Goal: Task Accomplishment & Management: Complete application form

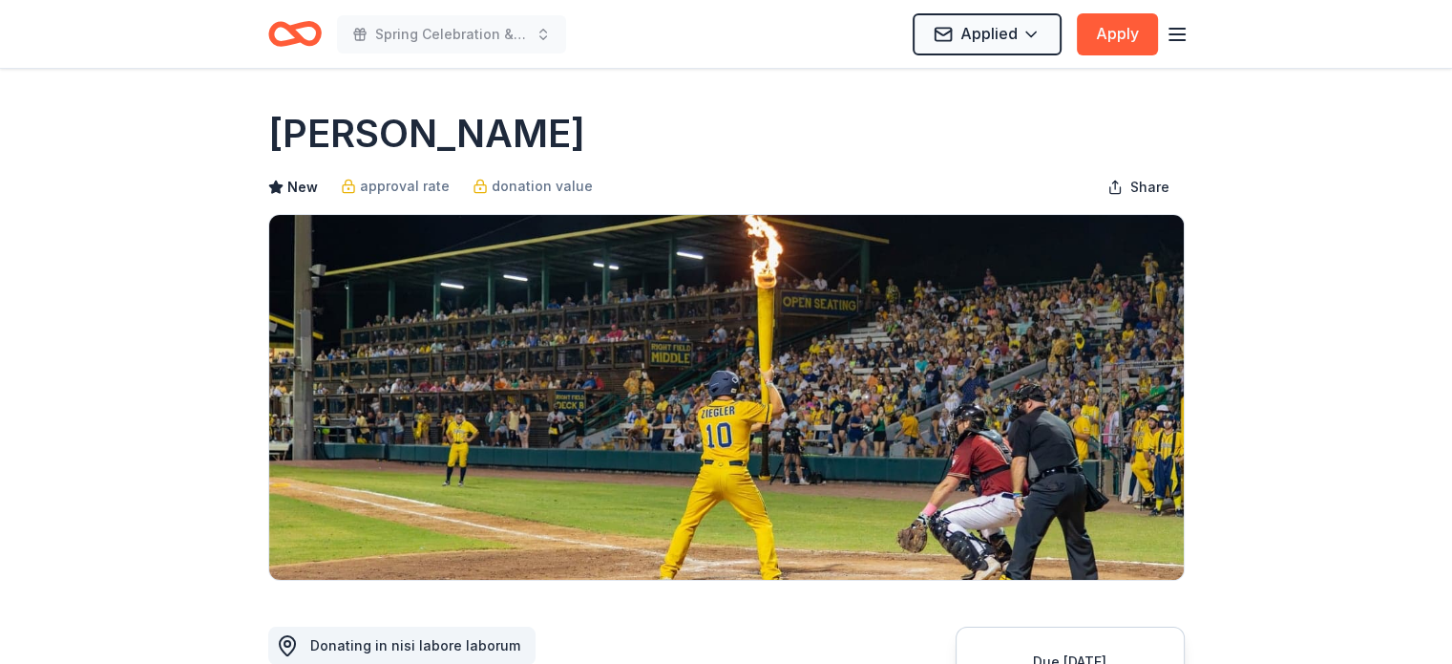
click at [1175, 37] on icon "button" at bounding box center [1177, 34] width 23 height 23
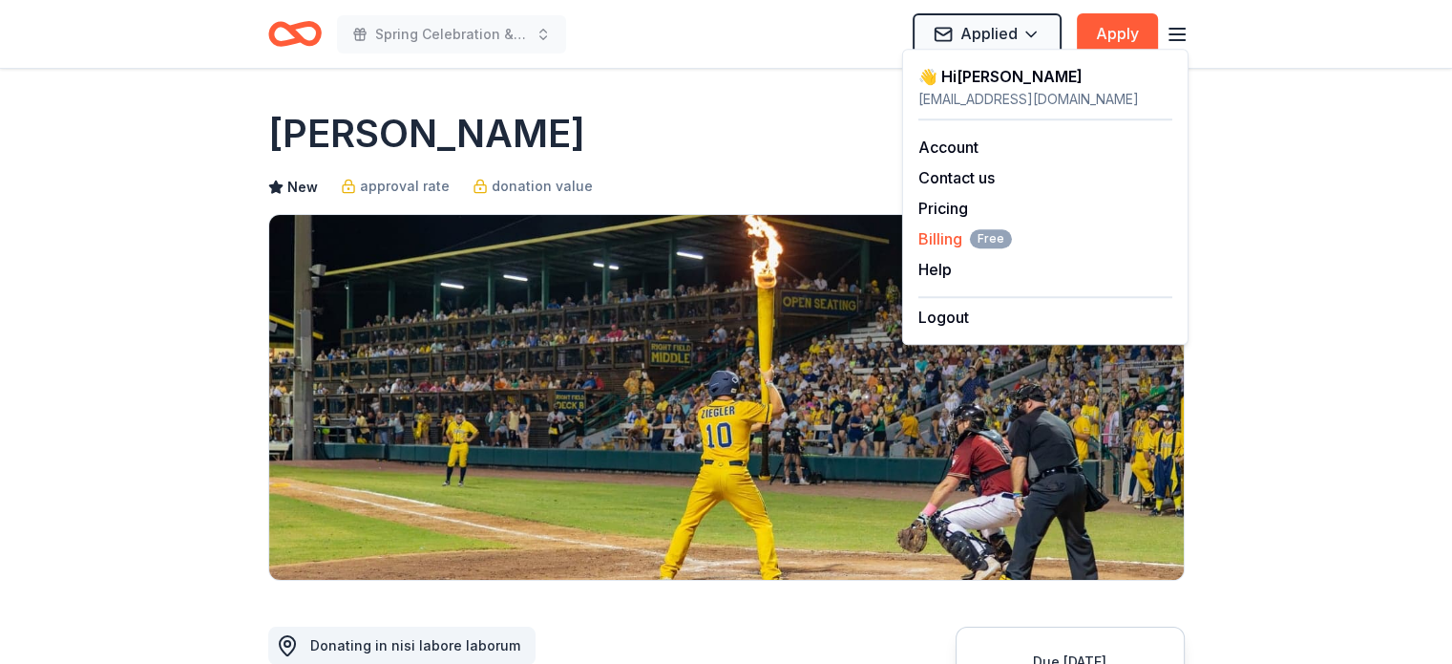
click at [940, 236] on span "Billing Free" at bounding box center [966, 238] width 94 height 23
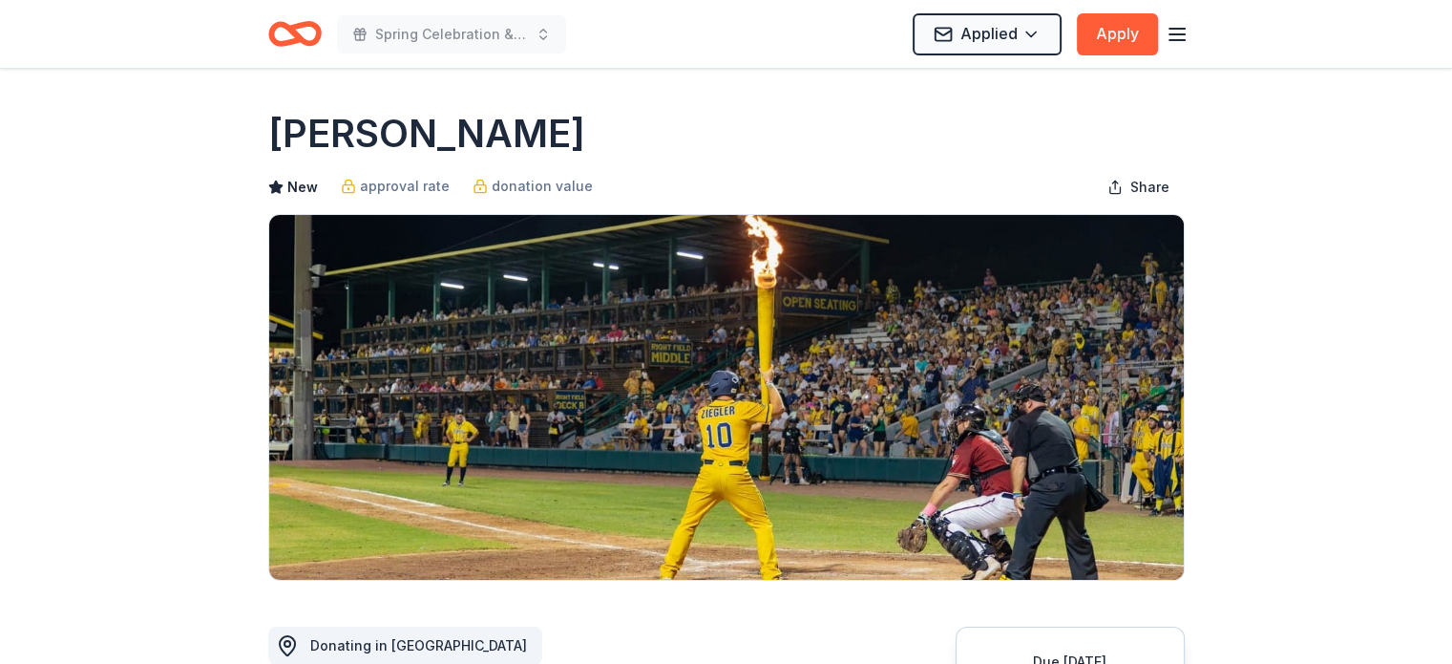
click at [1182, 40] on line "button" at bounding box center [1177, 40] width 15 height 0
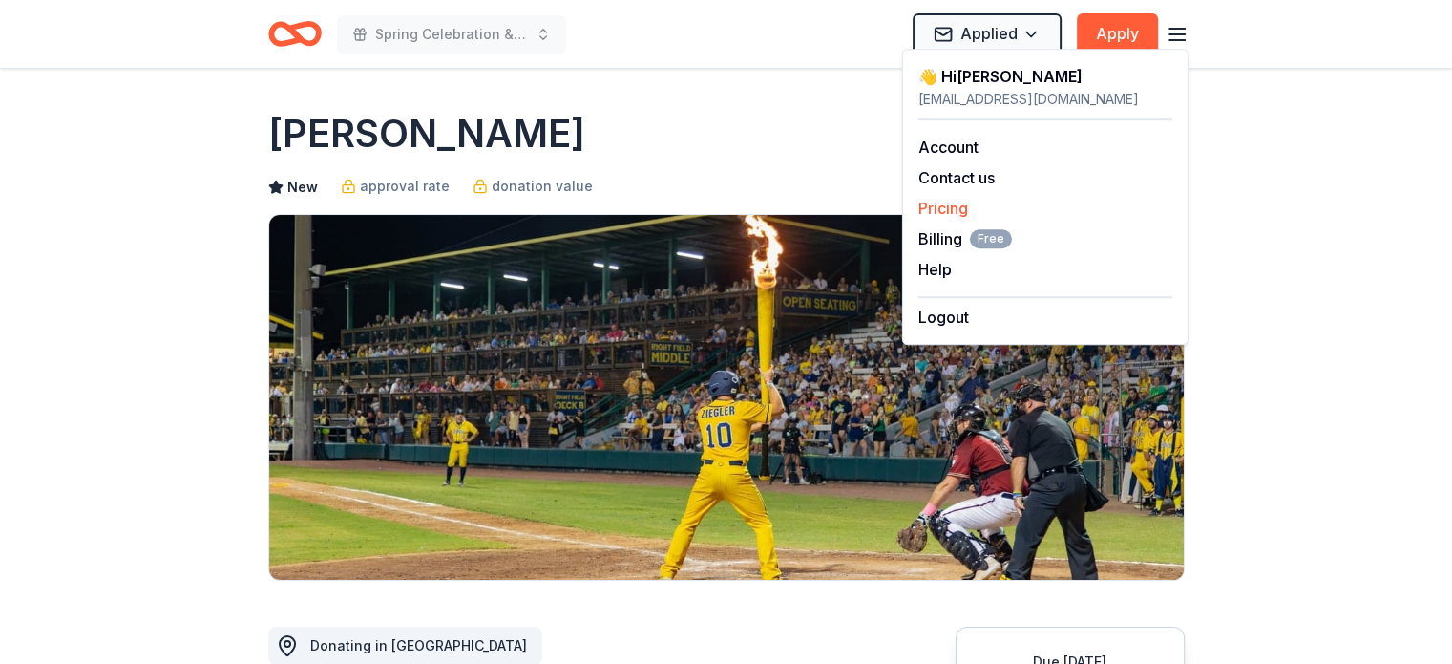
click at [943, 203] on link "Pricing" at bounding box center [944, 208] width 50 height 19
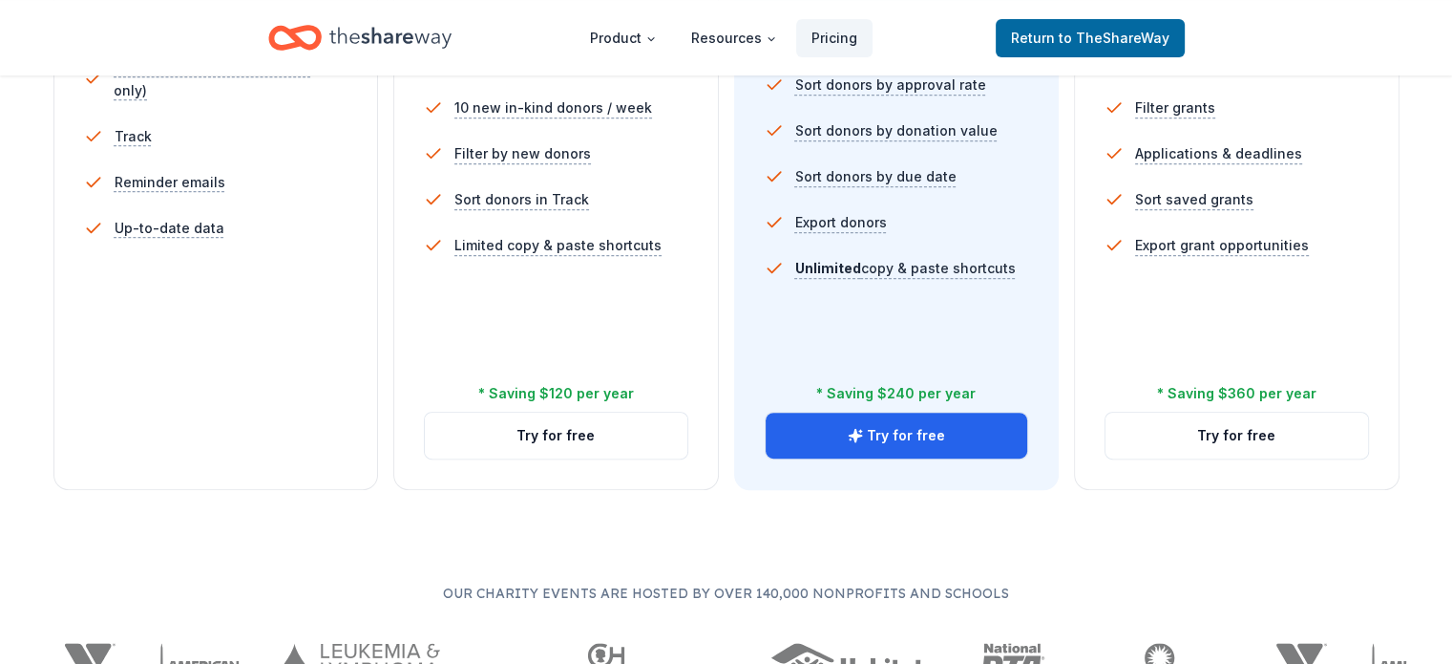
scroll to position [756, 0]
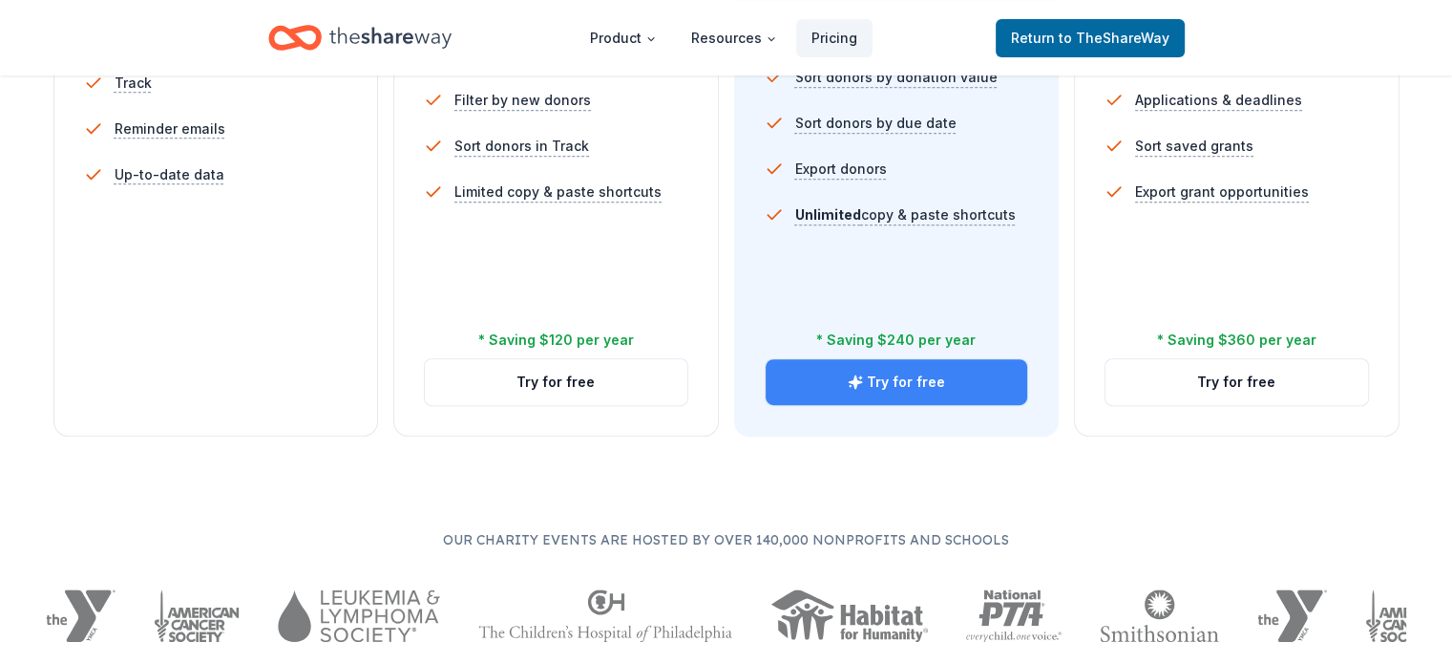
click at [914, 359] on button "Try for free" at bounding box center [897, 382] width 263 height 46
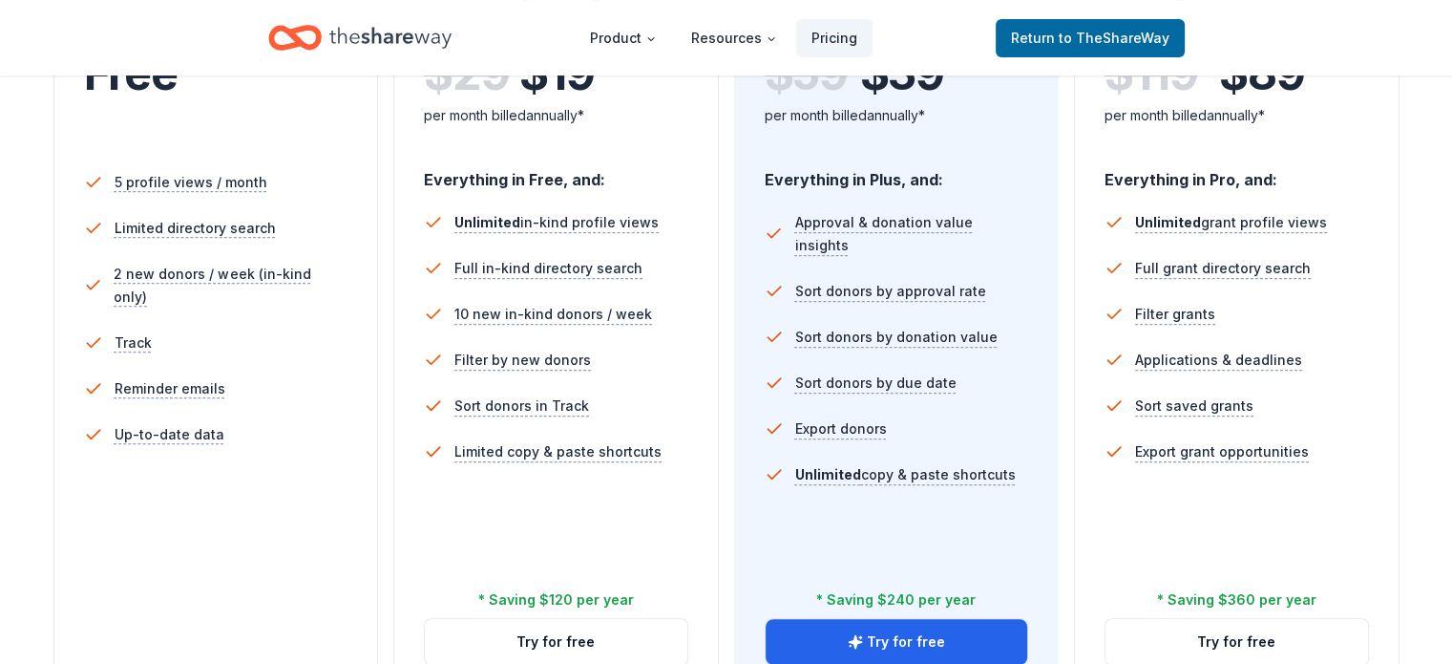
scroll to position [496, 0]
click at [596, 620] on button "Try for free" at bounding box center [556, 643] width 263 height 46
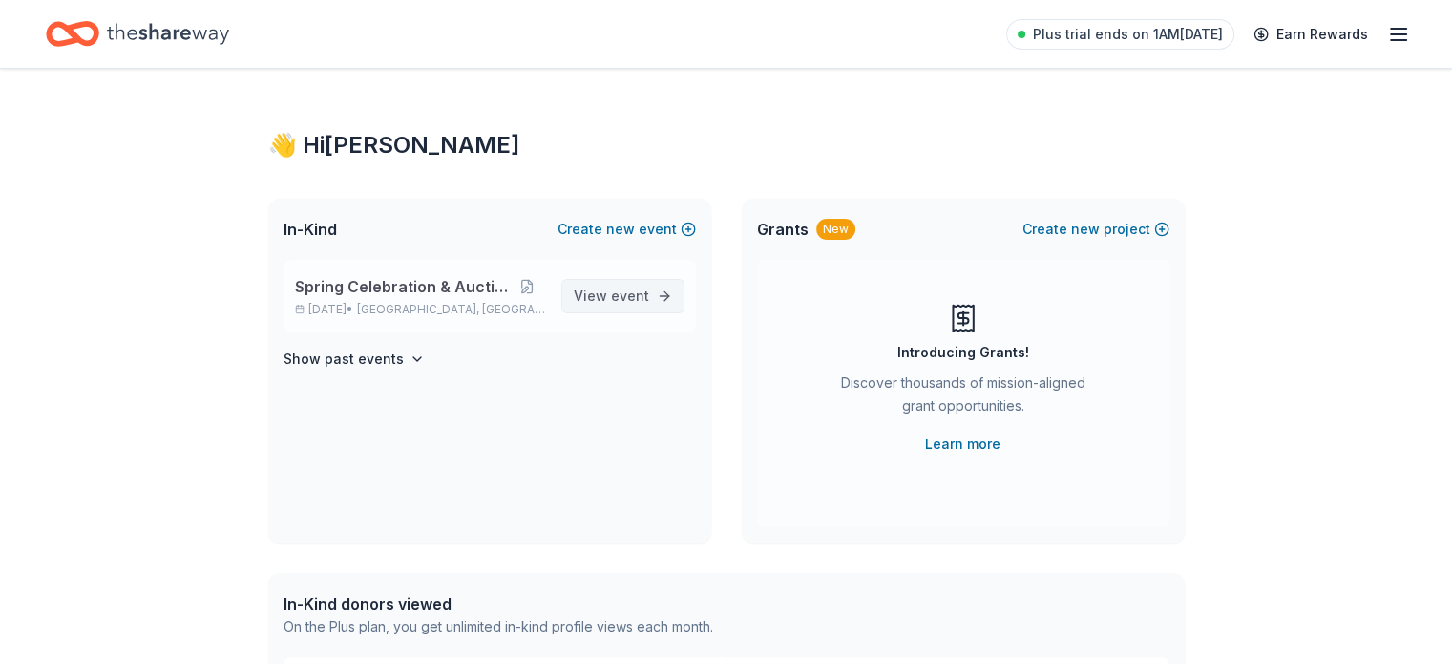
click at [608, 297] on span "View event" at bounding box center [611, 296] width 75 height 23
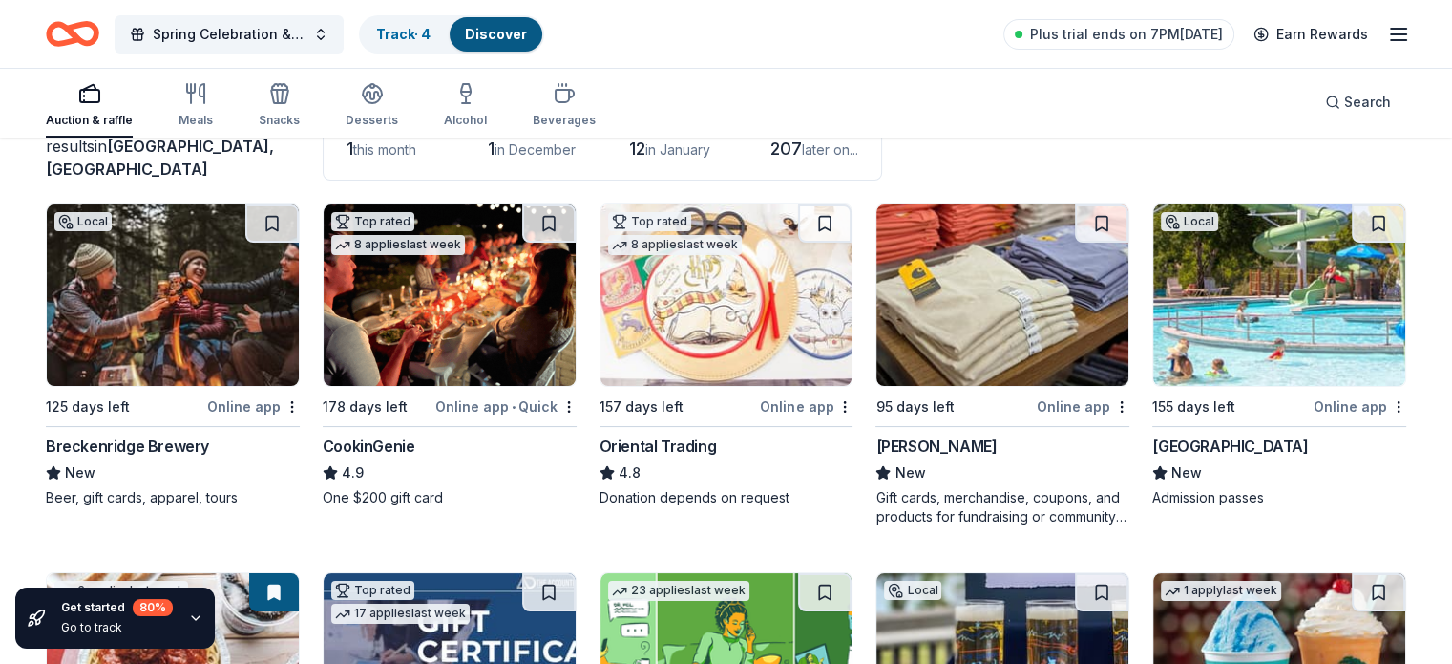
scroll to position [149, 0]
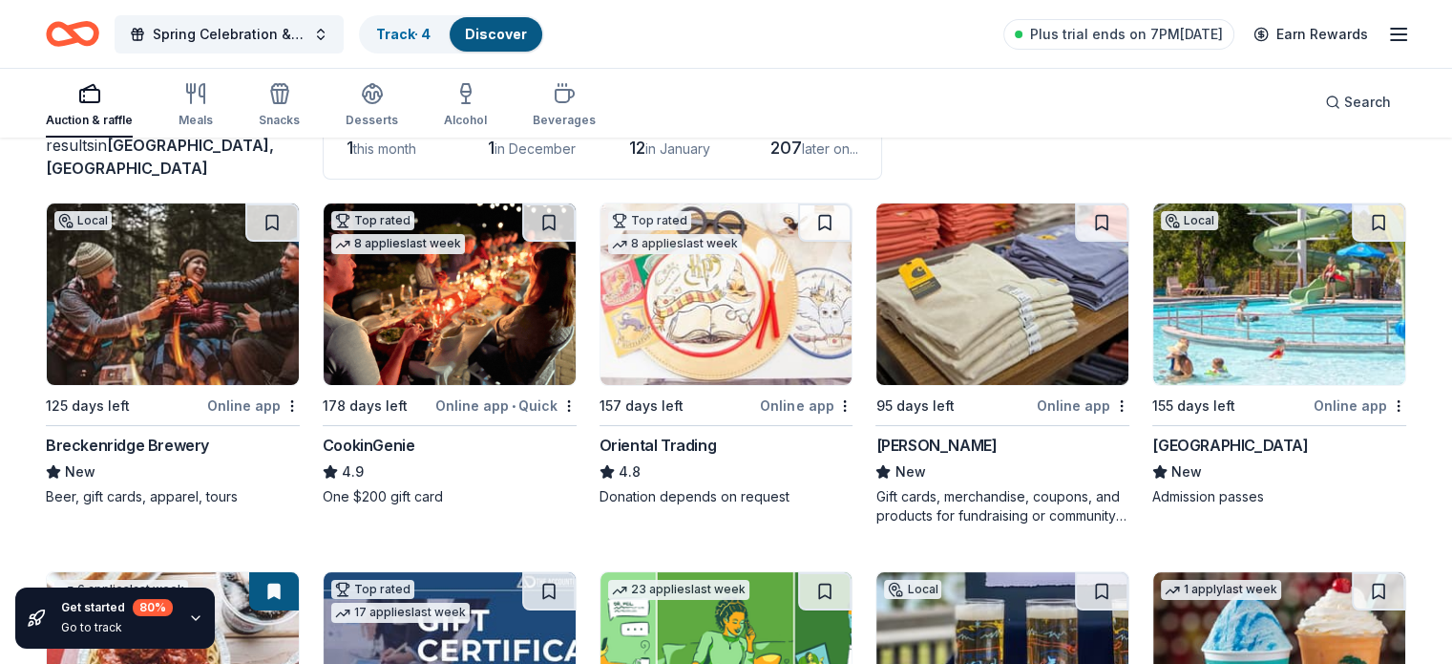
click at [173, 434] on div "Breckenridge Brewery" at bounding box center [127, 445] width 163 height 23
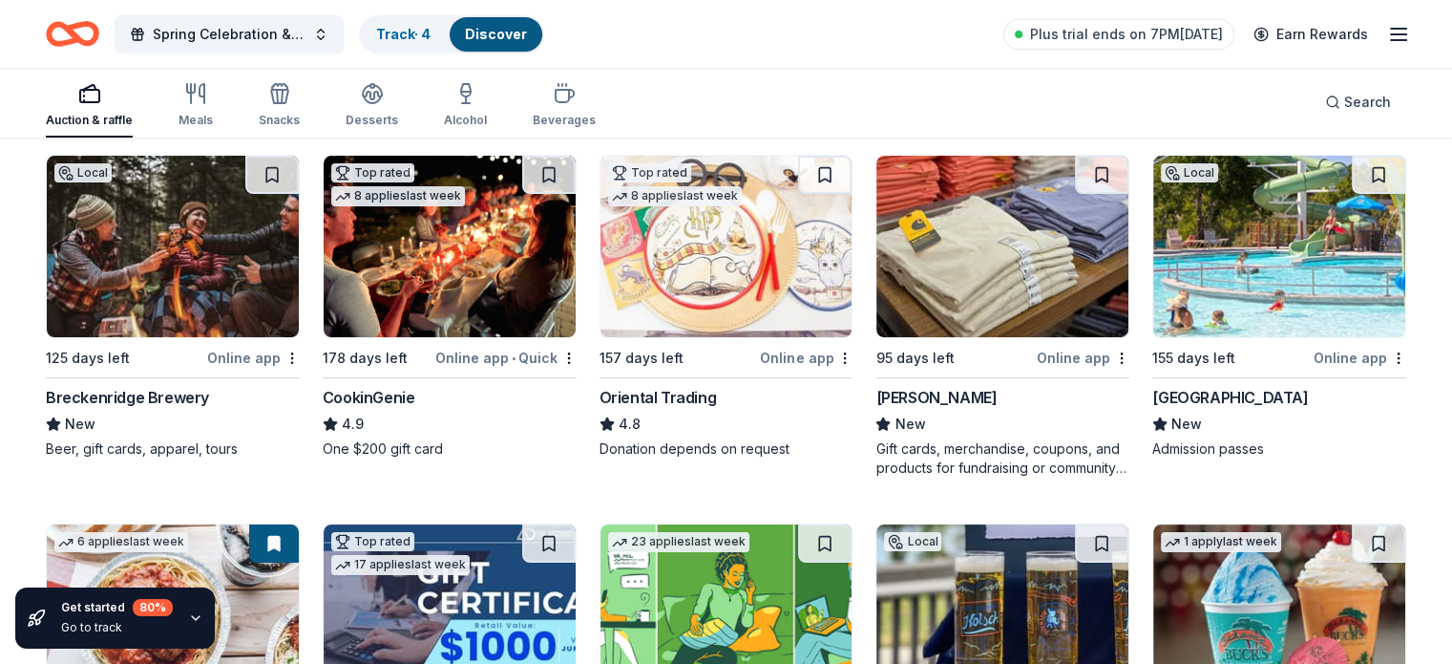
scroll to position [195, 0]
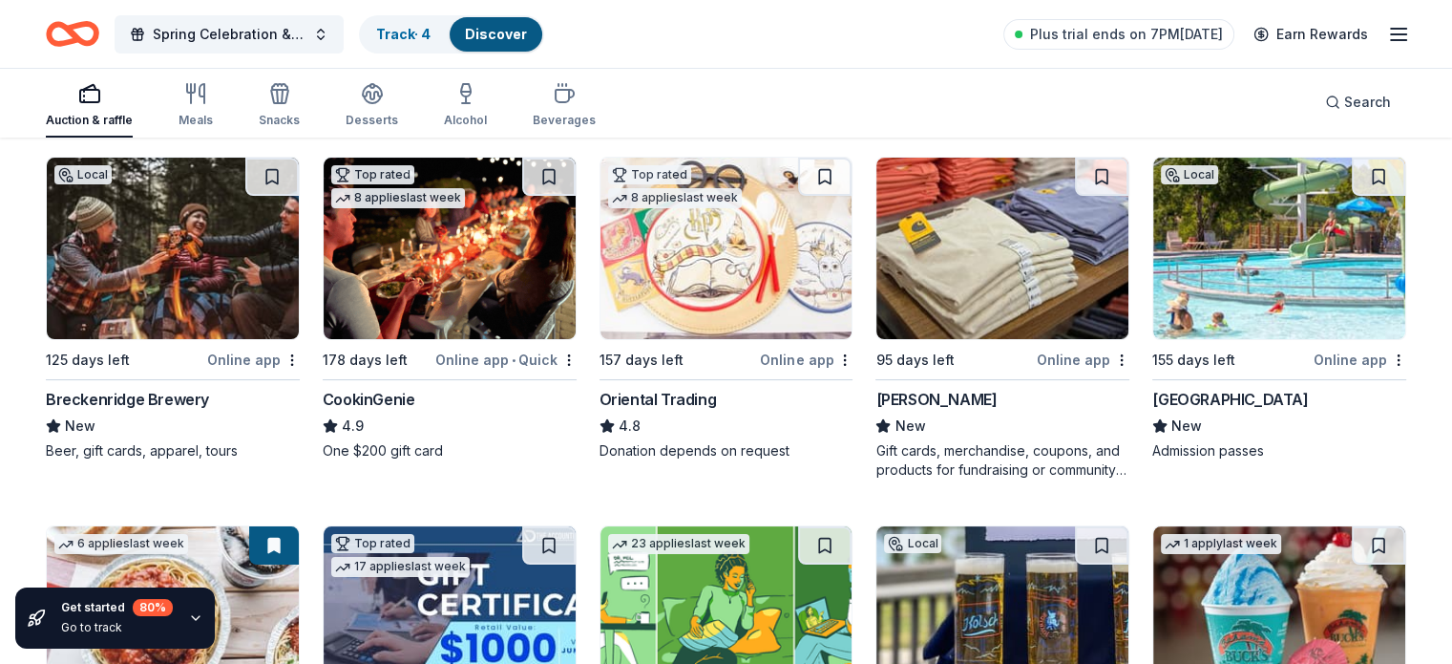
click at [393, 452] on div "One $200 gift card" at bounding box center [450, 450] width 254 height 19
click at [242, 34] on span "Spring Celebration & Auction" at bounding box center [229, 34] width 153 height 23
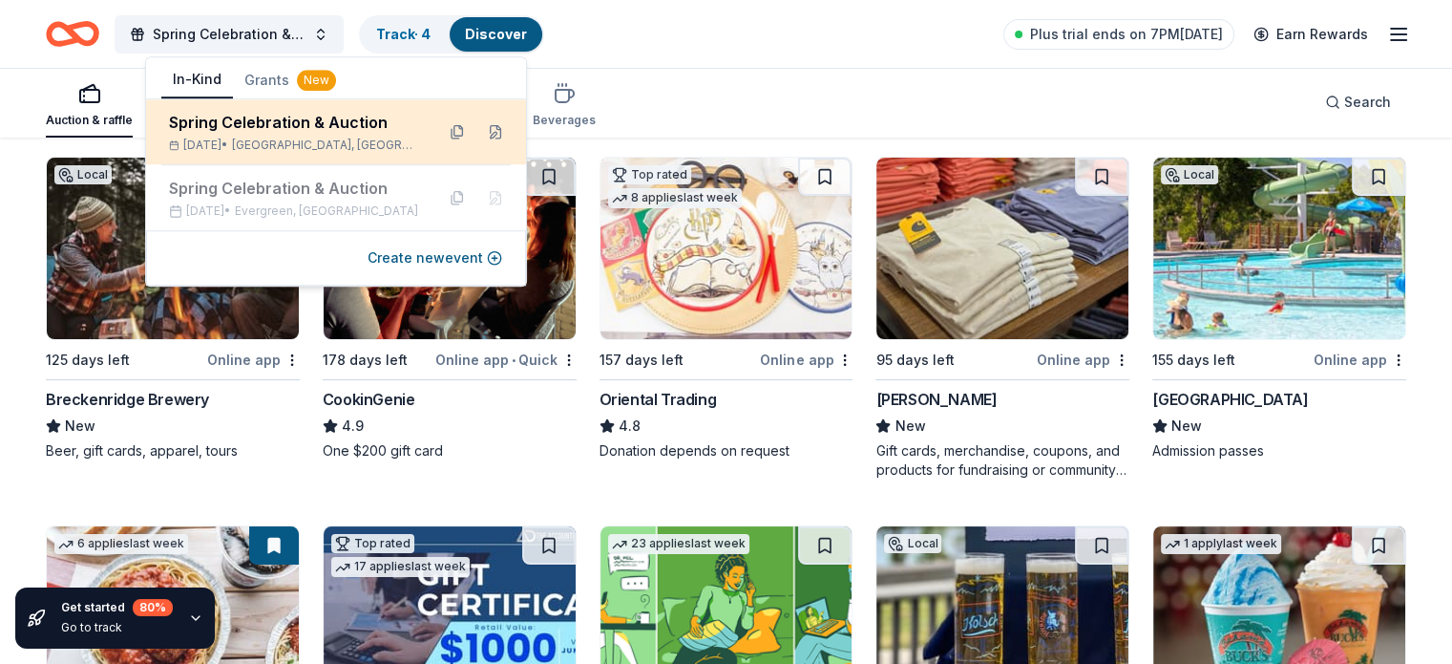
click at [313, 138] on span "Aspen Park, CO" at bounding box center [325, 145] width 187 height 15
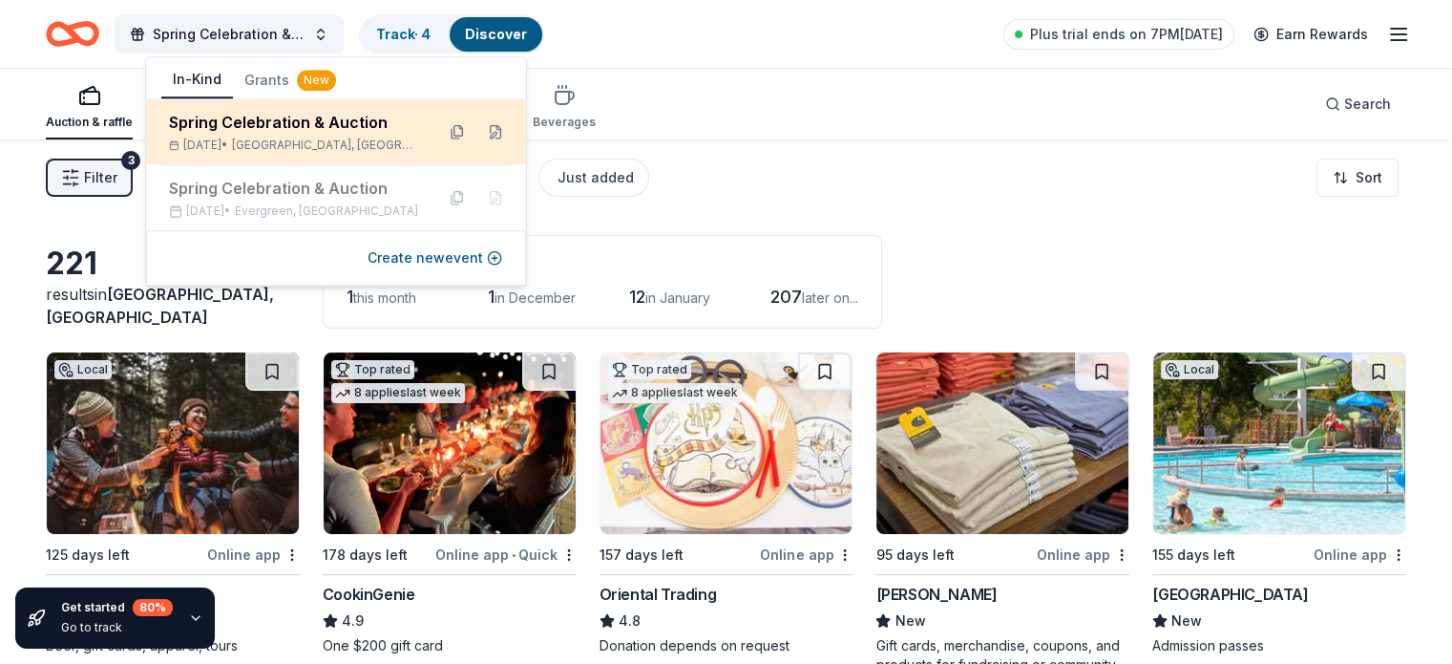
click at [271, 100] on div "Spring Celebration & Auction Apr 17, 2026 • Aspen Park, CO" at bounding box center [336, 131] width 380 height 65
click at [498, 133] on button at bounding box center [495, 132] width 31 height 31
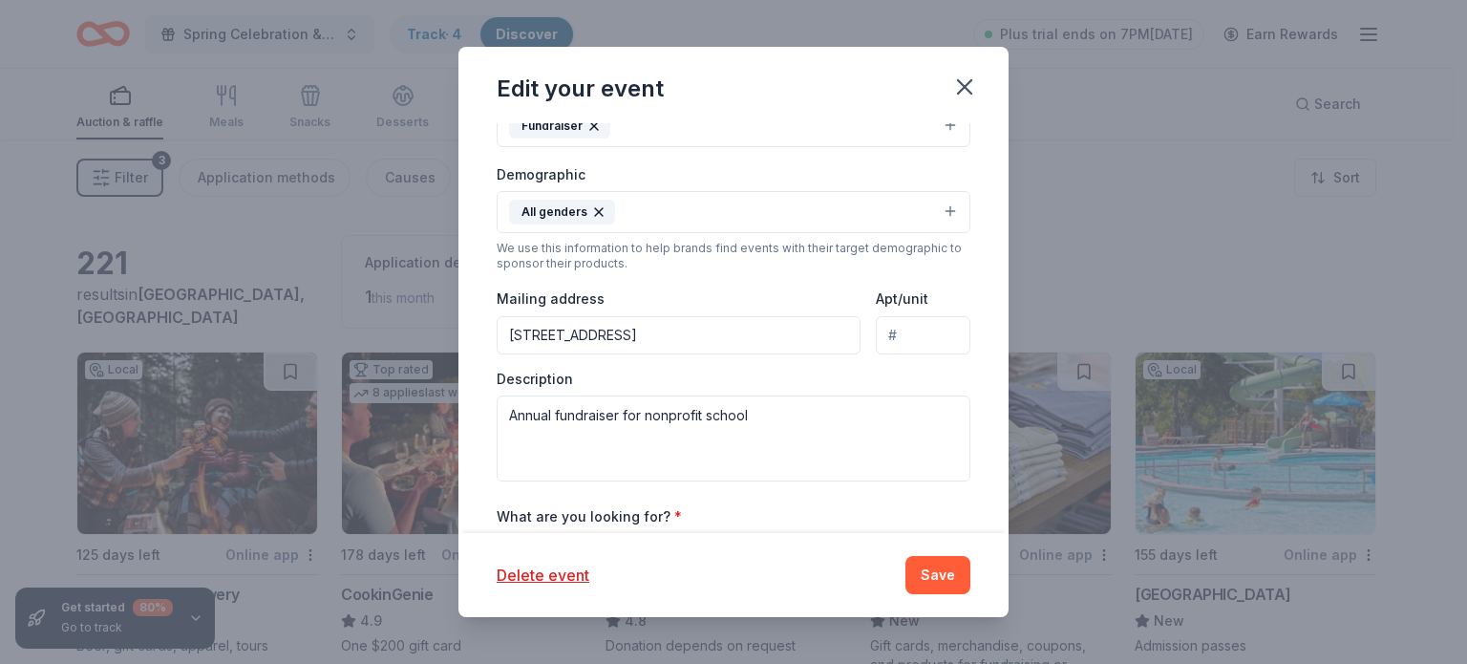
scroll to position [468, 0]
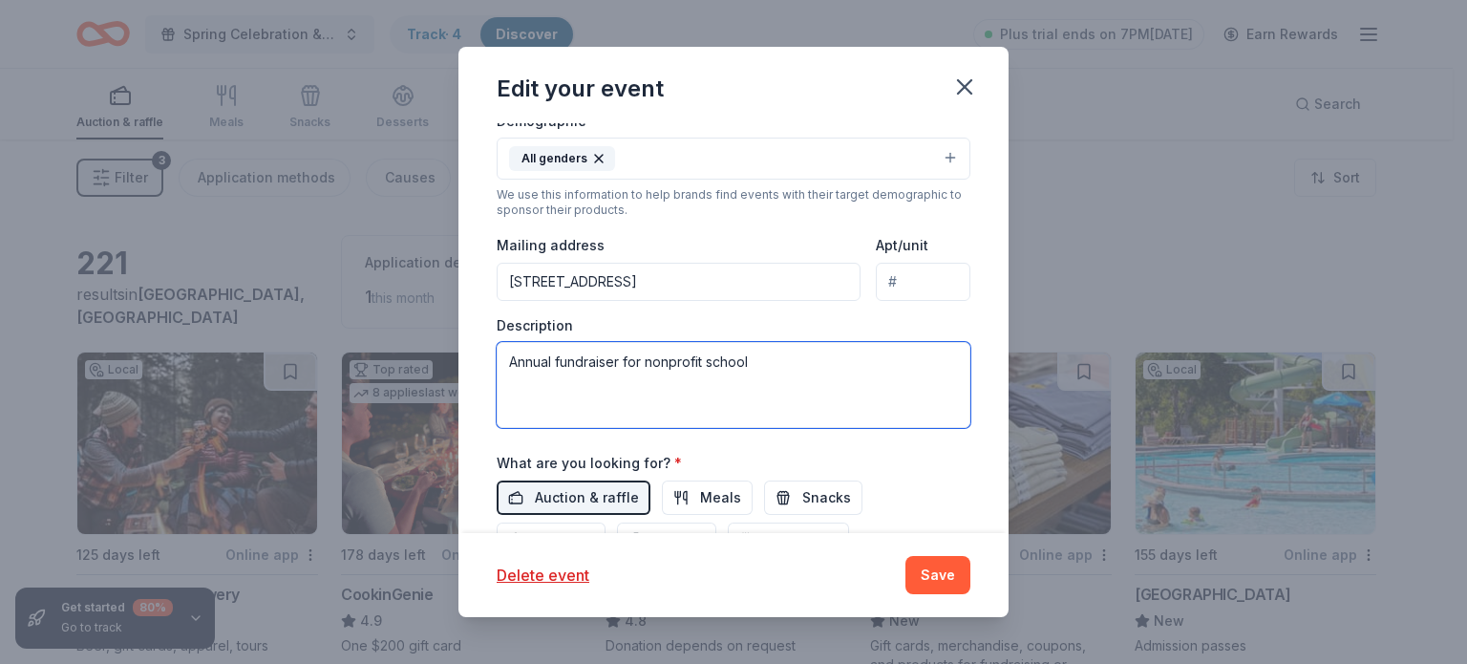
drag, startPoint x: 791, startPoint y: 366, endPoint x: 442, endPoint y: 390, distance: 349.4
click at [442, 390] on div "Edit your event Update donors you've applied to Let donors know of any updates …" at bounding box center [733, 332] width 1467 height 664
paste textarea "The primary purpose of this event is to fulfill MSE’s budget goals through orga…"
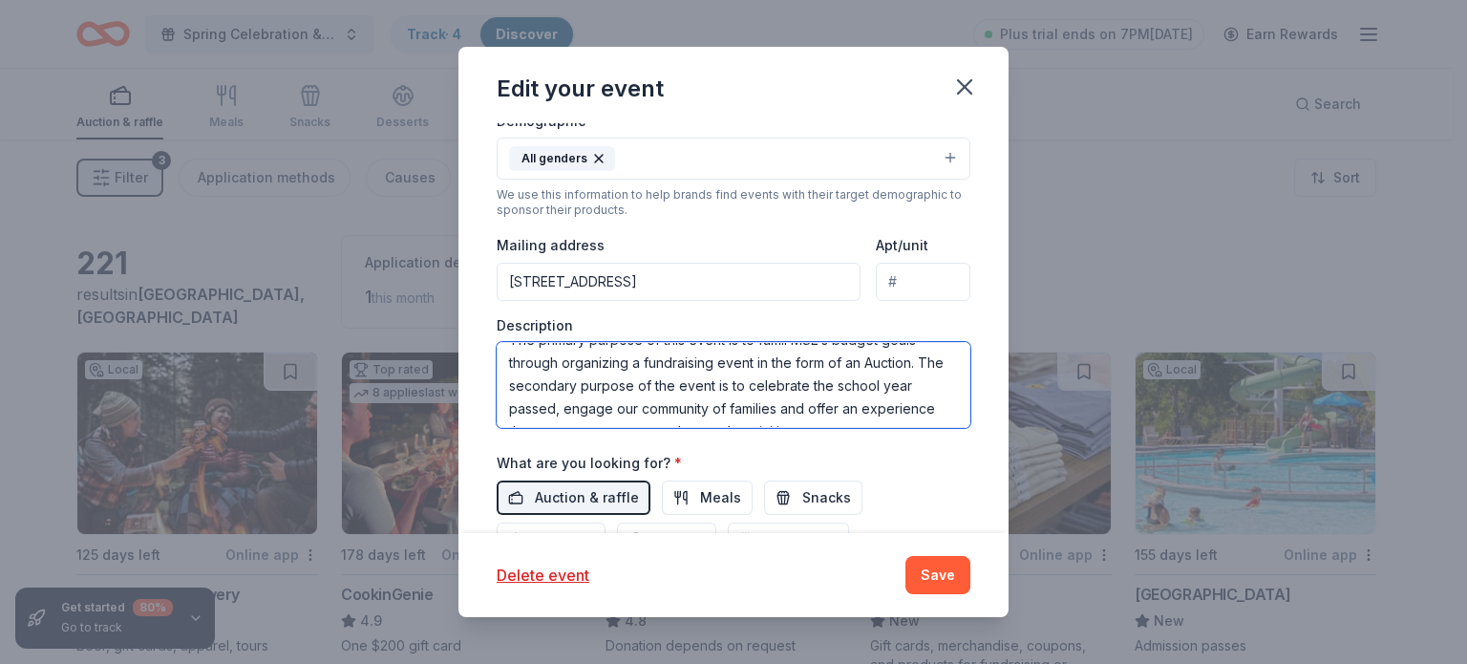
scroll to position [0, 0]
click at [839, 358] on textarea "The primary purpose of this event is to fulfill MSE’s budget goals through orga…" at bounding box center [734, 385] width 474 height 86
click at [768, 357] on textarea "The primary purpose of this event is to fulfill MSE’s budget goals through orga…" at bounding box center [734, 385] width 474 height 86
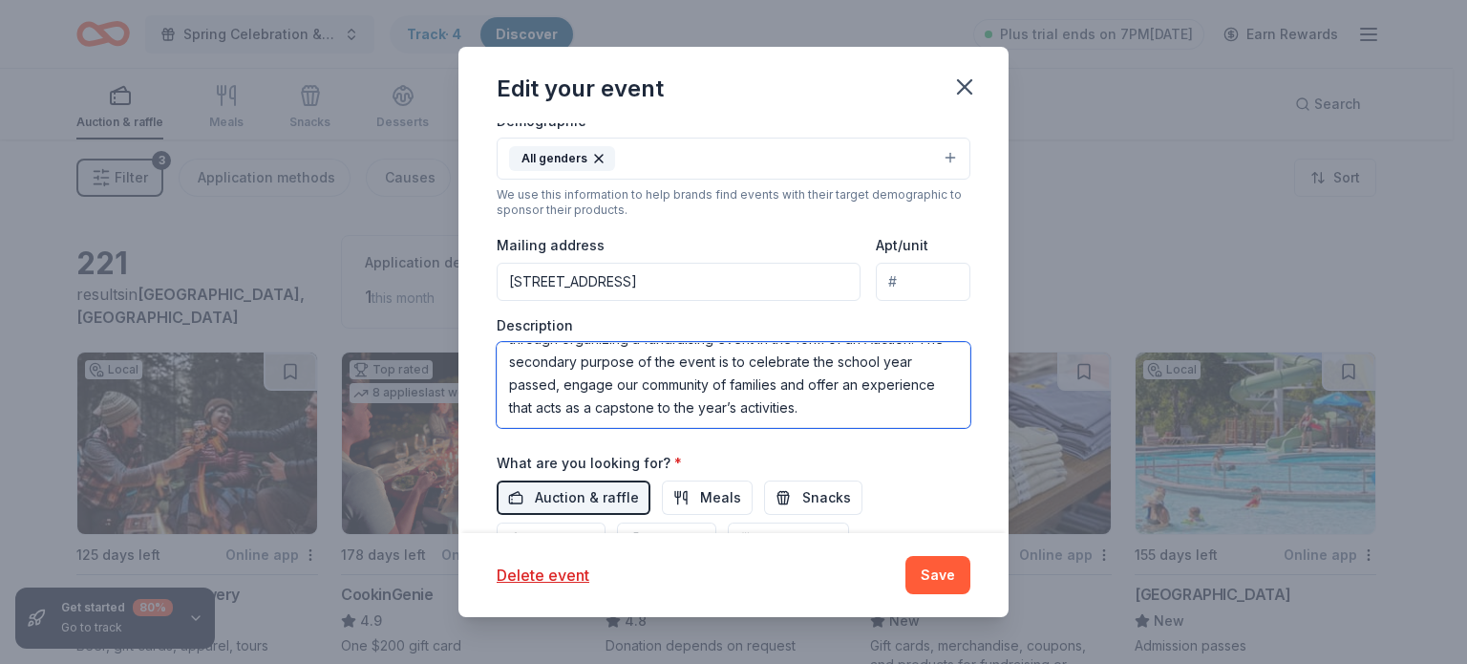
scroll to position [45, 0]
type textarea "The primary purpose of this event is to support MSE’s budget goals through orga…"
click at [899, 457] on div "What are you looking for? * Auction & raffle Meals Snacks Desserts Alcohol Beve…" at bounding box center [734, 504] width 474 height 106
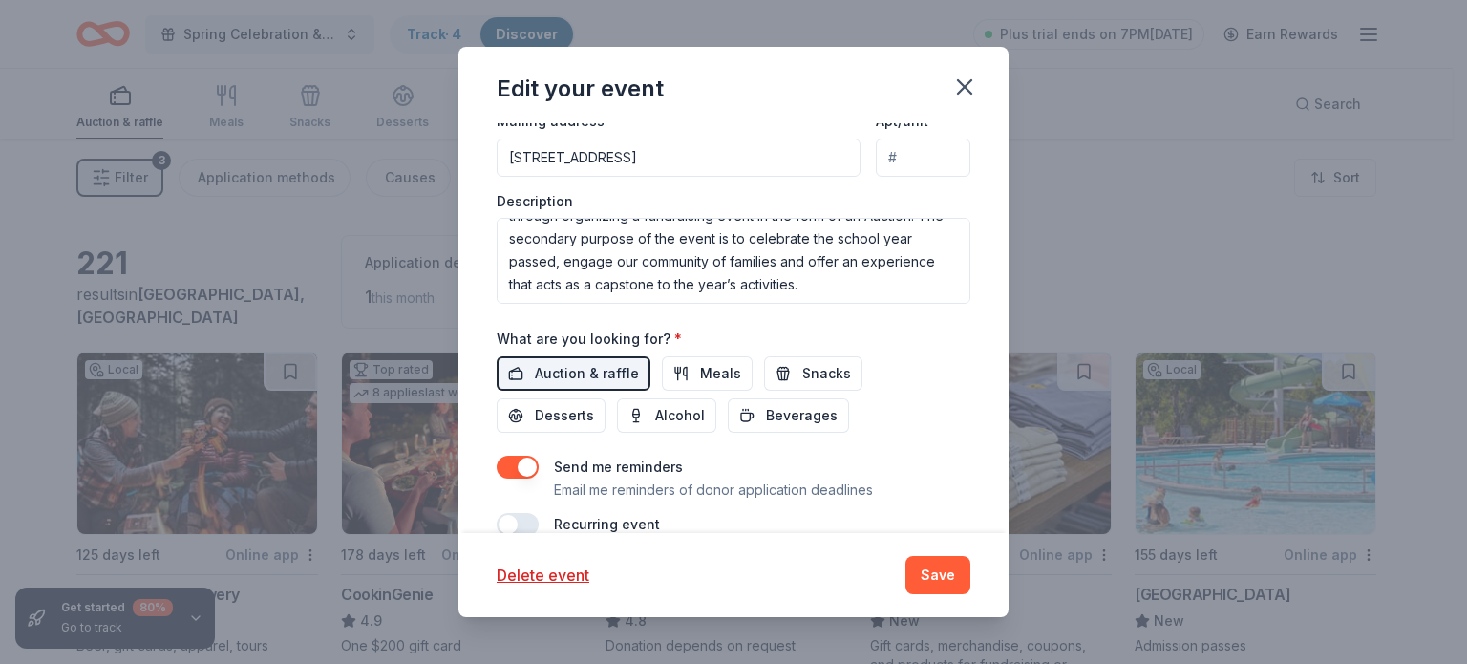
scroll to position [624, 0]
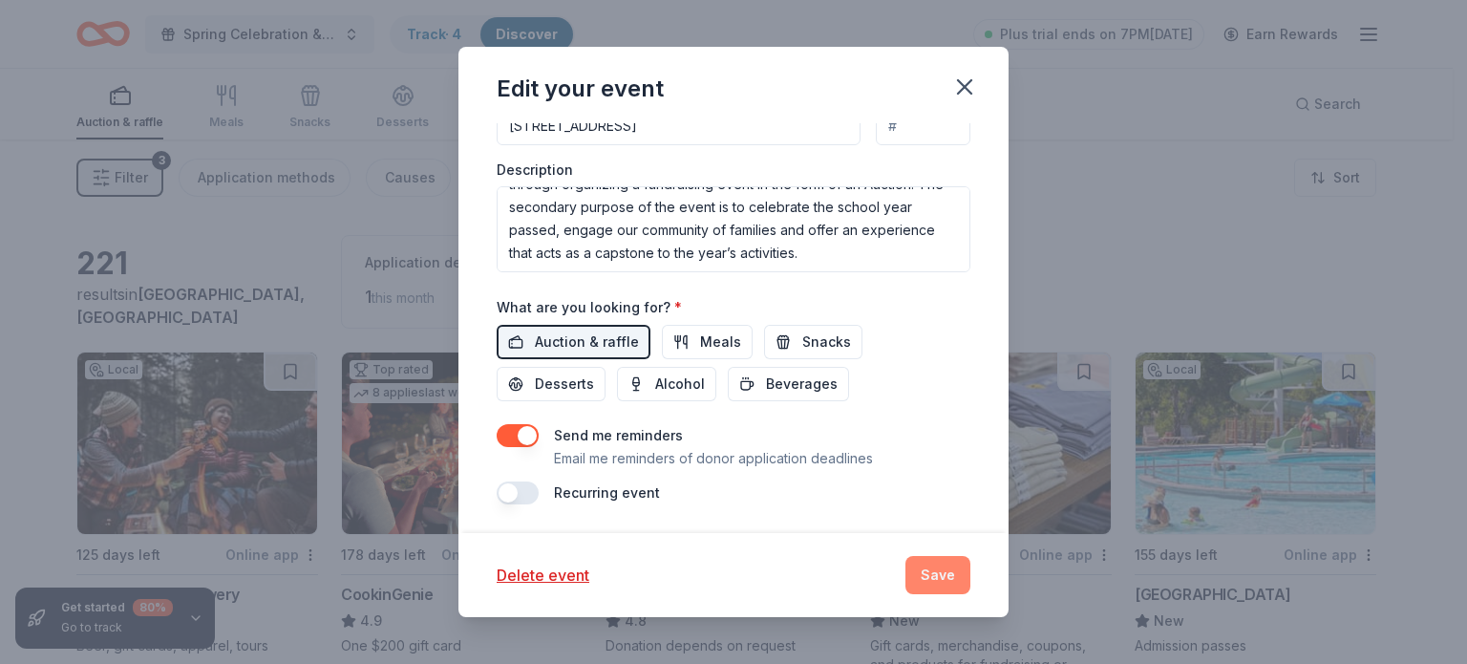
click at [944, 565] on button "Save" at bounding box center [937, 575] width 65 height 38
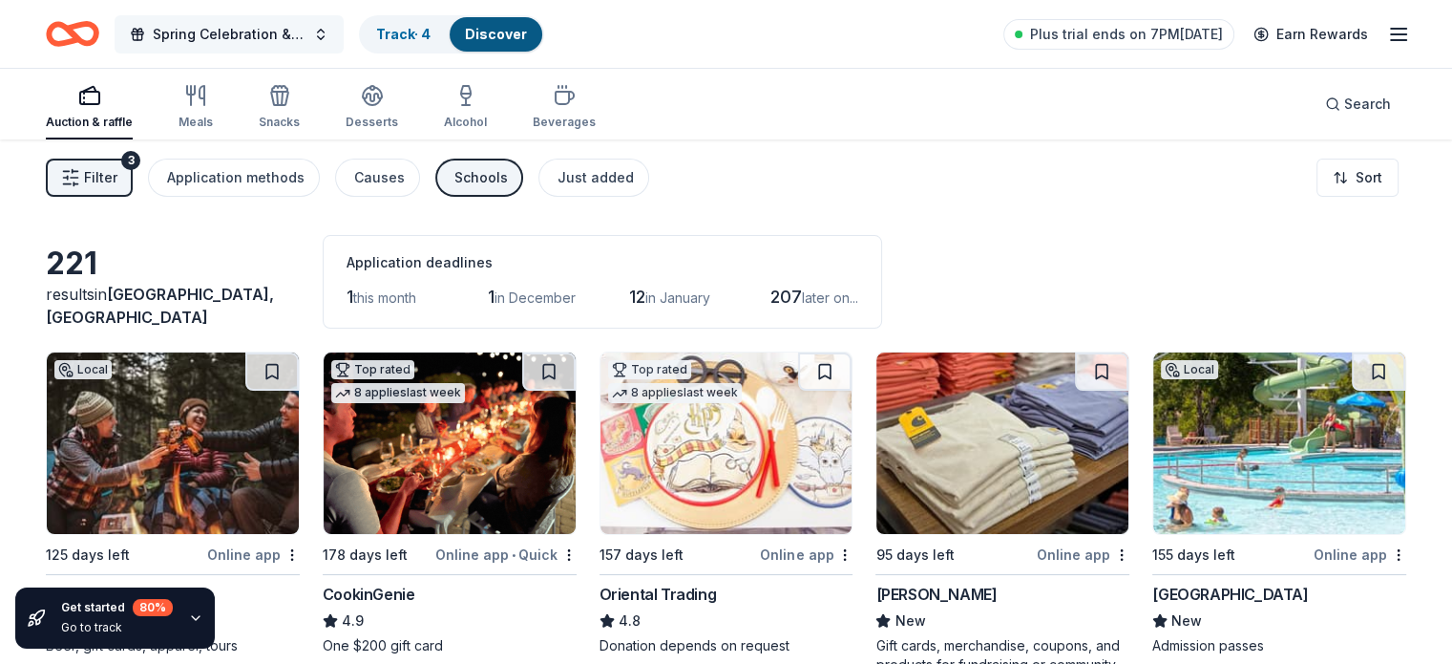
click at [344, 32] on button "Spring Celebration & Auction" at bounding box center [229, 34] width 229 height 38
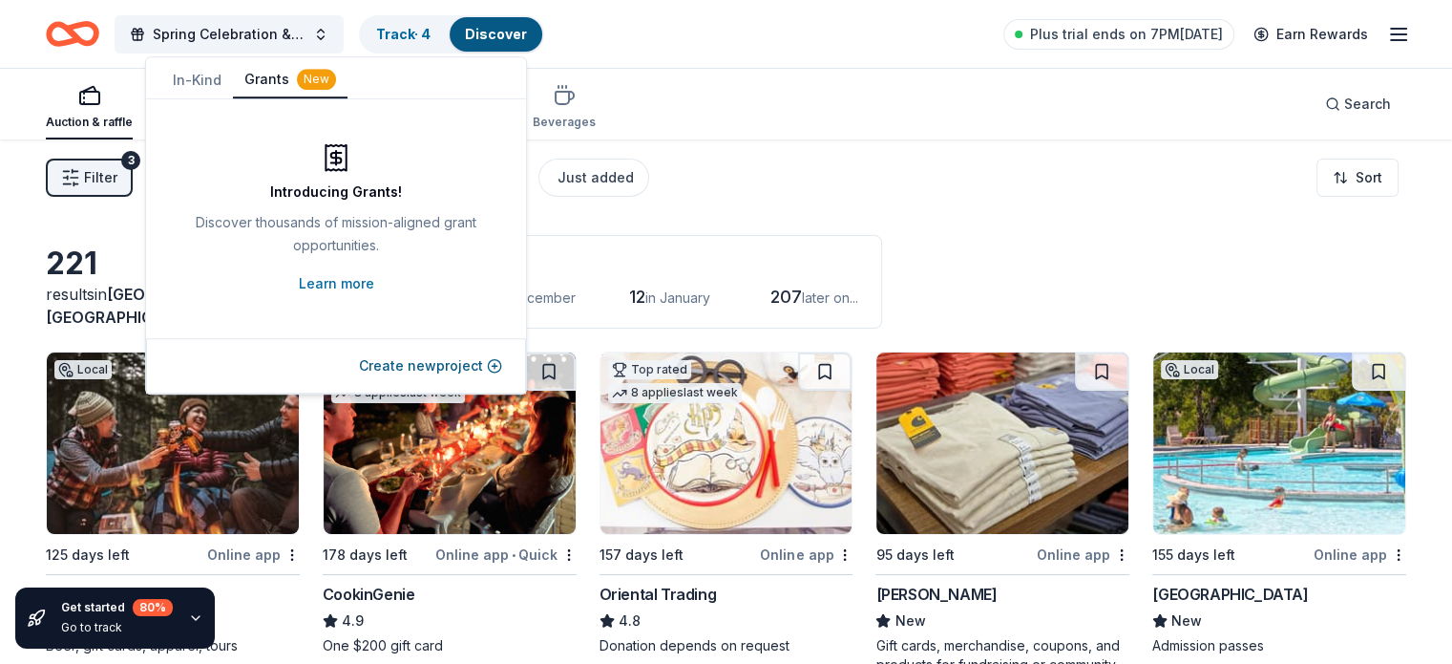
click at [267, 75] on button "Grants New" at bounding box center [290, 80] width 115 height 36
click at [438, 366] on button "Create new project" at bounding box center [430, 365] width 143 height 23
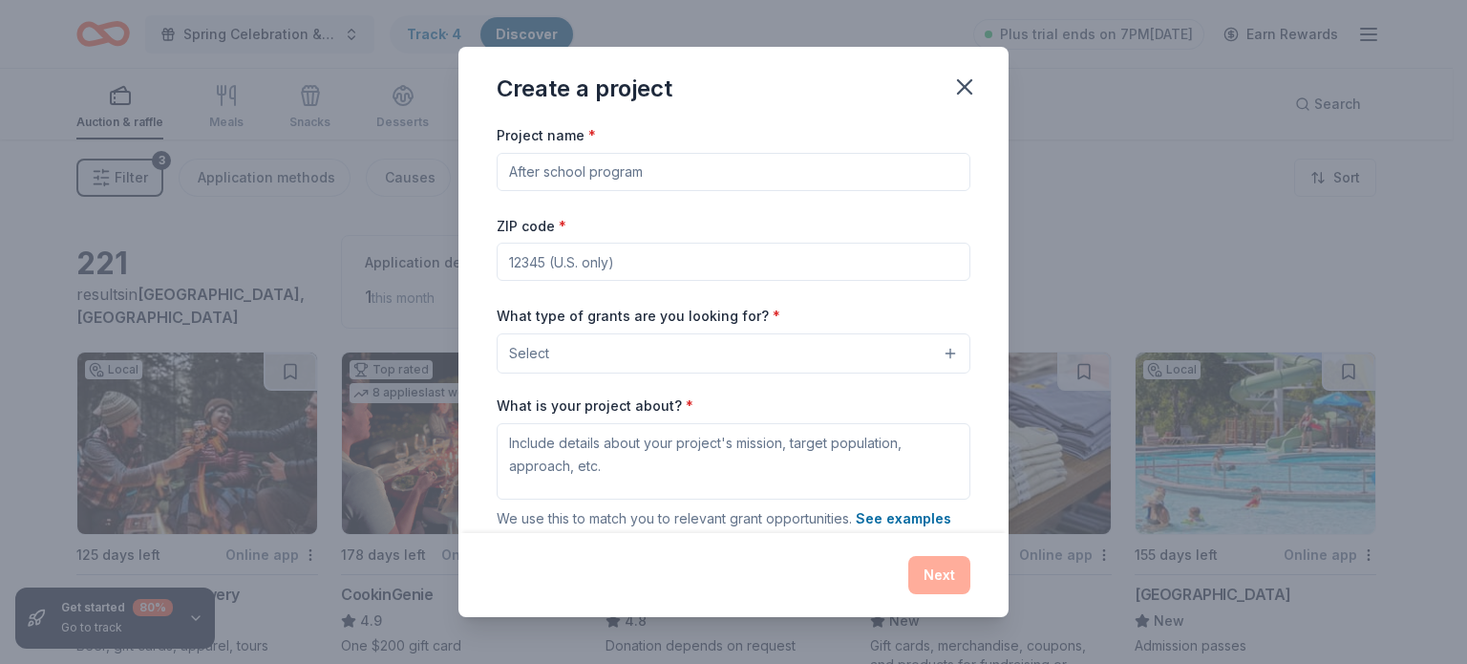
click at [634, 181] on input "Project name *" at bounding box center [734, 172] width 474 height 38
type input "S"
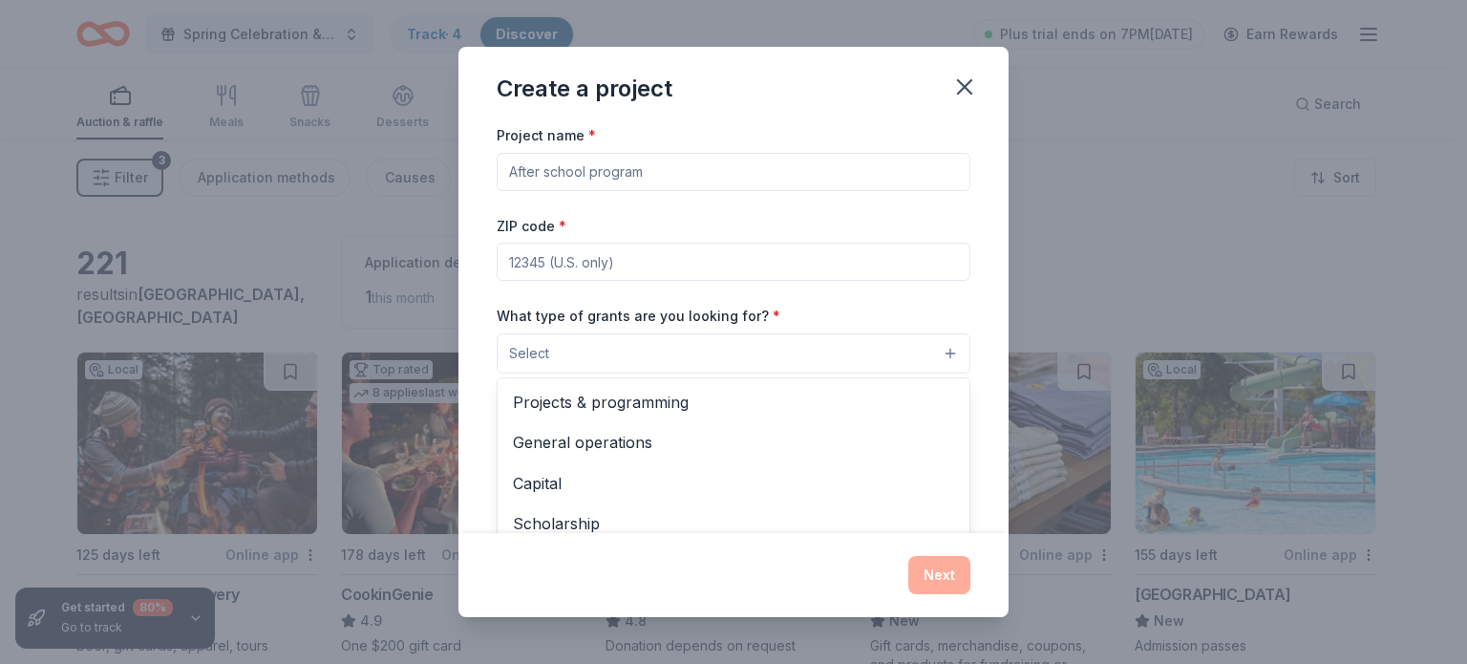
click at [672, 333] on button "Select" at bounding box center [734, 353] width 474 height 40
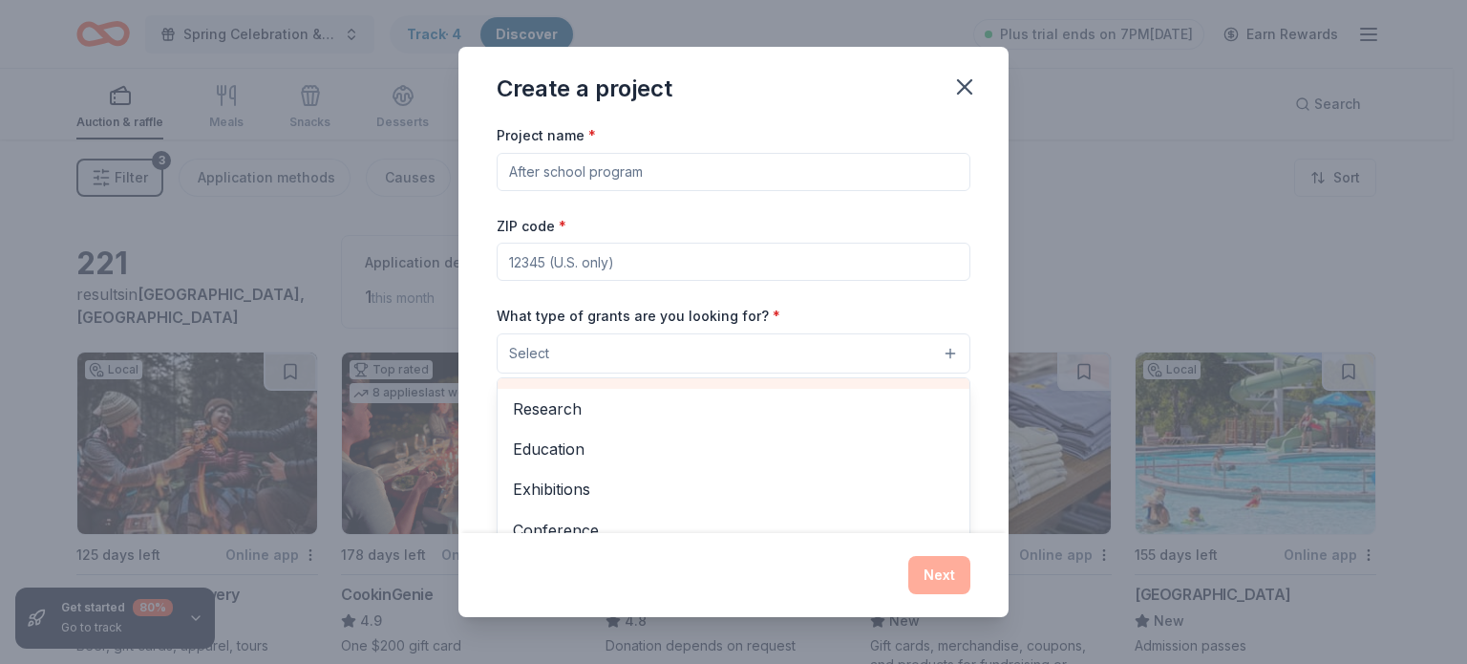
scroll to position [181, 0]
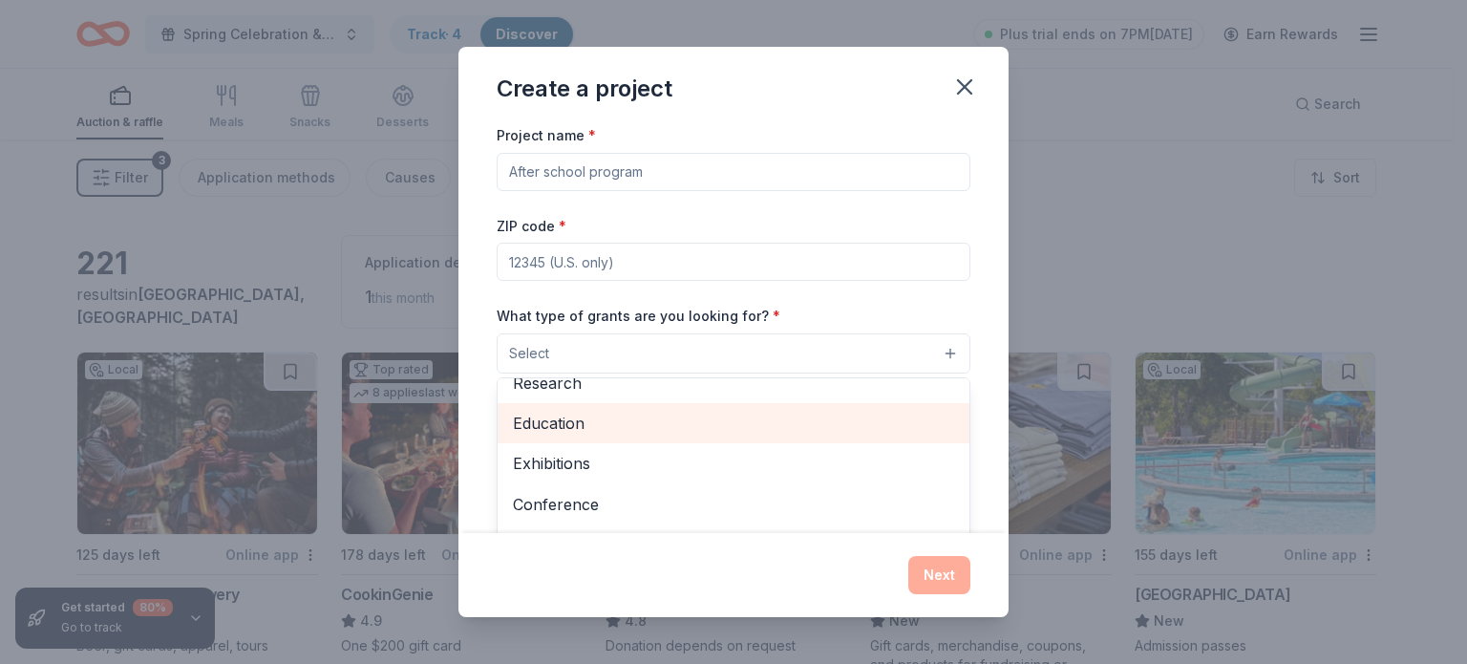
click at [588, 423] on span "Education" at bounding box center [733, 423] width 441 height 25
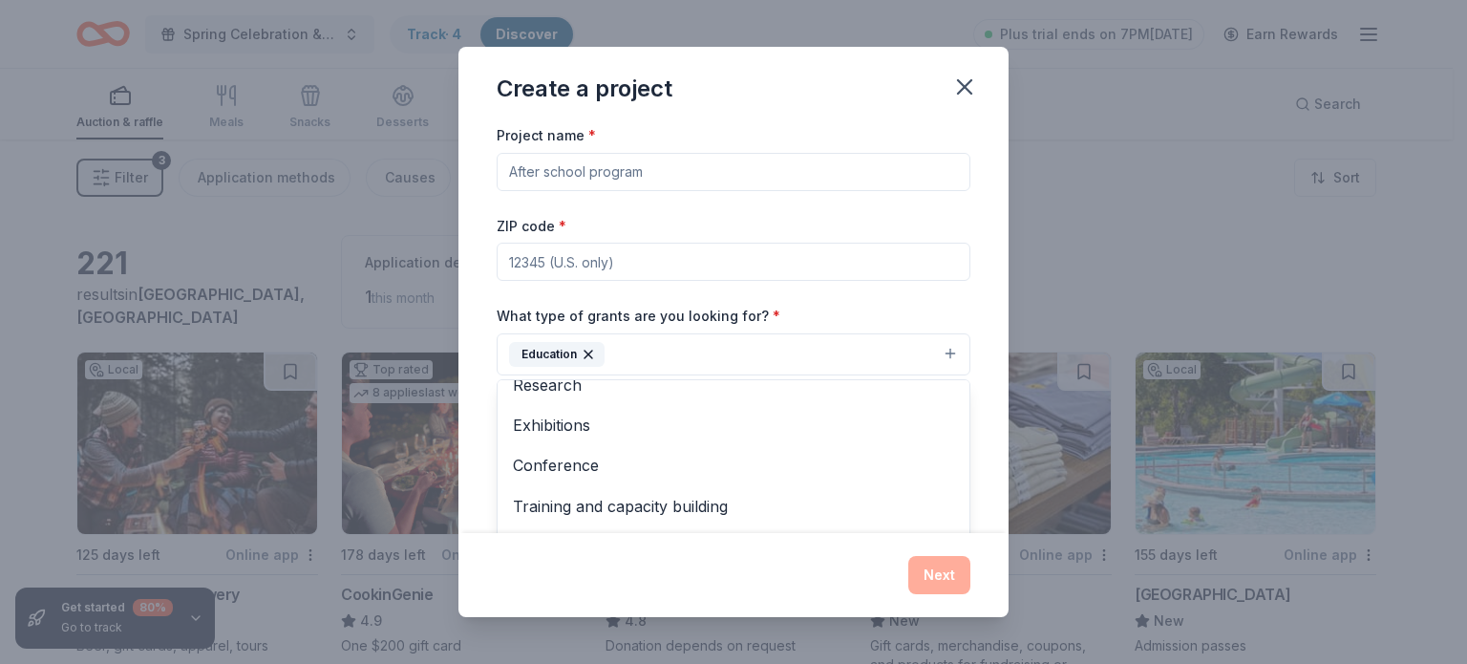
click at [458, 365] on div "Project name * ZIP code * What type of grants are you looking for? * Education …" at bounding box center [733, 328] width 550 height 410
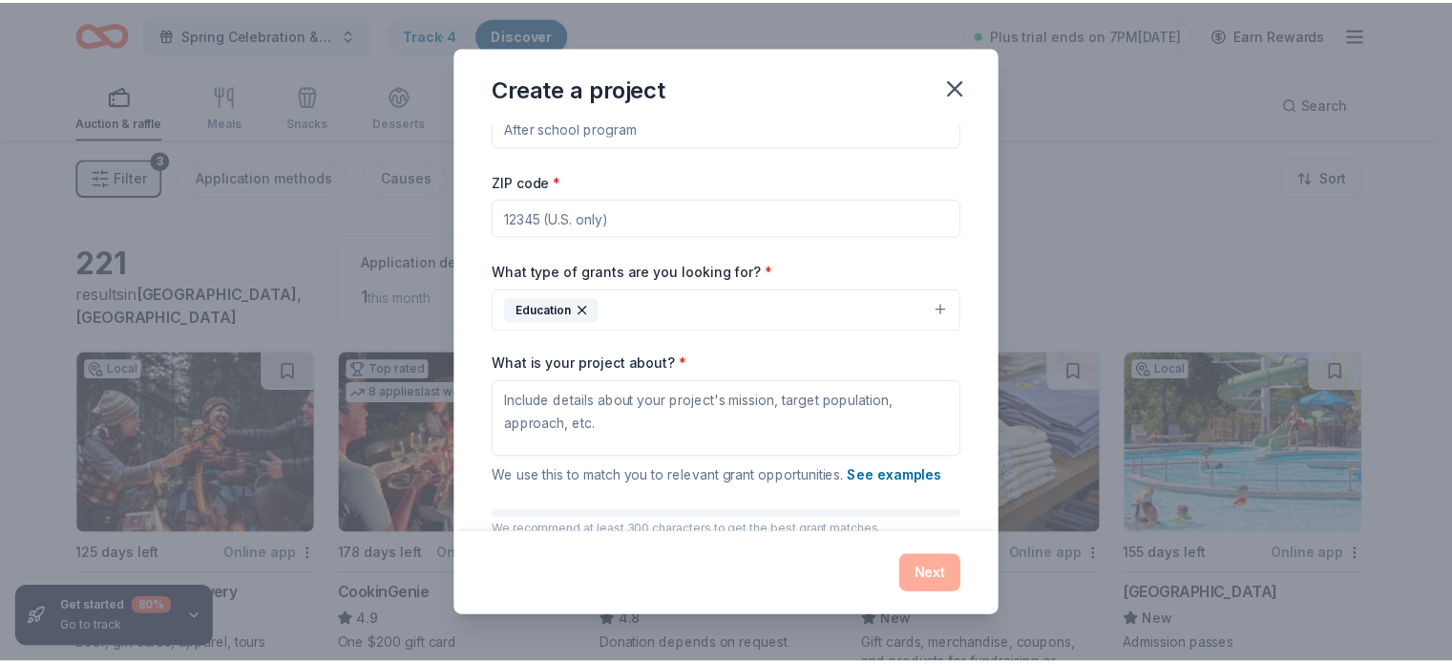
scroll to position [146, 0]
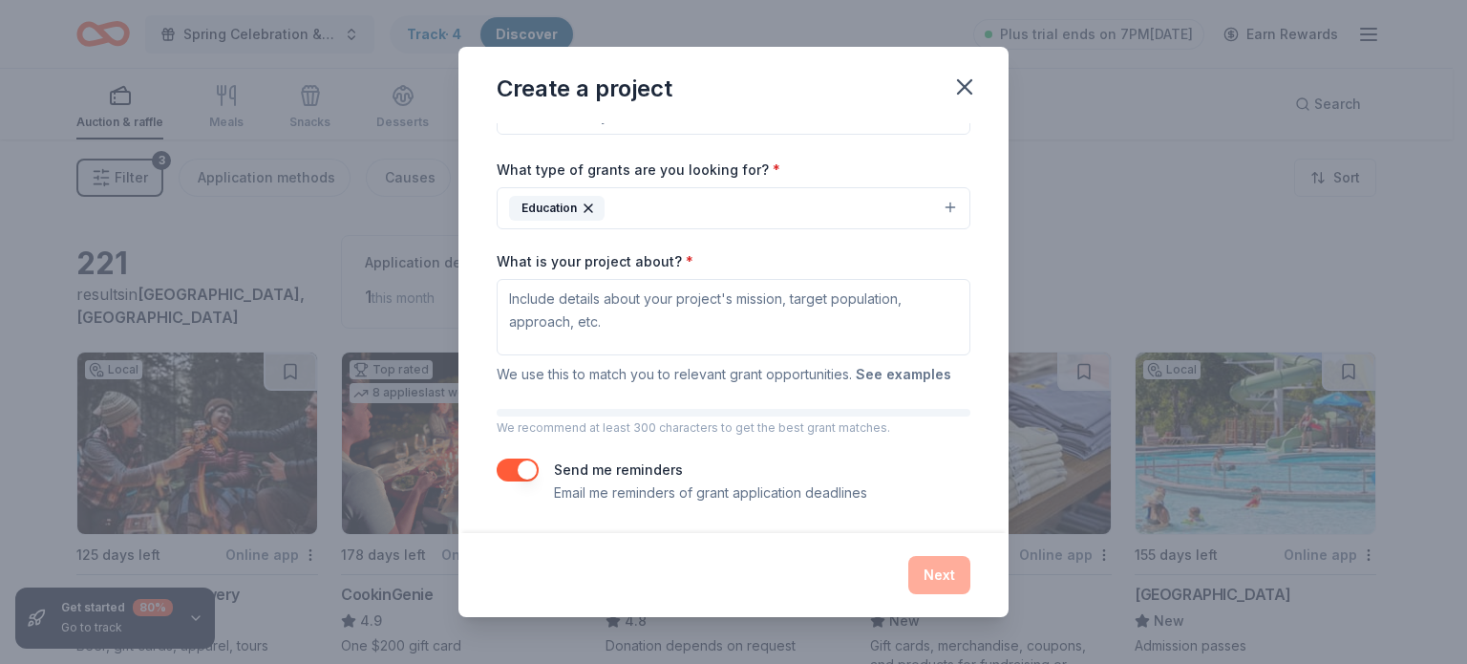
click at [893, 376] on button "See examples" at bounding box center [903, 374] width 95 height 23
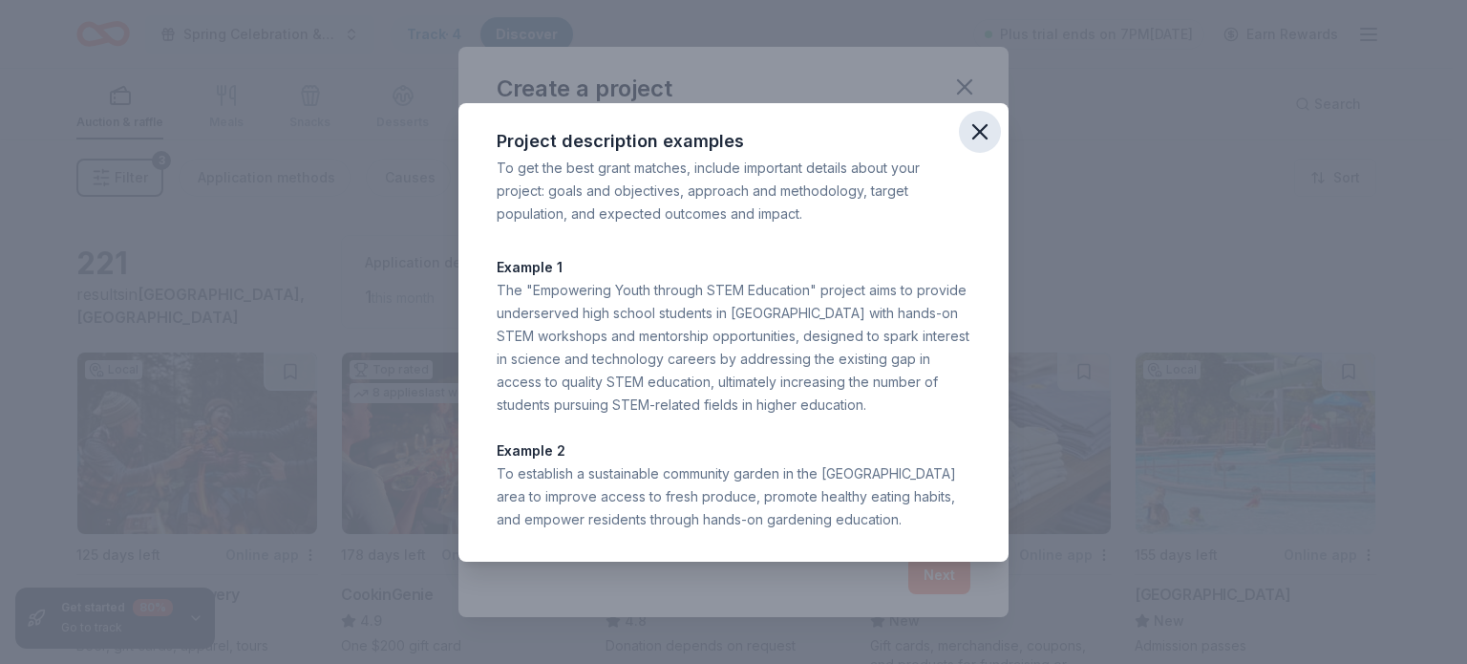
click at [976, 138] on icon "button" at bounding box center [979, 131] width 27 height 27
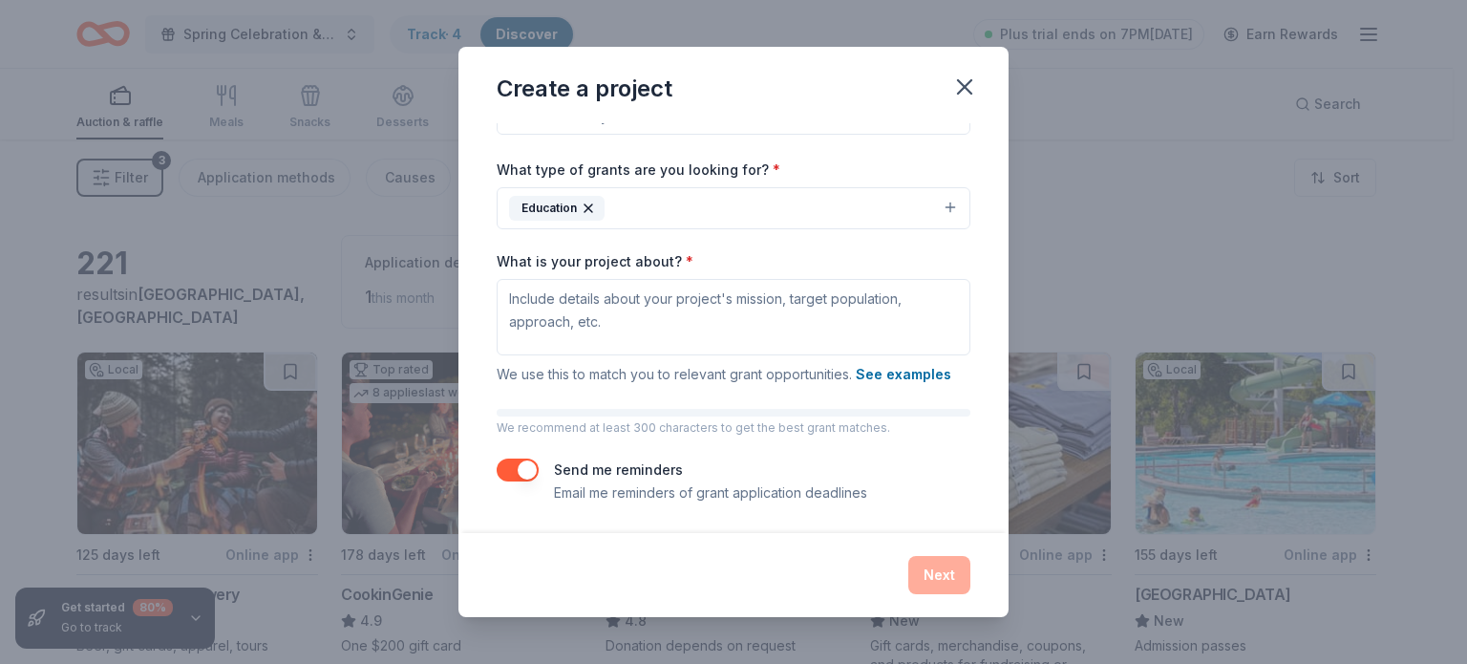
click at [958, 83] on icon "button" at bounding box center [964, 87] width 27 height 27
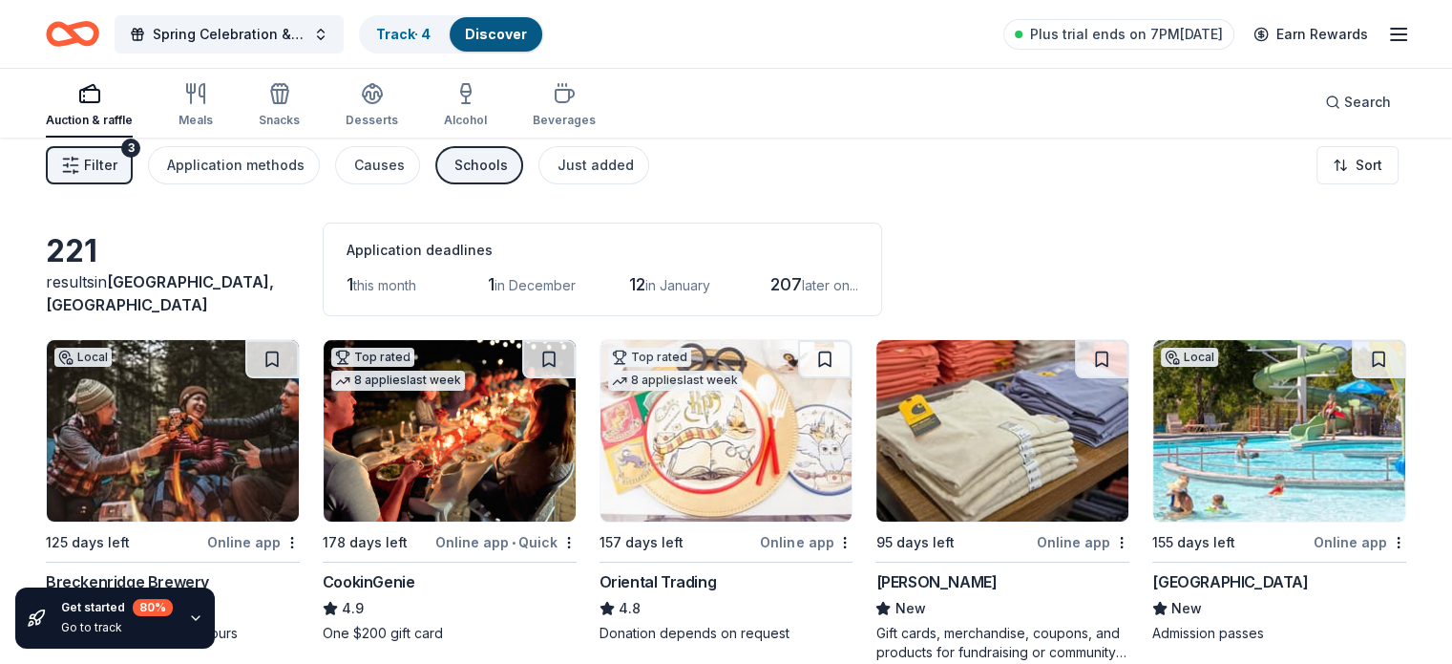
scroll to position [0, 0]
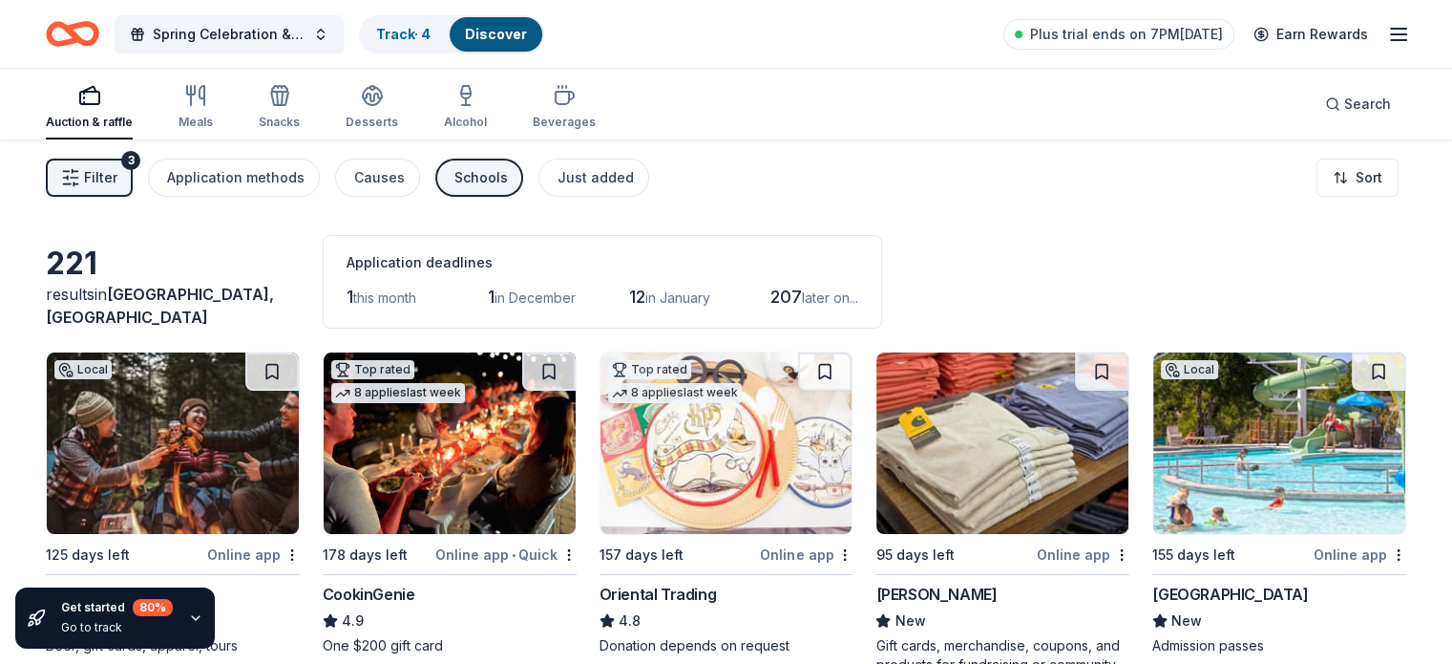
click at [1388, 35] on icon "button" at bounding box center [1399, 34] width 23 height 23
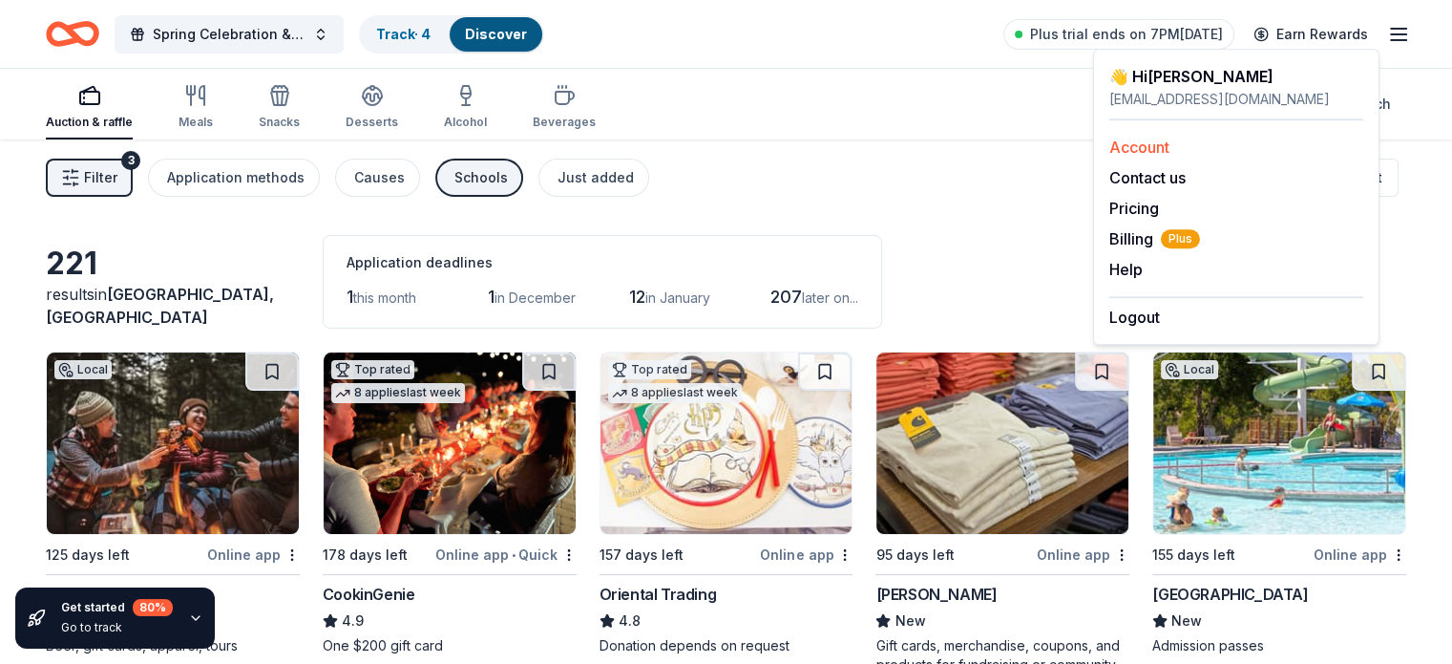
click at [1169, 144] on link "Account" at bounding box center [1140, 147] width 60 height 19
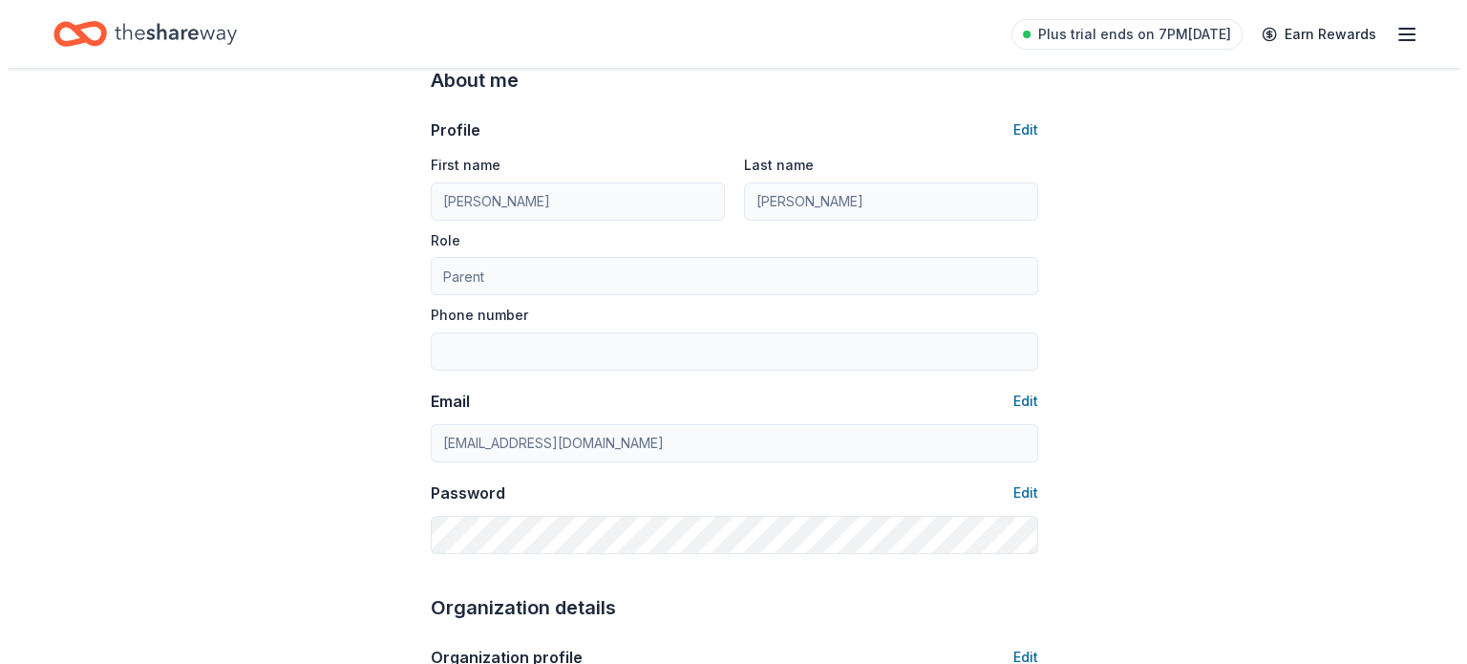
scroll to position [103, 0]
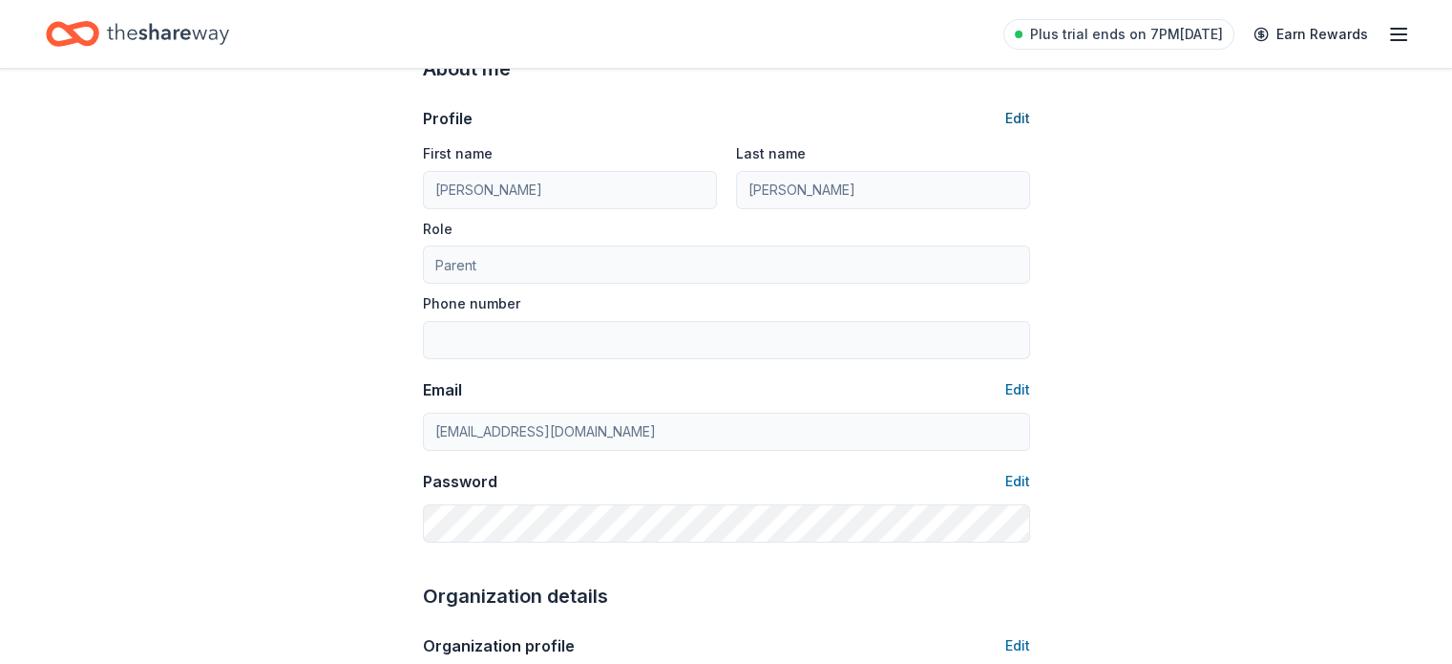
click at [1014, 115] on button "Edit" at bounding box center [1018, 118] width 25 height 23
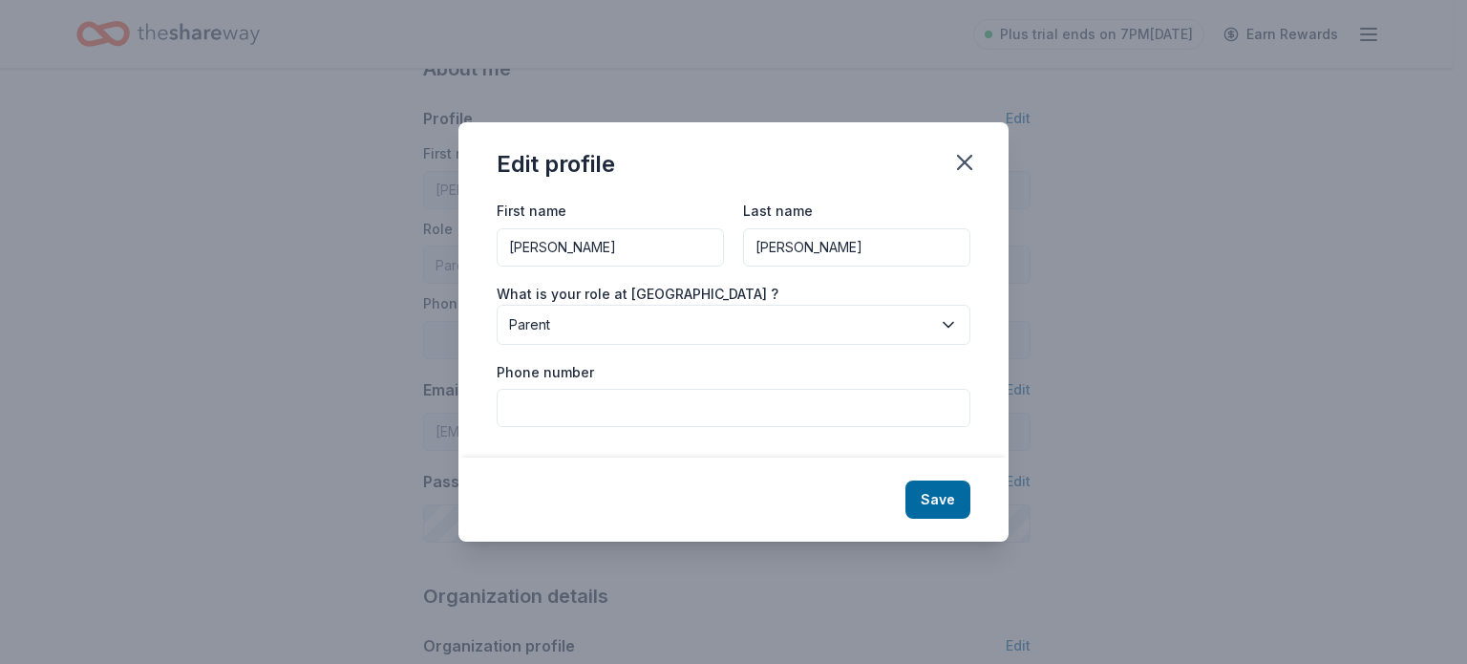
click at [577, 329] on span "Parent" at bounding box center [720, 324] width 422 height 23
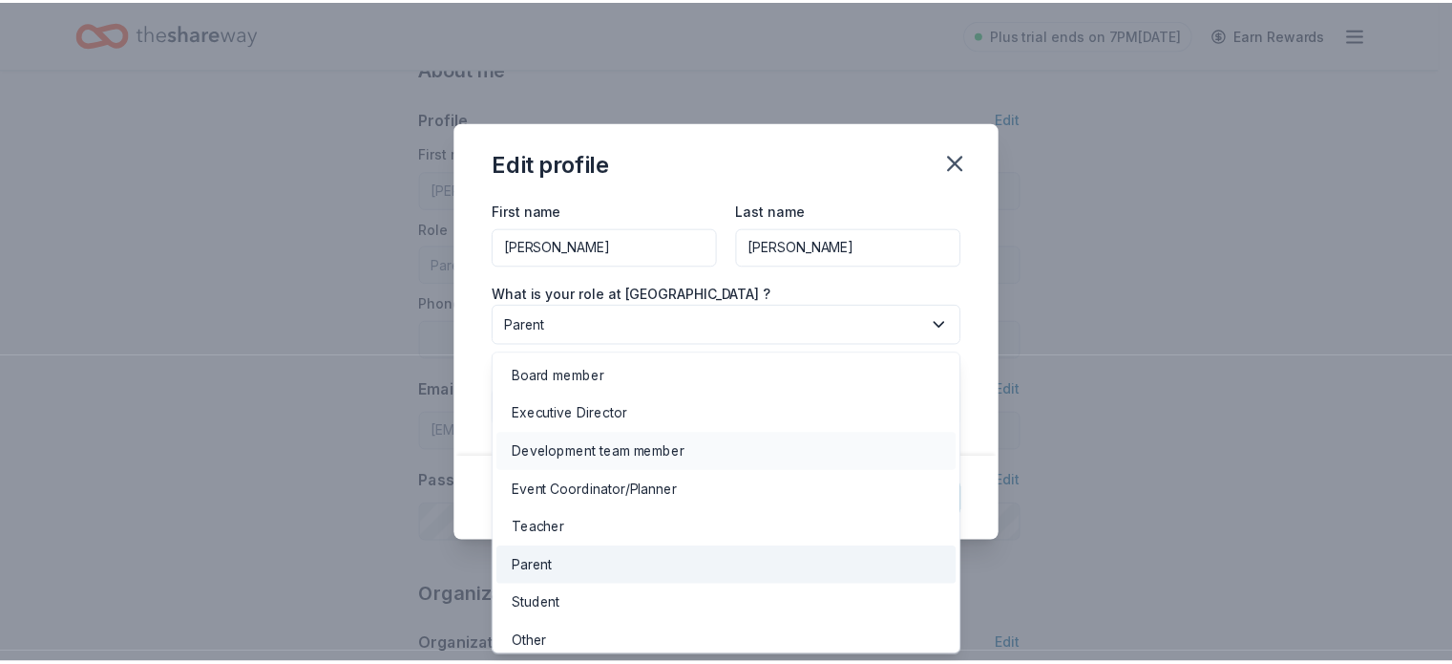
scroll to position [10, 0]
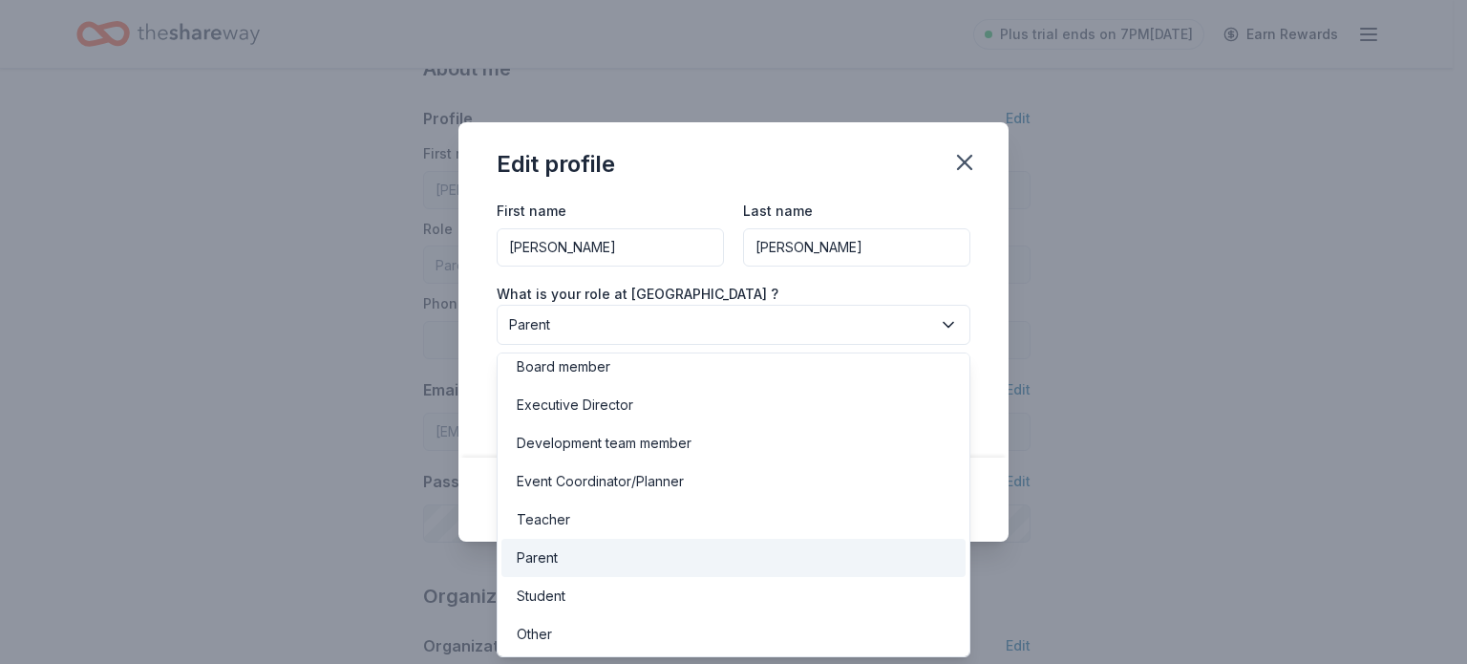
click at [484, 413] on div "First name Marnie Last name Gloor What is your role at Montessori School of Eve…" at bounding box center [733, 328] width 550 height 259
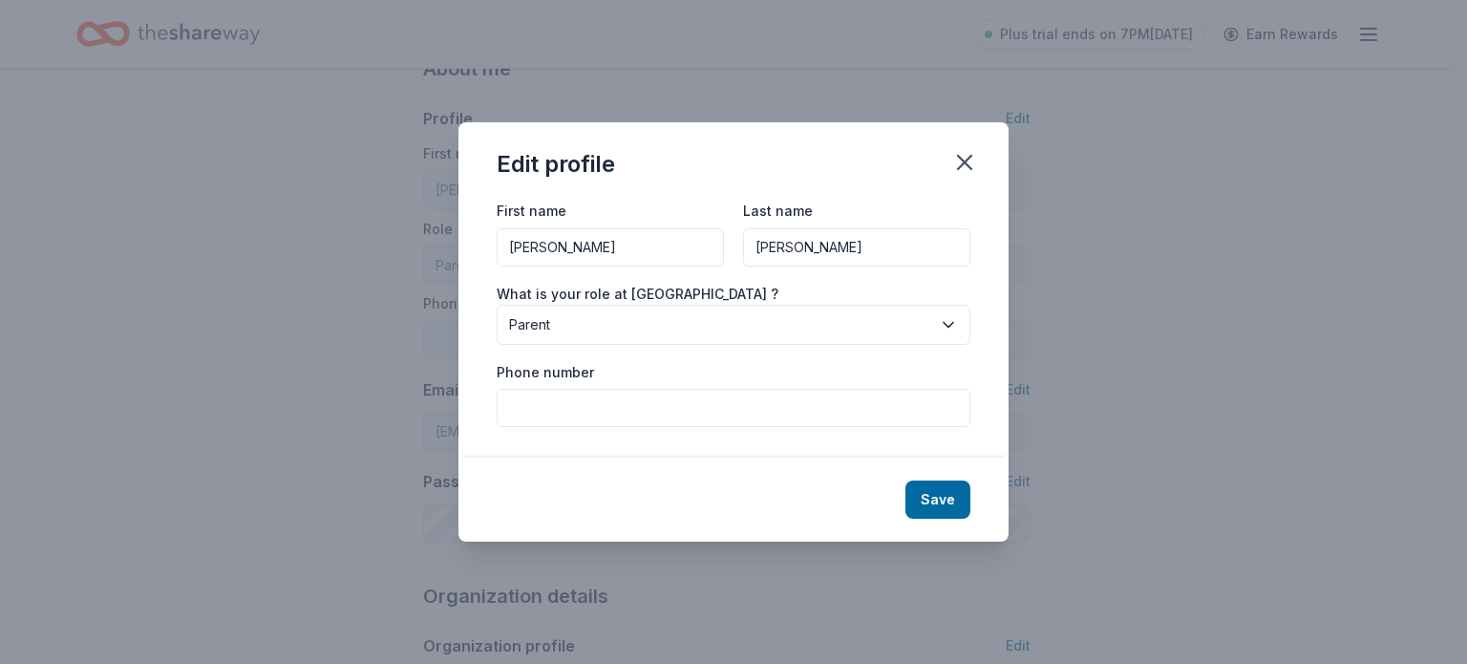
click at [603, 422] on input "Phone number" at bounding box center [734, 408] width 474 height 38
type input "9706924349"
click at [947, 494] on button "Save" at bounding box center [937, 499] width 65 height 38
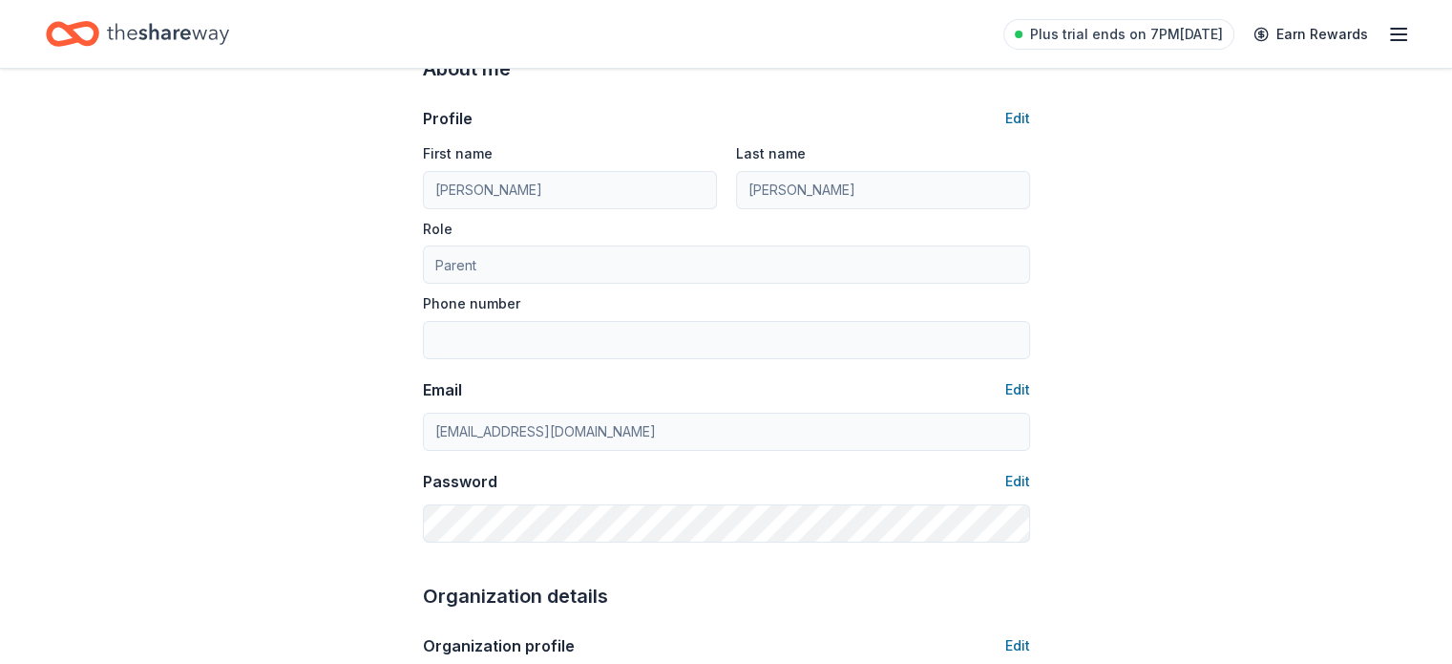
type input "9706924349"
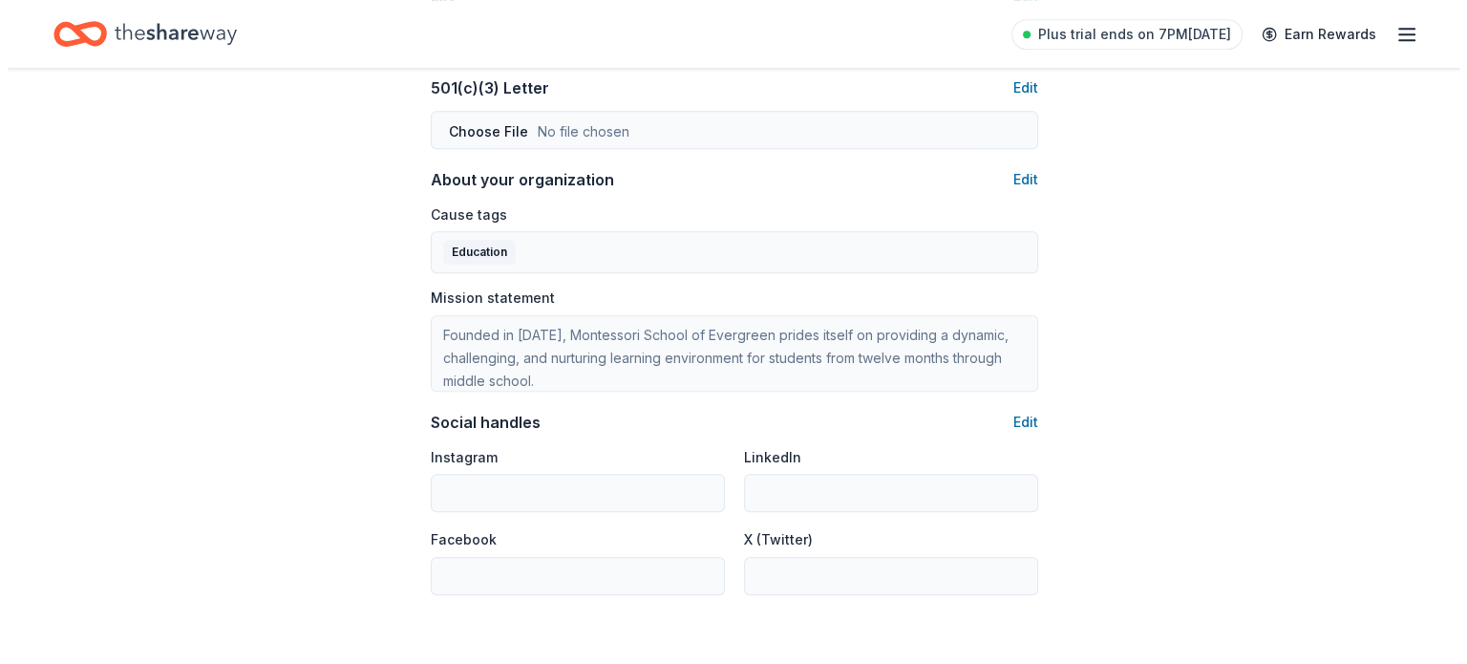
scroll to position [9, 0]
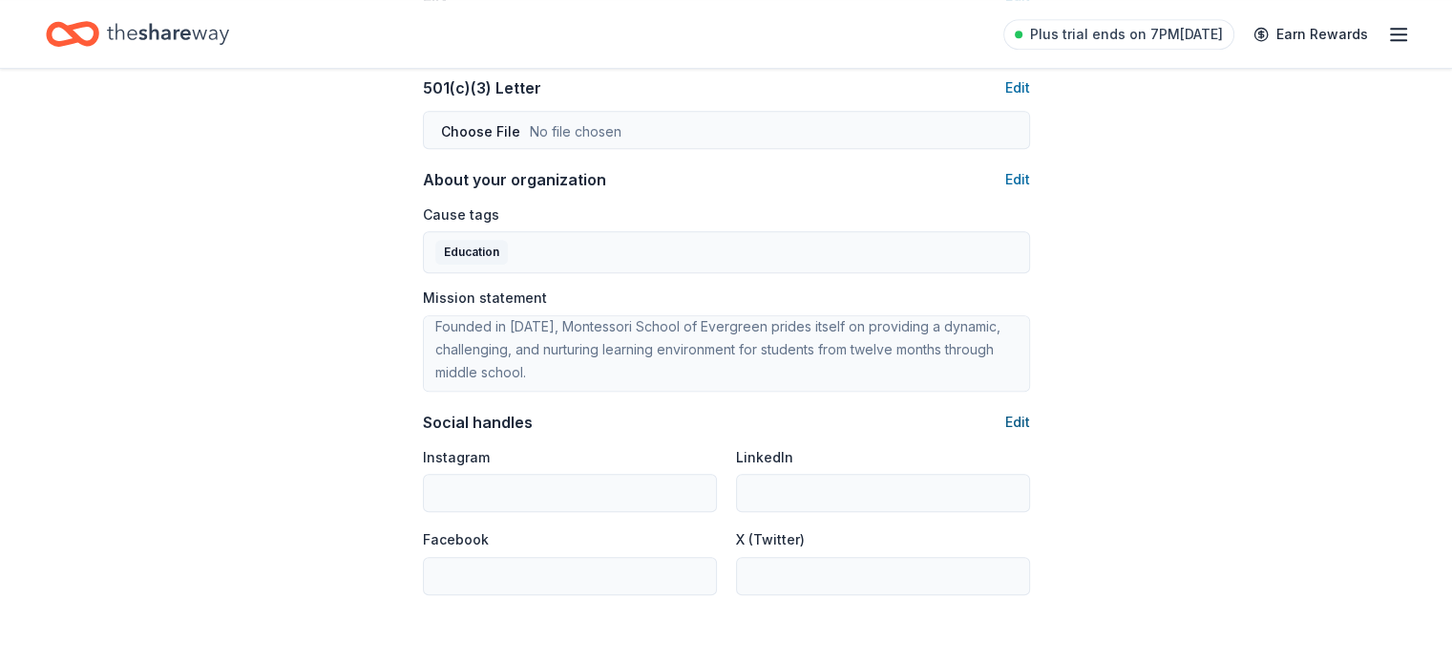
click at [1018, 418] on button "Edit" at bounding box center [1018, 422] width 25 height 23
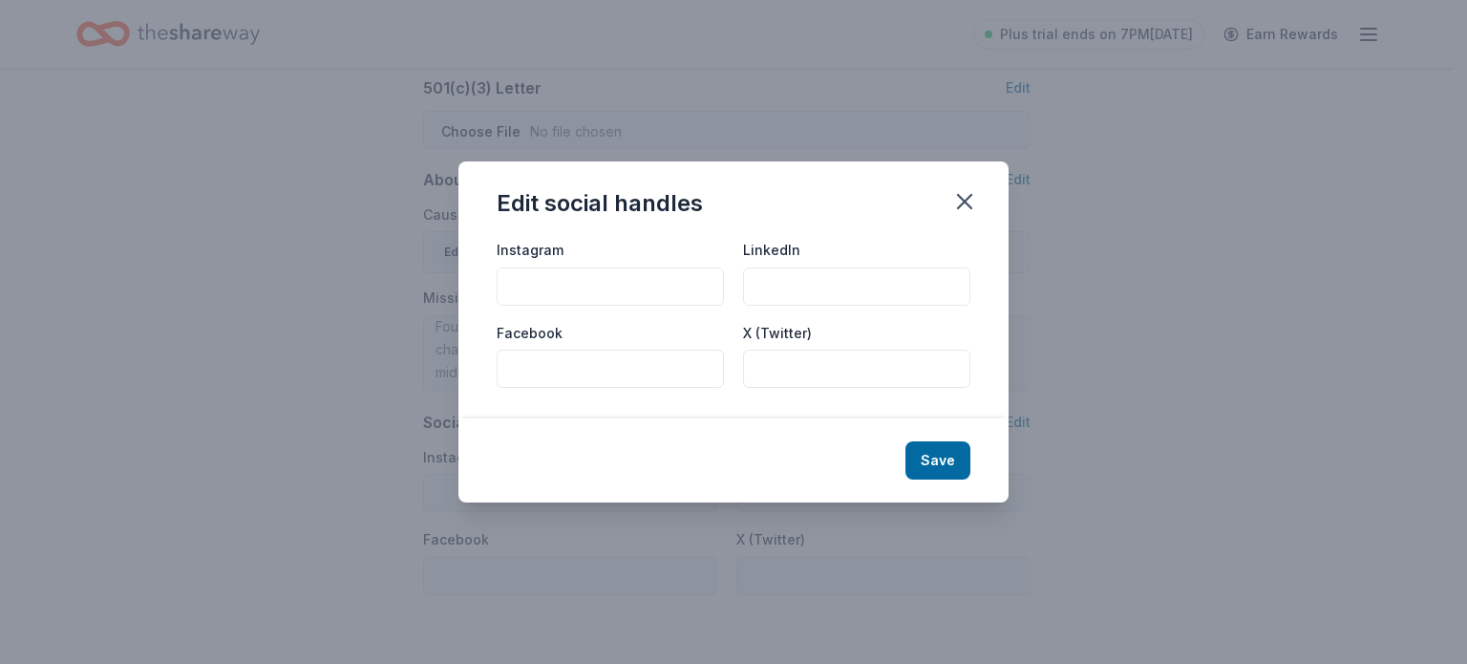
click at [583, 373] on input "Facebook" at bounding box center [610, 369] width 227 height 38
paste input "https://www.facebook.com/montessori.evergreen/"
type input "https://www.facebook.com/montessori.evergreen/"
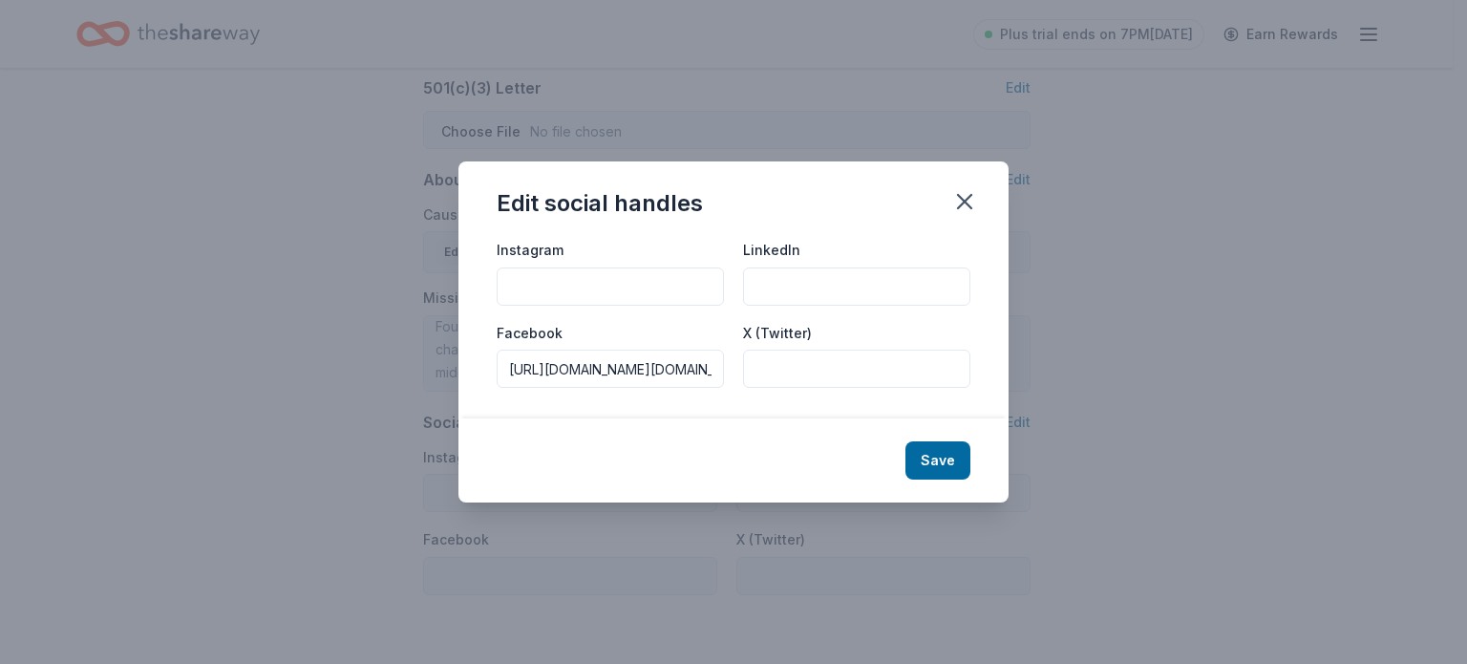
click at [613, 296] on input "Instagram" at bounding box center [610, 286] width 227 height 38
paste input "https://www.instagram.com/montessorischoolofevergreen/"
type input "https://www.instagram.com/montessorischoolofevergreen/"
click at [954, 455] on button "Save" at bounding box center [937, 460] width 65 height 38
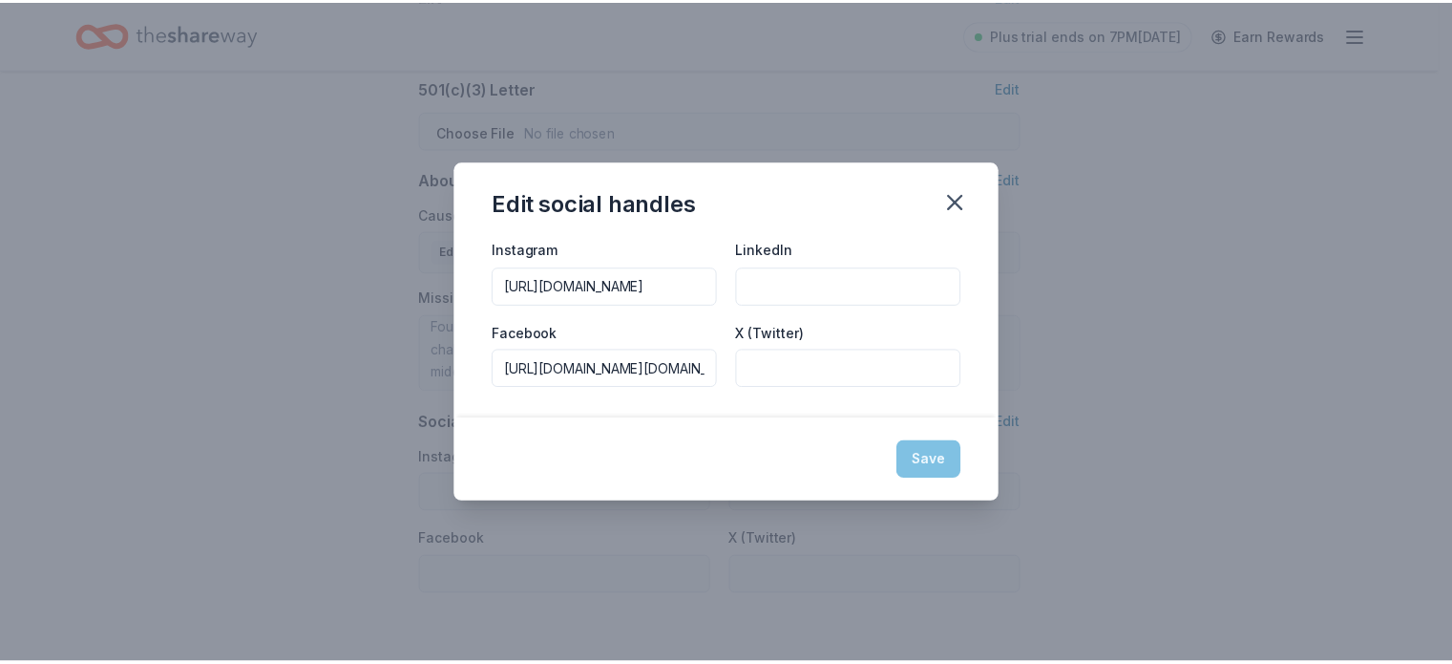
scroll to position [0, 0]
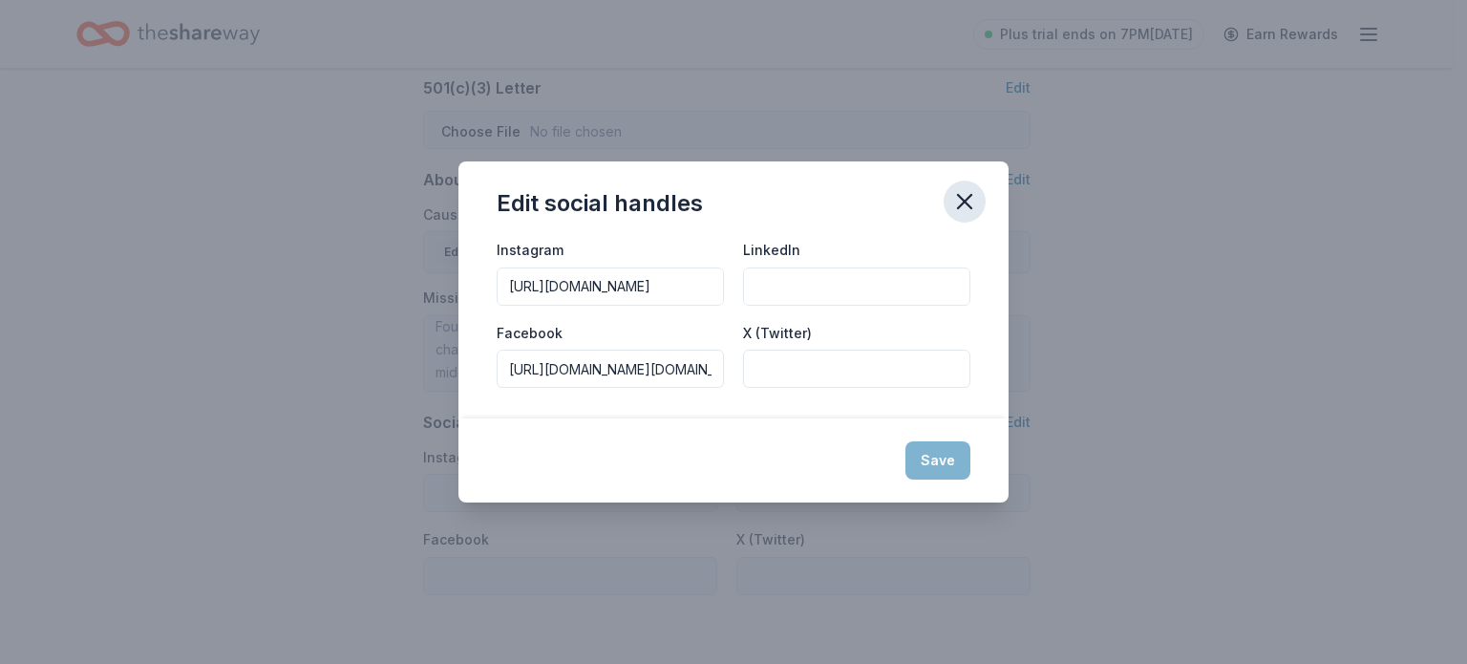
type input "https://www.instagram.com/montessorischoolofevergreen/"
type input "https://www.facebook.com/montessori.evergreen/"
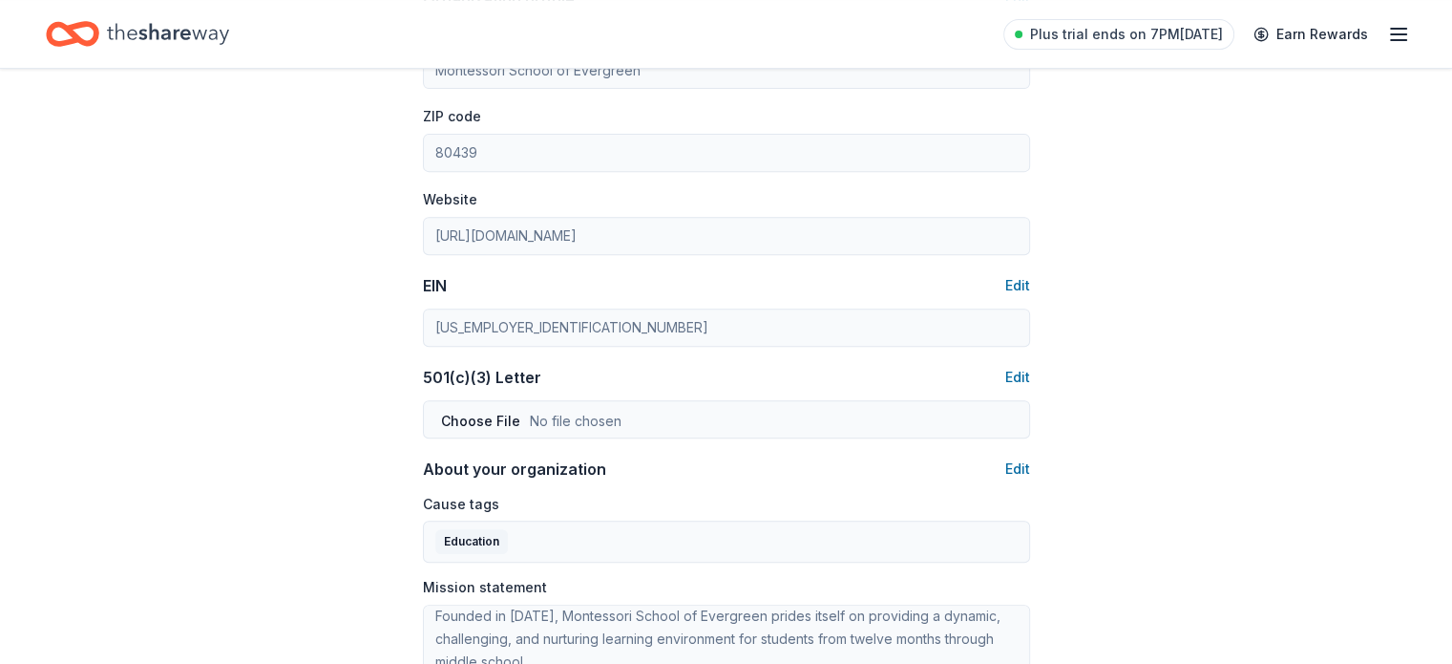
scroll to position [748, 0]
click at [1018, 379] on button "Edit" at bounding box center [1018, 379] width 25 height 23
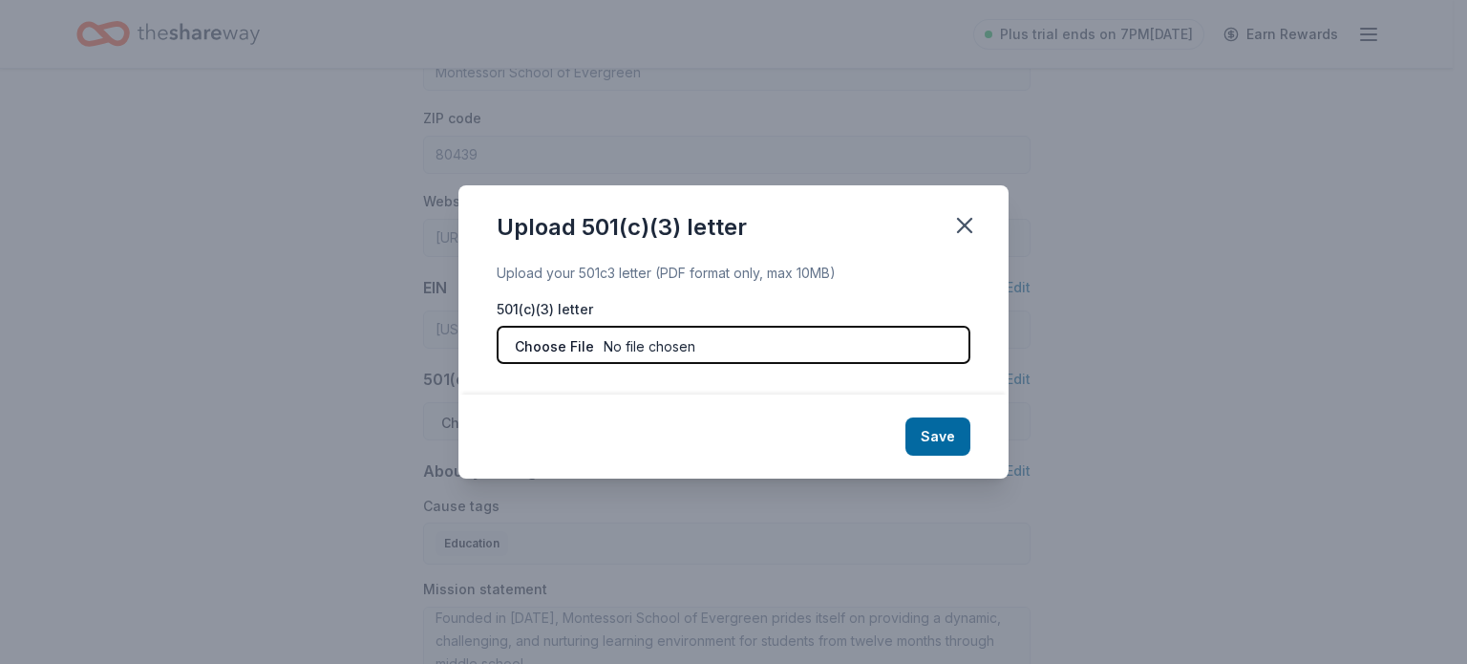
click at [590, 343] on input "file" at bounding box center [734, 345] width 474 height 38
type input "C:\fakepath\Request Letter 2026.pdf"
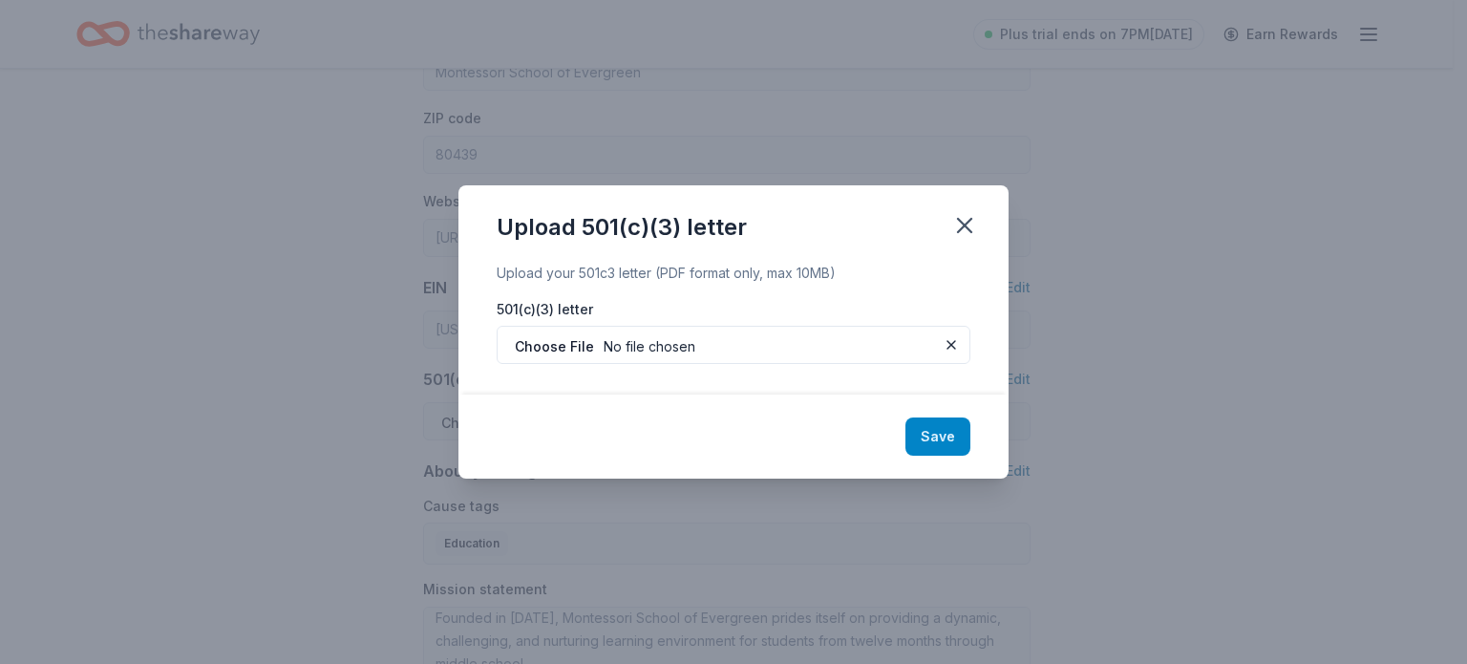
click at [932, 430] on button "Save" at bounding box center [937, 436] width 65 height 38
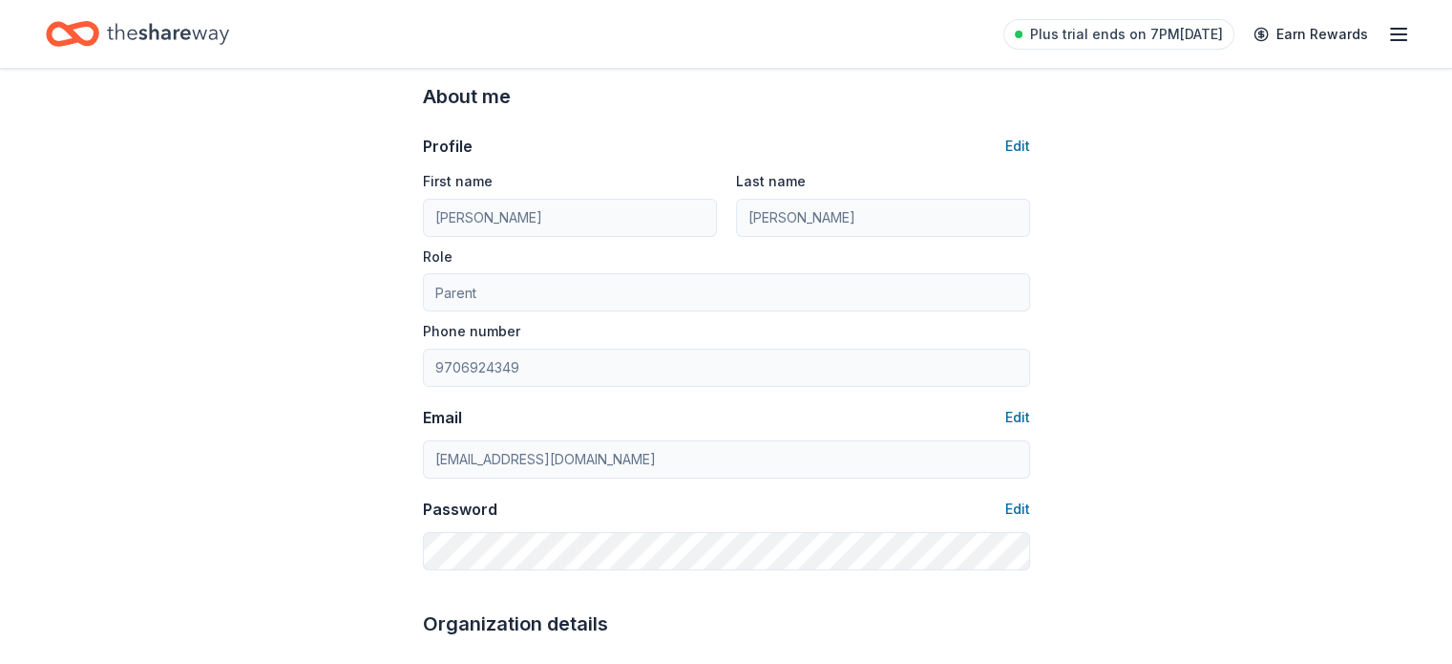
scroll to position [0, 0]
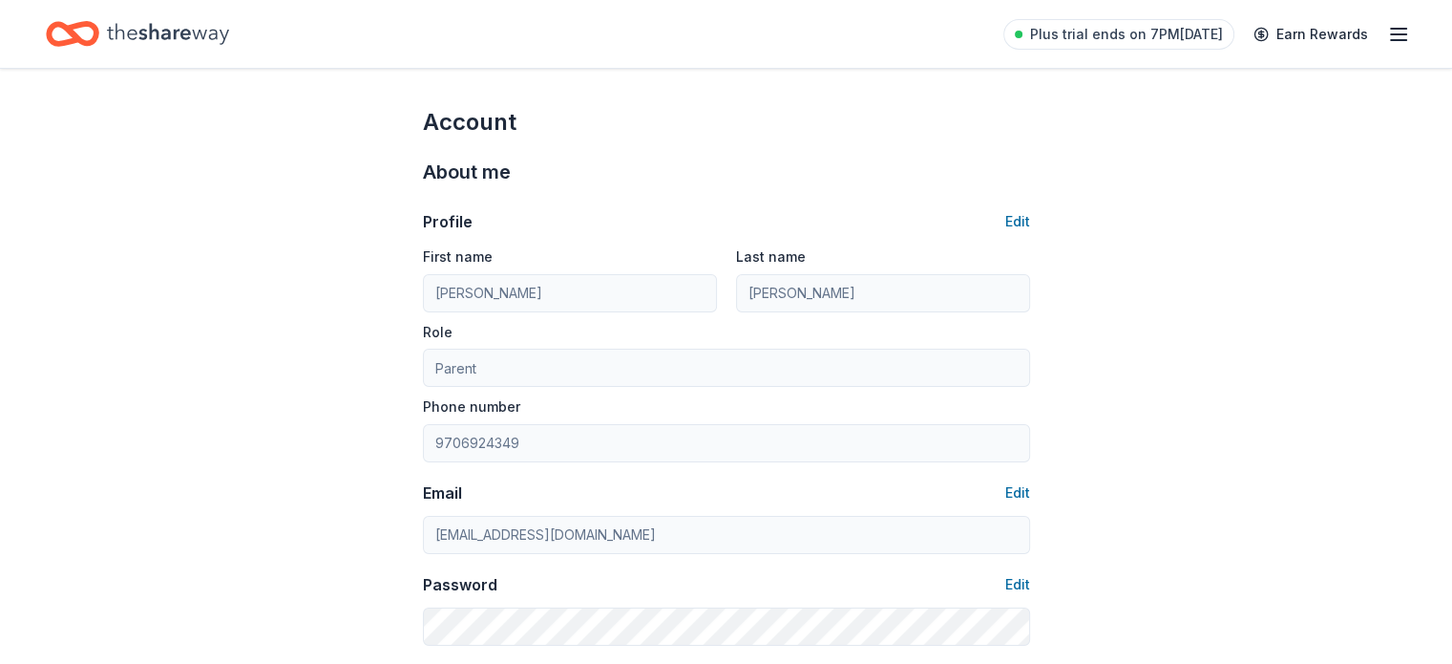
click at [130, 30] on div "Home" at bounding box center [137, 33] width 183 height 45
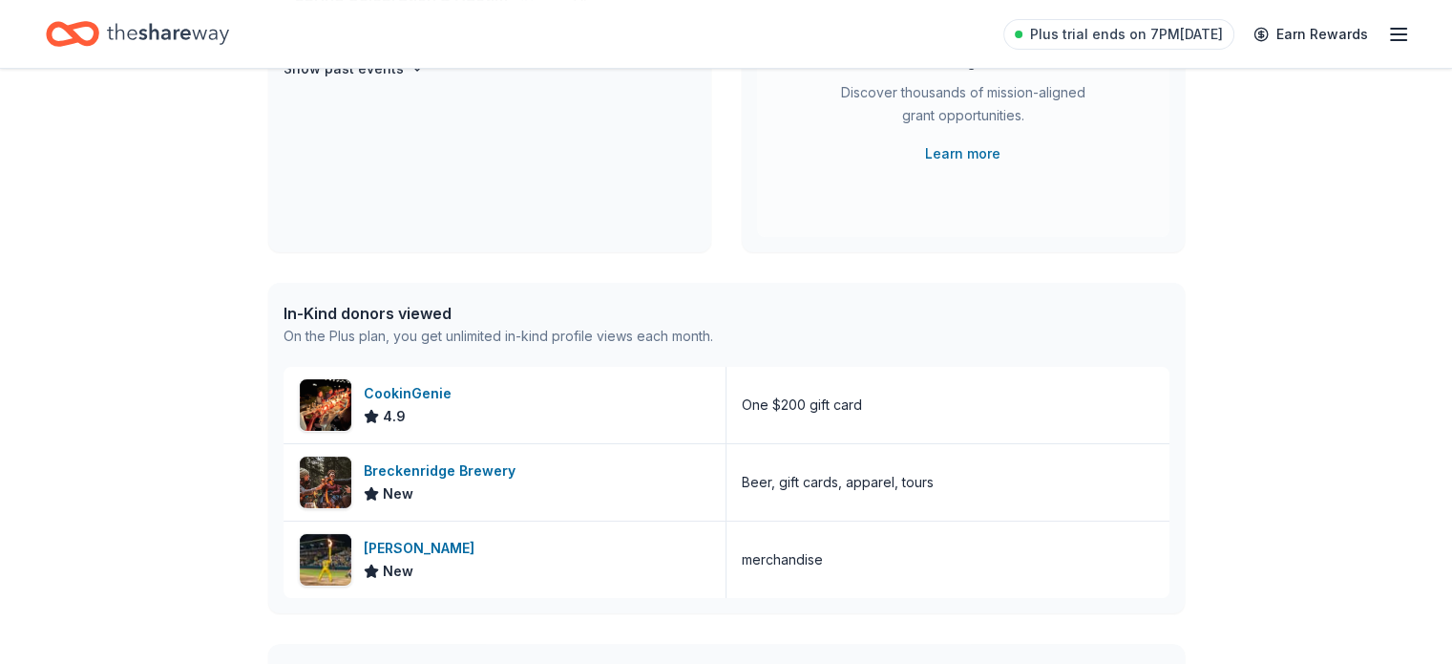
scroll to position [292, 0]
click at [420, 553] on div "[PERSON_NAME]" at bounding box center [423, 546] width 118 height 23
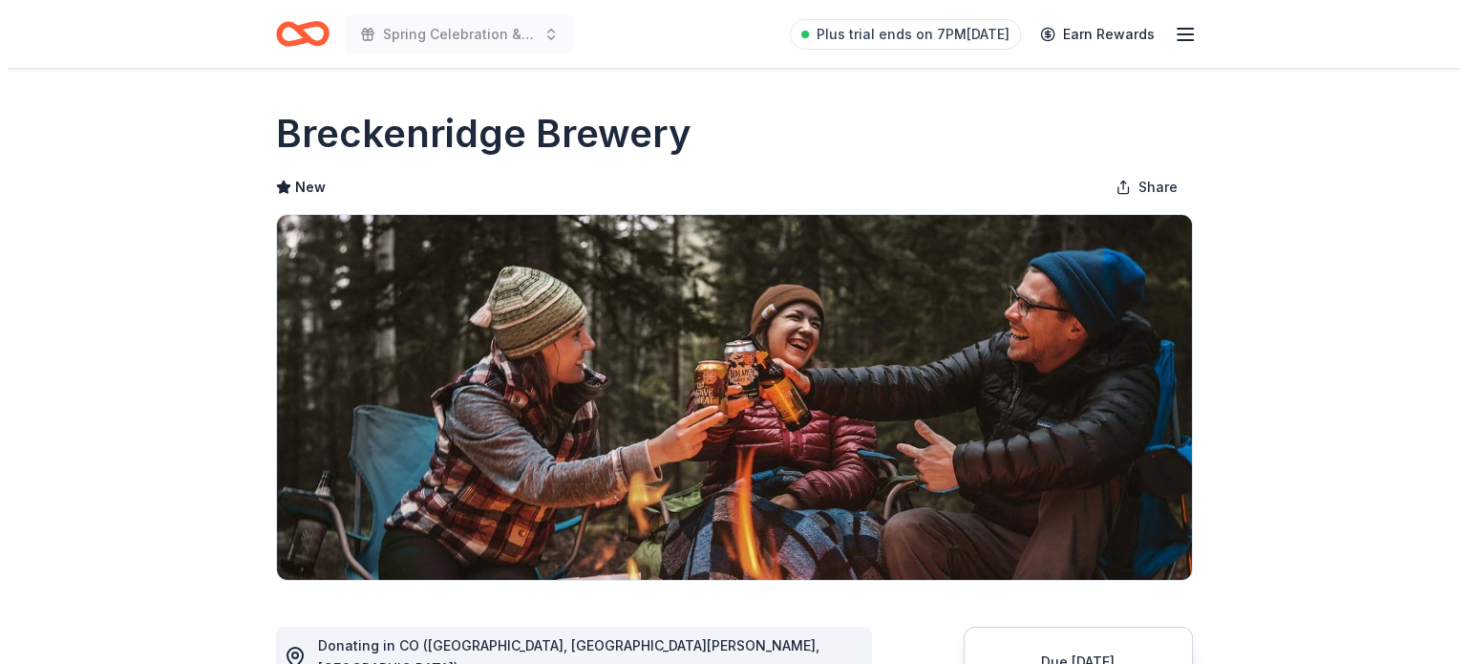
scroll to position [374, 0]
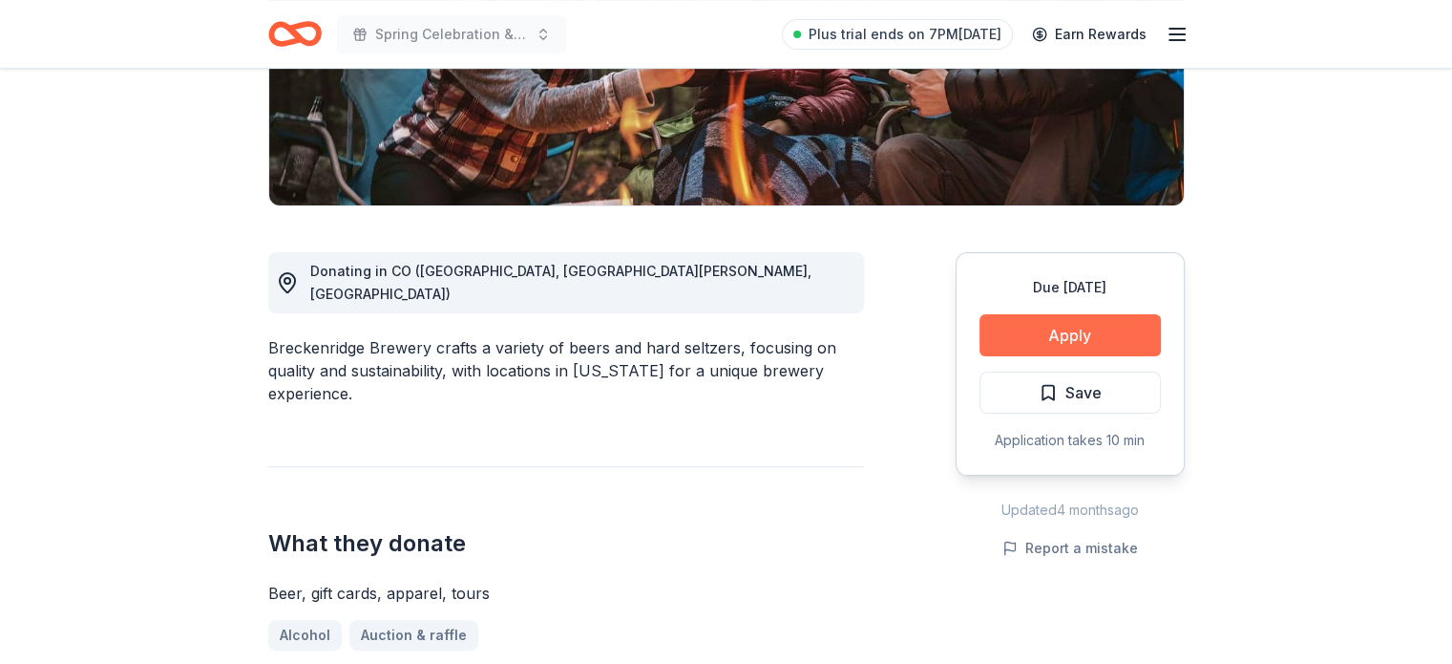
click at [1039, 339] on button "Apply" at bounding box center [1070, 335] width 181 height 42
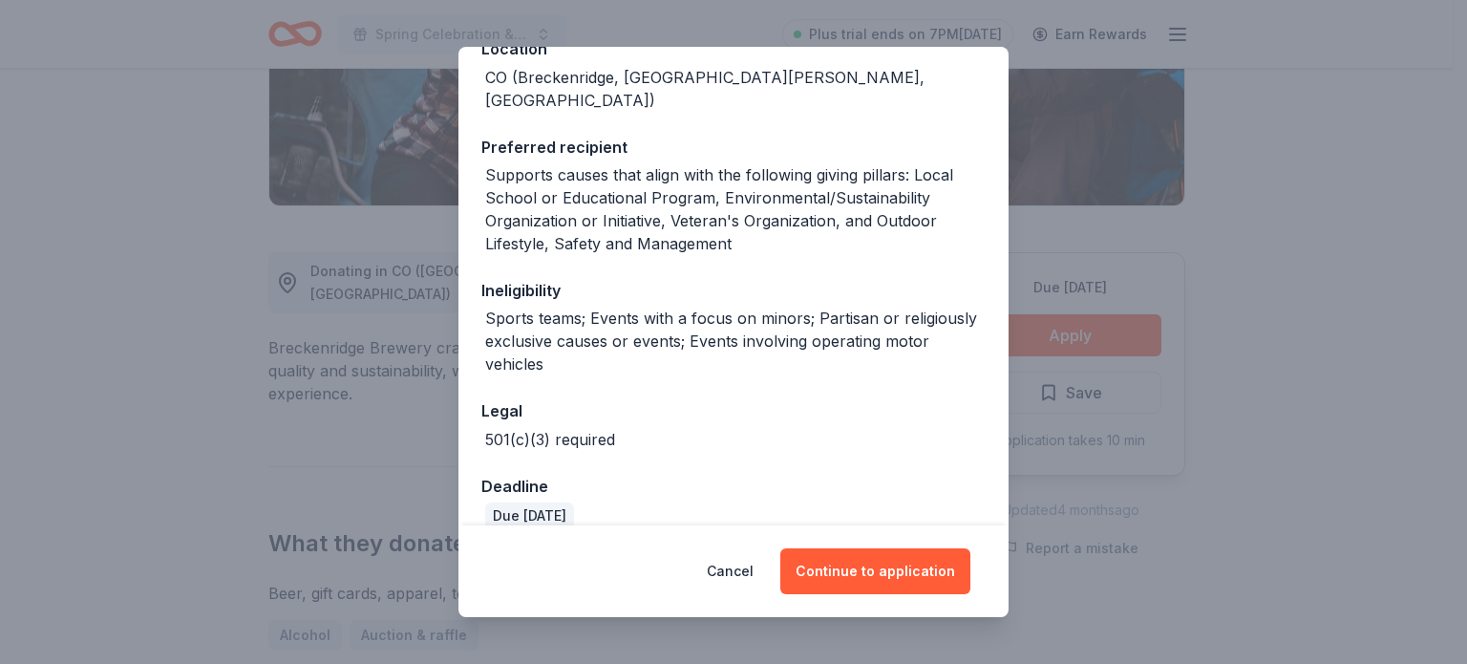
scroll to position [244, 0]
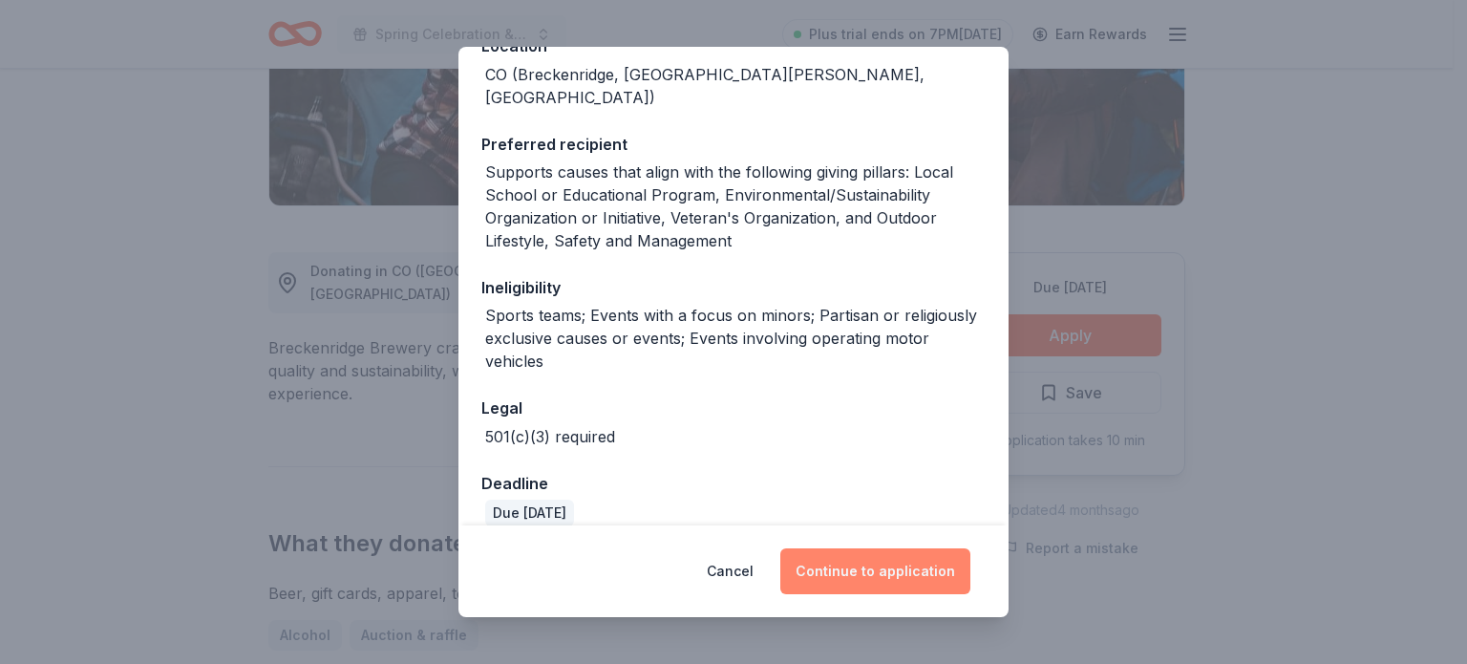
click at [848, 576] on button "Continue to application" at bounding box center [875, 571] width 190 height 46
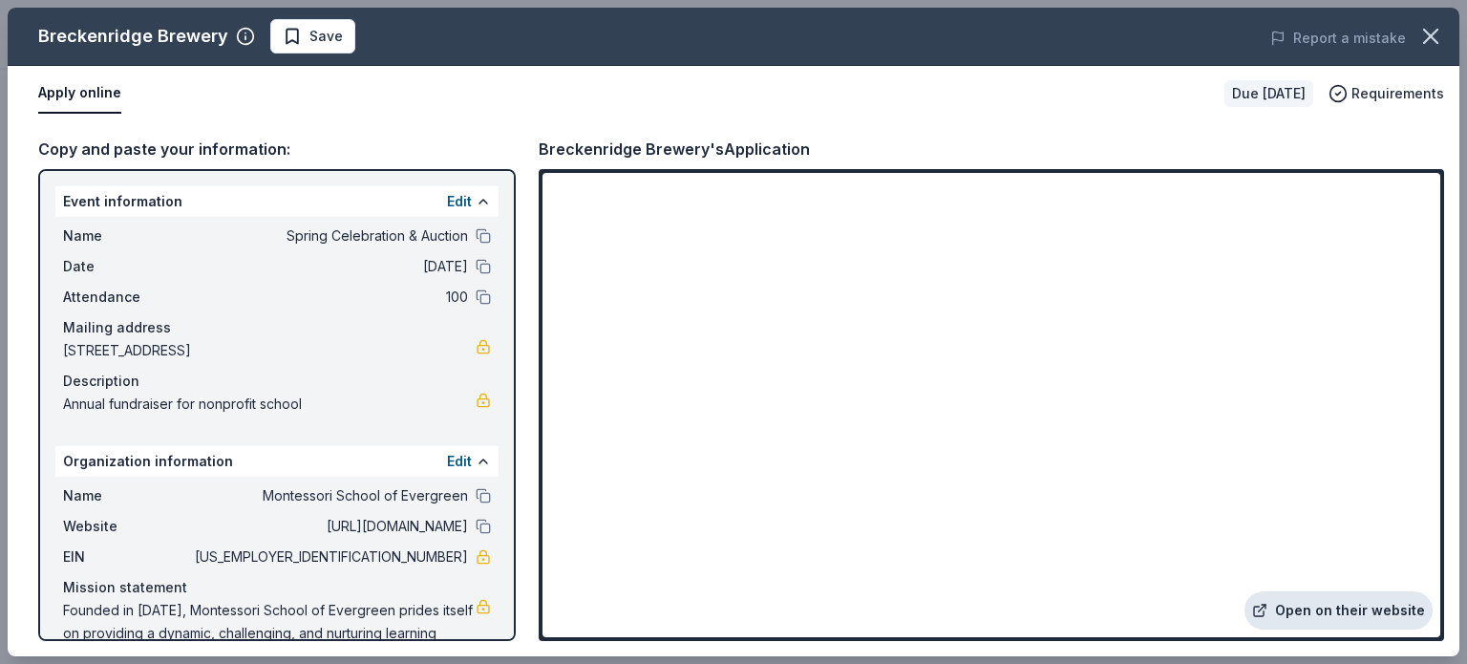
click at [1294, 606] on link "Open on their website" at bounding box center [1338, 610] width 188 height 38
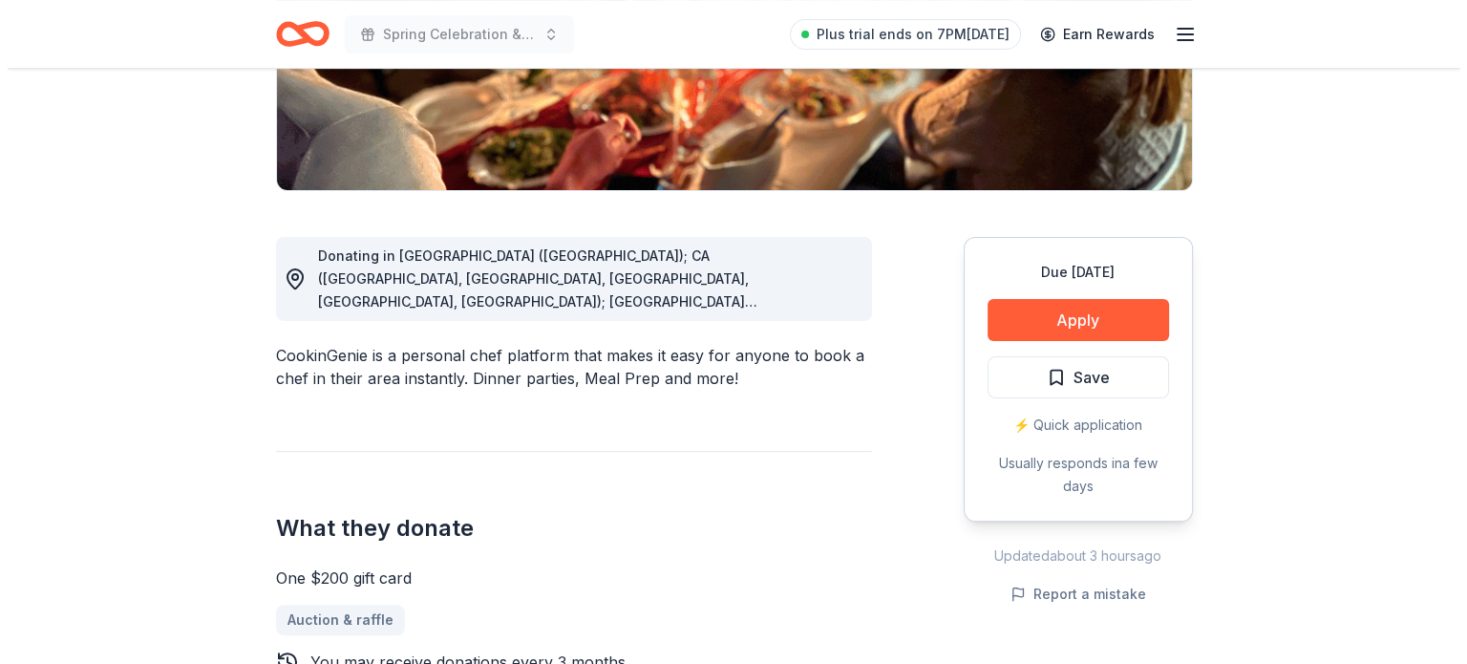
scroll to position [420, 0]
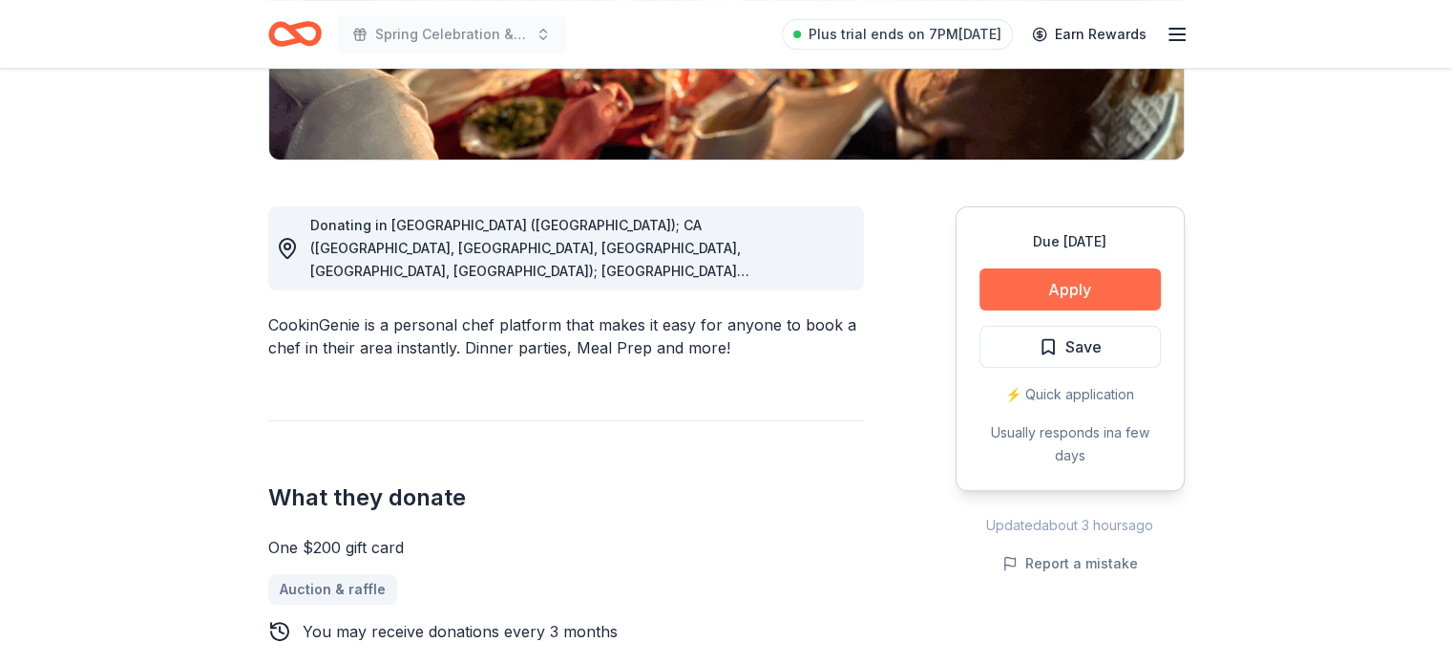
drag, startPoint x: 1109, startPoint y: 278, endPoint x: 1068, endPoint y: 301, distance: 47.0
click at [1068, 301] on button "Apply" at bounding box center [1070, 289] width 181 height 42
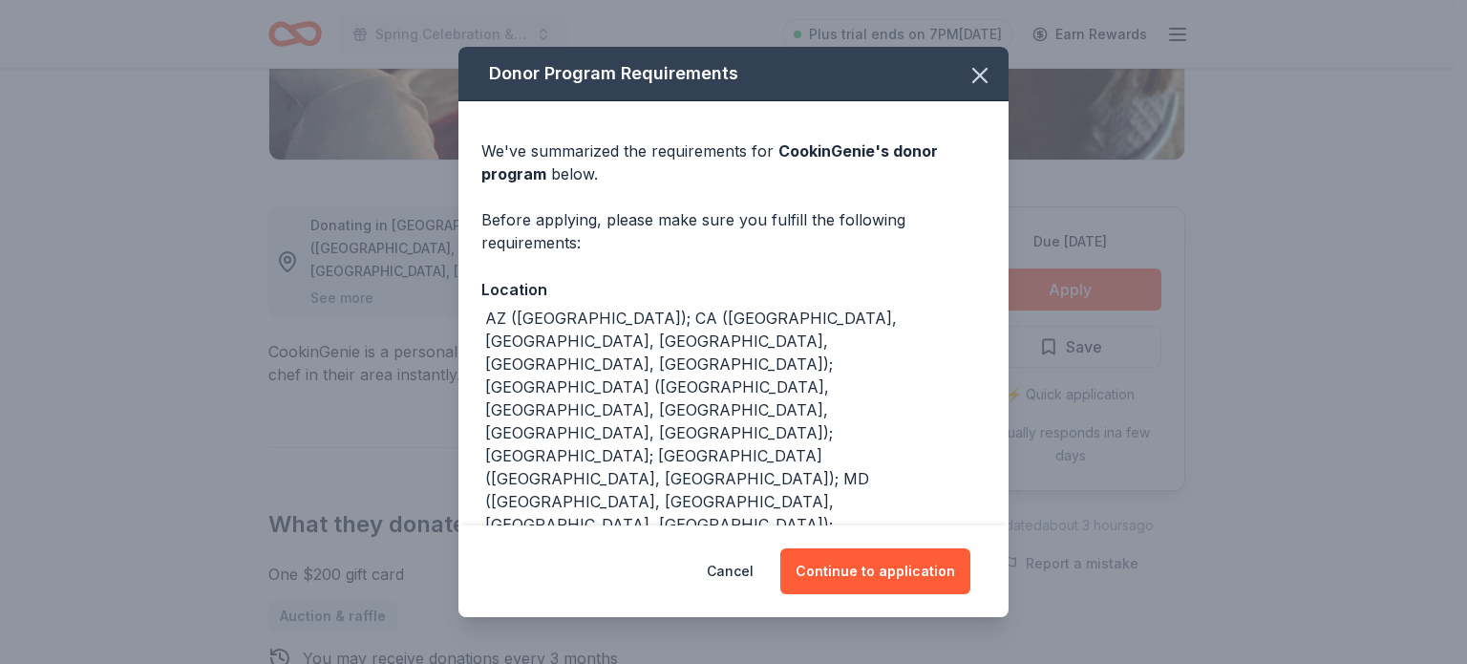
scroll to position [323, 0]
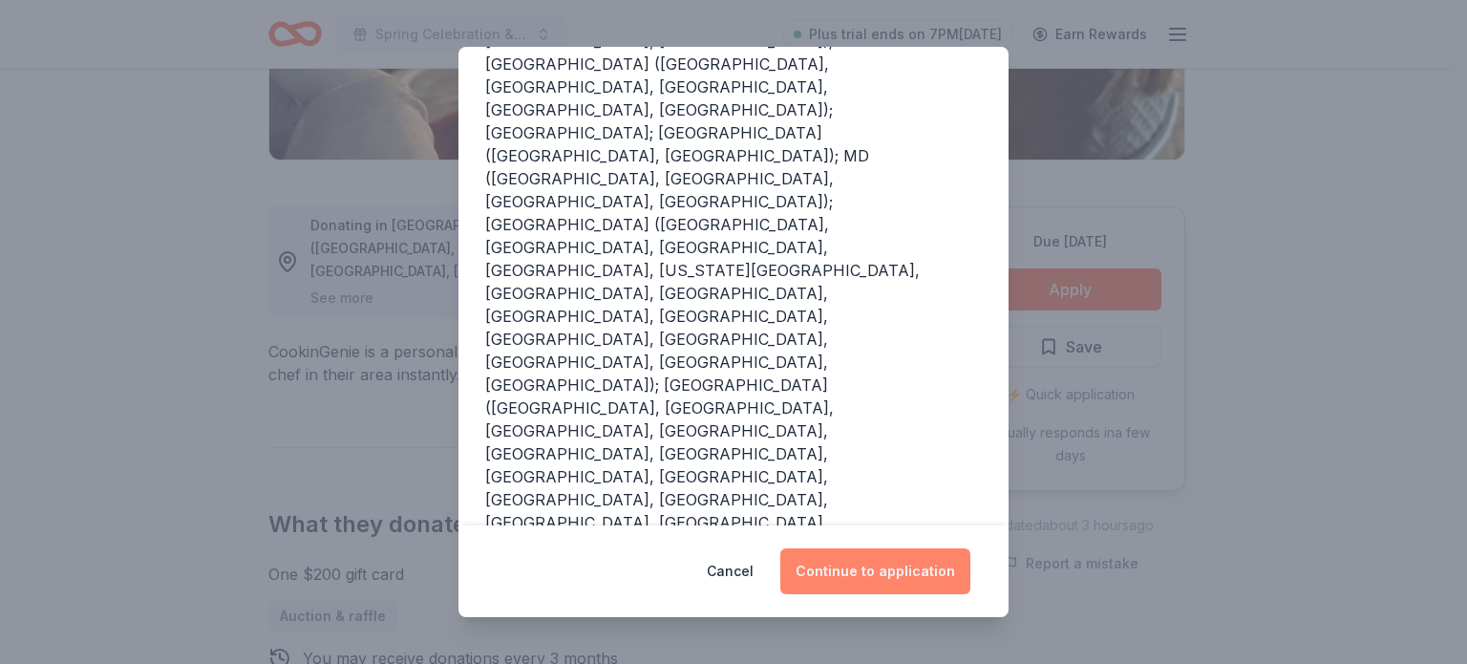
click at [882, 561] on button "Continue to application" at bounding box center [875, 571] width 190 height 46
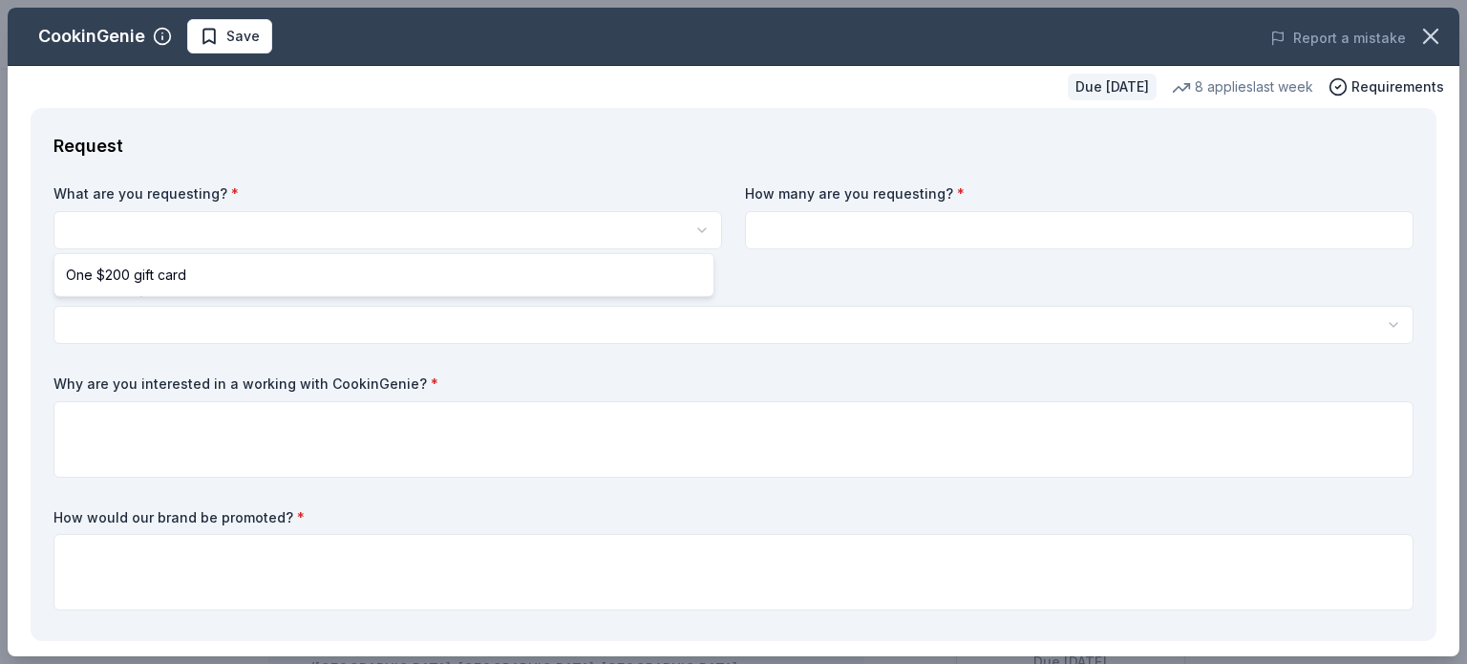
select select "One $200 gift card"
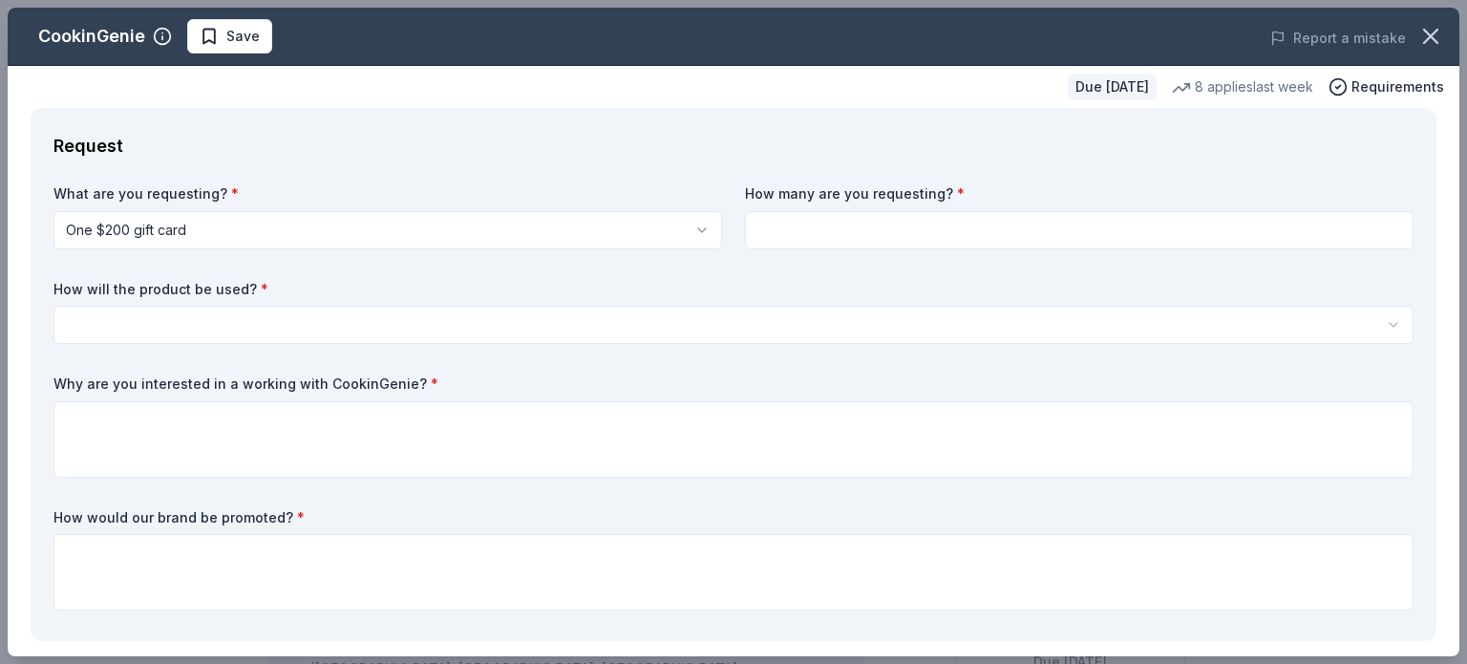
click at [898, 229] on input at bounding box center [1079, 230] width 668 height 38
type input "1"
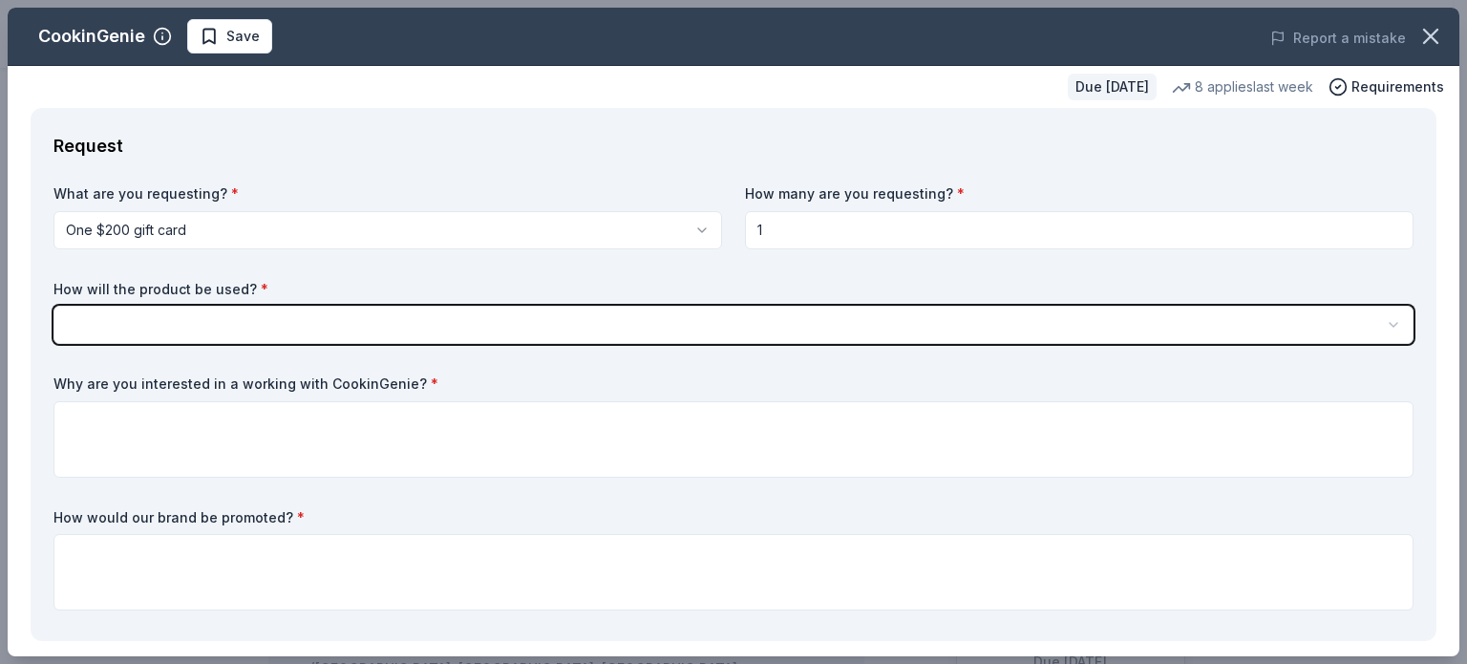
select select "silentAuction"
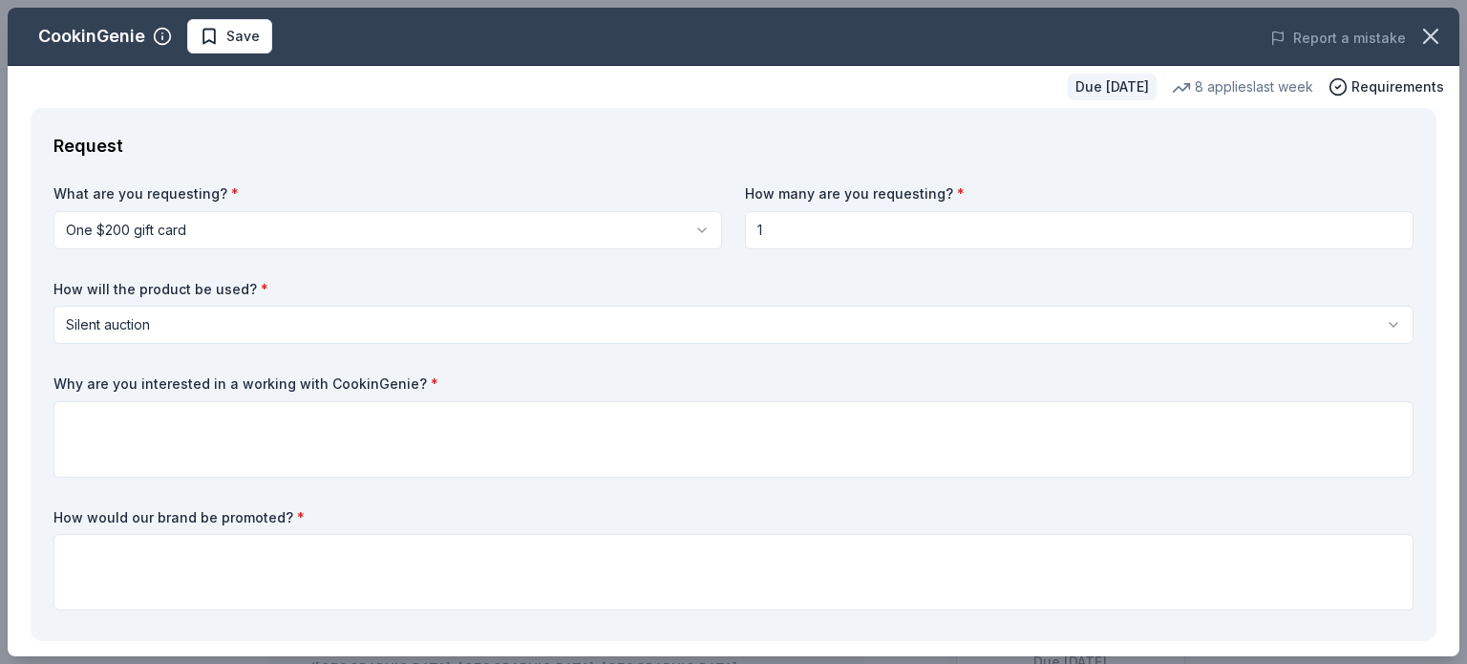
click at [364, 377] on label "Why are you interested in a working with CookinGenie? *" at bounding box center [733, 383] width 1360 height 19
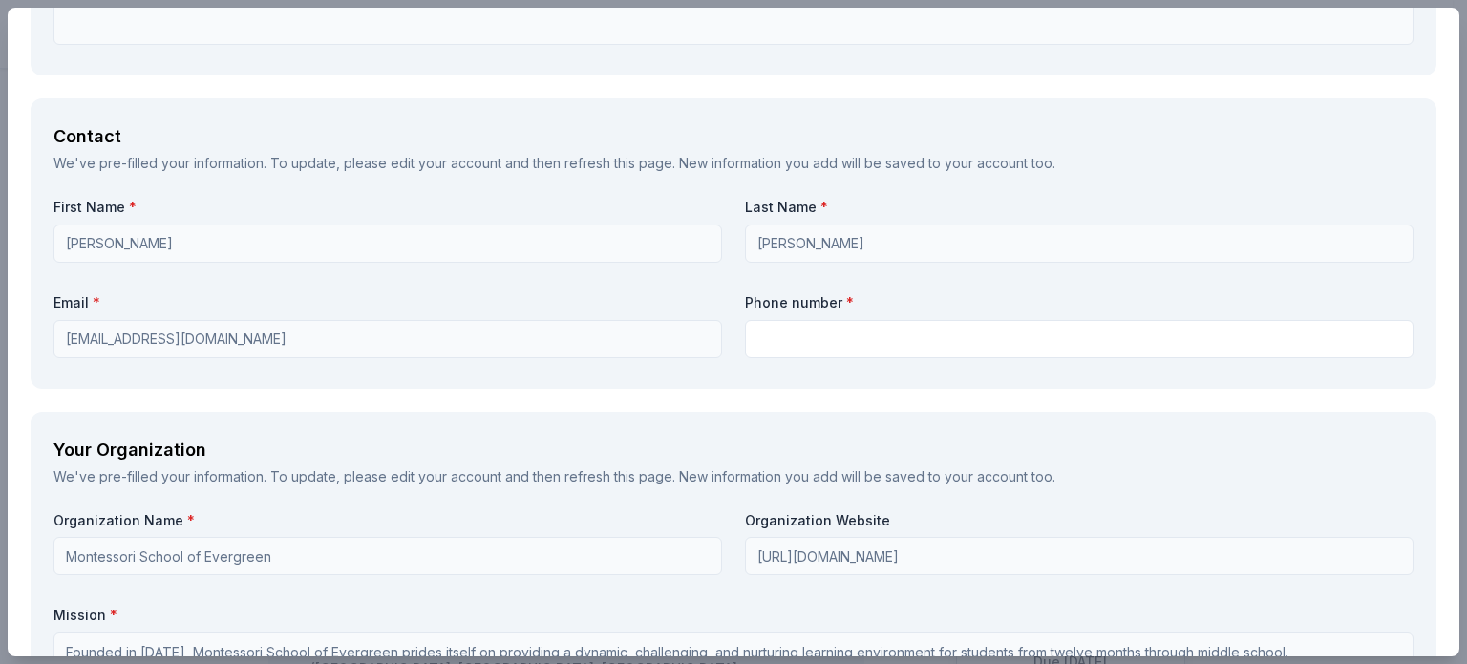
scroll to position [1206, 0]
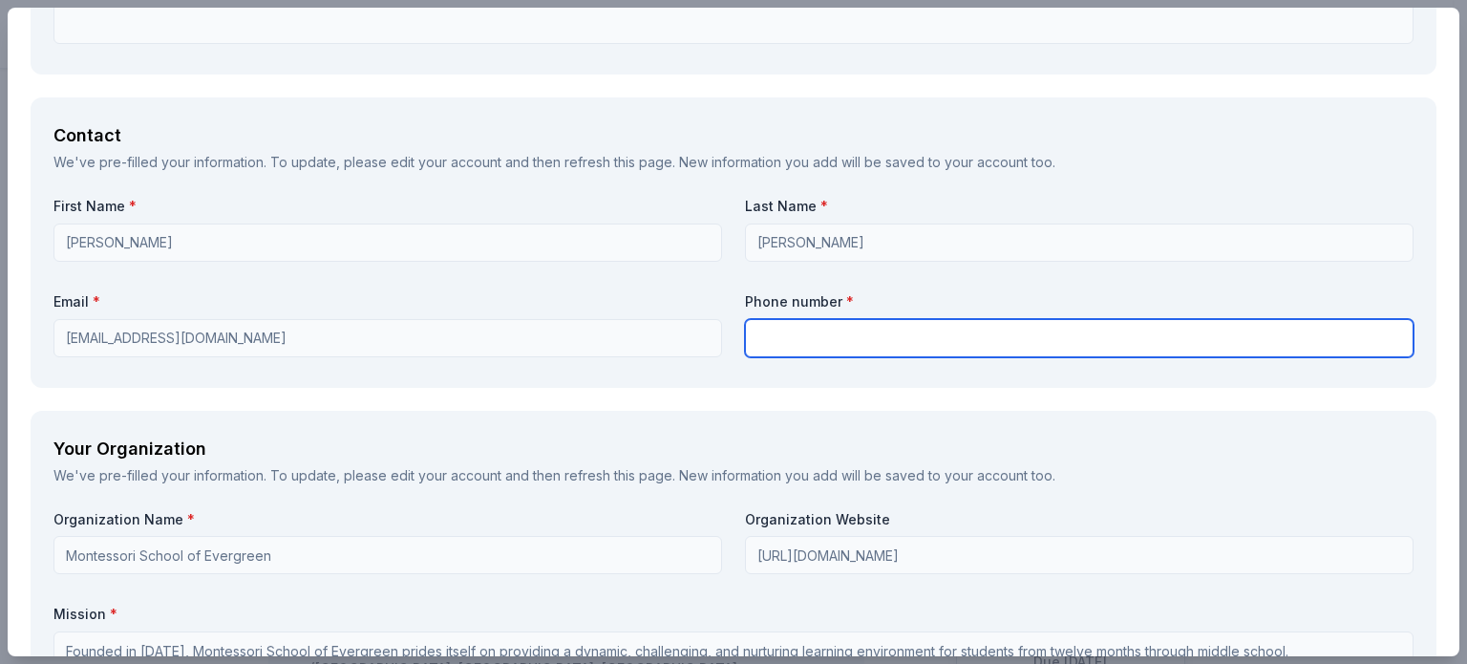
click at [902, 331] on input "text" at bounding box center [1079, 338] width 668 height 38
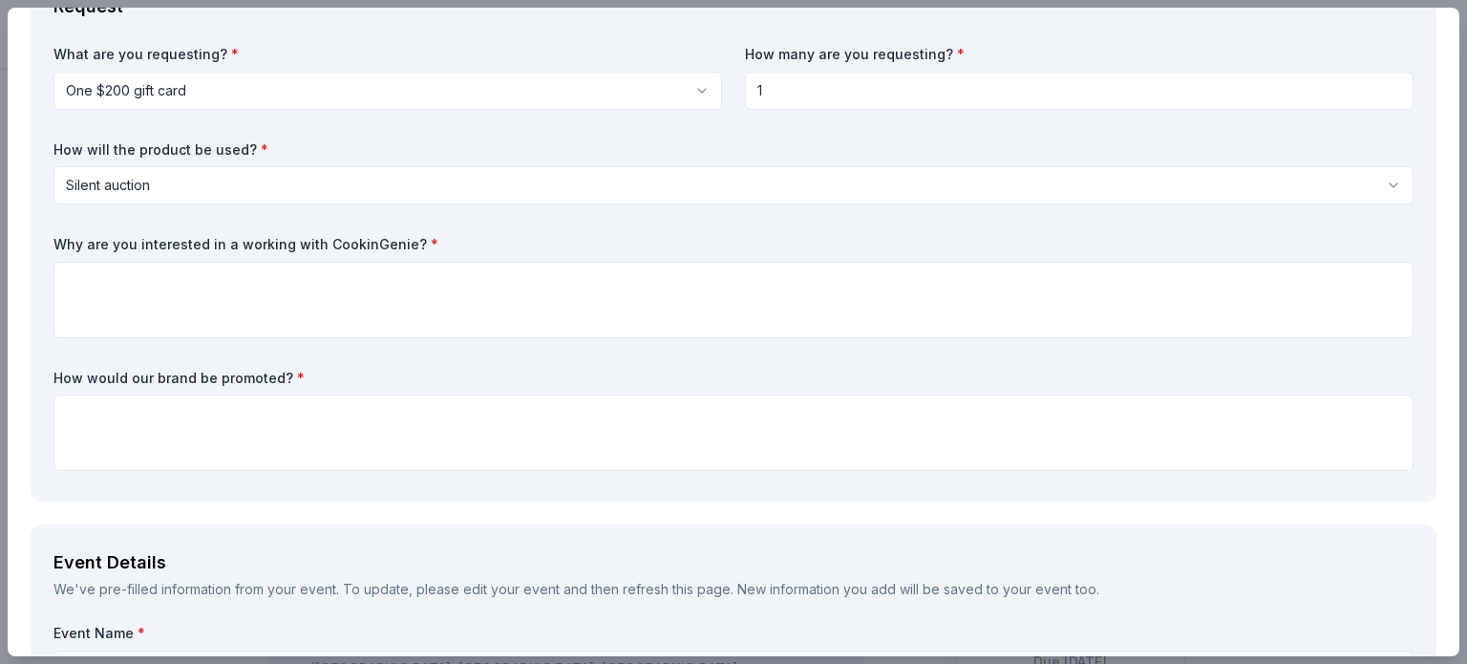
scroll to position [159, 0]
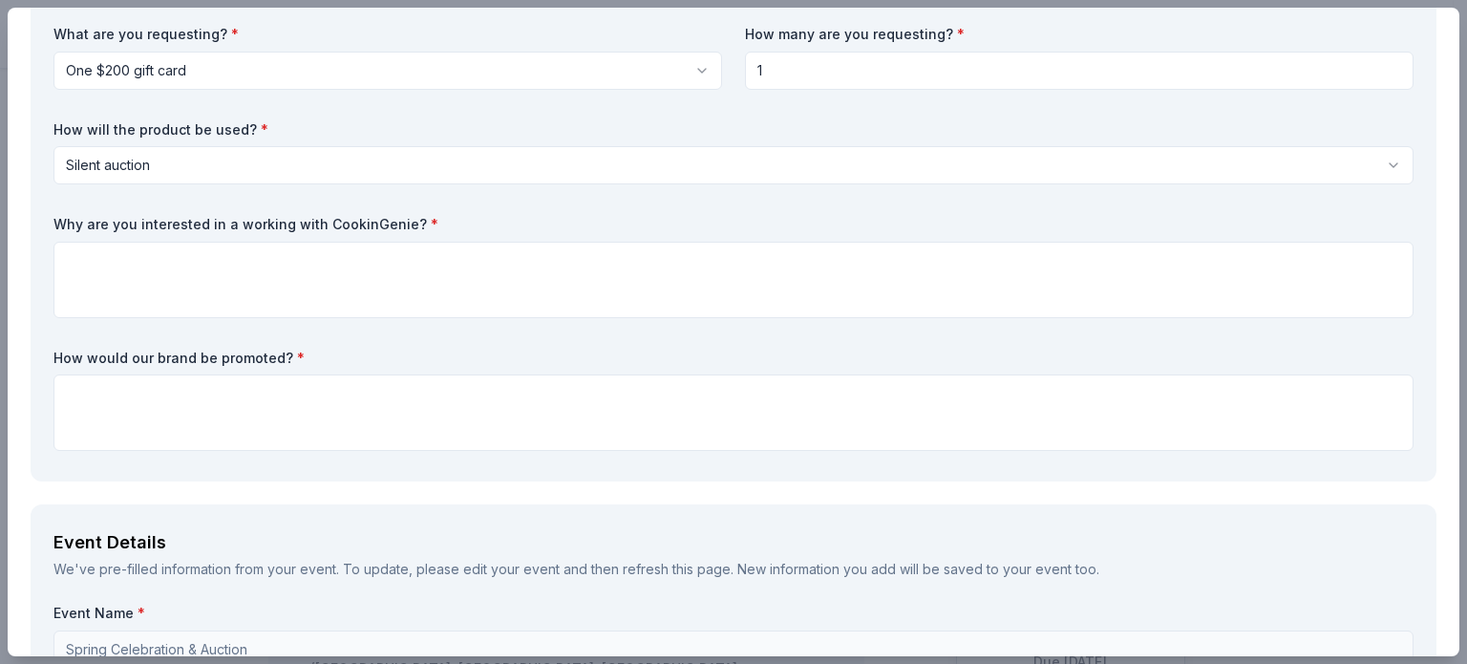
type input "9706924349"
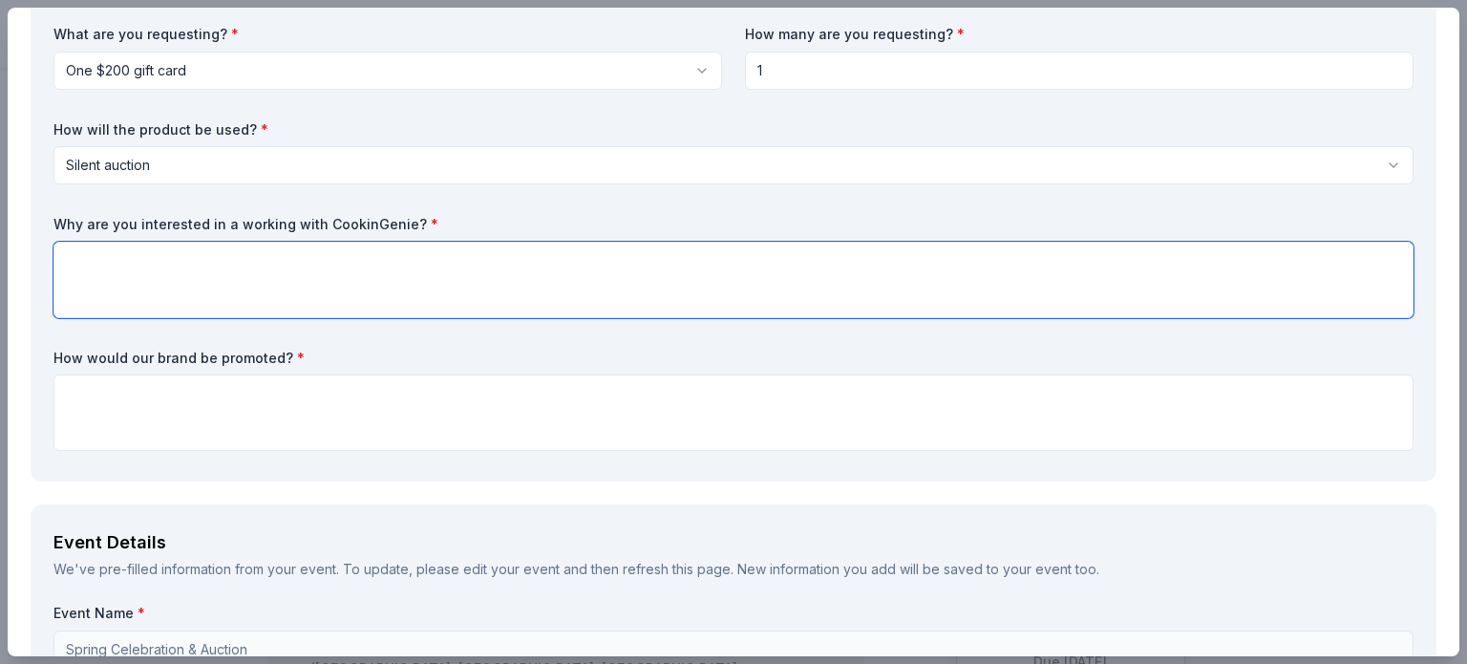
click at [180, 273] on textarea at bounding box center [733, 280] width 1360 height 76
paste textarea "Unlike many Montessori programs, MSE doesn’t have daily communal food-prep, so …"
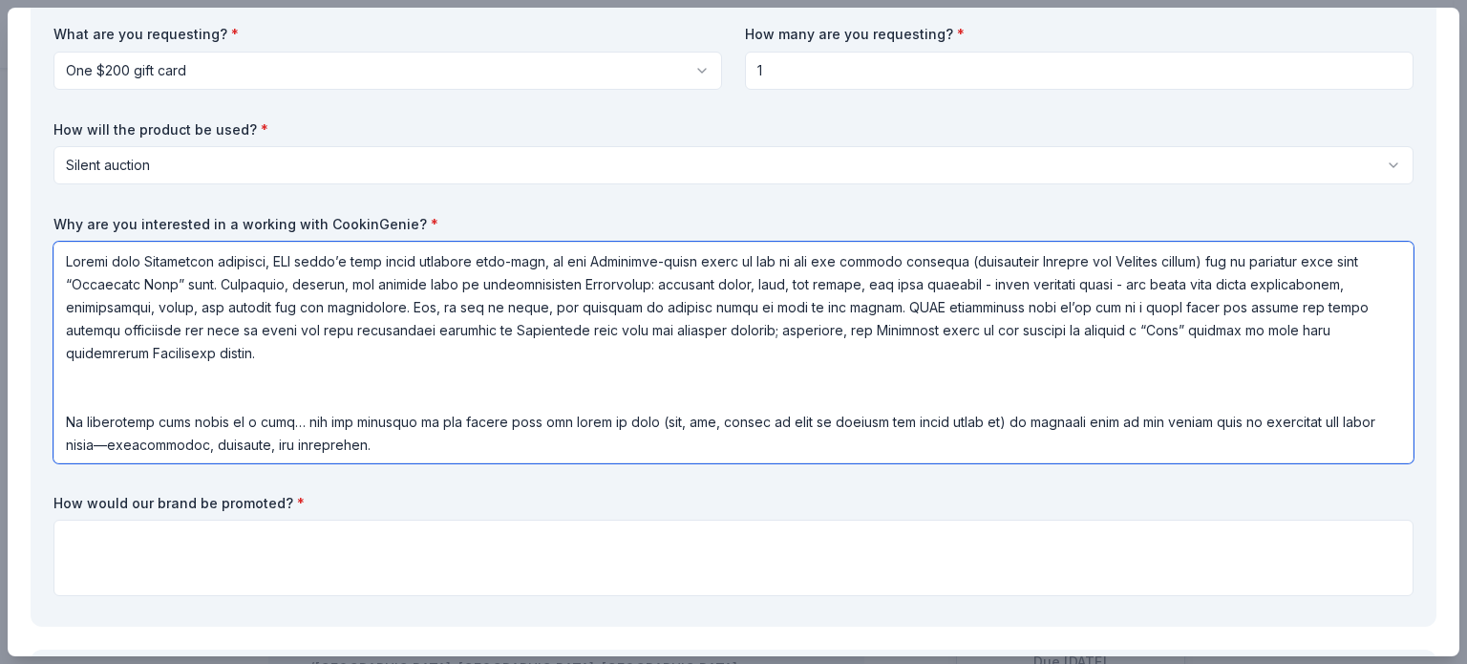
drag, startPoint x: 279, startPoint y: 261, endPoint x: 31, endPoint y: 307, distance: 252.5
click at [31, 307] on div "Request What are you requesting? * One $200 gift card One $200 gift card How ma…" at bounding box center [734, 287] width 1406 height 678
click at [355, 342] on textarea at bounding box center [733, 353] width 1360 height 222
drag, startPoint x: 394, startPoint y: 437, endPoint x: 39, endPoint y: 194, distance: 430.7
click at [39, 194] on div "Request What are you requesting? * One $200 gift card One $200 gift card How ma…" at bounding box center [734, 287] width 1406 height 678
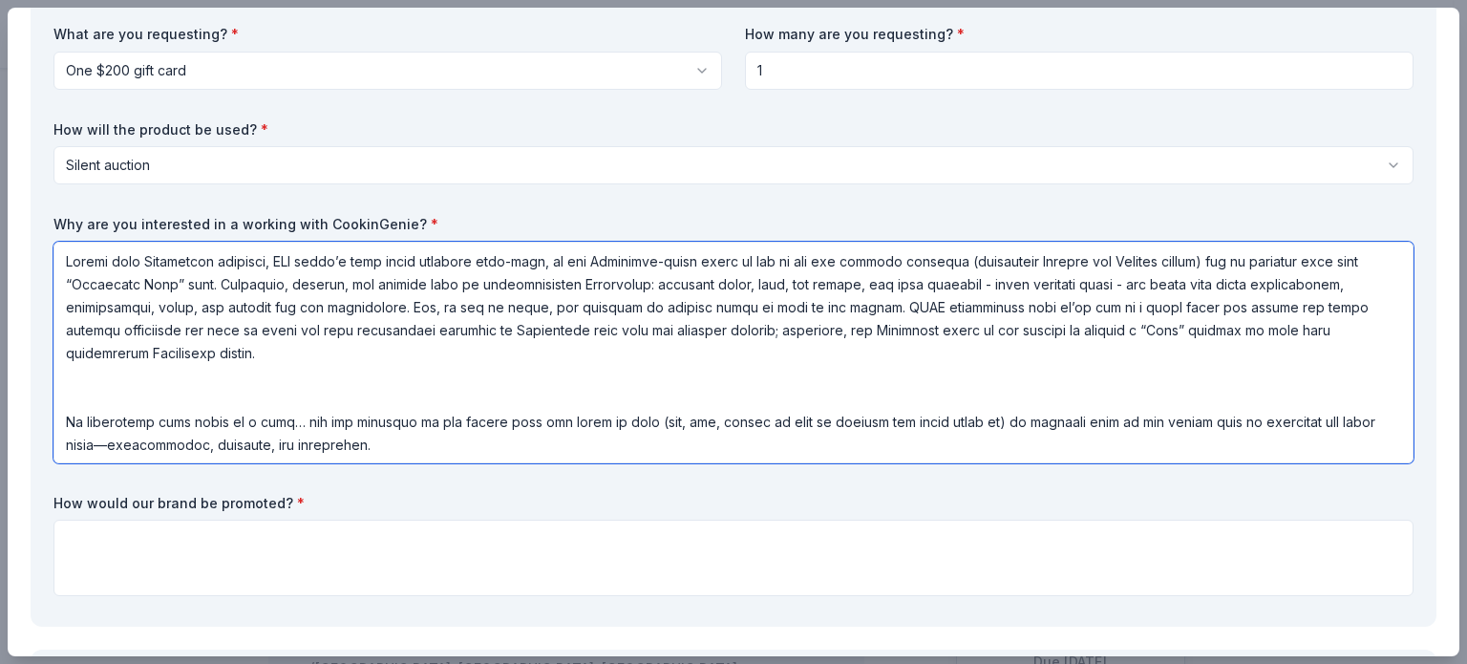
paste textarea "The connection between cooking and Montessori is that cooking is a core compone…"
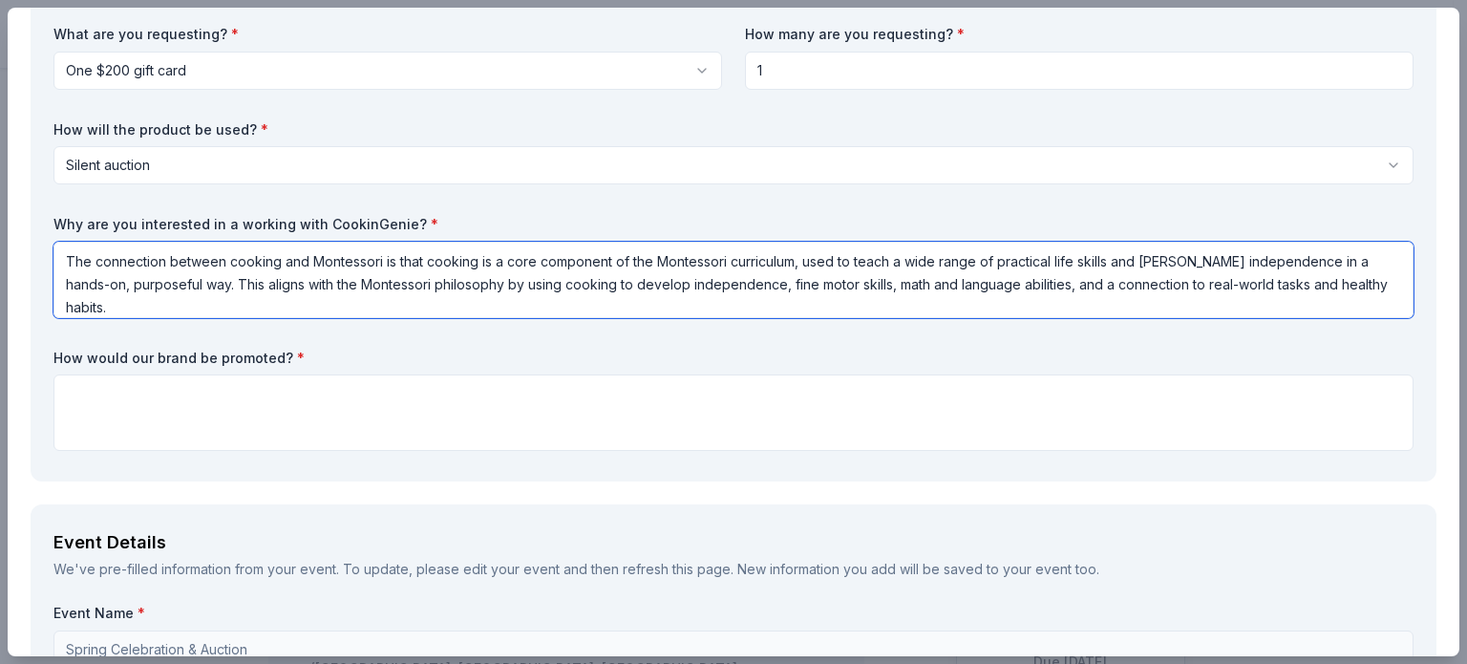
click at [382, 261] on textarea "The connection between cooking and Montessori is that cooking is a core compone…" at bounding box center [733, 280] width 1360 height 76
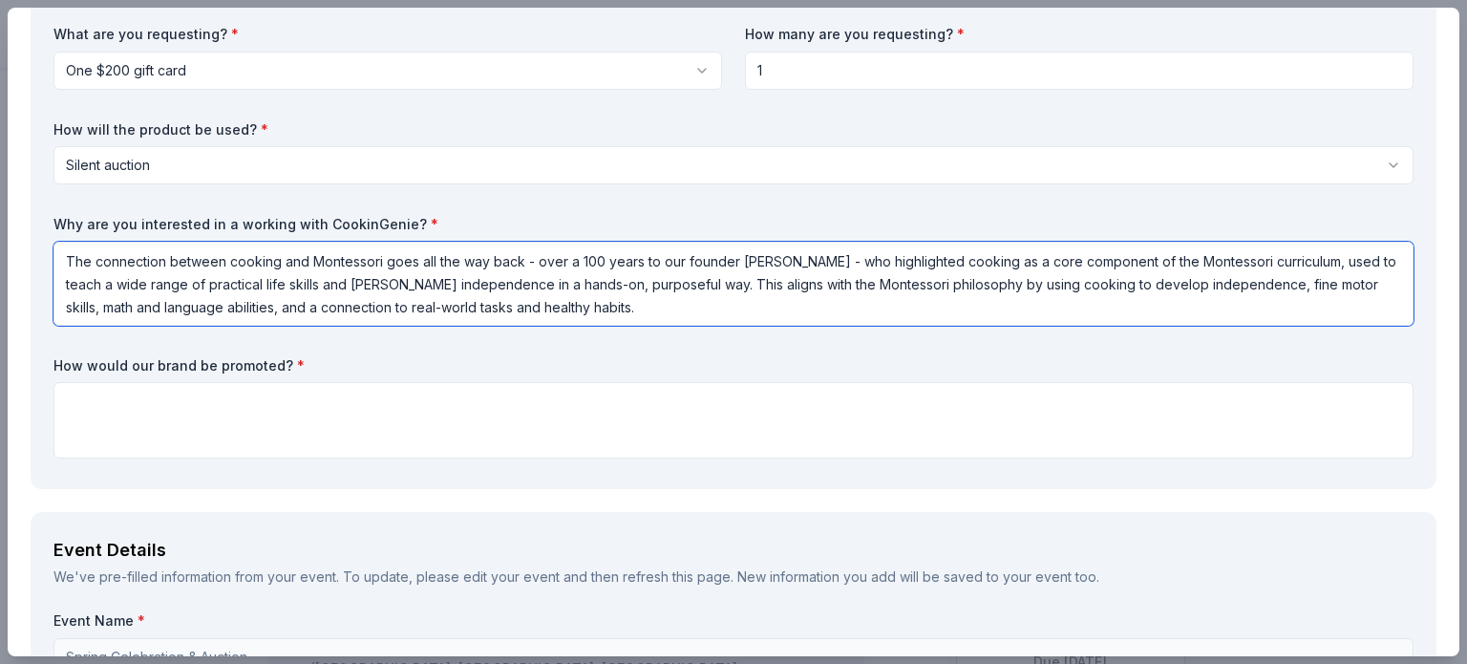
click at [1337, 259] on textarea "The connection between cooking and Montessori goes all the way back - over a 10…" at bounding box center [733, 284] width 1360 height 84
click at [825, 289] on textarea "The connection between cooking and Montessori goes all the way back - over a 10…" at bounding box center [733, 284] width 1360 height 84
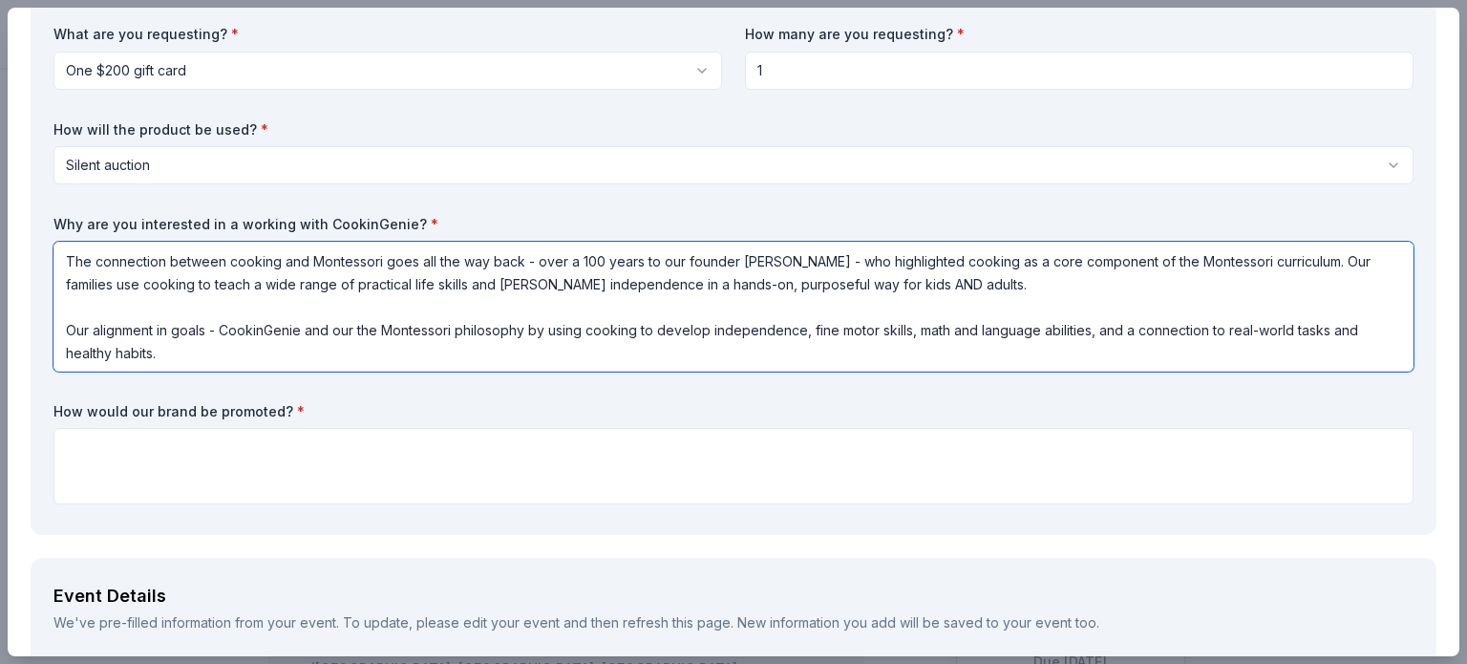
drag, startPoint x: 208, startPoint y: 328, endPoint x: 455, endPoint y: 326, distance: 246.4
click at [455, 326] on textarea "The connection between cooking and Montessori goes all the way back - over a 10…" at bounding box center [733, 307] width 1360 height 130
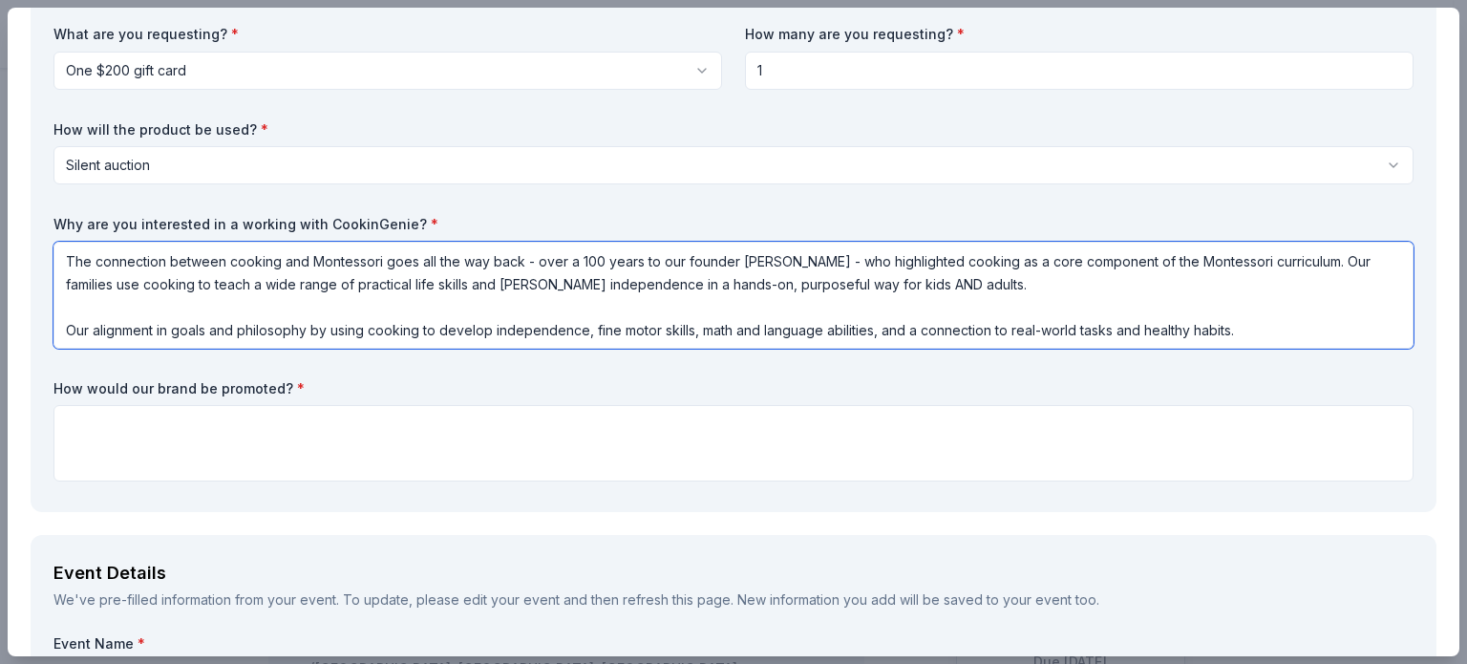
click at [92, 329] on textarea "The connection between cooking and Montessori goes all the way back - over a 10…" at bounding box center [733, 295] width 1360 height 107
paste textarea "- CookinGenie and our the Montessori"
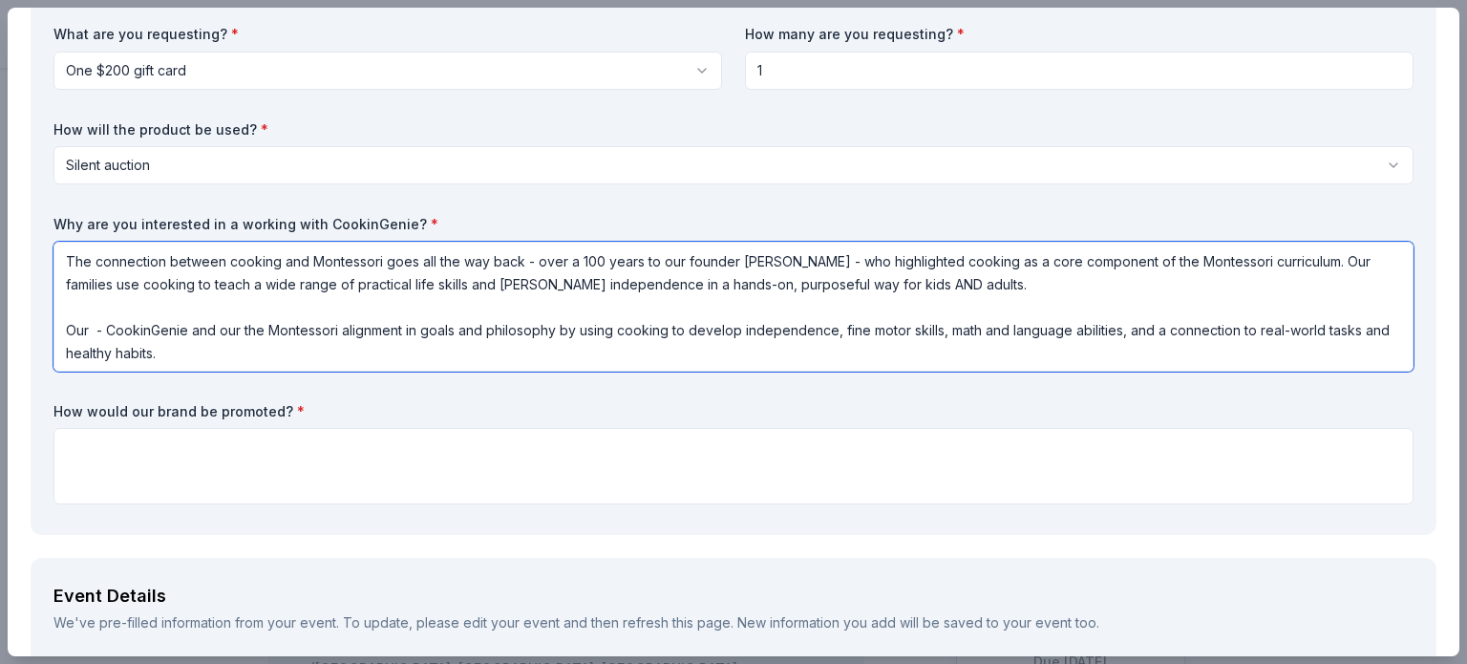
click at [223, 338] on textarea "The connection between cooking and Montessori goes all the way back - over a 10…" at bounding box center [733, 307] width 1360 height 130
click at [97, 328] on textarea "The connection between cooking and Montessori goes all the way back - over a 10…" at bounding box center [733, 307] width 1360 height 130
type textarea "The connection between cooking and Montessori goes all the way back - over a 10…"
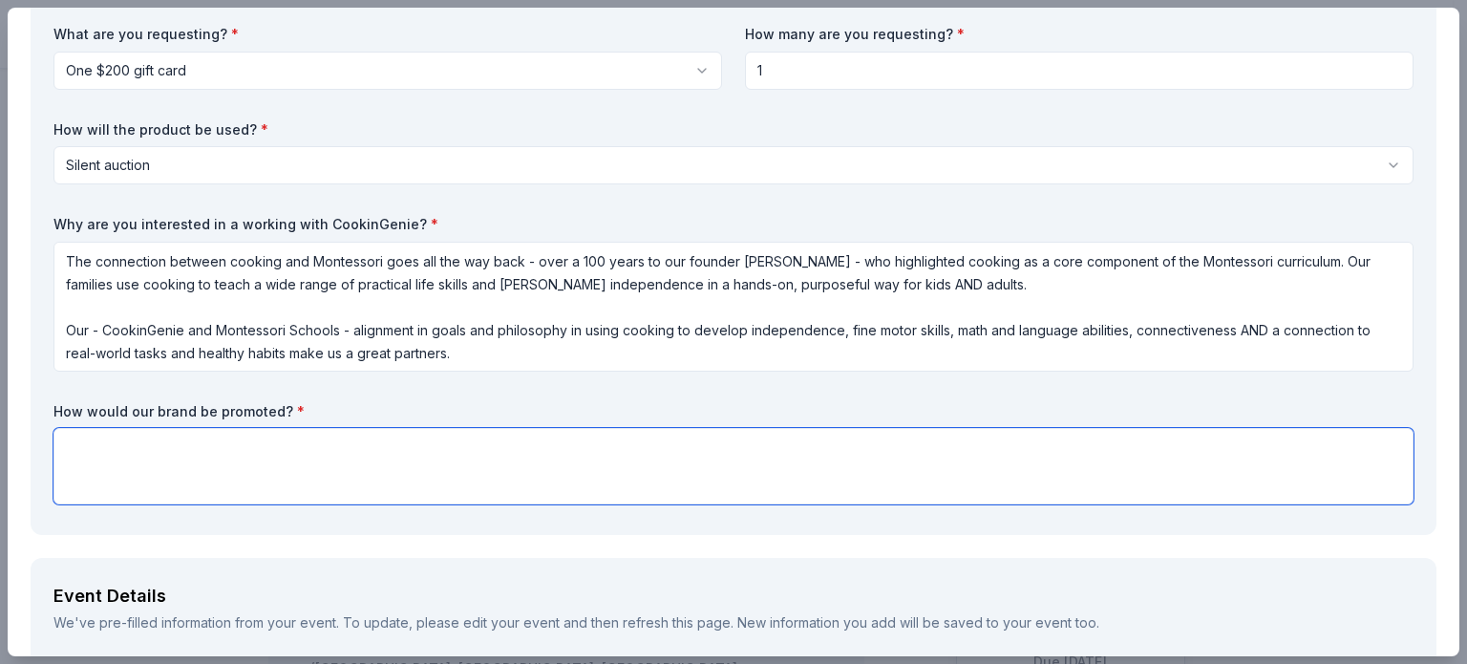
click at [175, 454] on textarea at bounding box center [733, 466] width 1360 height 76
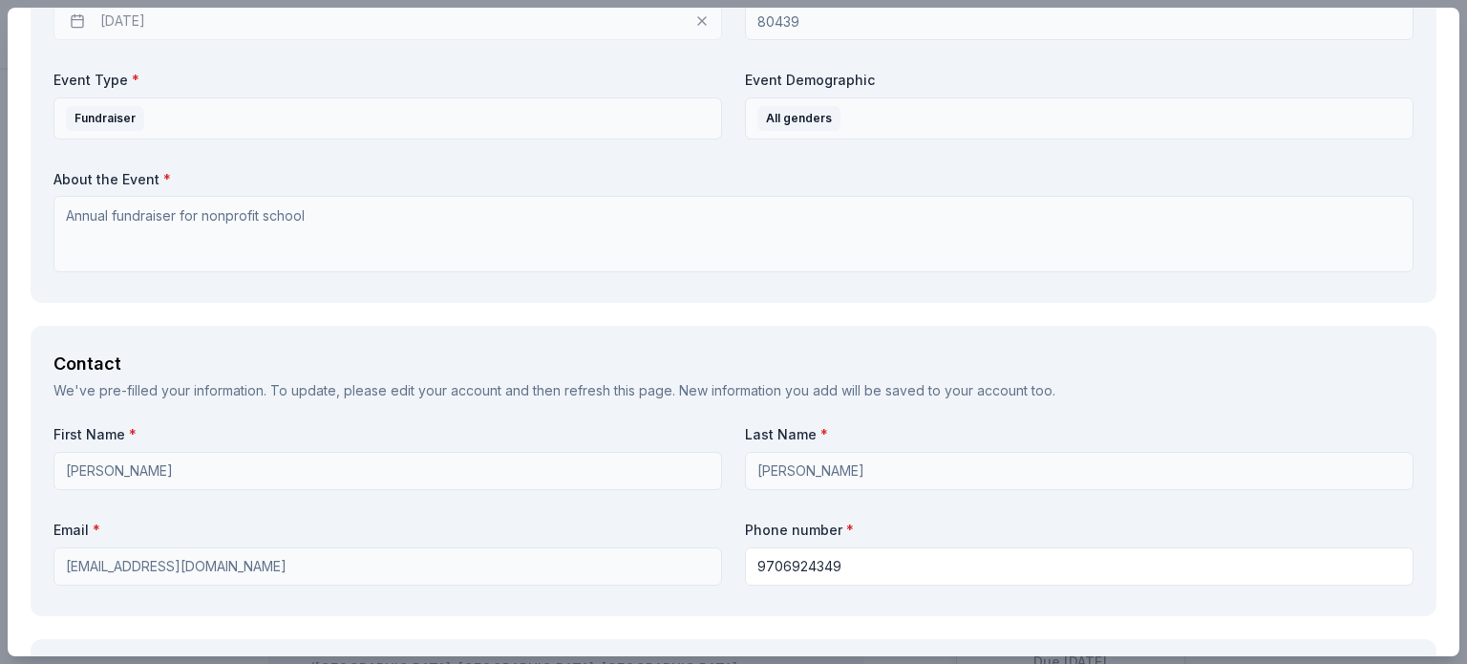
scroll to position [1031, 0]
type textarea "We have an online website, printed materials and highlight items in our weekly …"
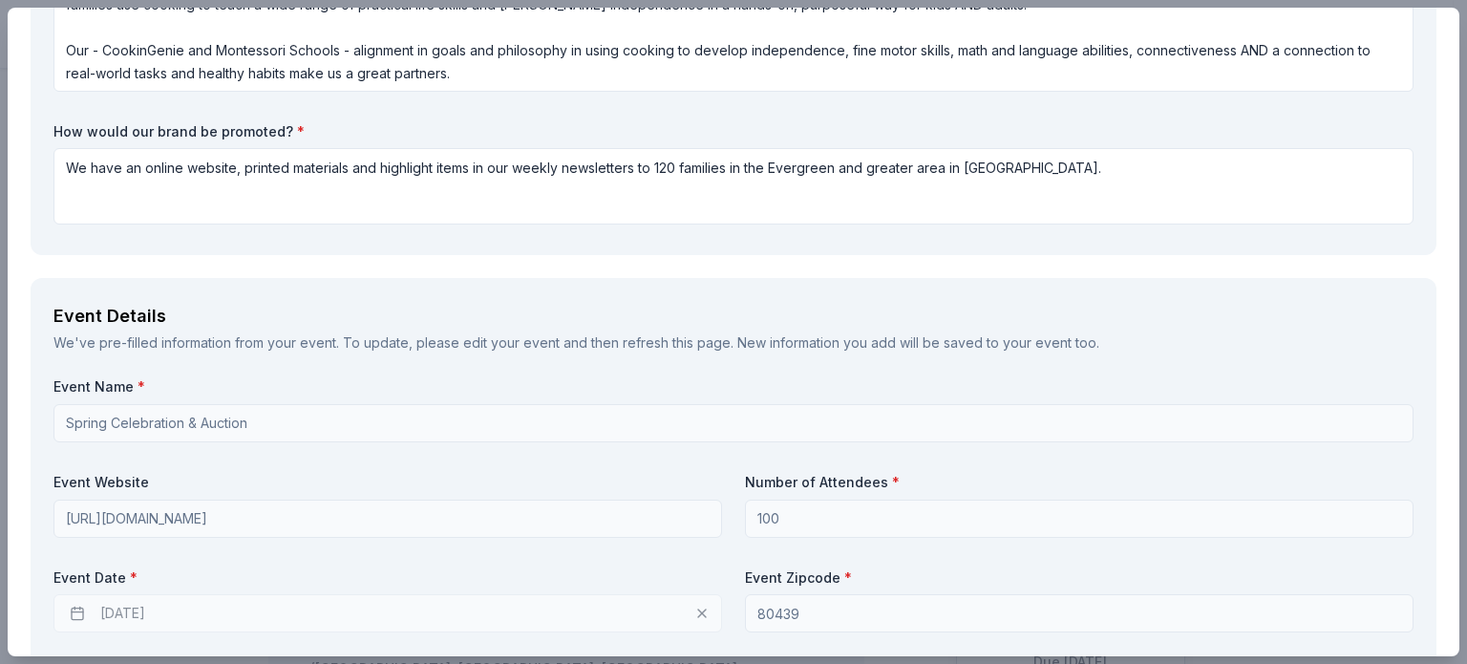
scroll to position [0, 0]
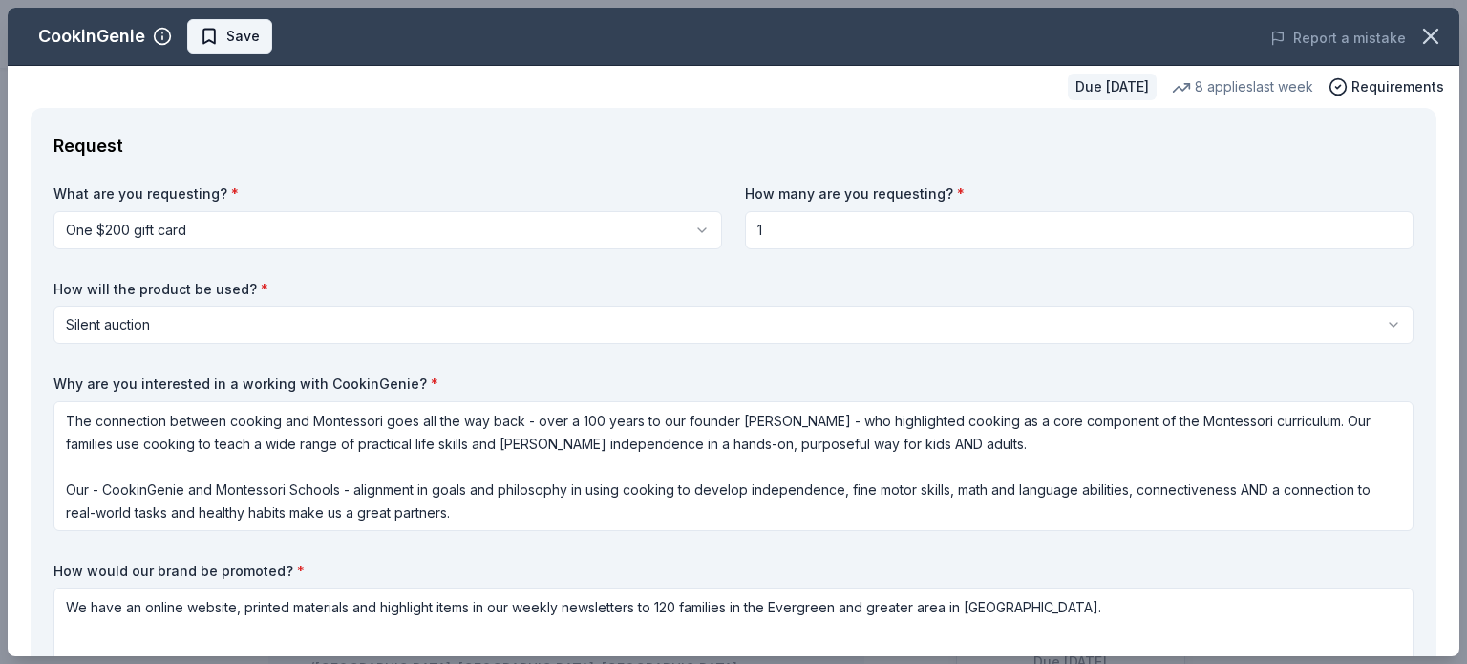
click at [233, 37] on span "Save" at bounding box center [242, 36] width 33 height 23
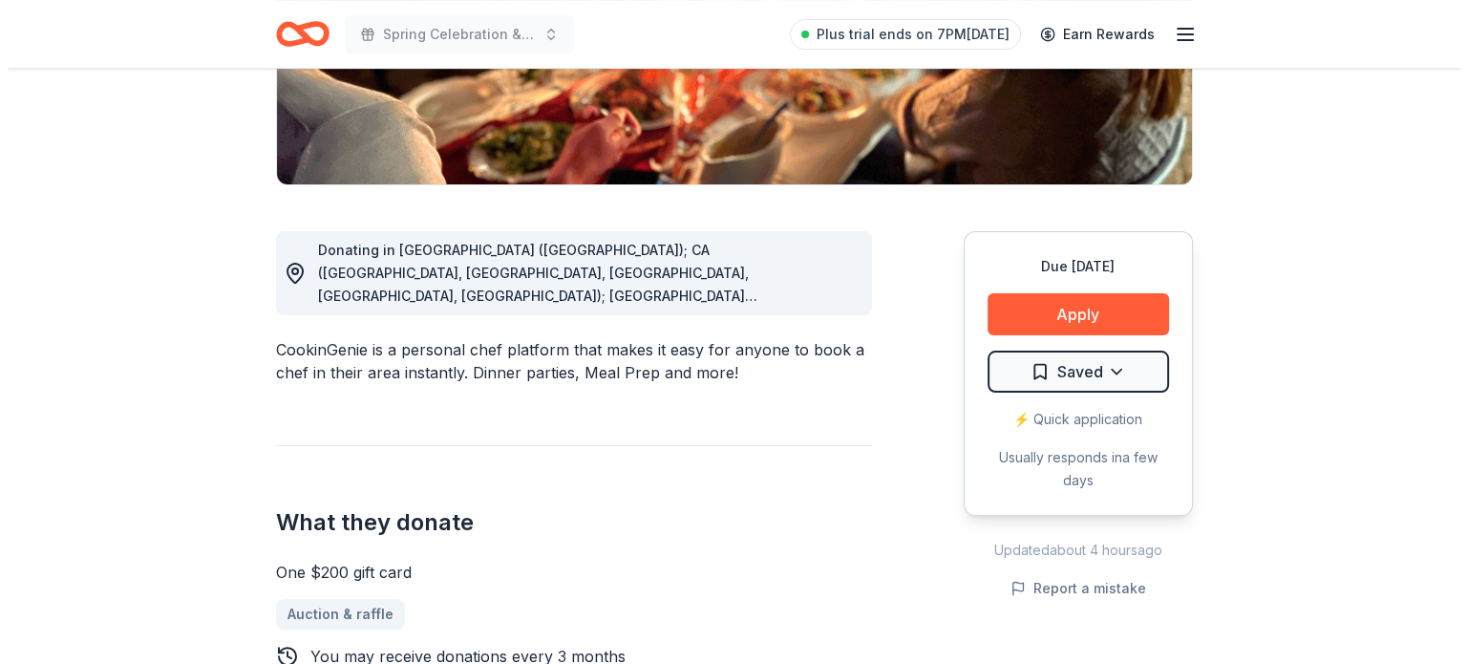
scroll to position [396, 0]
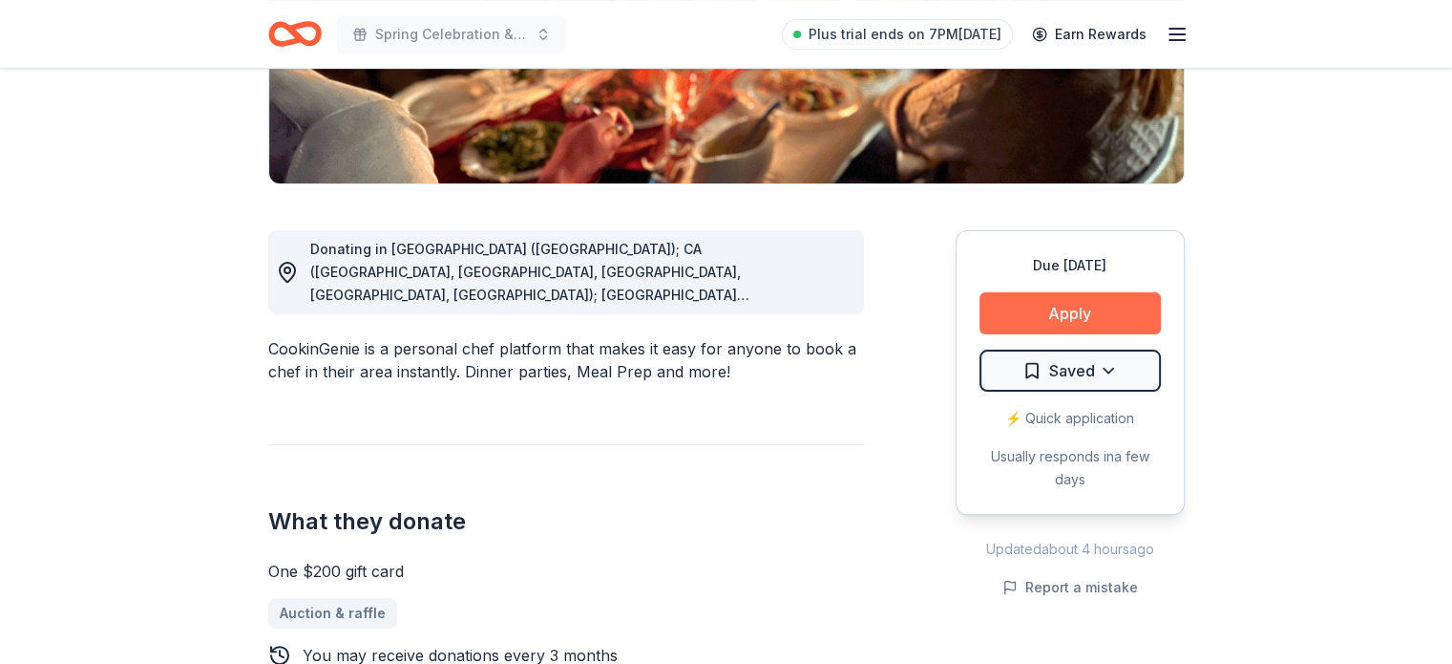
click at [1052, 308] on button "Apply" at bounding box center [1070, 313] width 181 height 42
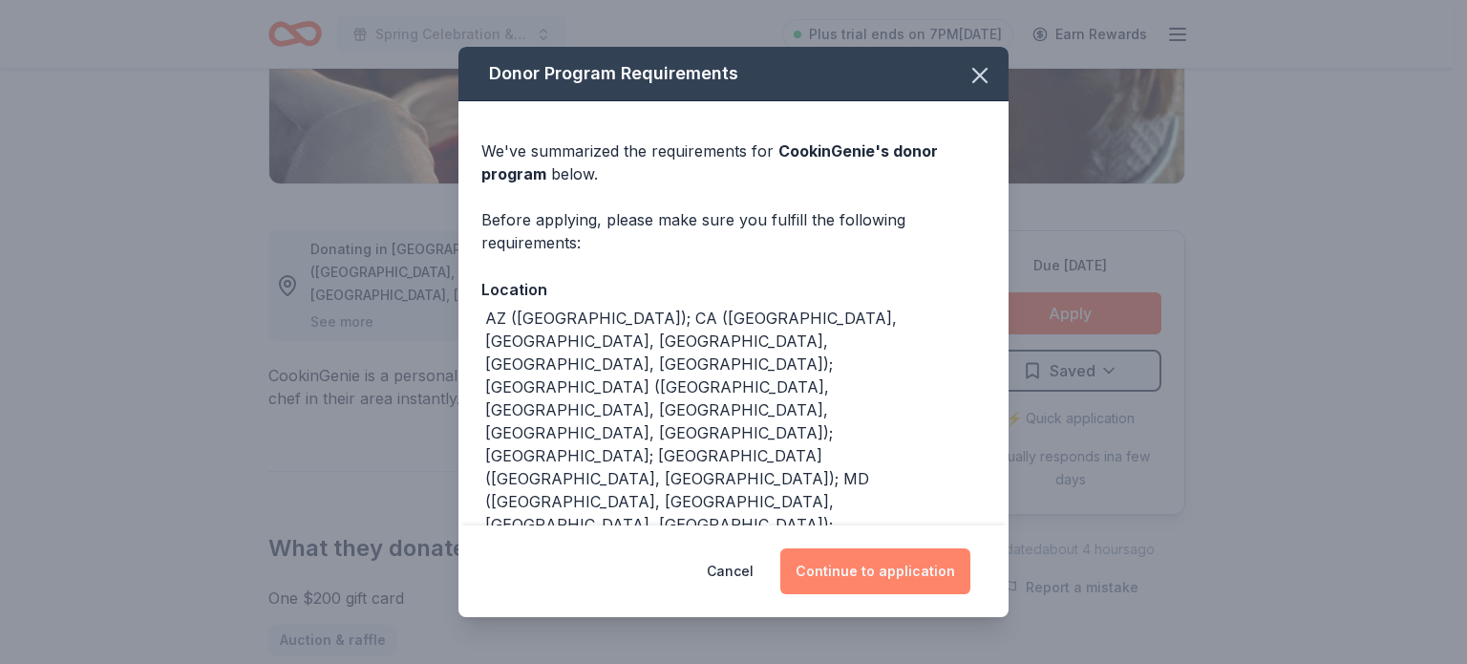
click at [877, 567] on button "Continue to application" at bounding box center [875, 571] width 190 height 46
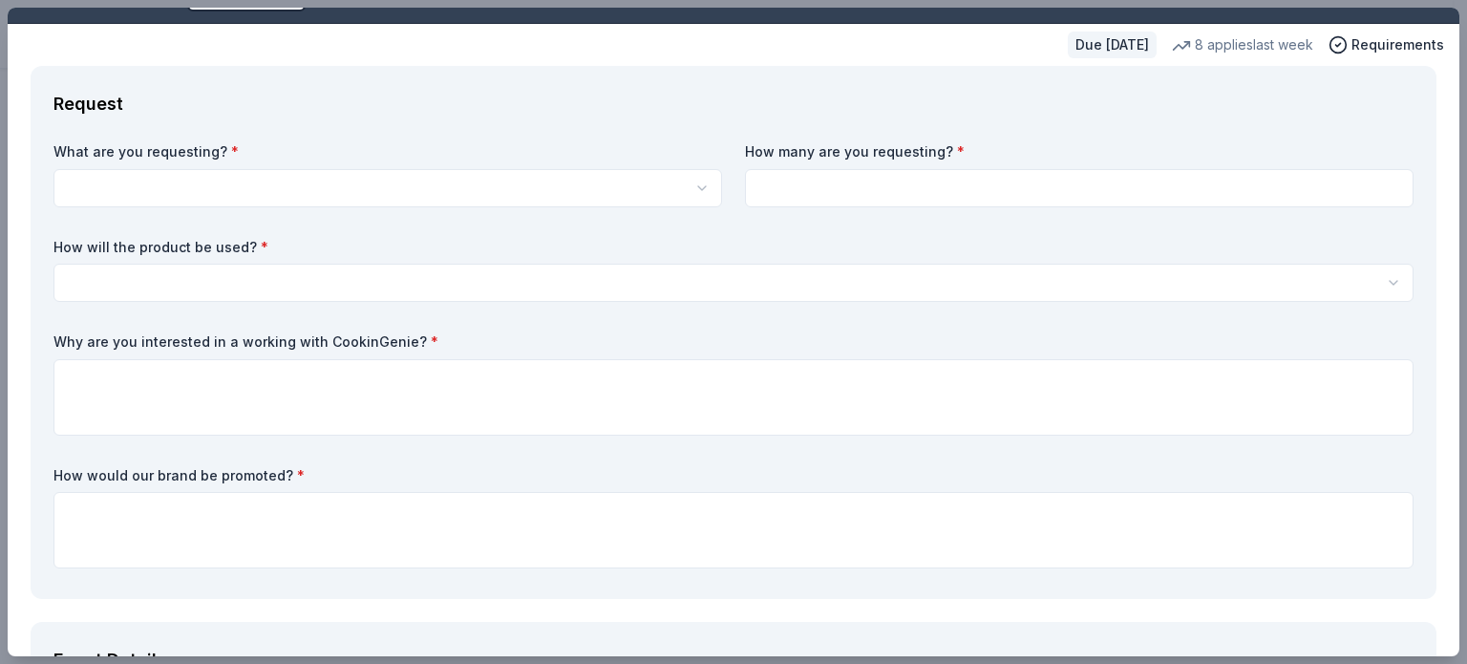
scroll to position [0, 0]
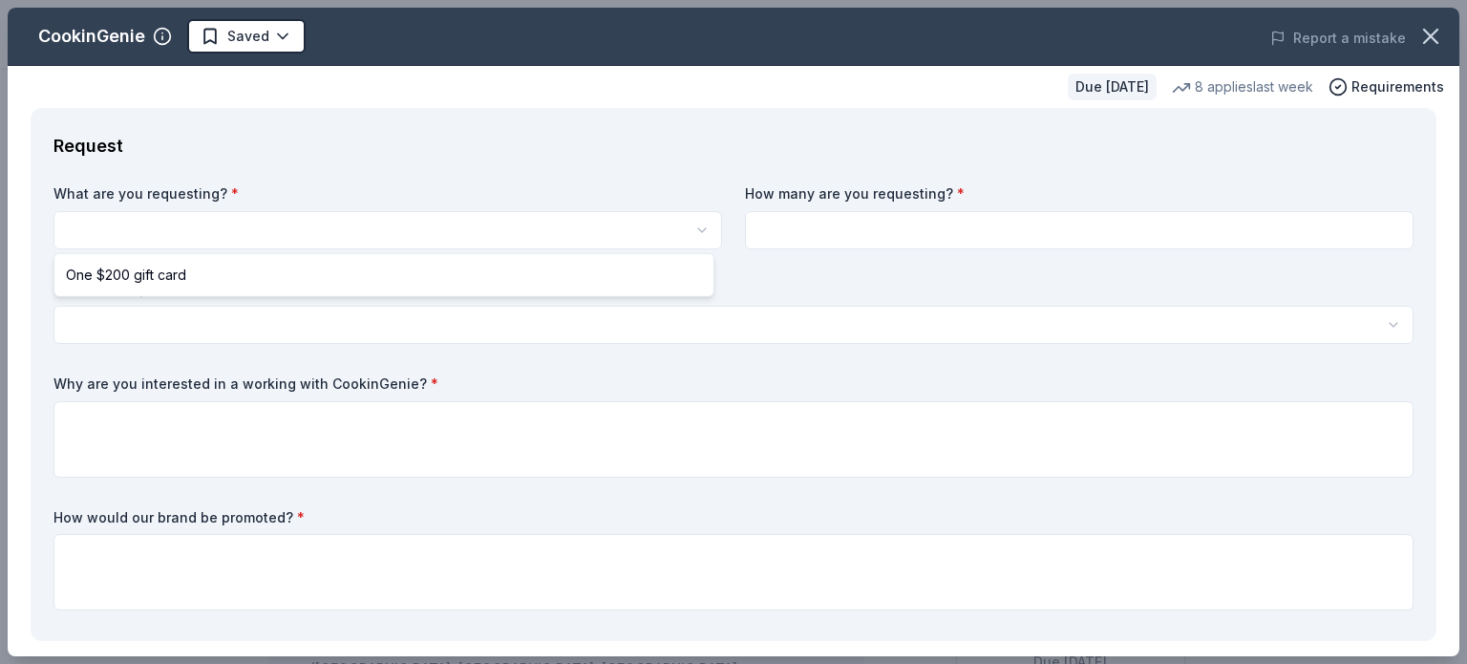
select select "One $200 gift card"
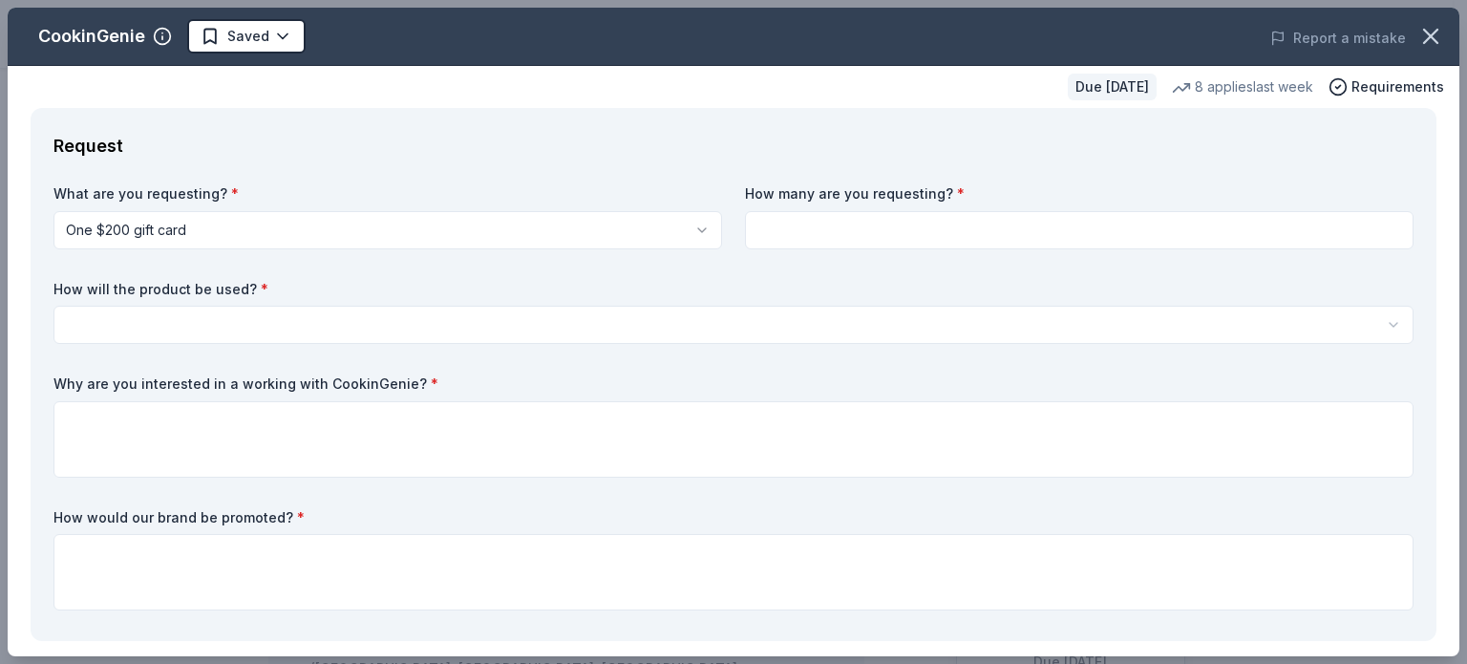
click at [787, 234] on input at bounding box center [1079, 230] width 668 height 38
type input "1"
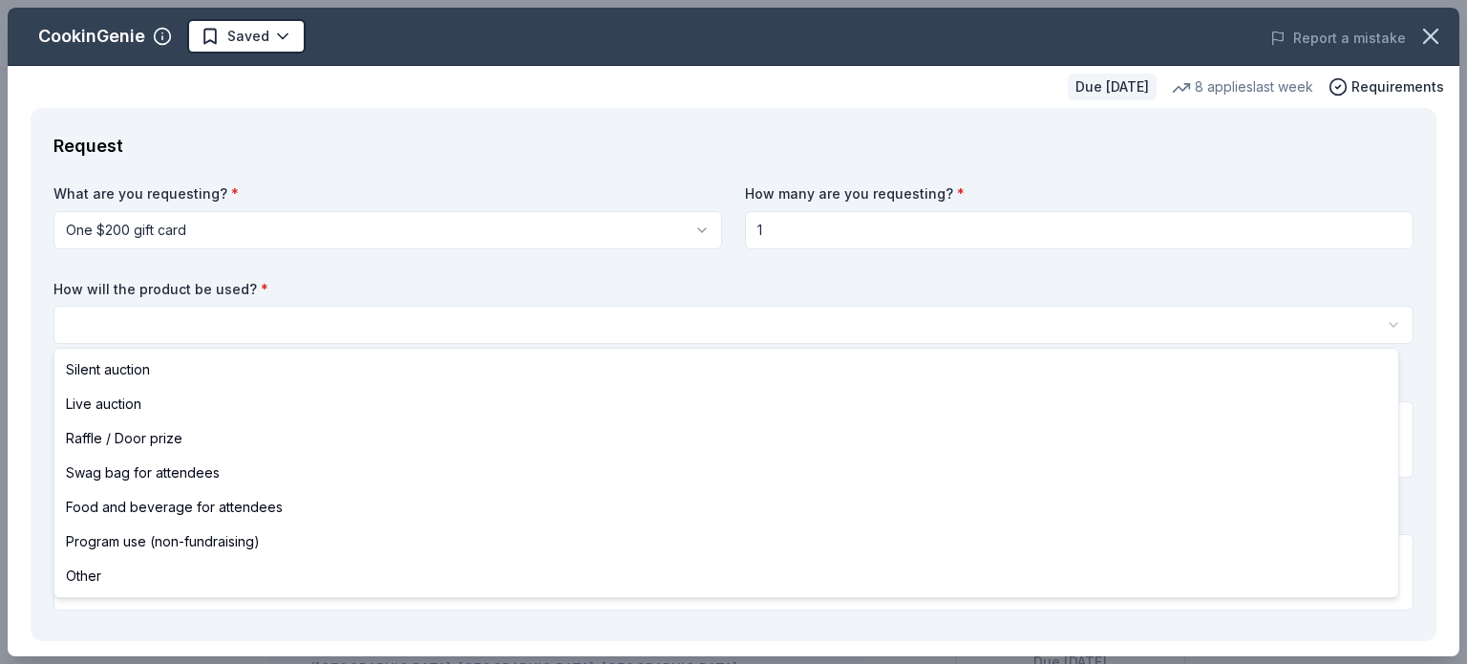
click at [436, 310] on html "Spring Celebration & Auction Saved Apply Due in 178 days Share CookinGenie 4.9 …" at bounding box center [733, 332] width 1467 height 664
select select "silentAuction"
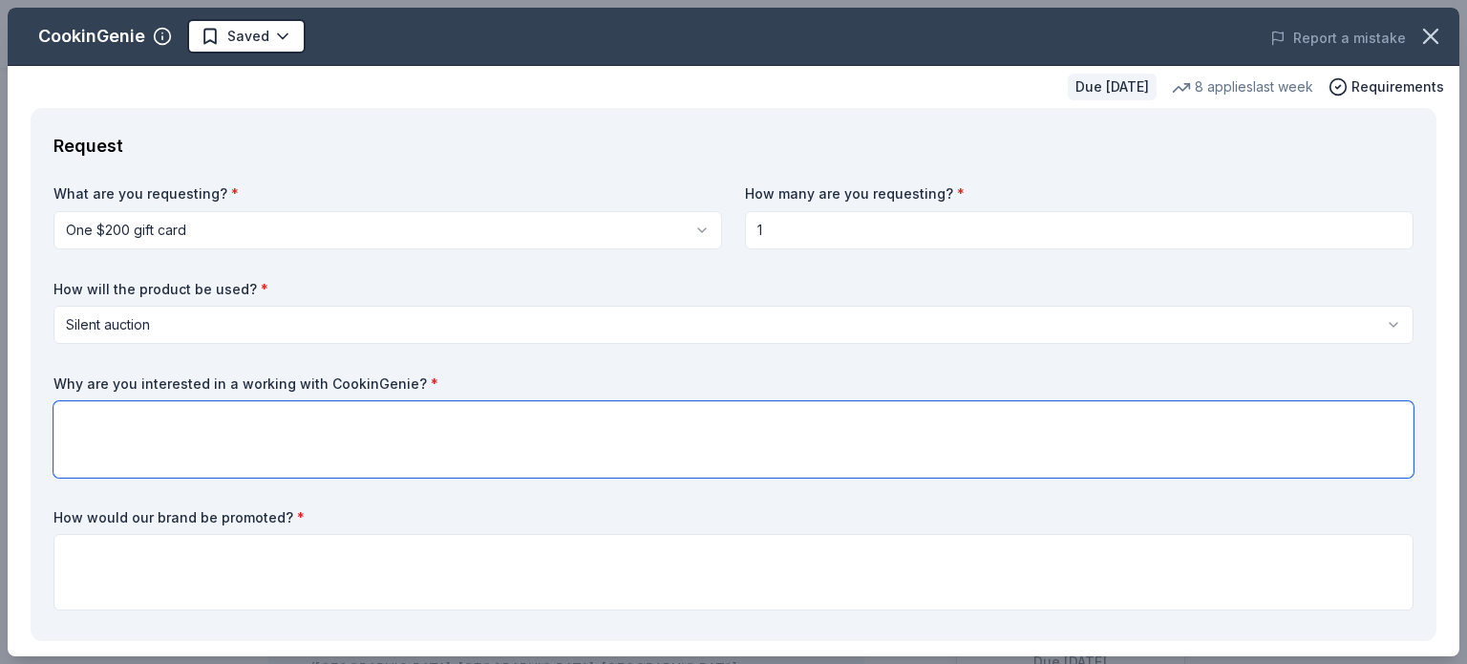
click at [408, 460] on textarea at bounding box center [733, 439] width 1360 height 76
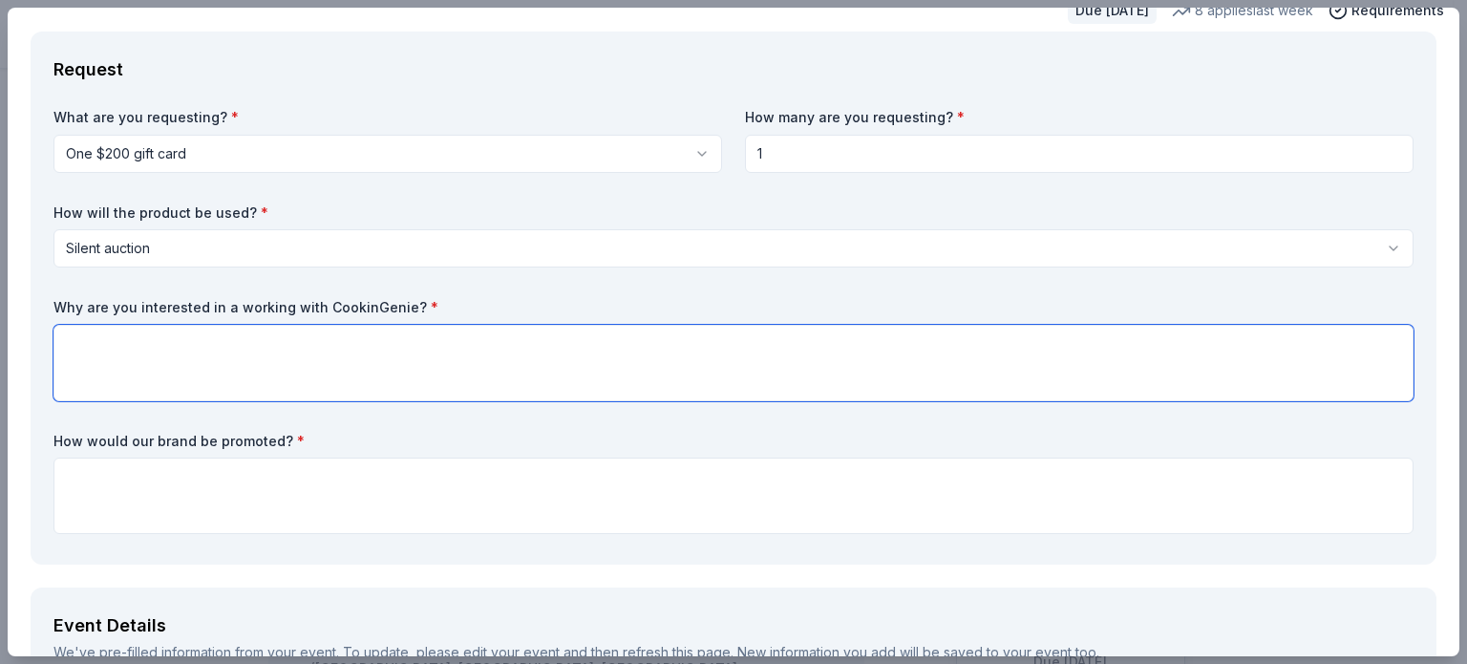
scroll to position [76, 0]
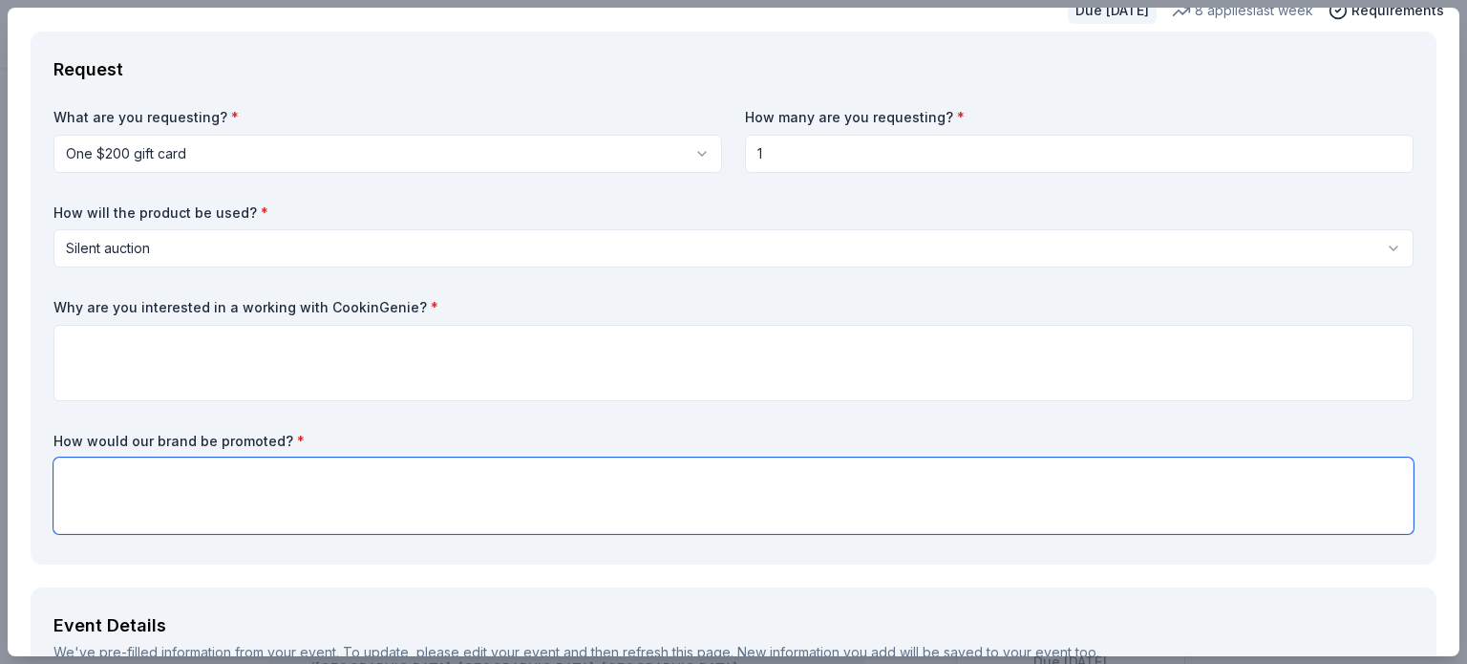
click at [328, 499] on textarea at bounding box center [733, 495] width 1360 height 76
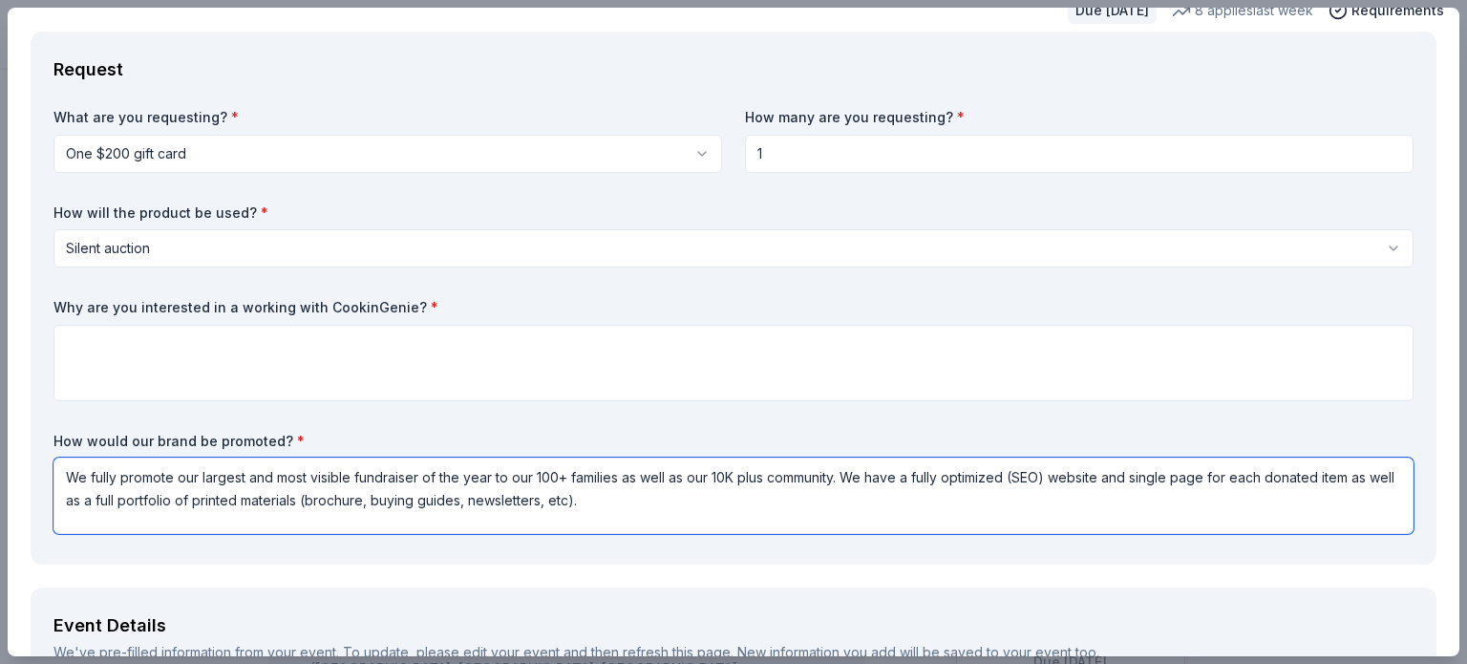
type textarea "We fully promote our largest and most visible fundraiser of the year to our 100…"
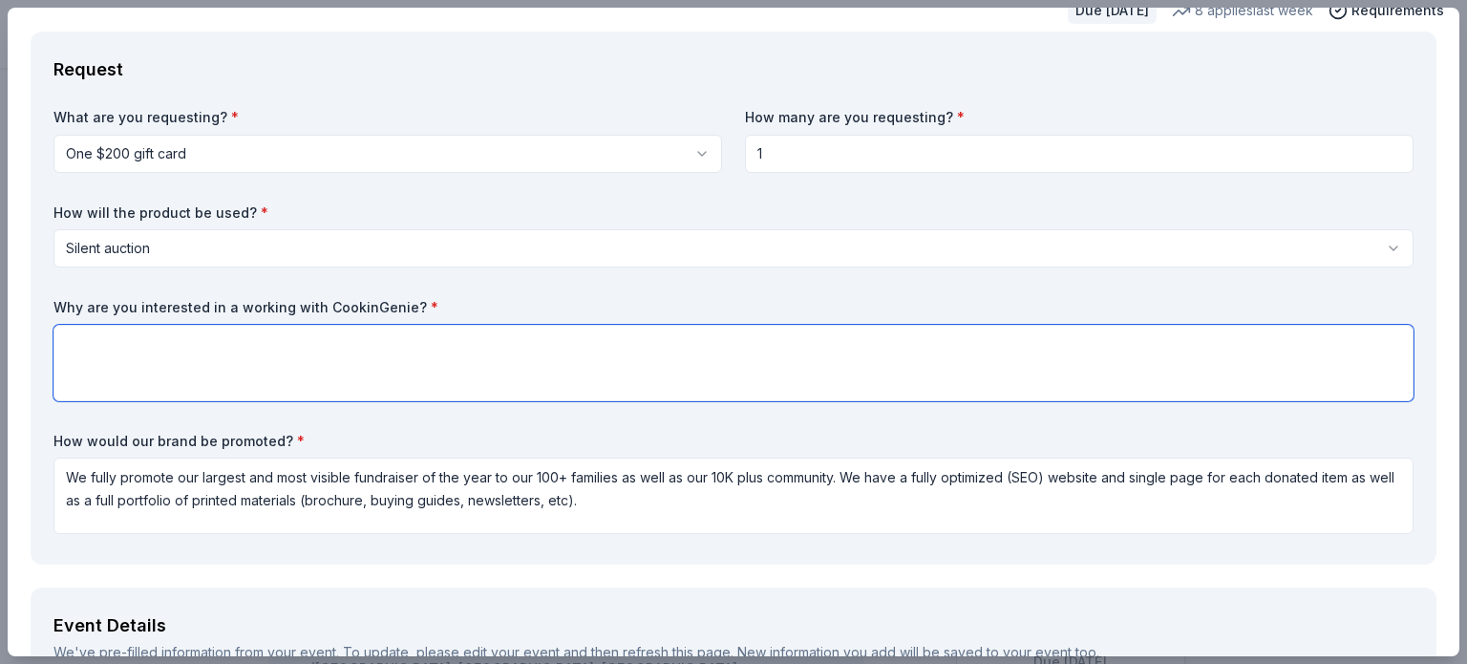
click at [783, 348] on textarea at bounding box center [733, 363] width 1360 height 76
paste textarea "the goal was a solution that better aligned with Montessori values—healthier in…"
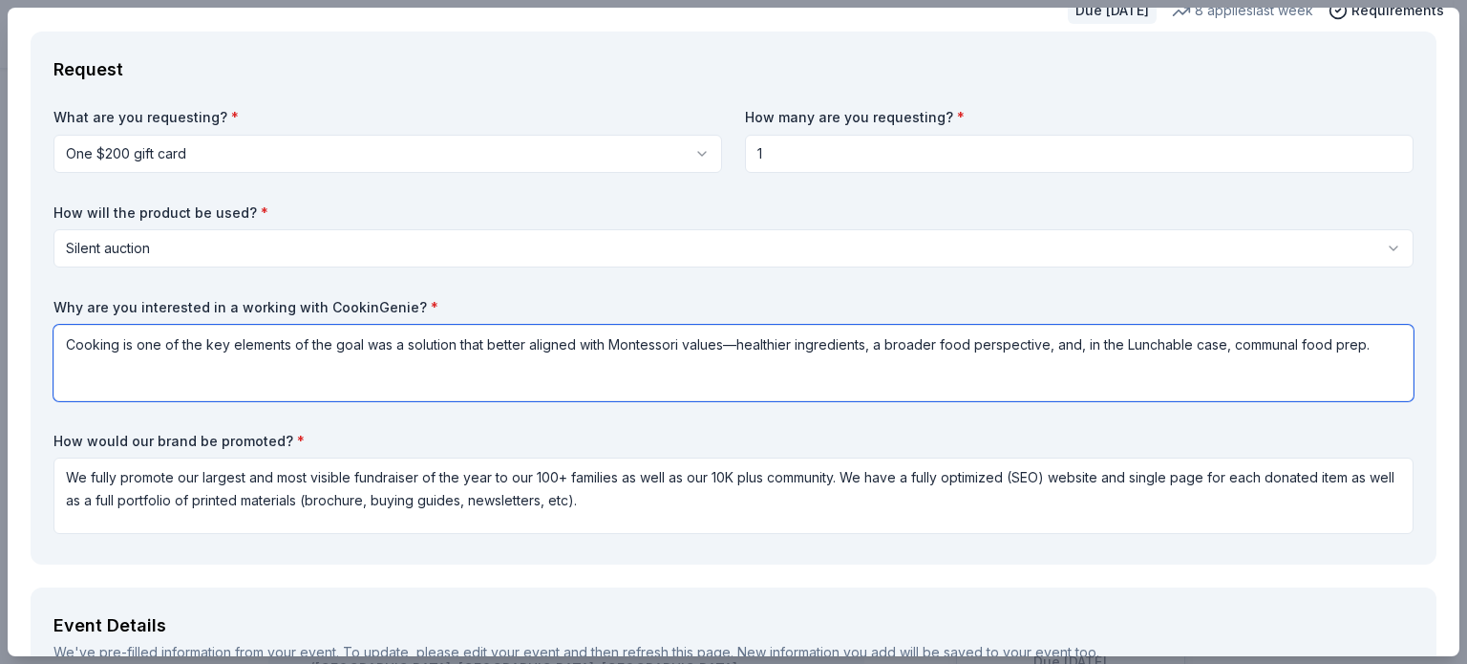
click at [244, 346] on textarea "Cooking is one of the key elements of the goal was a solution that better align…" at bounding box center [733, 363] width 1360 height 76
drag, startPoint x: 202, startPoint y: 347, endPoint x: 286, endPoint y: 350, distance: 84.1
click at [286, 350] on textarea "Cooking is one of the key elements of the goal was a solution that better align…" at bounding box center [733, 363] width 1360 height 76
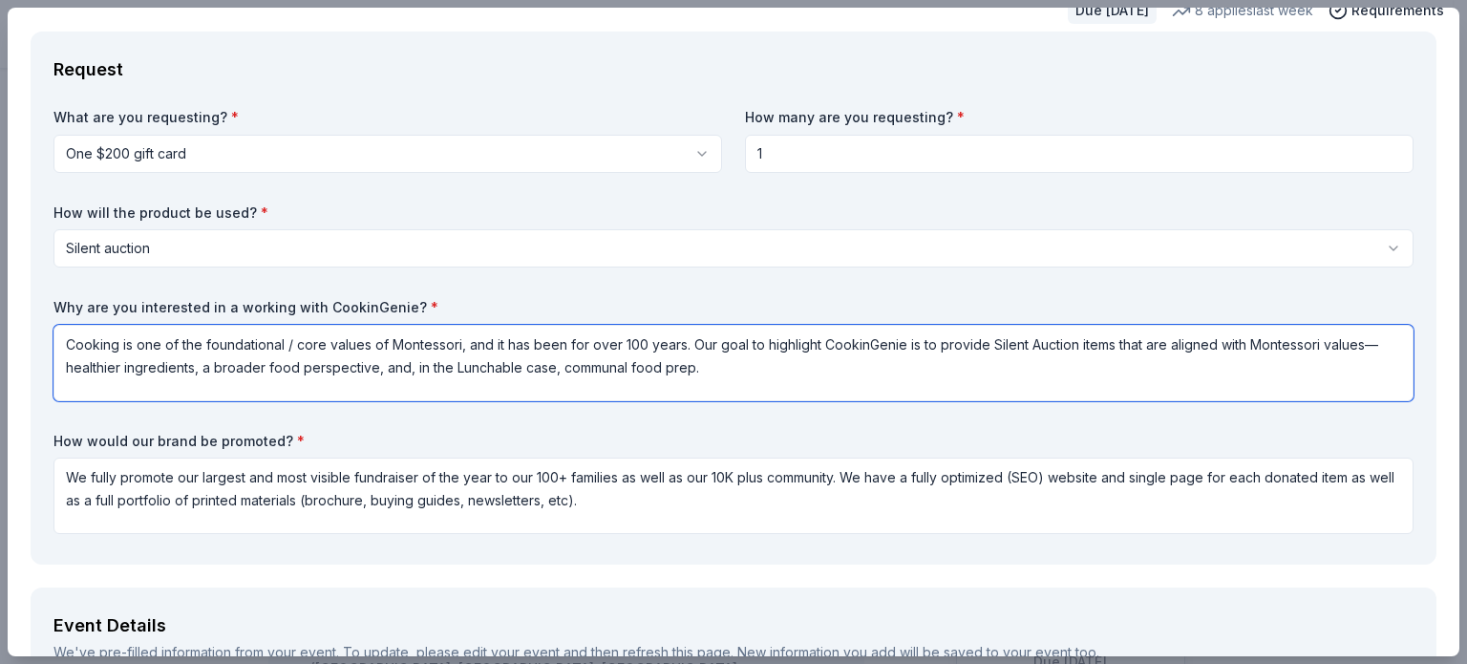
drag, startPoint x: 452, startPoint y: 366, endPoint x: 554, endPoint y: 372, distance: 102.4
click at [554, 372] on textarea "Cooking is one of the foundational / core values of Montessori, and it has been…" at bounding box center [733, 363] width 1360 height 76
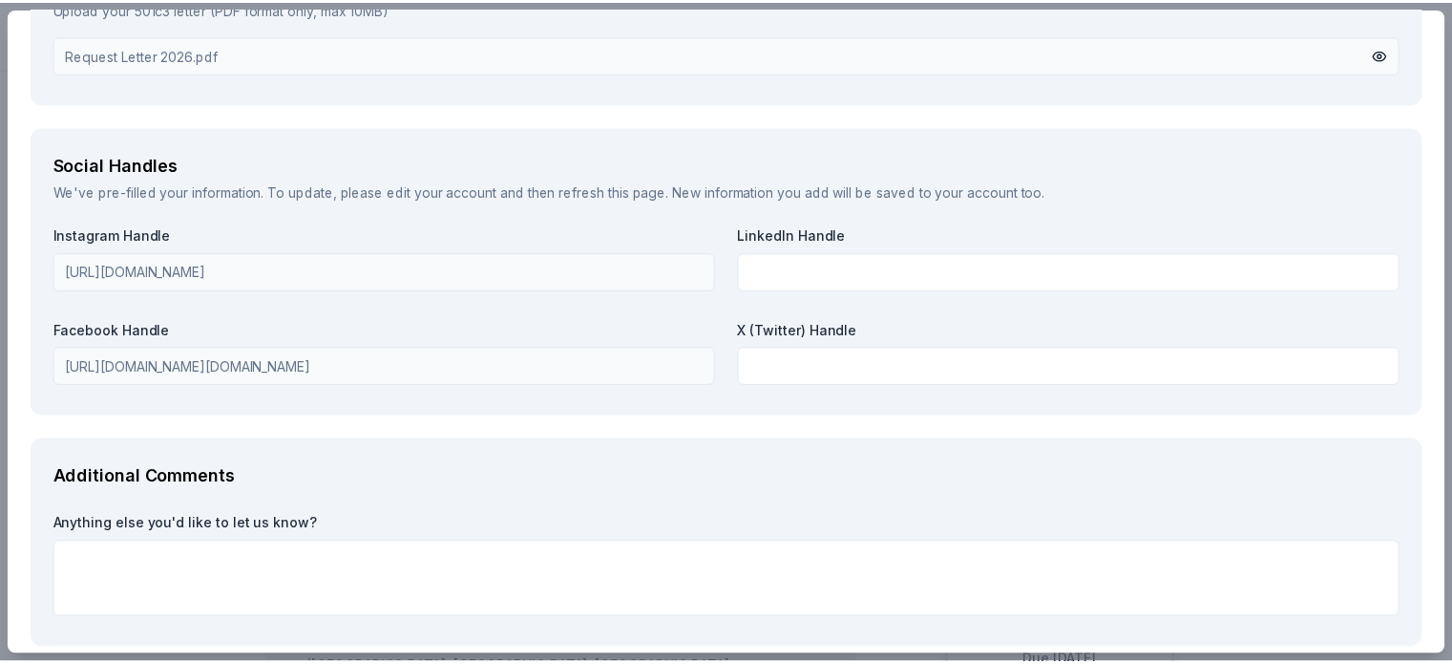
scroll to position [2170, 0]
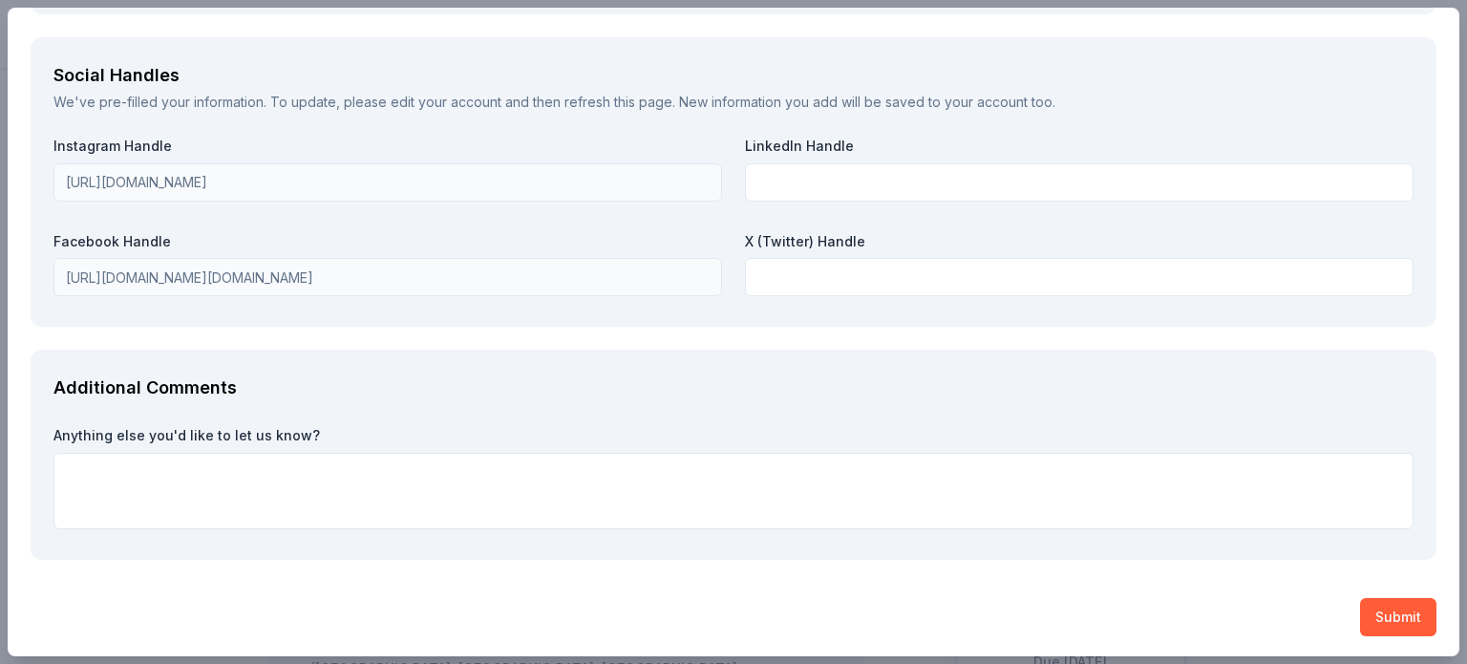
type textarea "Cooking is one of the foundational / core values of Montessori, and it has been…"
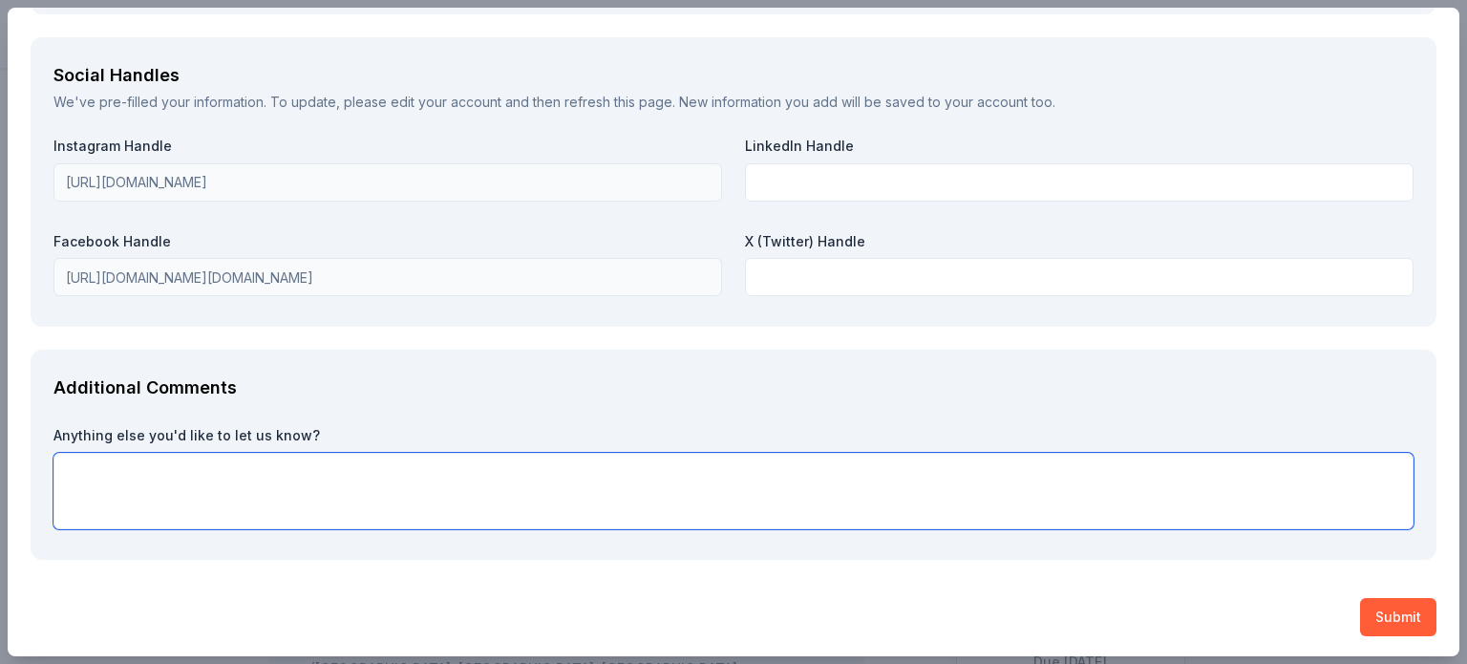
click at [407, 477] on textarea at bounding box center [733, 491] width 1360 height 76
paste textarea "Local businesses play such an enriching role in our students’ and families’ liv…"
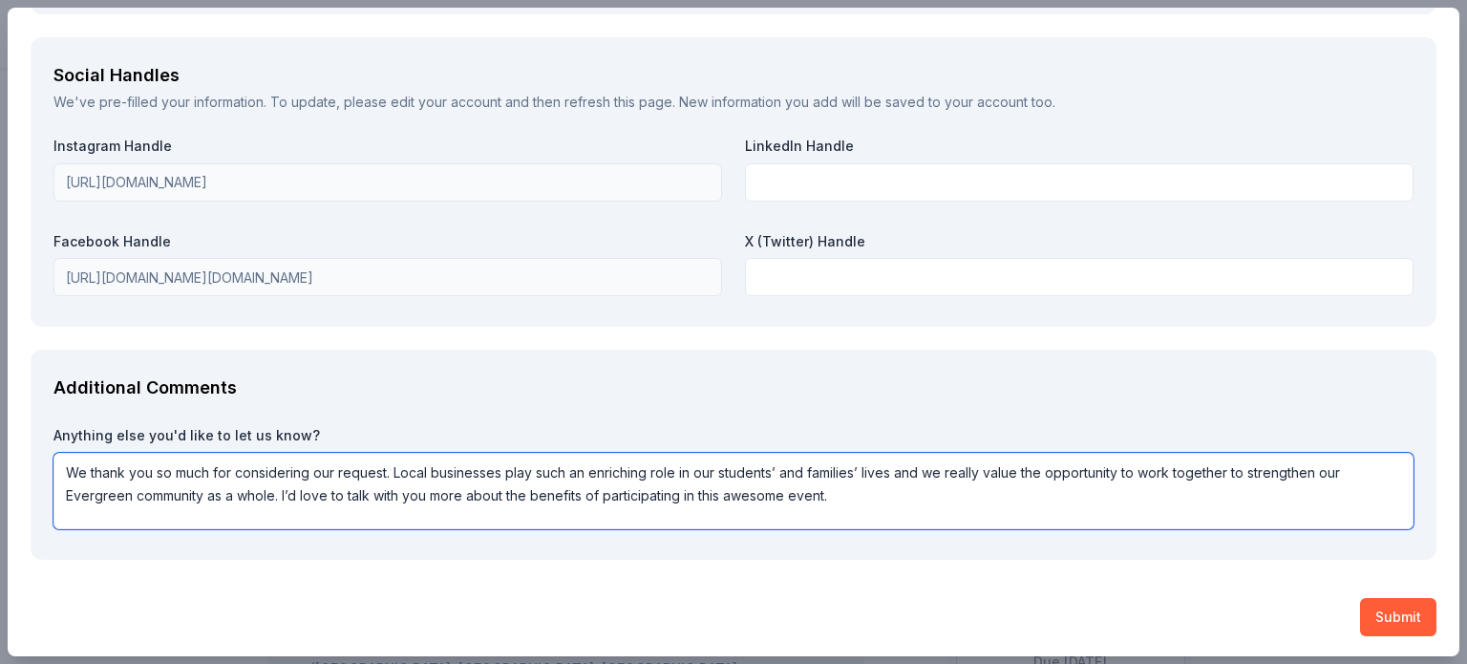
click at [413, 471] on textarea "We thank you so much for considering our request. Local businesses play such an…" at bounding box center [733, 491] width 1360 height 76
click at [1327, 474] on textarea "We thank you so much for considering our request. Businesses play such an enric…" at bounding box center [733, 491] width 1360 height 76
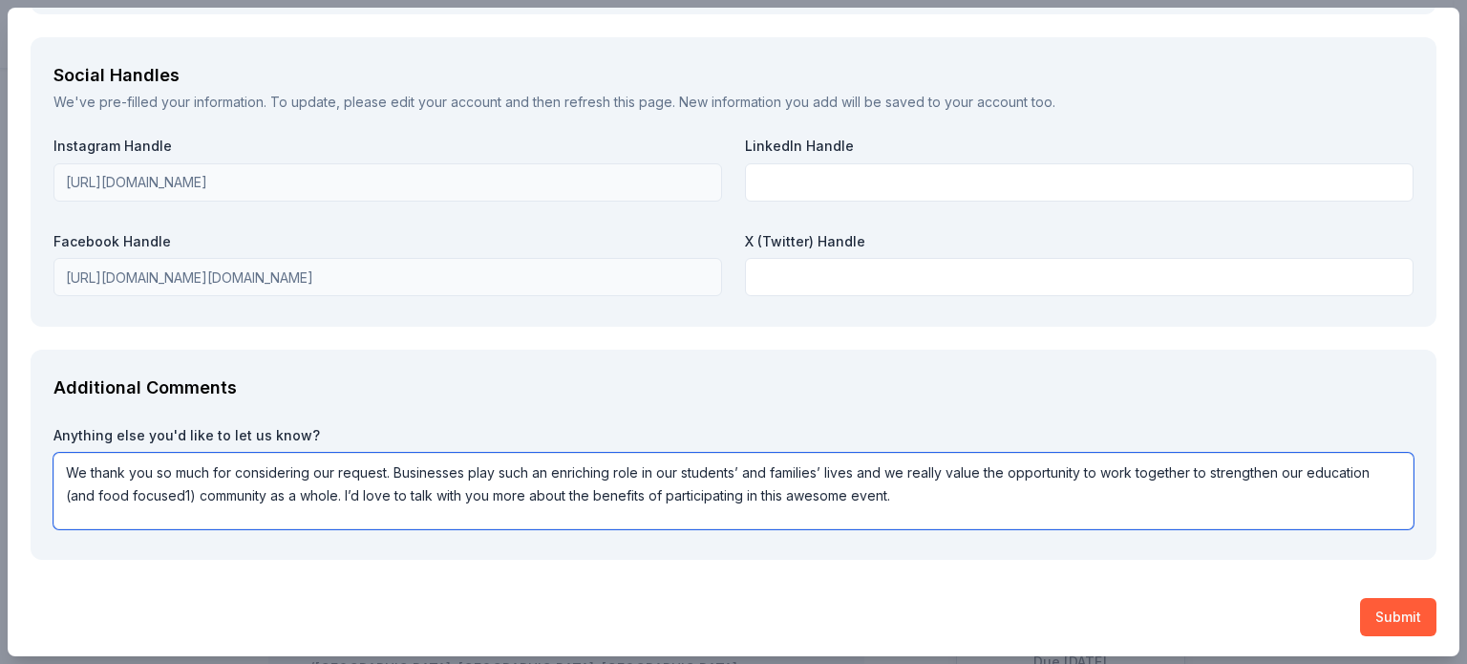
click at [885, 495] on textarea "We thank you so much for considering our request. Businesses play such an enric…" at bounding box center [733, 491] width 1360 height 76
type textarea "We thank you so much for considering our request. Businesses play such an enric…"
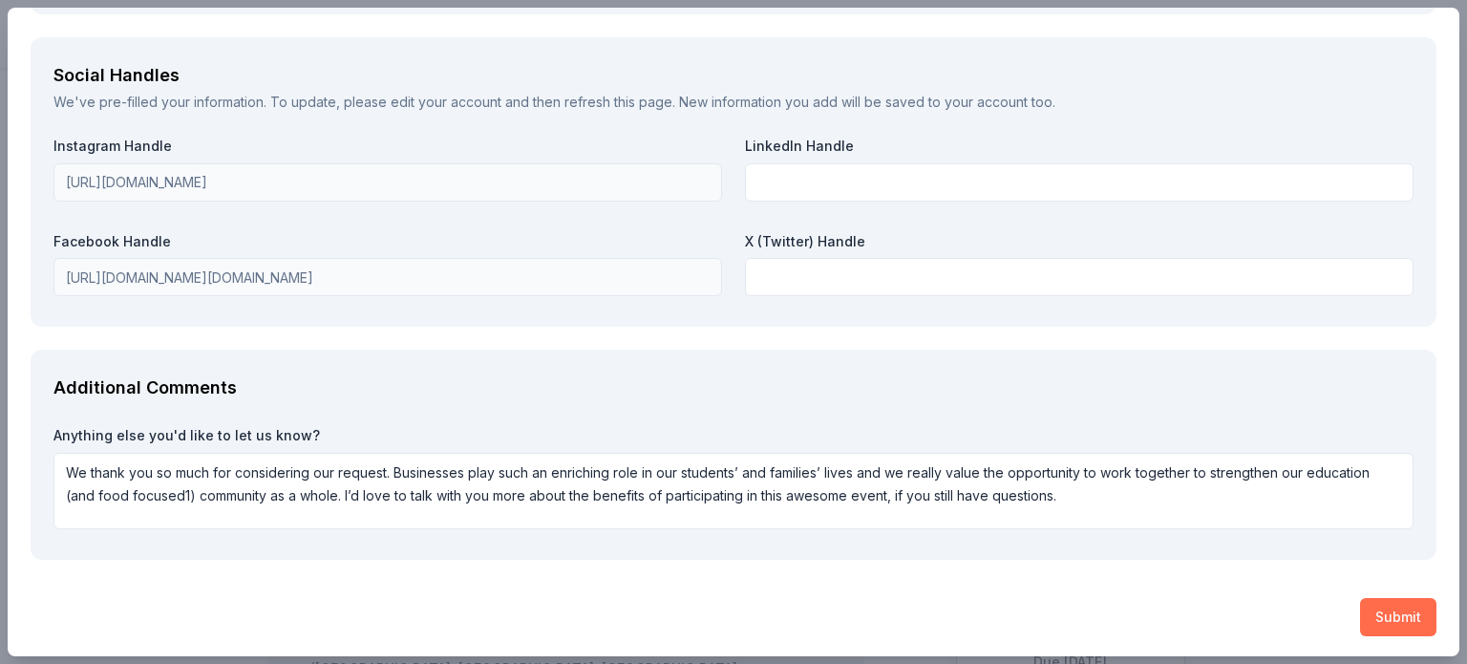
click at [1387, 598] on button "Submit" at bounding box center [1398, 617] width 76 height 38
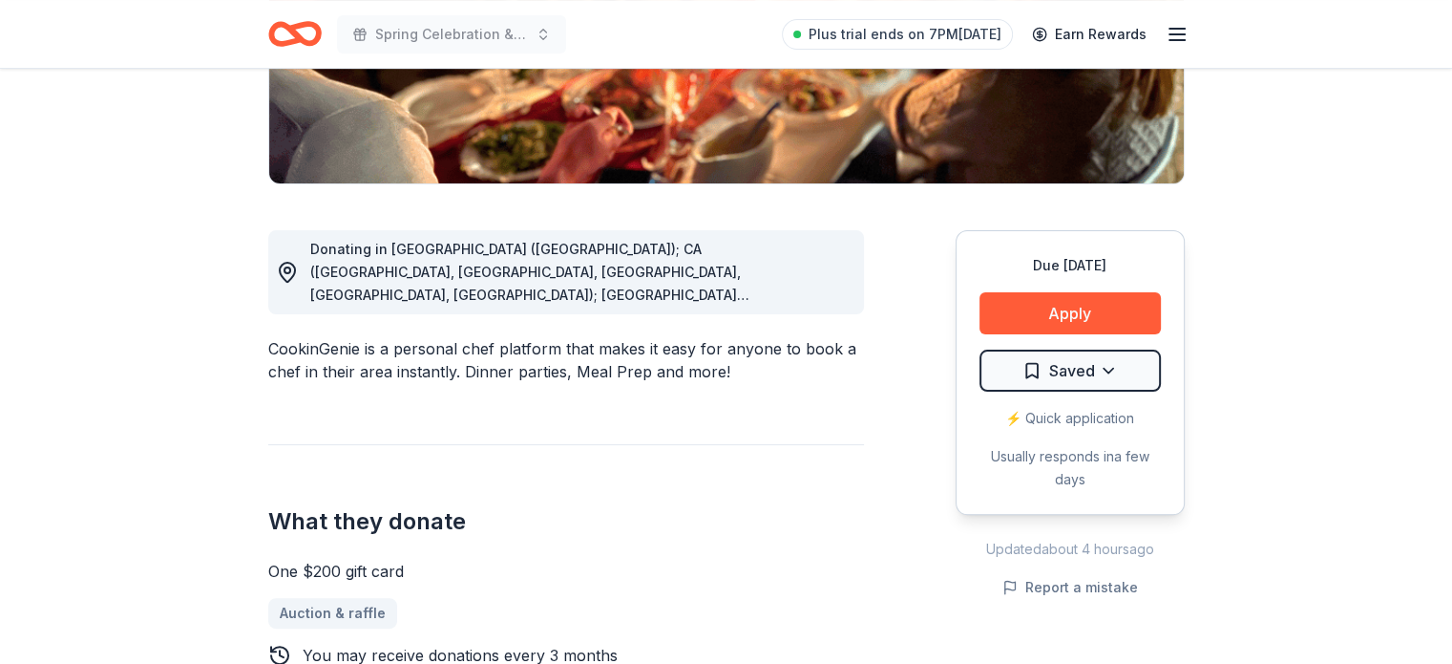
scroll to position [396, 0]
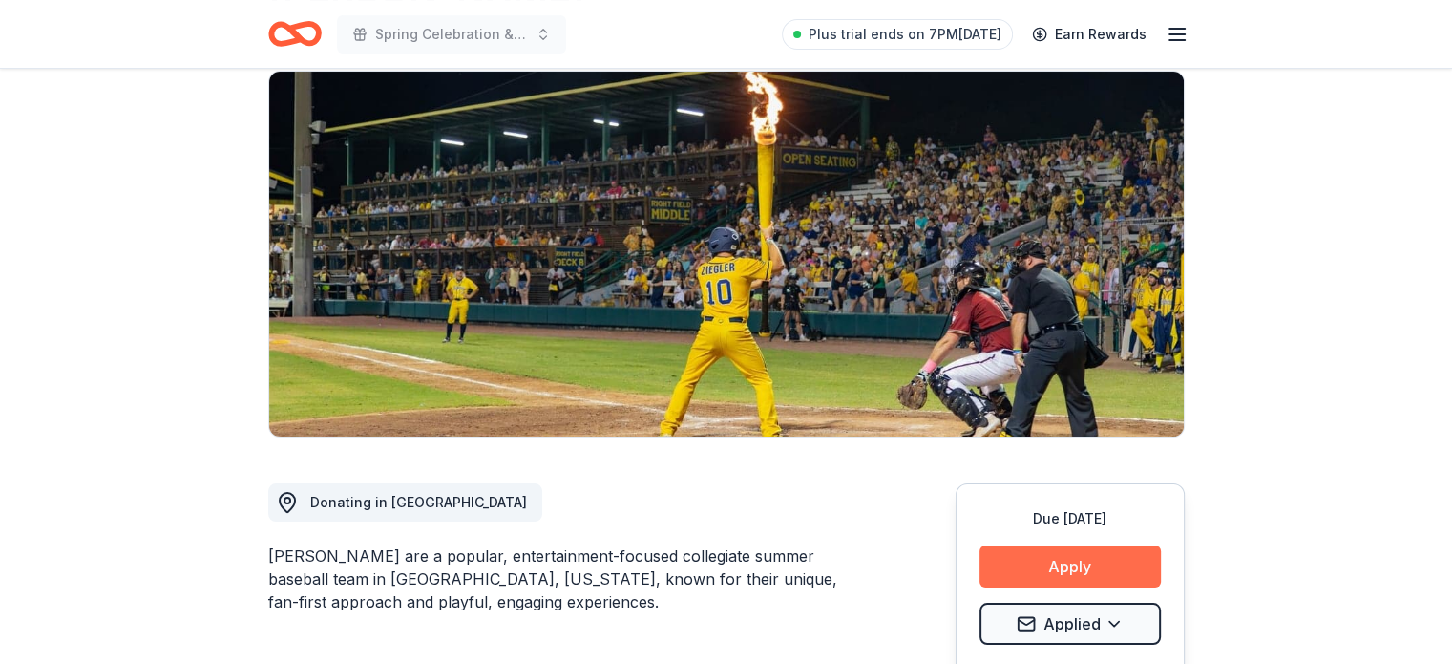
scroll to position [208, 0]
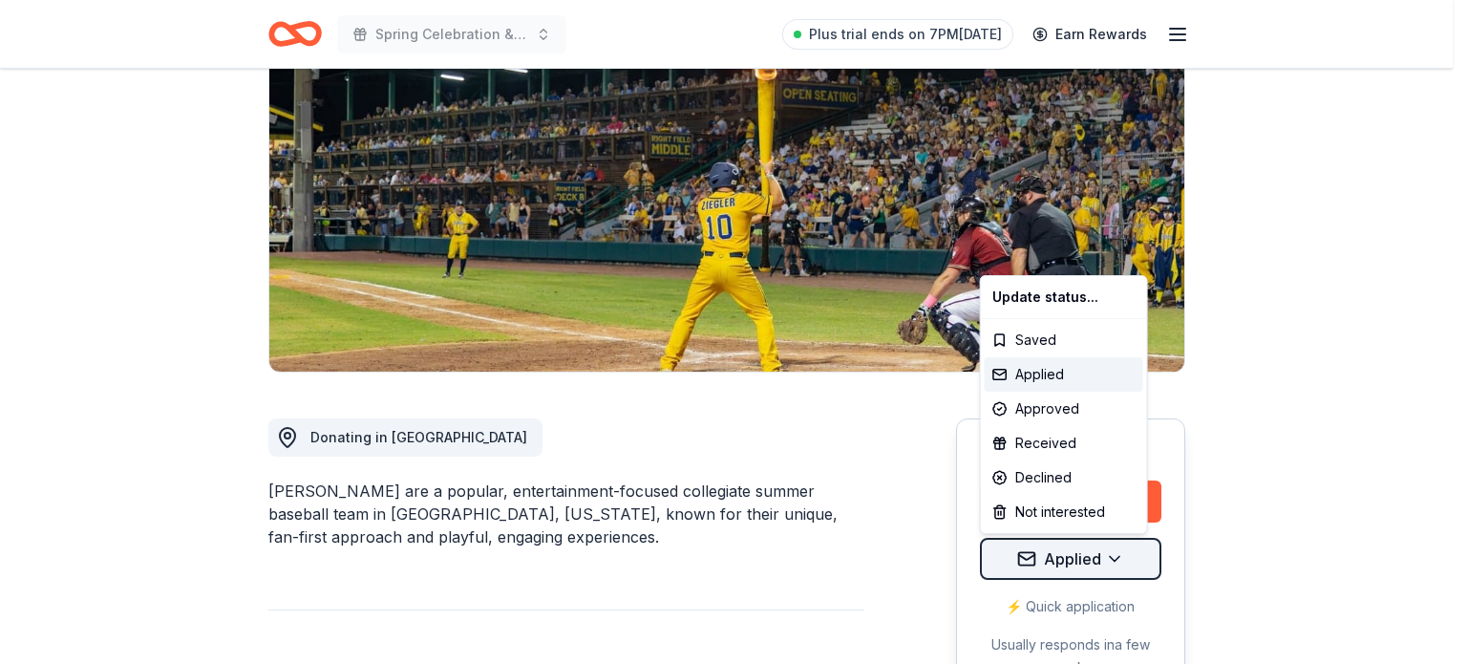
click at [1119, 455] on html "Spring Celebration & Auction Plus trial ends on 7PM[DATE] Earn Rewards Due [DAT…" at bounding box center [733, 124] width 1467 height 664
click at [1215, 425] on html "Spring Celebration & Auction Plus trial ends on 7PM[DATE] Earn Rewards Due [DAT…" at bounding box center [733, 124] width 1467 height 664
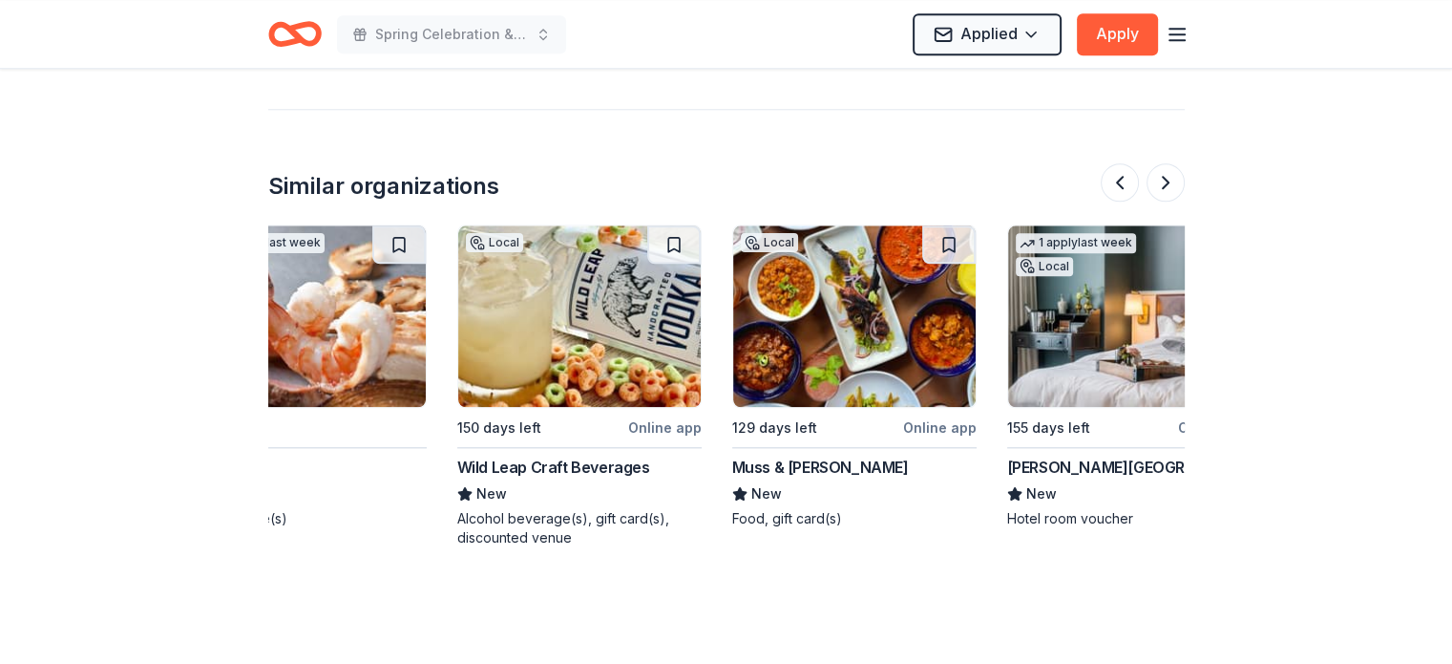
scroll to position [1965, 0]
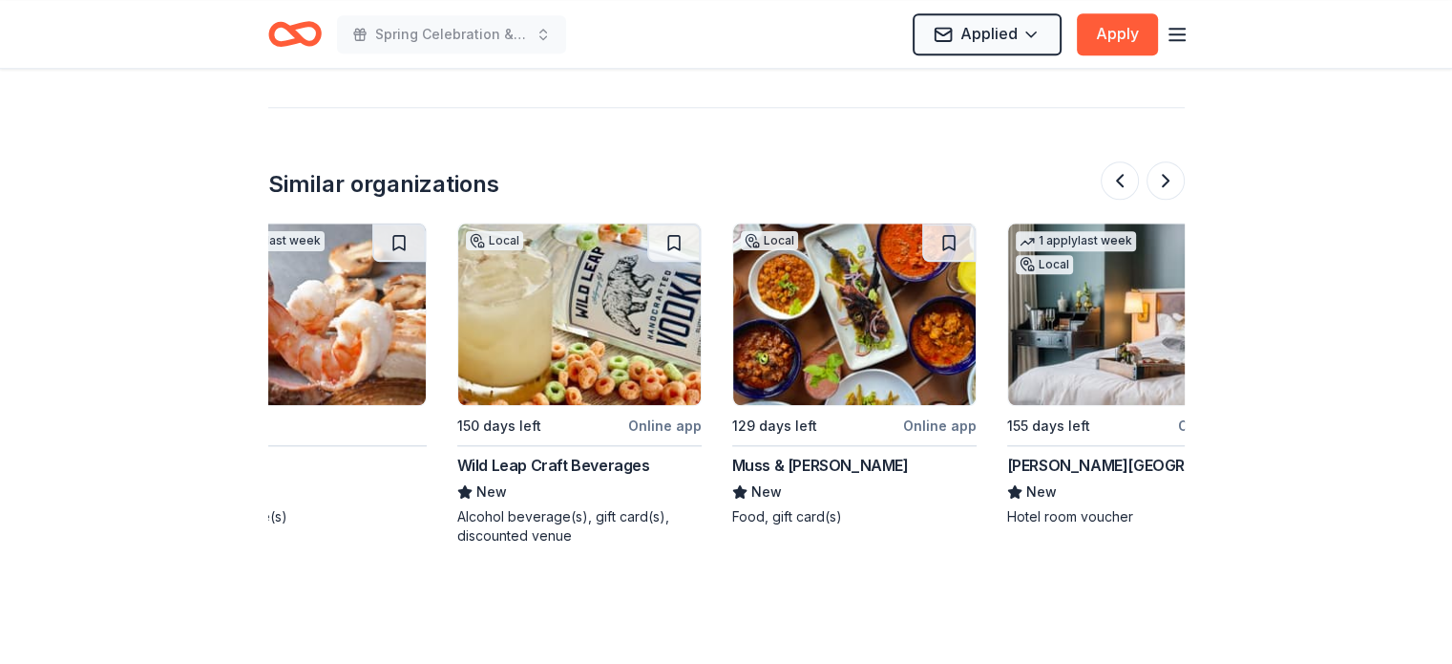
click at [572, 467] on div "Wild Leap Craft Beverages" at bounding box center [553, 465] width 193 height 23
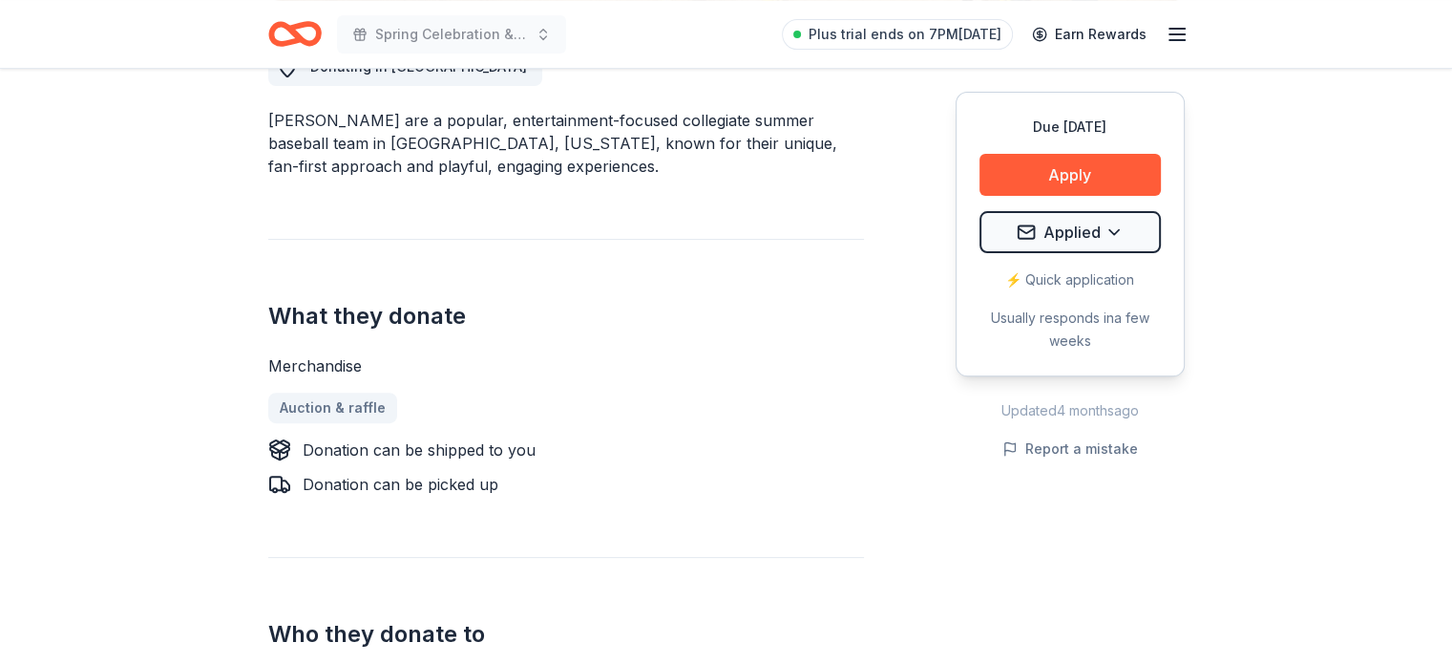
scroll to position [569, 0]
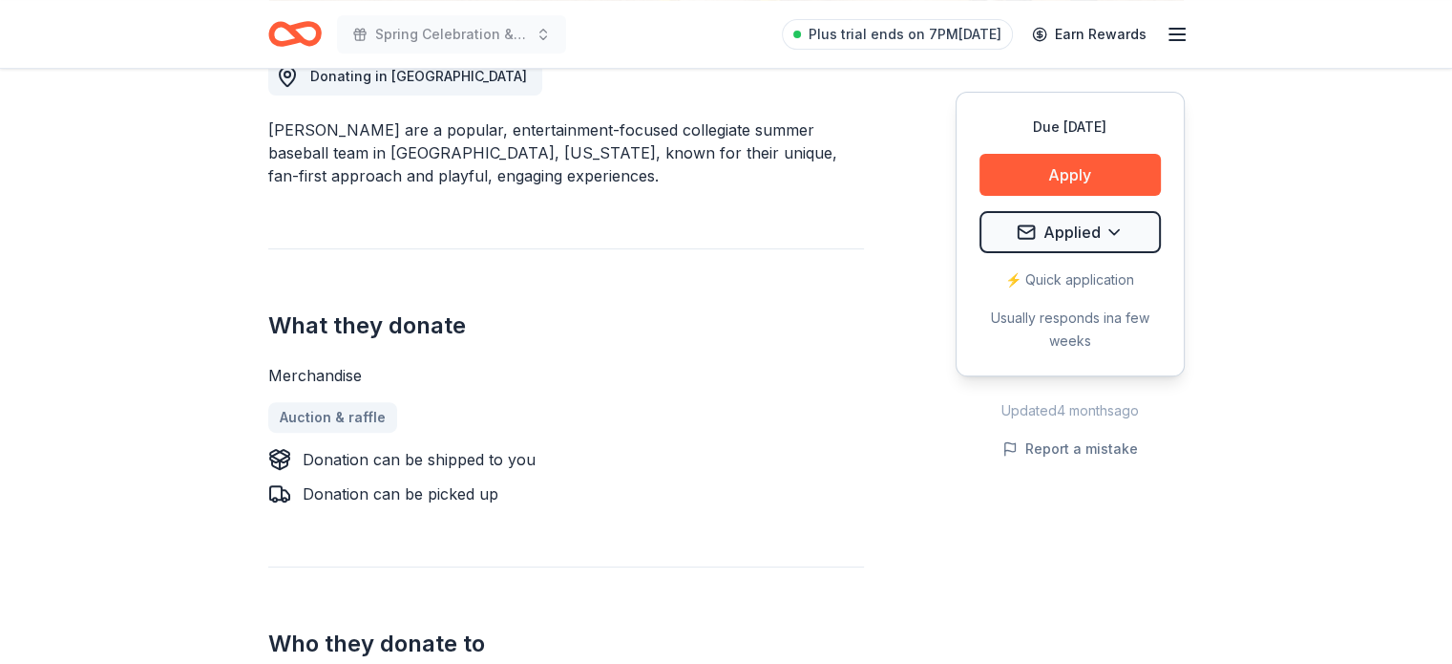
click at [298, 39] on icon "Home" at bounding box center [303, 33] width 30 height 19
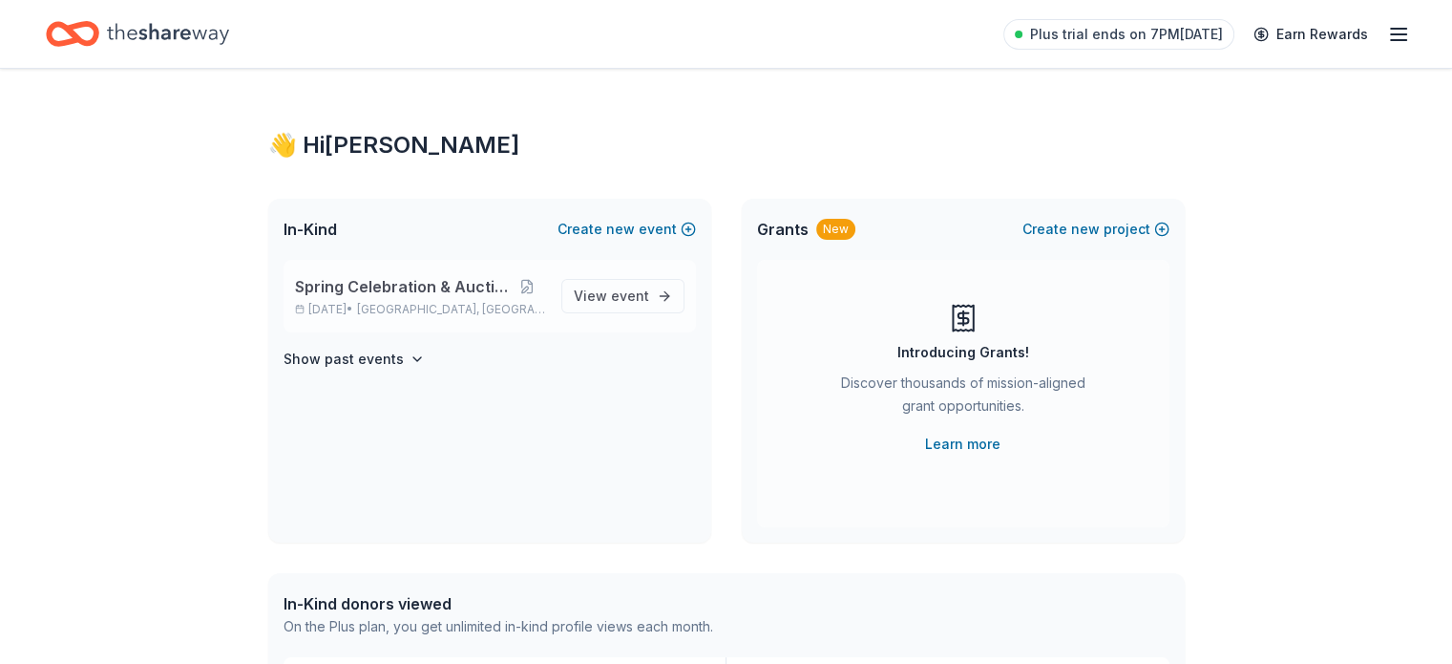
click at [397, 282] on span "Spring Celebration & Auction" at bounding box center [402, 286] width 214 height 23
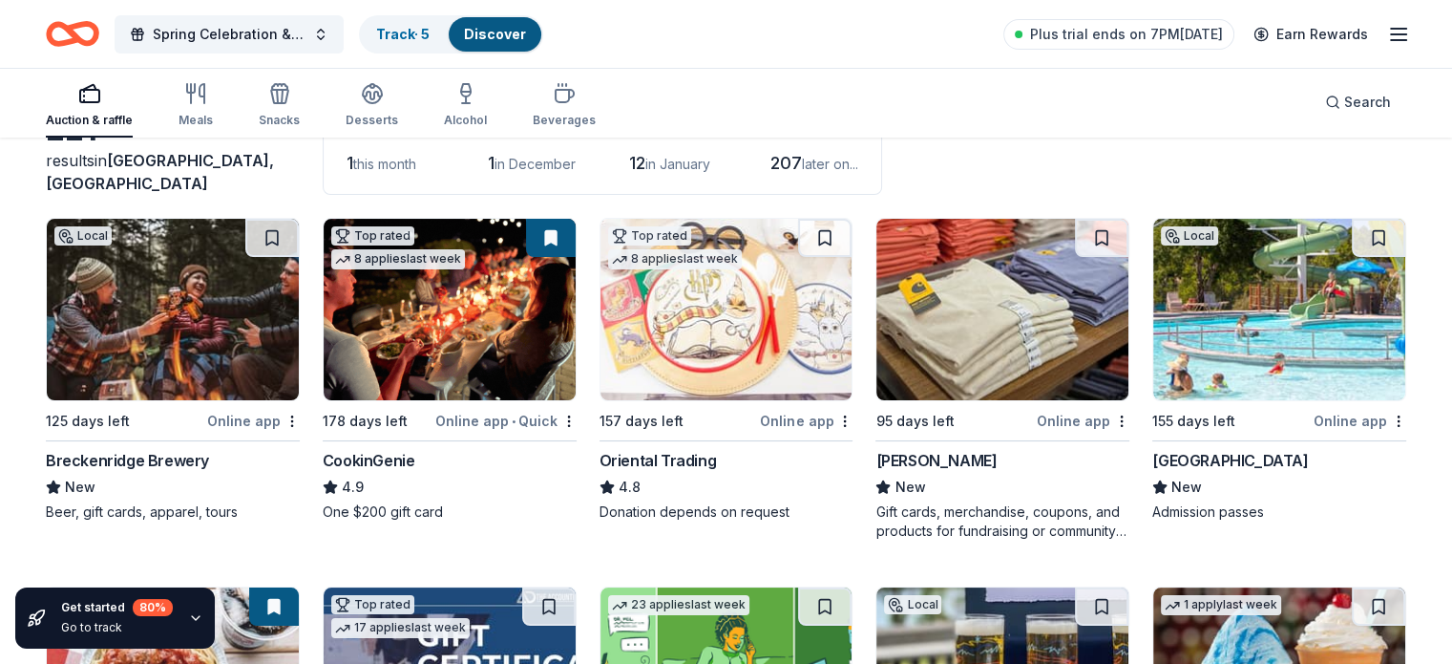
scroll to position [225, 0]
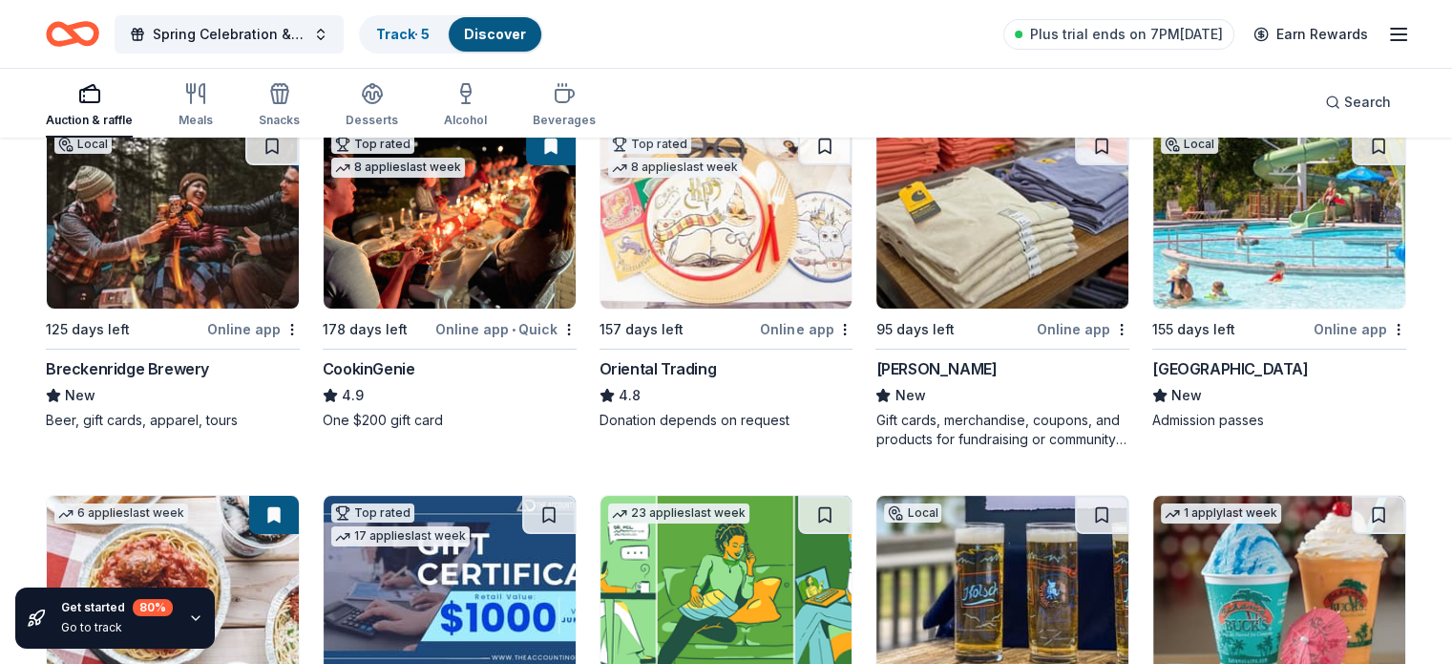
click at [913, 368] on div "[PERSON_NAME]" at bounding box center [936, 368] width 121 height 23
click at [1241, 368] on div "[GEOGRAPHIC_DATA]" at bounding box center [1231, 368] width 156 height 23
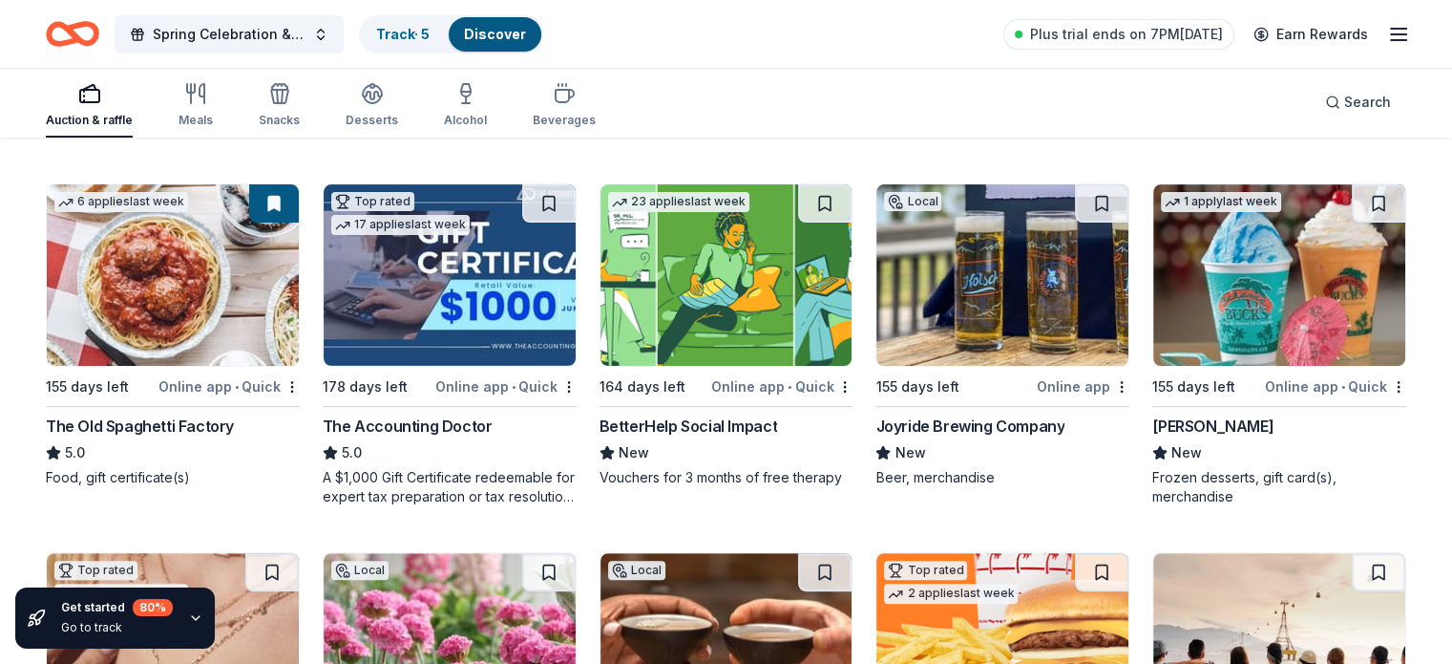
scroll to position [538, 0]
click at [423, 421] on div "The Accounting Doctor" at bounding box center [408, 424] width 170 height 23
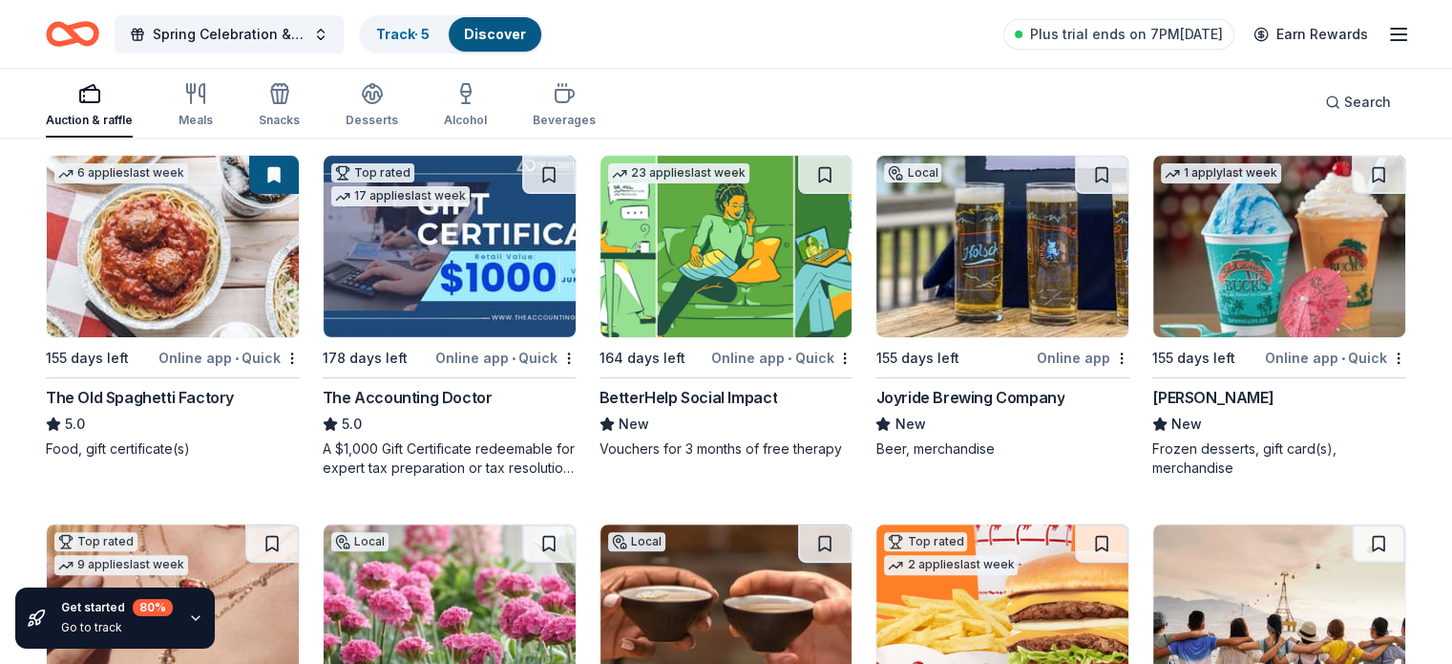
click at [976, 303] on img at bounding box center [1003, 246] width 252 height 181
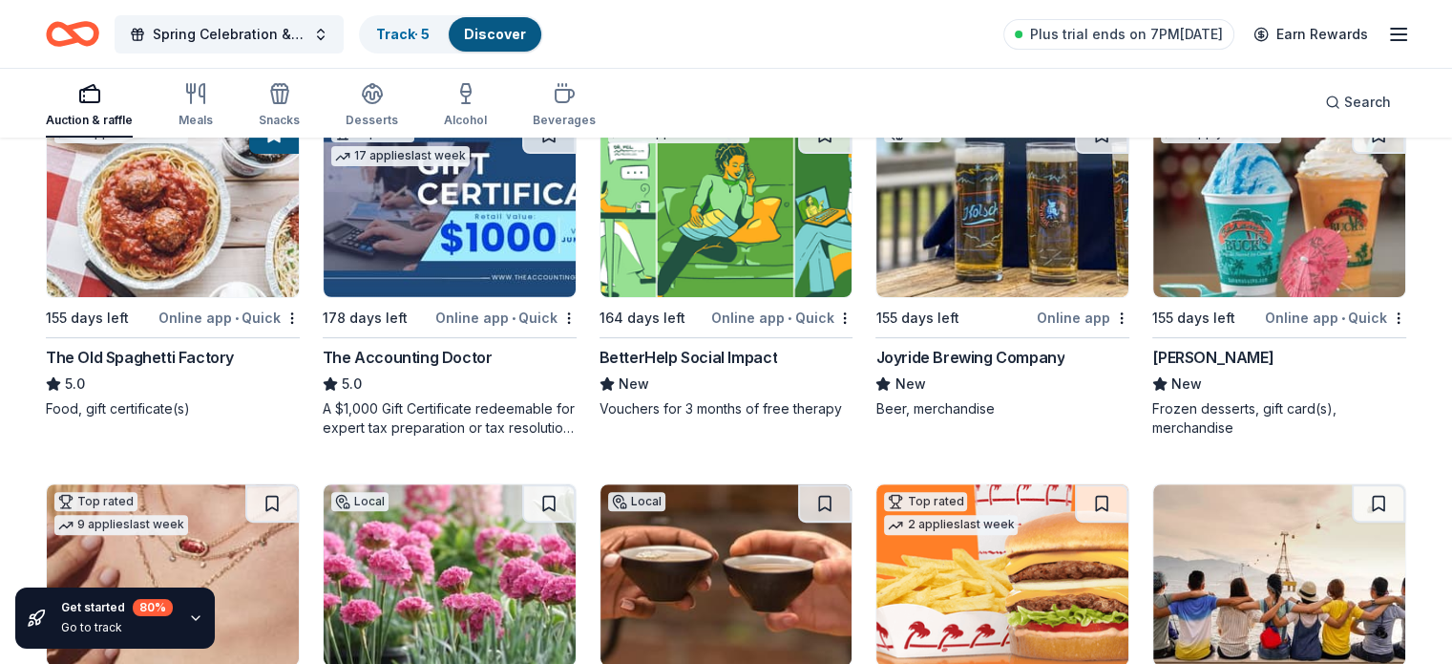
drag, startPoint x: 862, startPoint y: 408, endPoint x: 970, endPoint y: 418, distance: 108.4
drag, startPoint x: 970, startPoint y: 418, endPoint x: 897, endPoint y: 88, distance: 338.5
click at [897, 88] on div "Auction & raffle Meals Snacks Desserts Alcohol Beverages Search" at bounding box center [726, 102] width 1361 height 71
click at [968, 256] on img at bounding box center [1003, 206] width 252 height 181
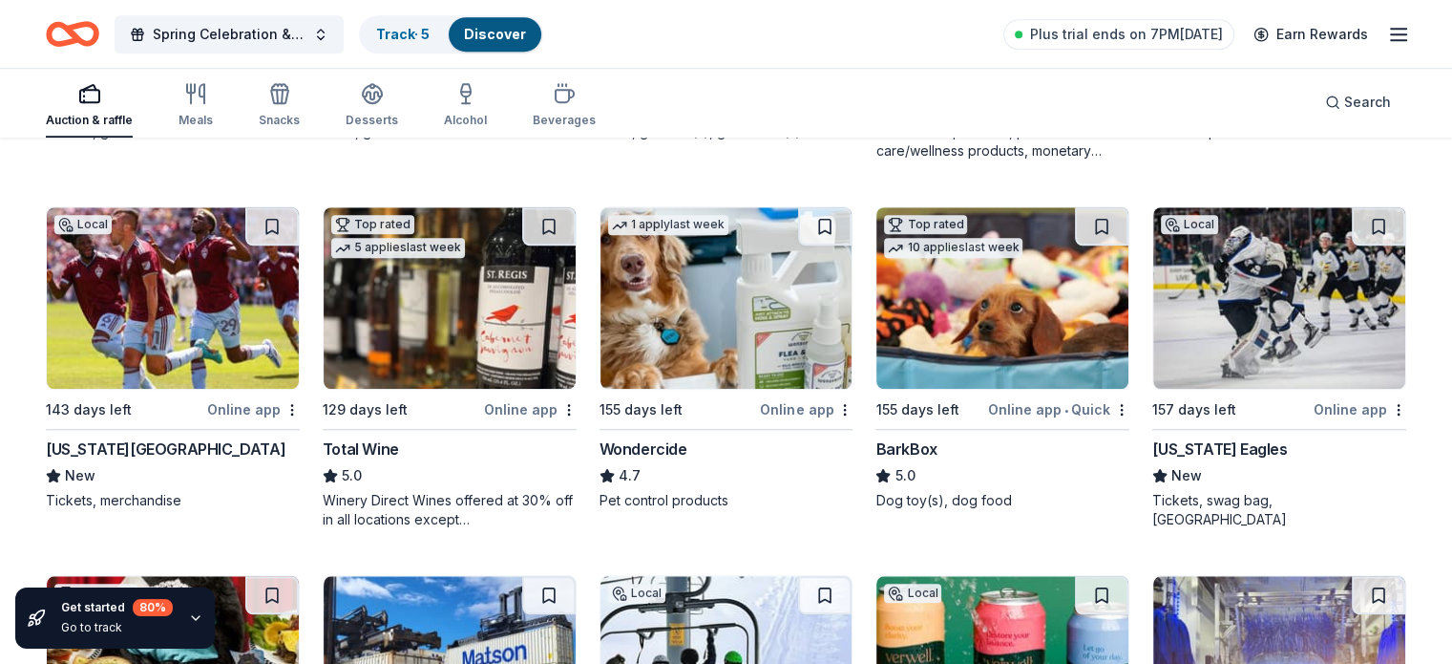
scroll to position [1623, 0]
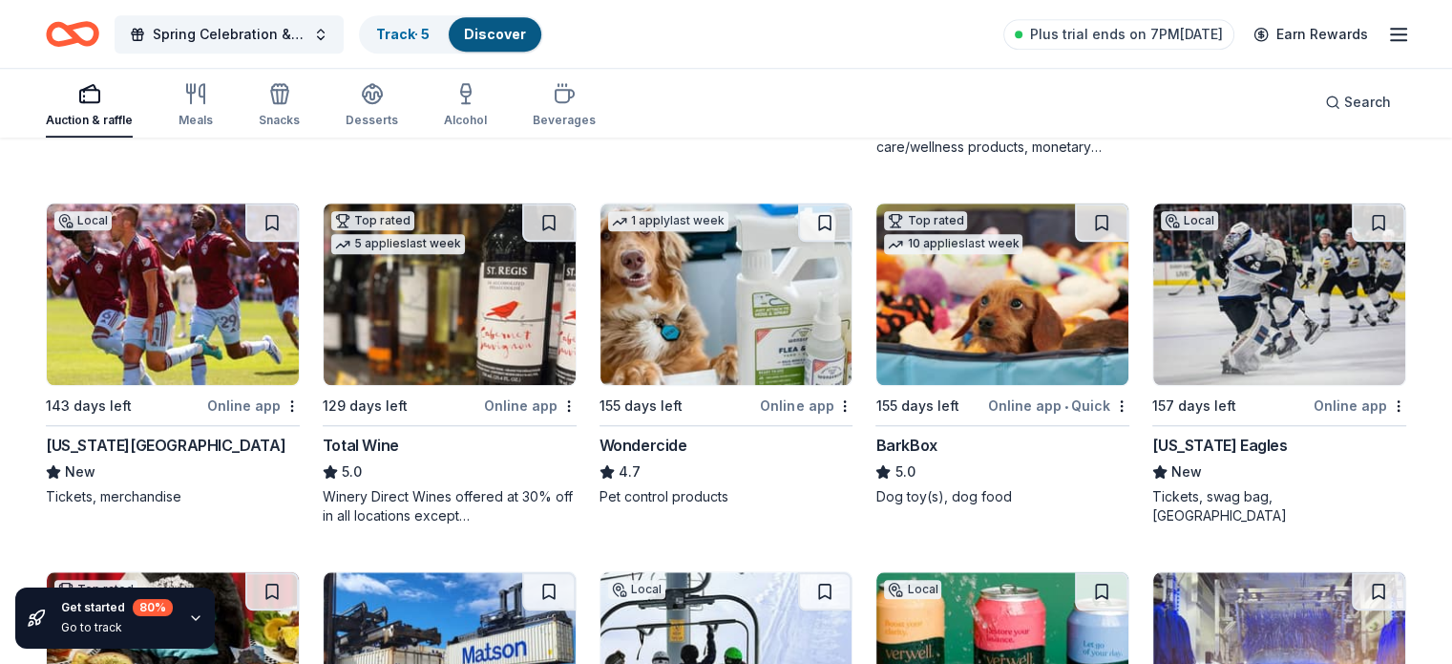
click at [164, 450] on div "Colorado Rapids" at bounding box center [166, 445] width 240 height 23
click at [395, 444] on div "Total Wine" at bounding box center [361, 445] width 76 height 23
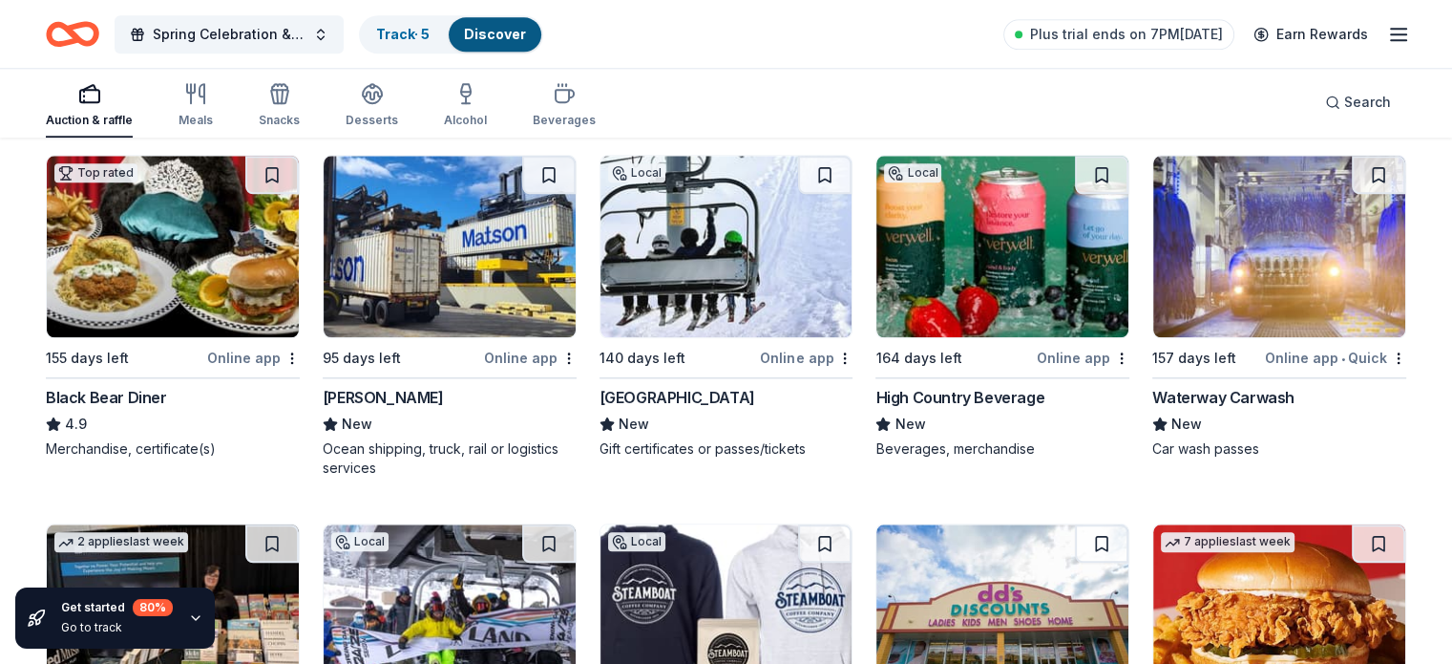
scroll to position [2041, 0]
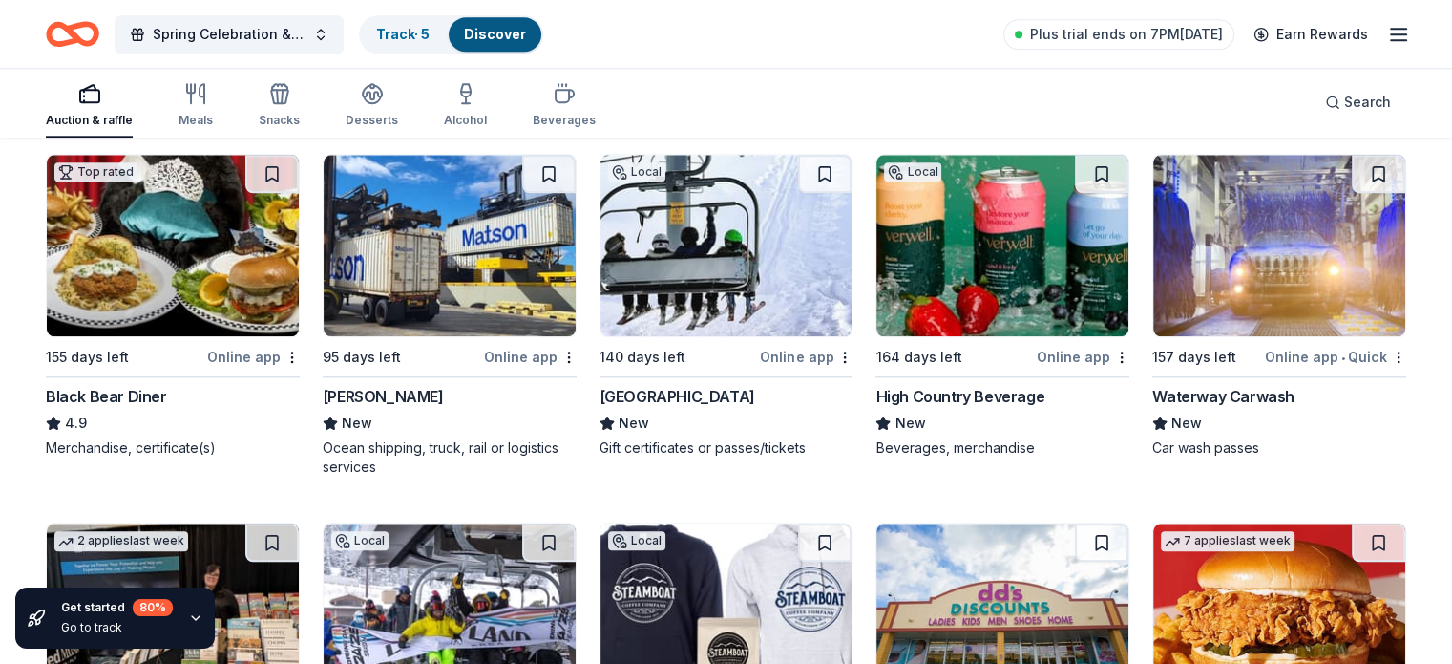
click at [755, 395] on div "Powderhorn Mountain Resort" at bounding box center [678, 396] width 156 height 23
click at [985, 389] on div "High Country Beverage" at bounding box center [960, 396] width 169 height 23
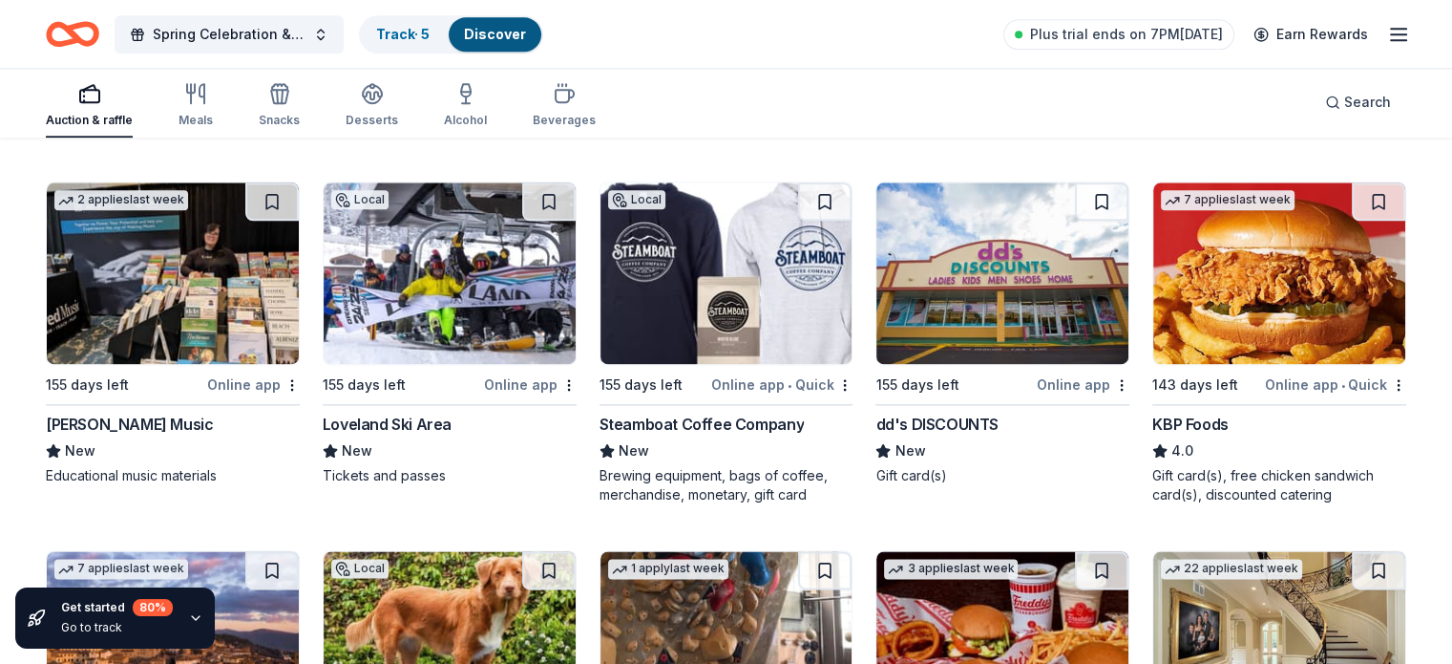
scroll to position [2383, 0]
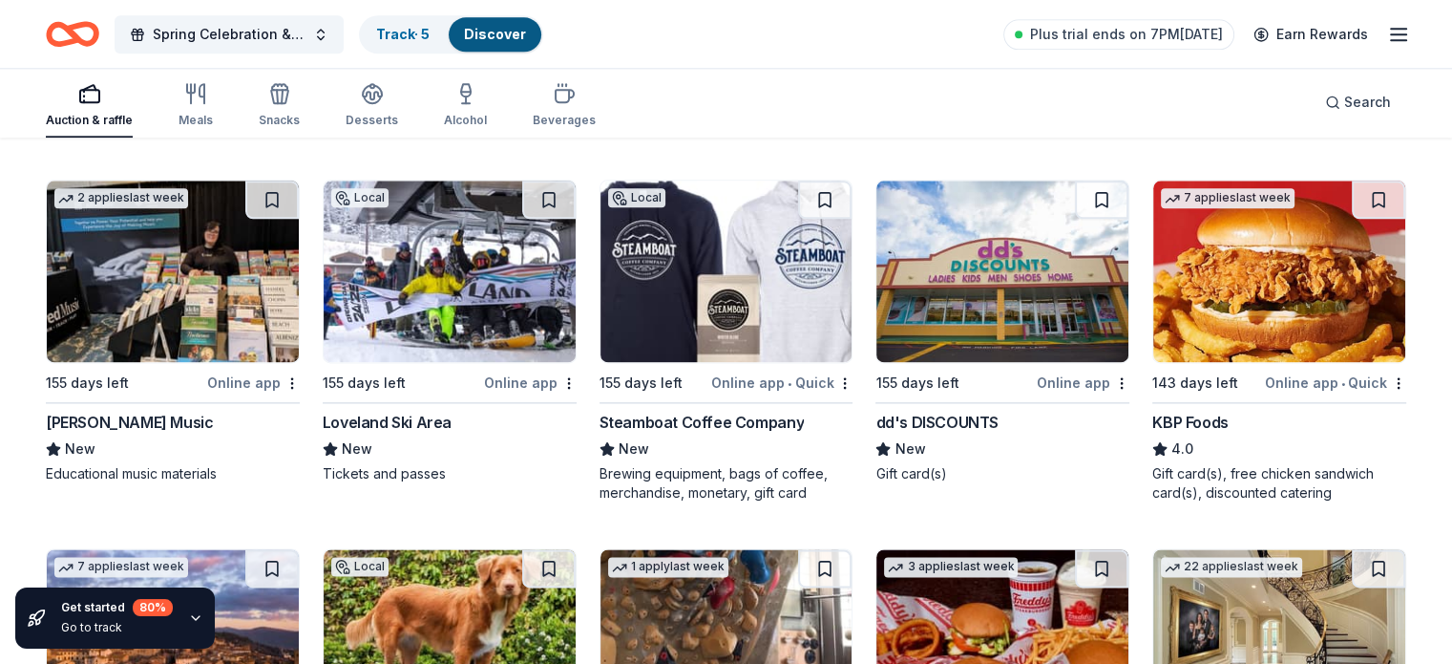
click at [422, 413] on div "Loveland Ski Area" at bounding box center [387, 422] width 129 height 23
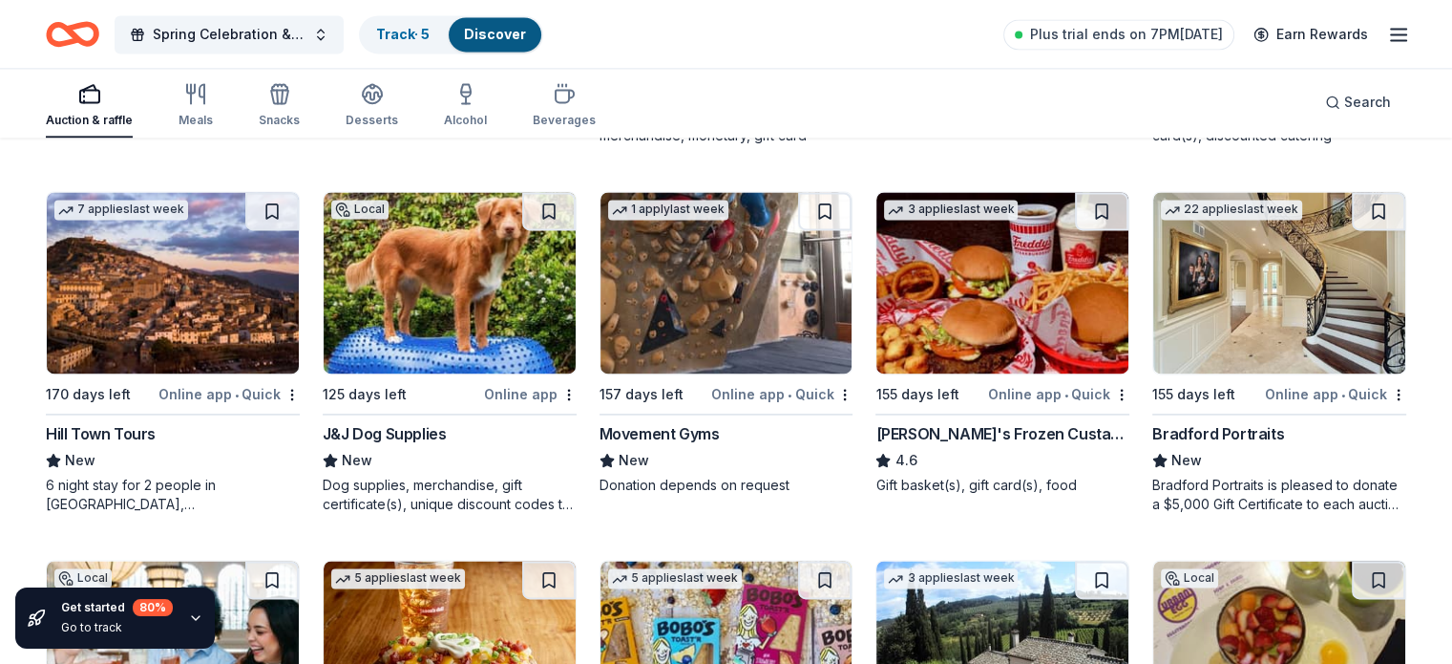
scroll to position [2794, 0]
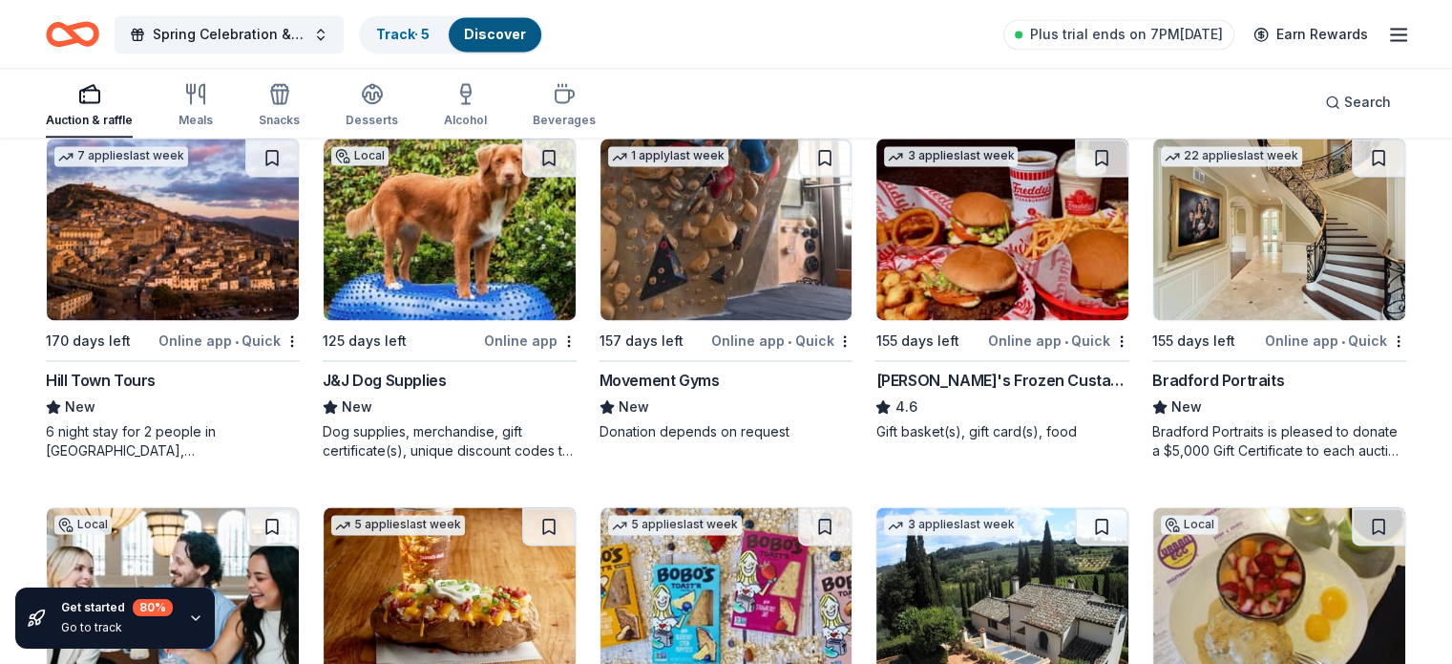
click at [99, 373] on div "Hill Town Tours" at bounding box center [101, 380] width 110 height 23
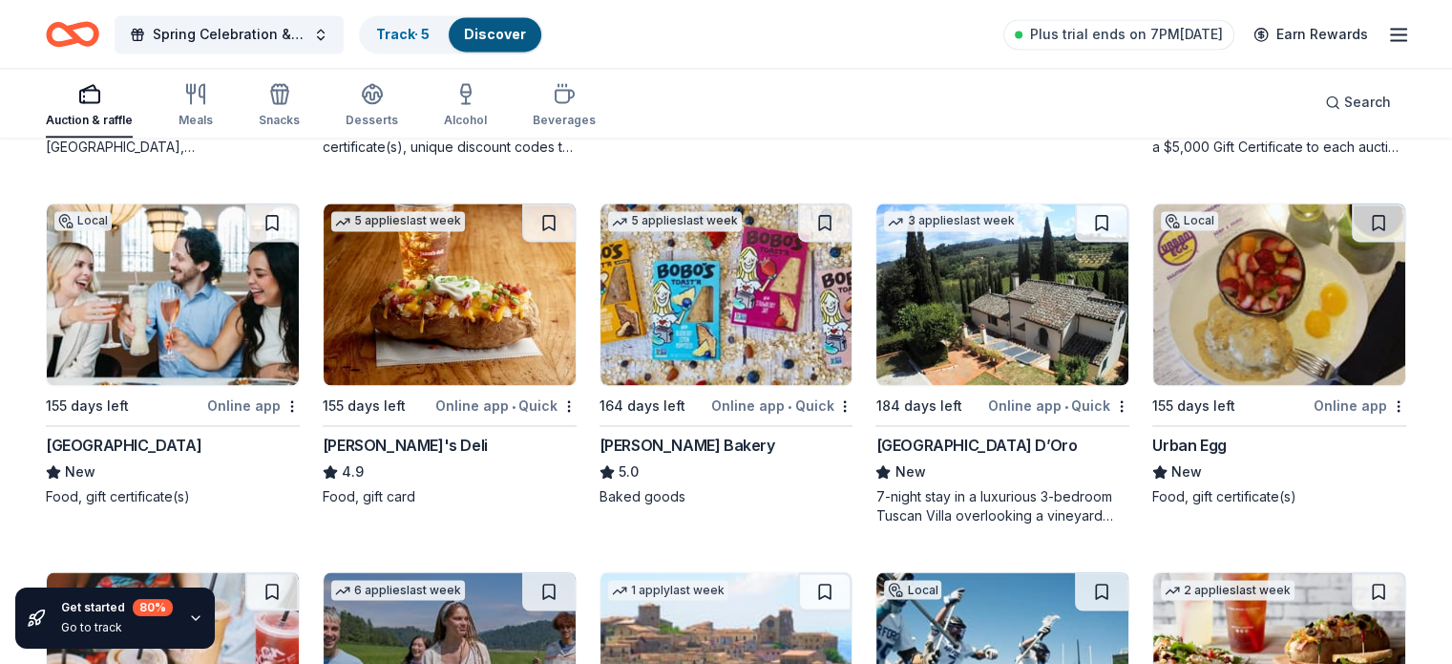
scroll to position [3099, 0]
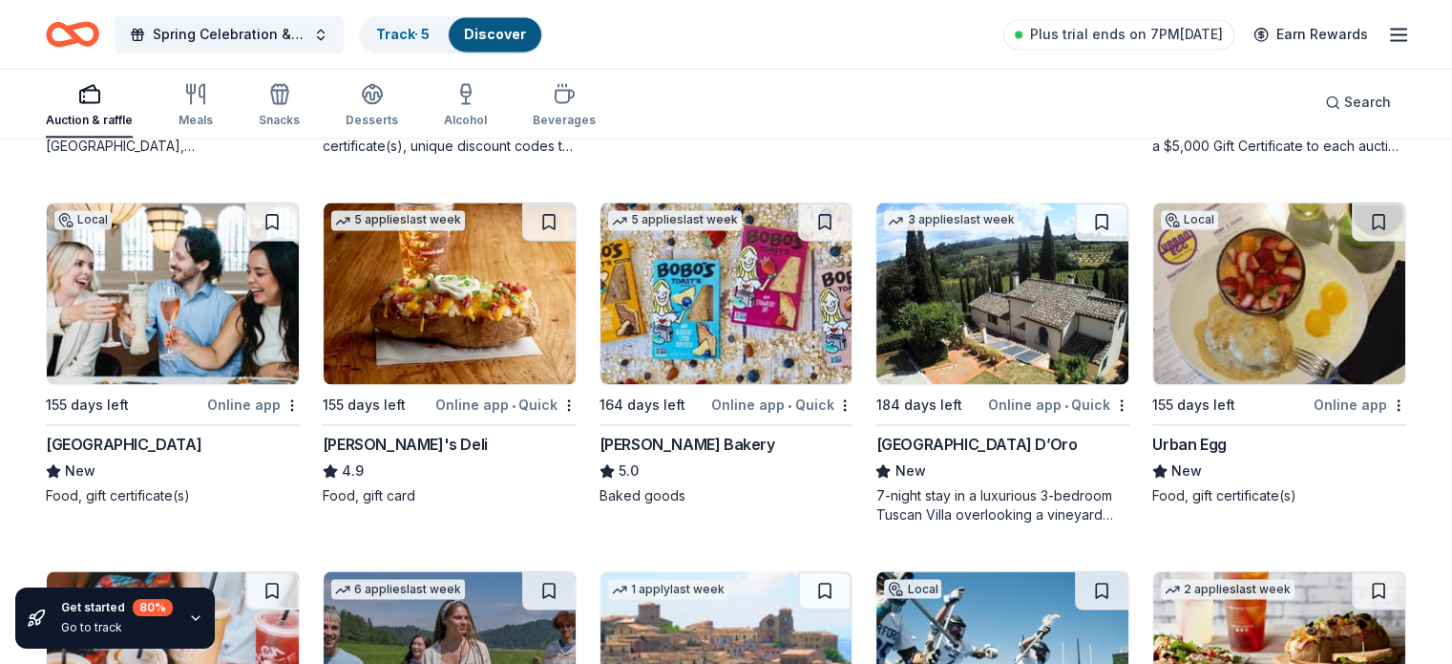
click at [948, 437] on div "Villa Sogni D’Oro" at bounding box center [976, 444] width 201 height 23
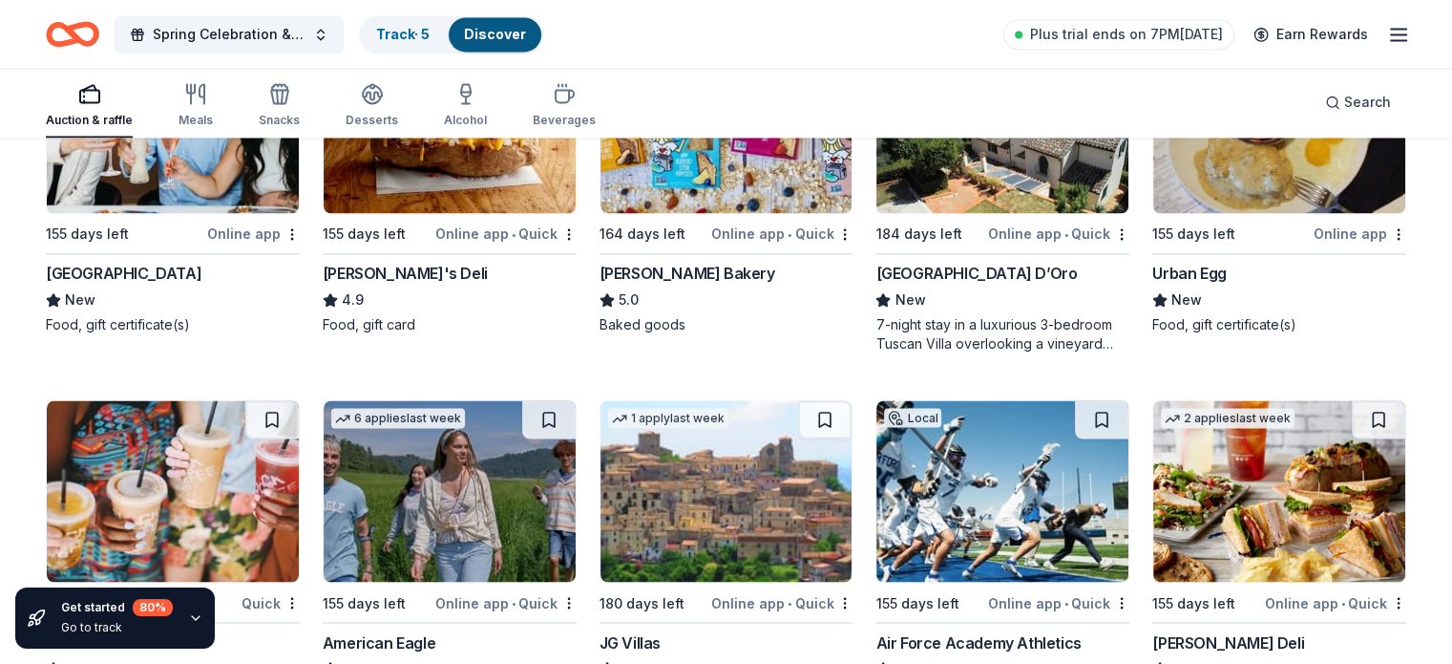
scroll to position [3477, 0]
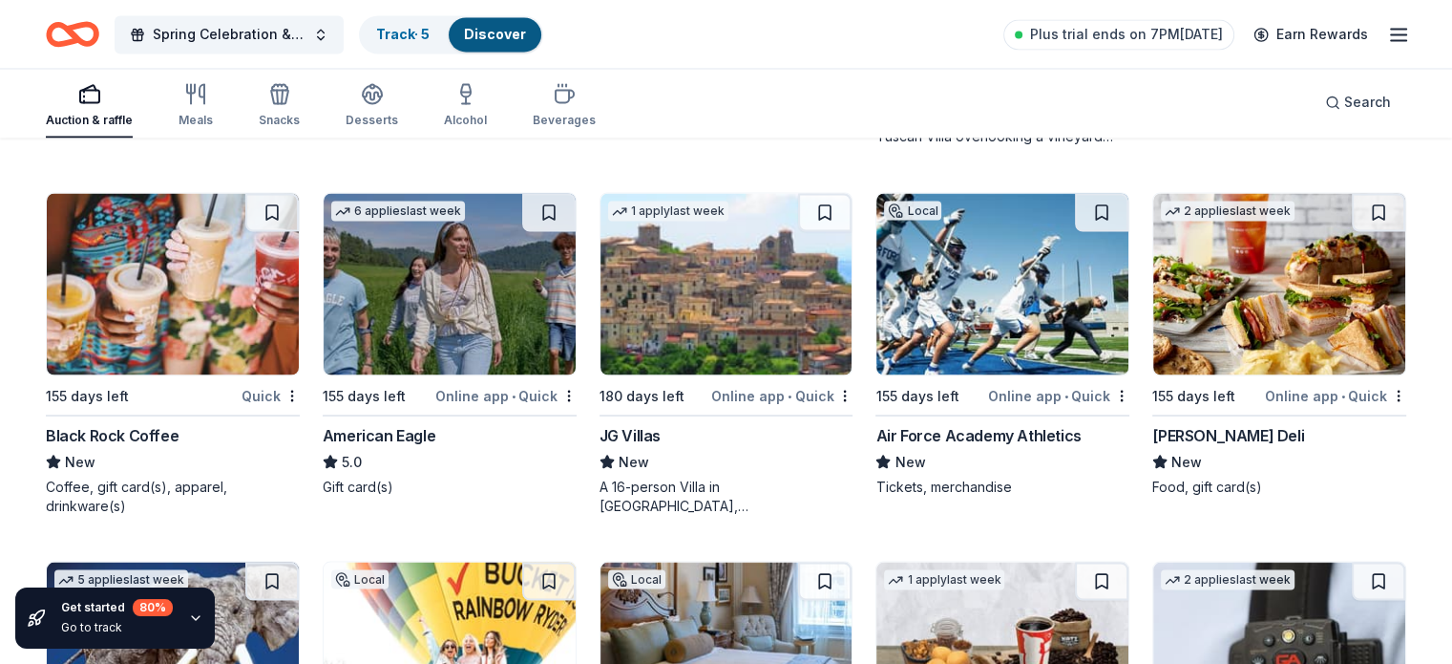
click at [638, 434] on div "JG Villas" at bounding box center [630, 434] width 61 height 23
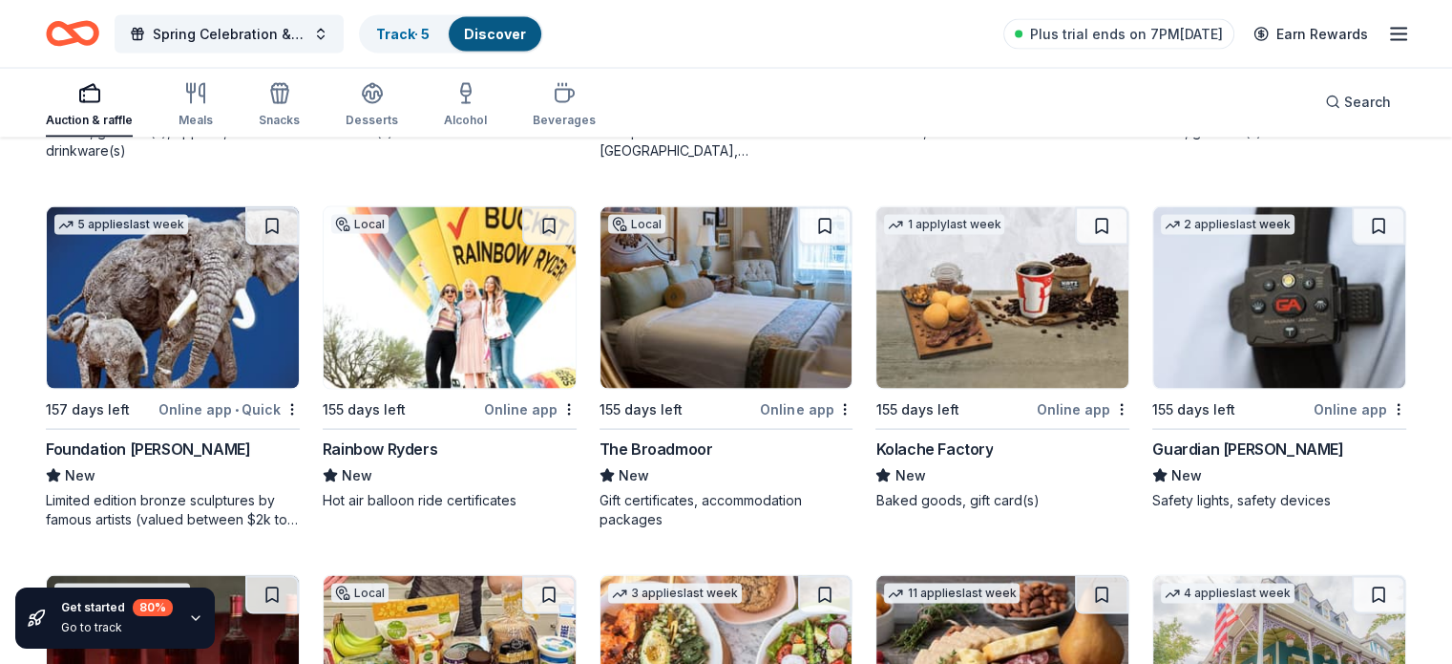
scroll to position [3783, 0]
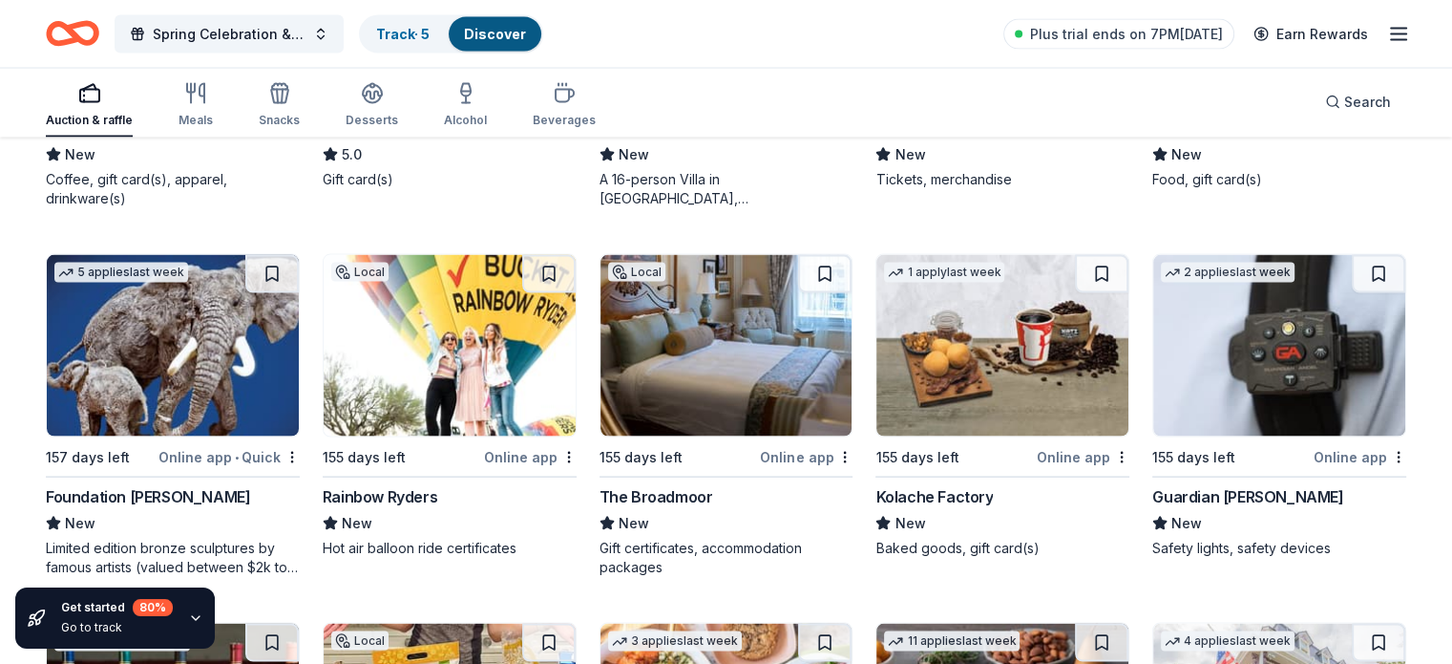
click at [229, 490] on div "Foundation Michelangelo" at bounding box center [148, 496] width 204 height 23
click at [416, 485] on div "Rainbow Ryders" at bounding box center [380, 496] width 115 height 23
click at [681, 488] on div "The Broadmoor" at bounding box center [657, 496] width 114 height 23
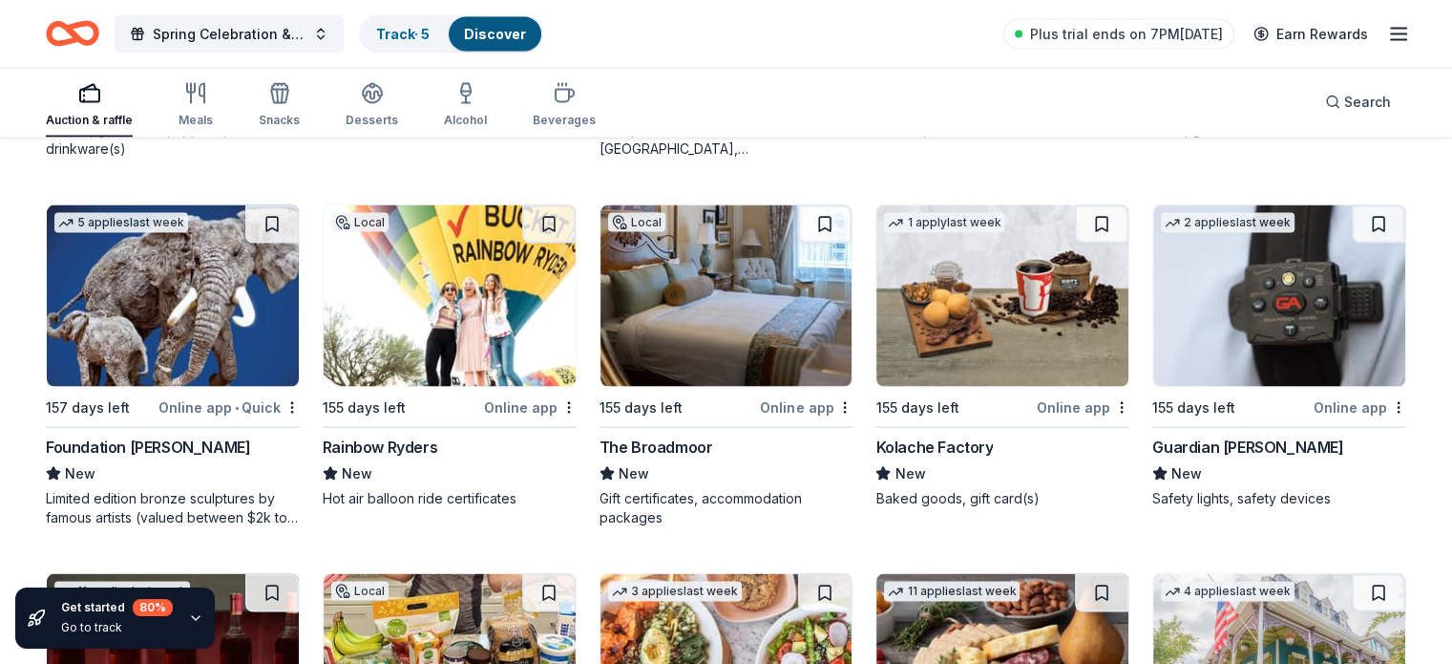
scroll to position [3888, 0]
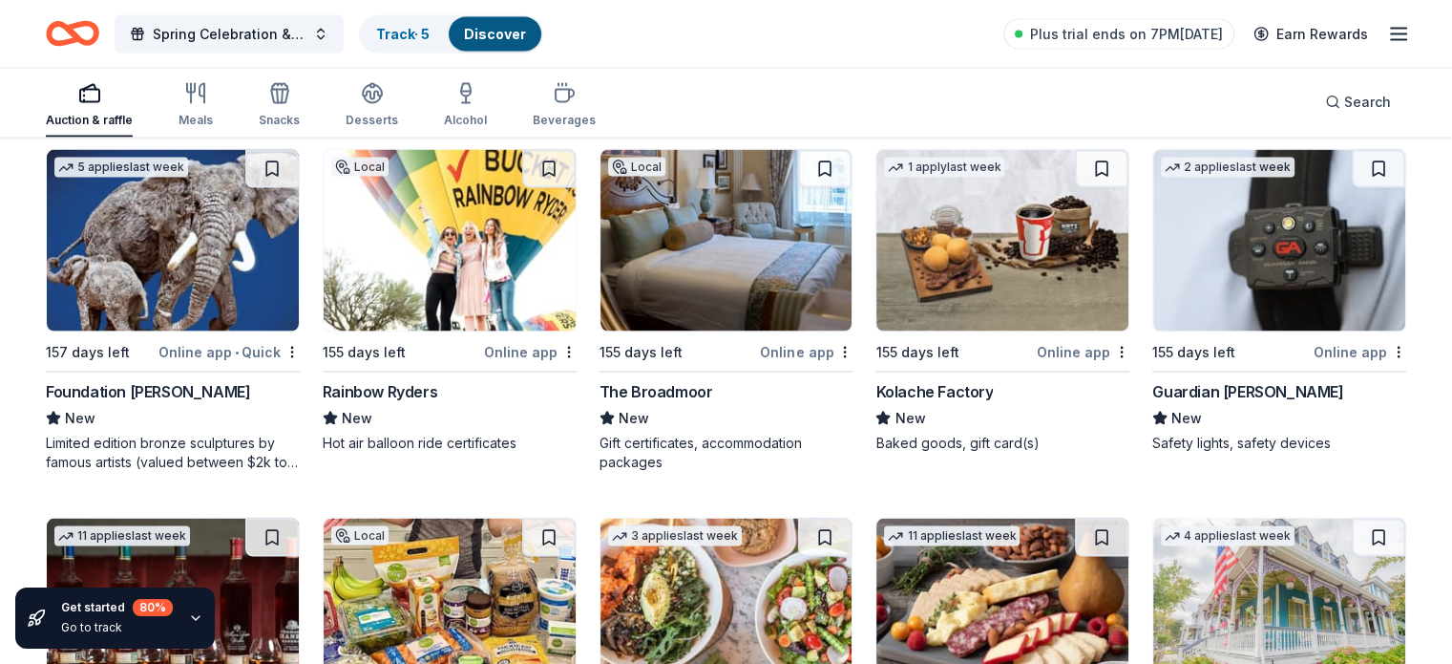
click at [942, 385] on div "Kolache Factory" at bounding box center [934, 391] width 117 height 23
click at [1166, 388] on div "Guardian Angel Device" at bounding box center [1248, 391] width 191 height 23
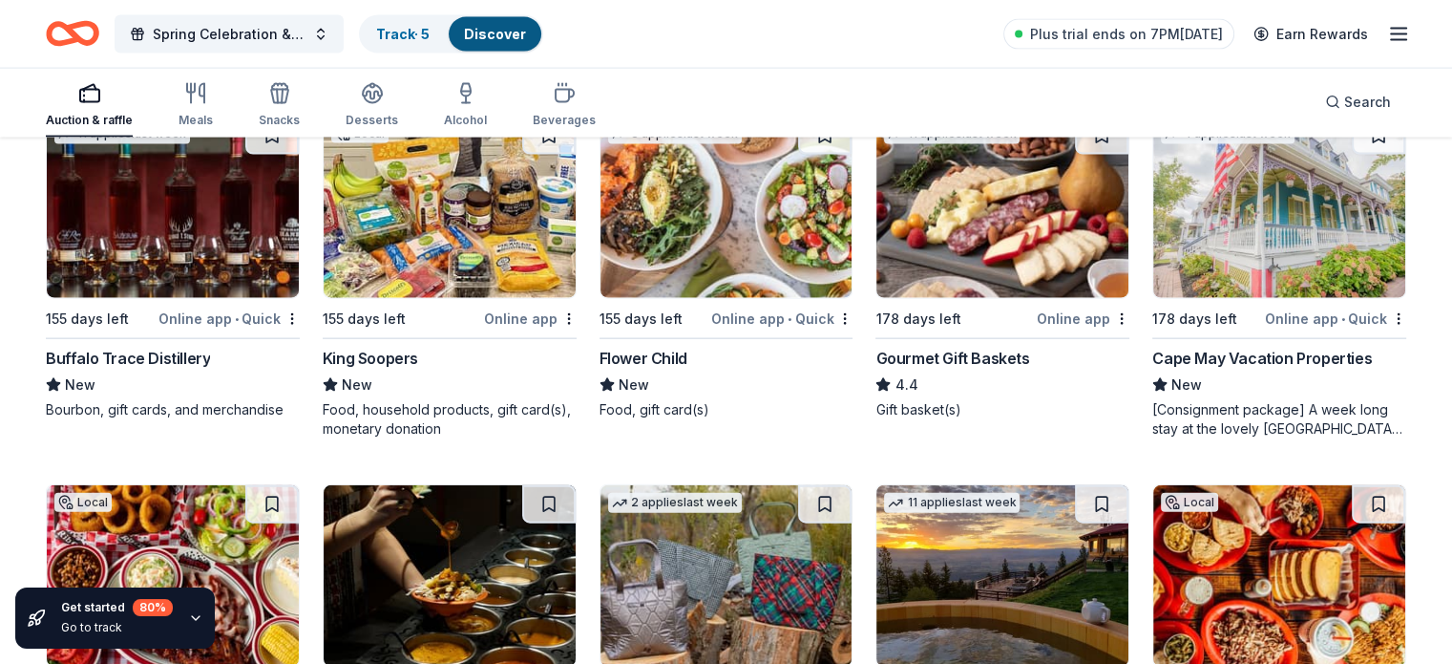
scroll to position [4291, 0]
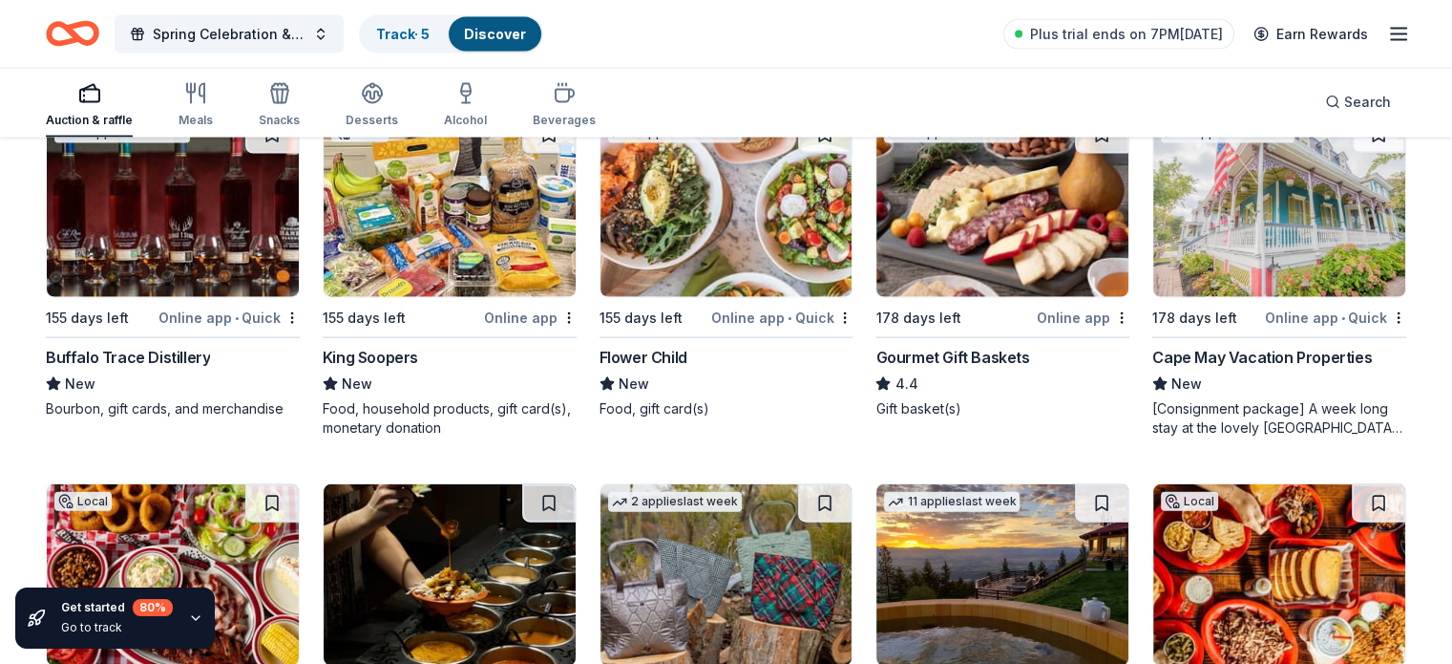
click at [175, 347] on div "Buffalo Trace Distillery" at bounding box center [128, 357] width 164 height 23
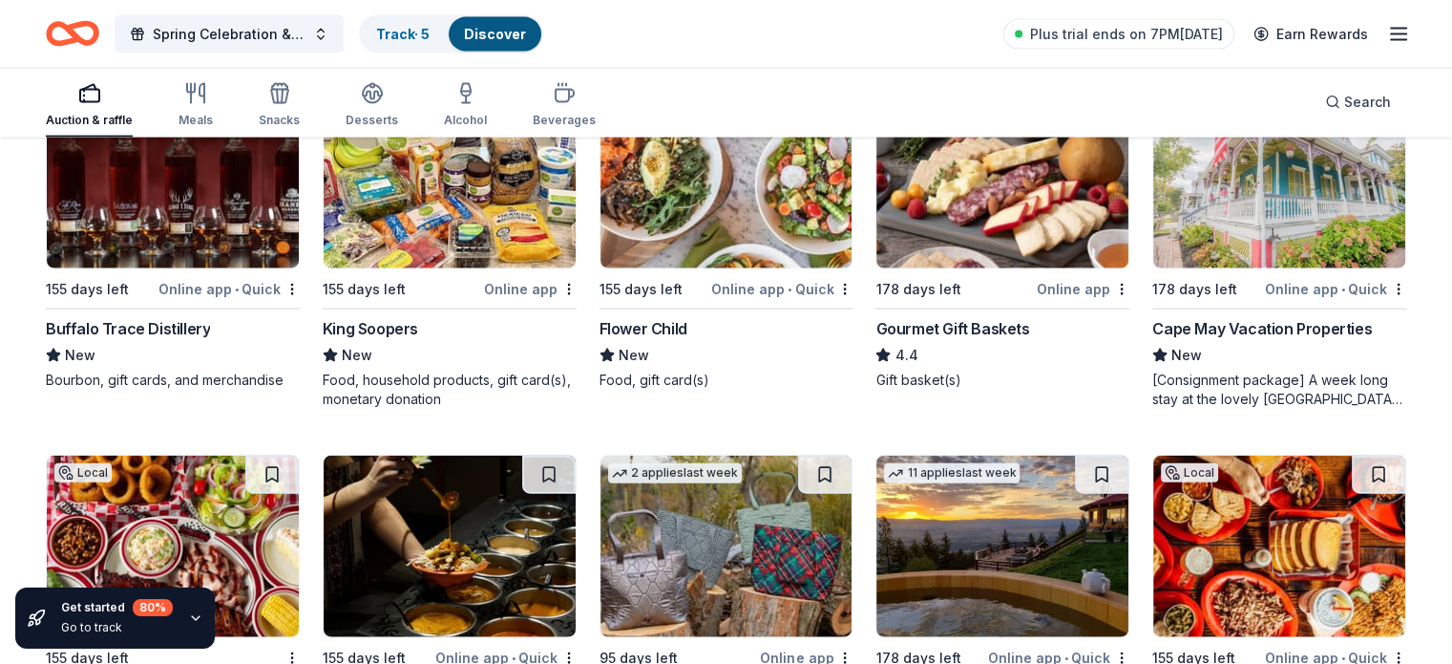
scroll to position [4321, 0]
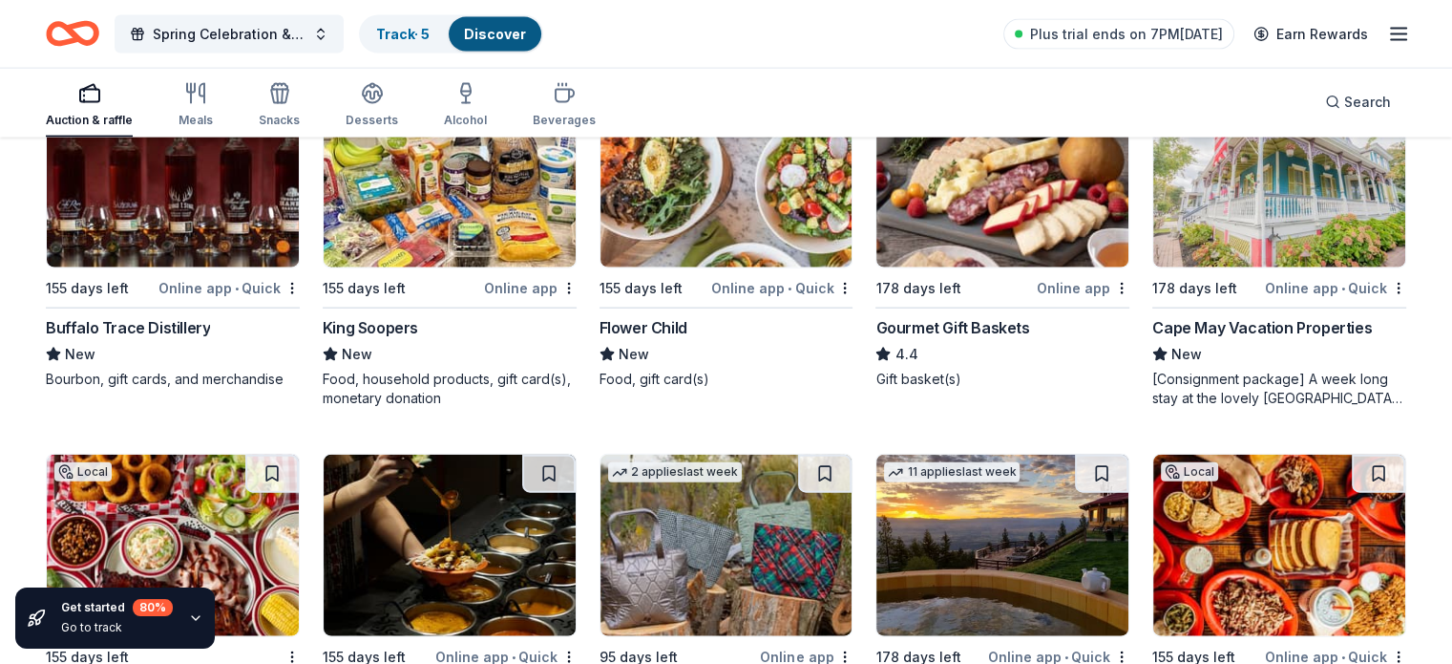
click at [1238, 320] on div "Cape May Vacation Properties" at bounding box center [1263, 327] width 220 height 23
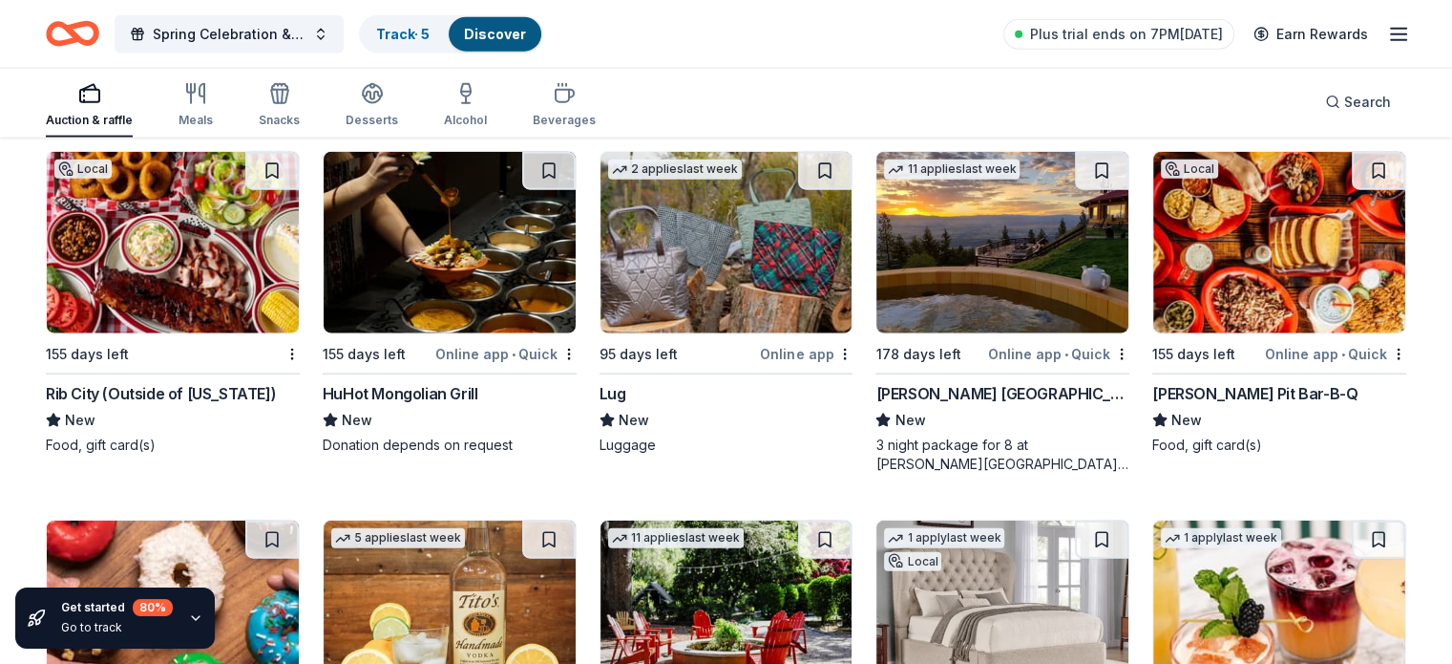
scroll to position [4712, 0]
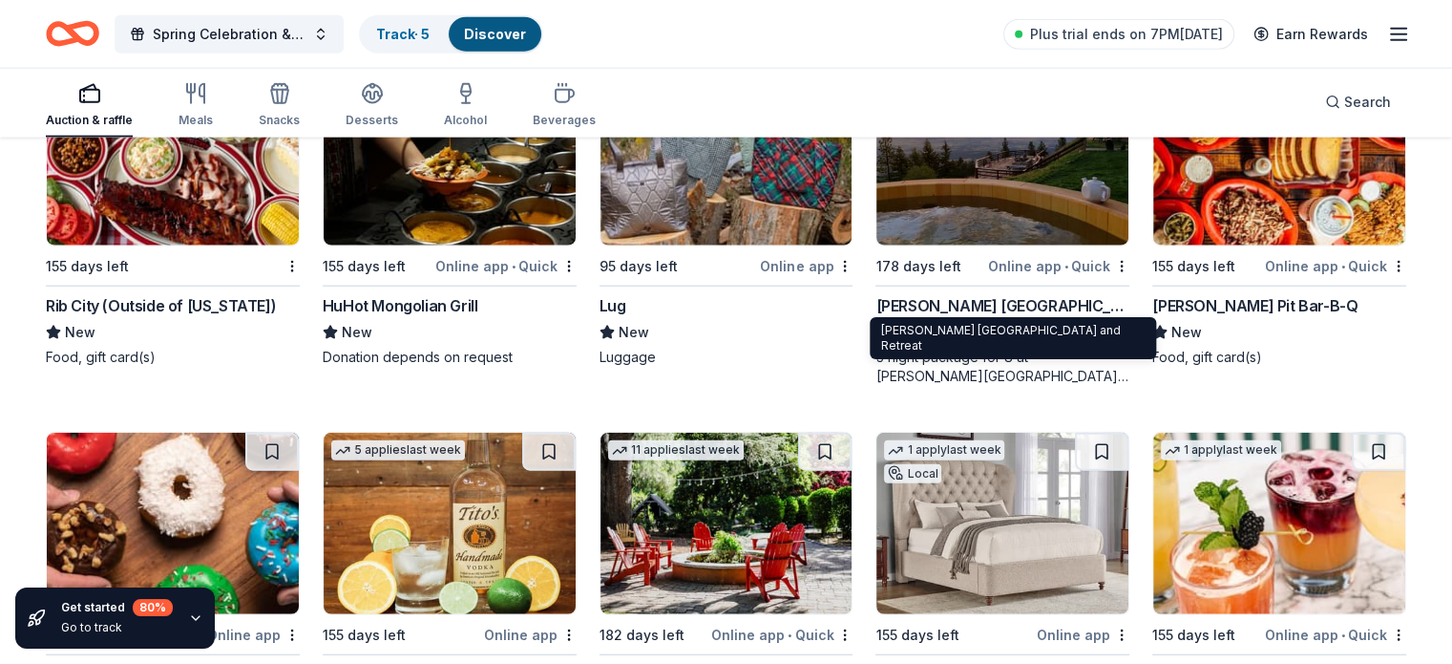
click at [1002, 304] on div "Downing Mountain Lodge and Retreat" at bounding box center [1003, 305] width 254 height 23
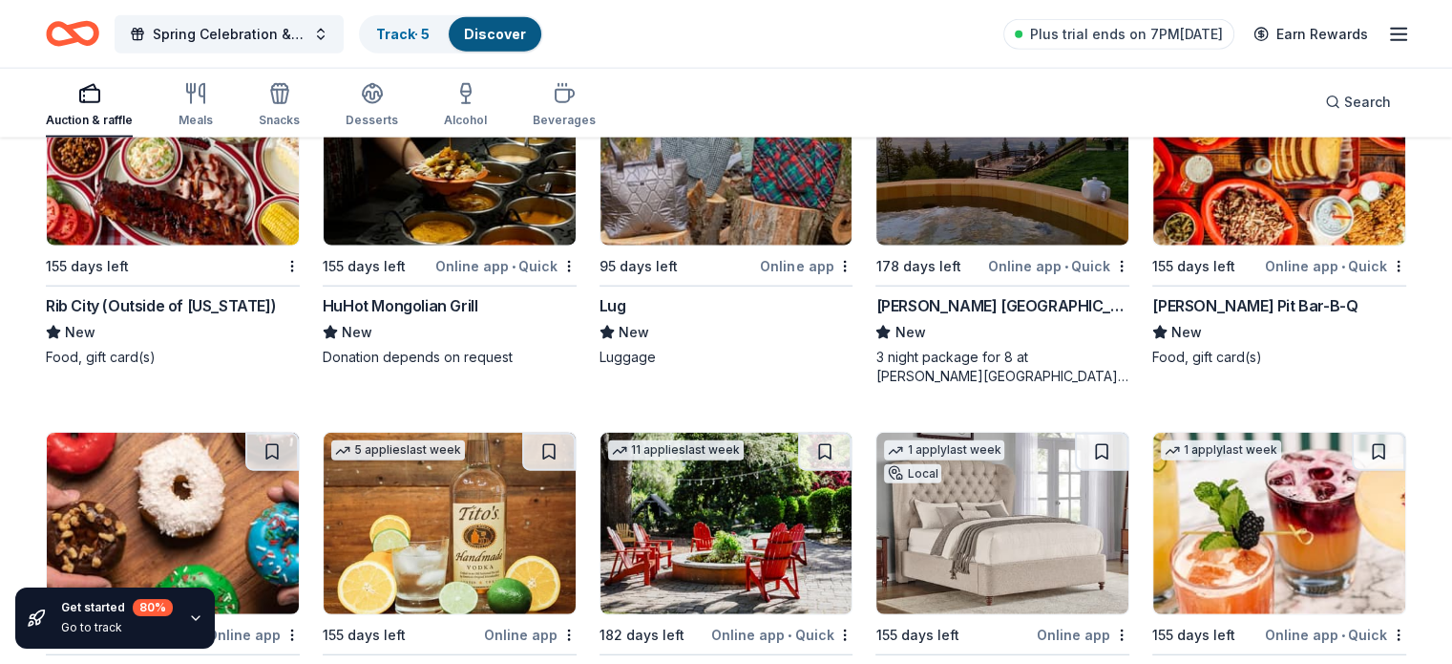
scroll to position [4950, 0]
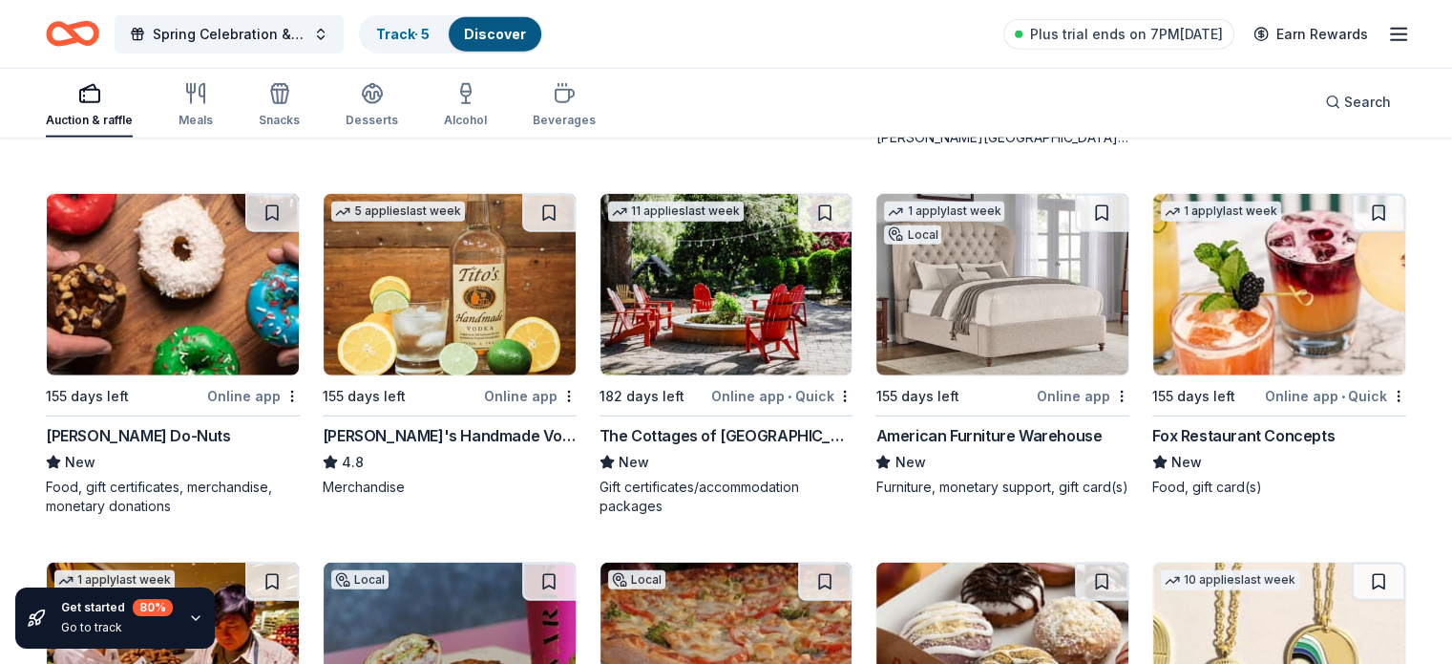
click at [735, 432] on div "The Cottages of Napa Valley" at bounding box center [727, 435] width 254 height 23
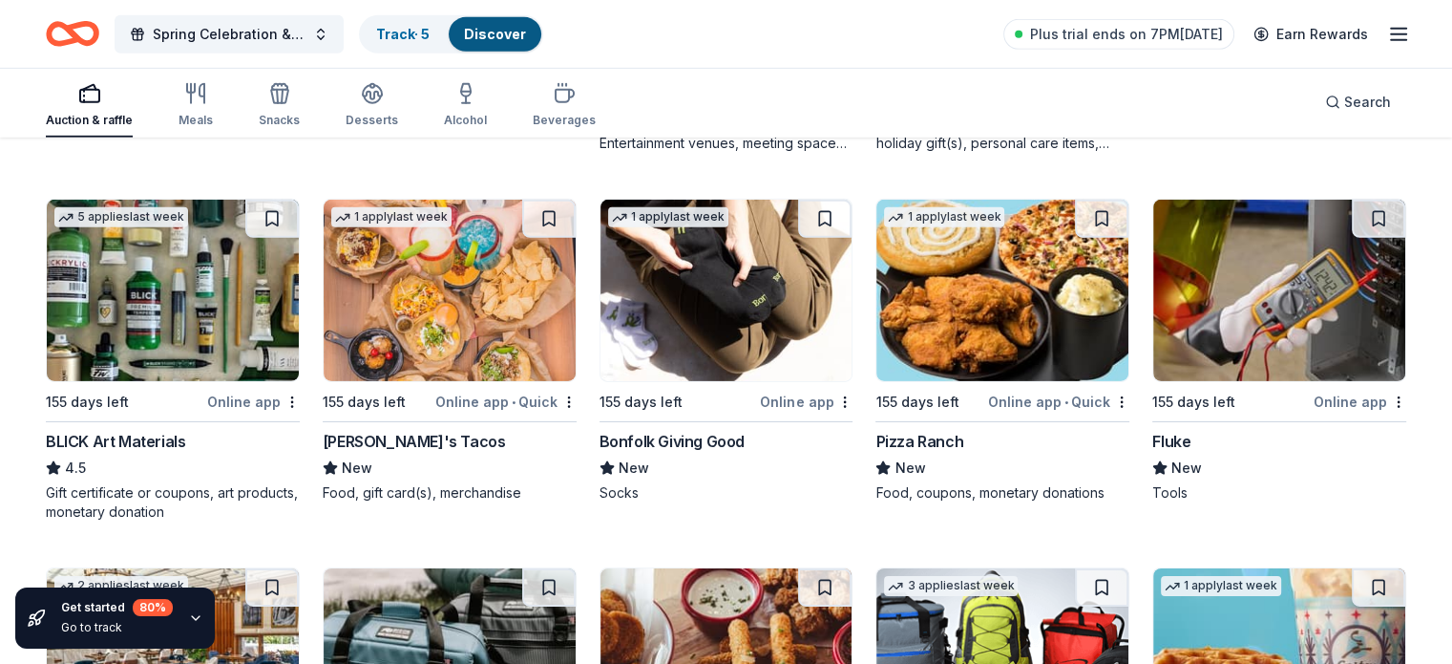
scroll to position [6032, 0]
click at [177, 452] on div "BLICK Art Materials" at bounding box center [115, 440] width 139 height 23
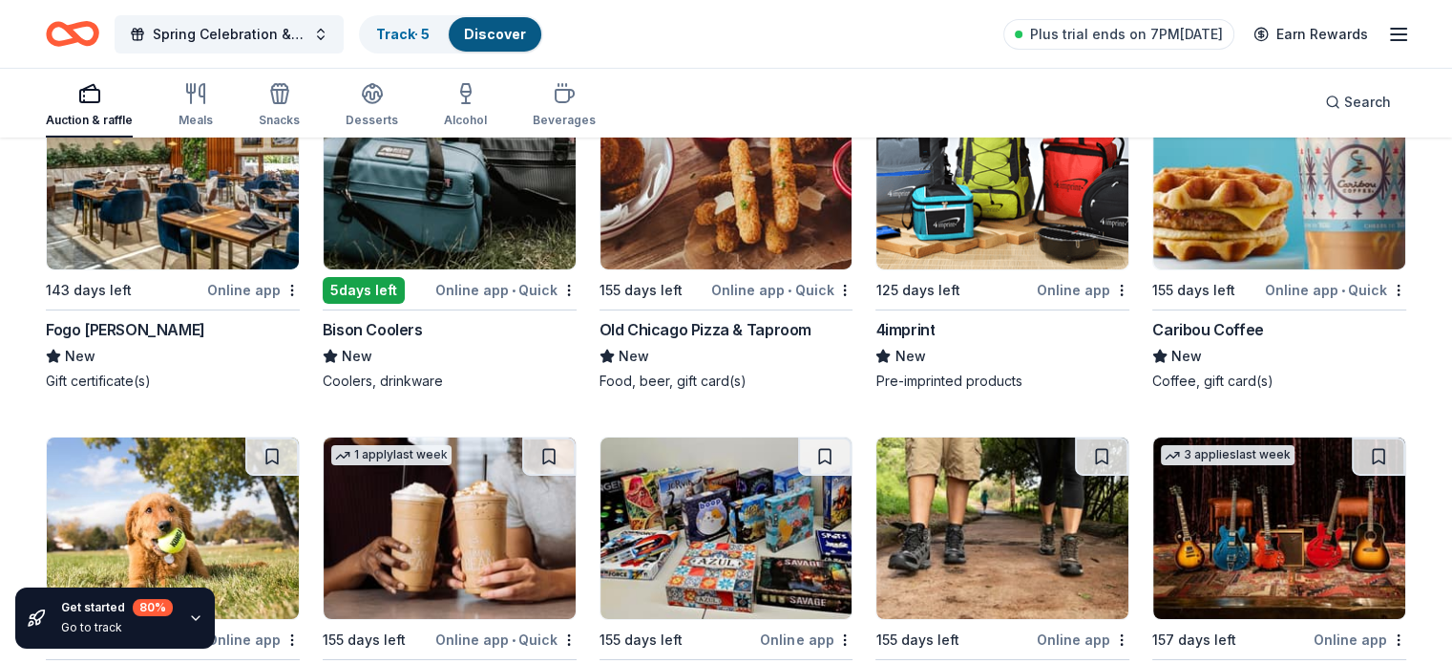
scroll to position [6513, 0]
click at [149, 340] on div "Fogo de Chao" at bounding box center [125, 328] width 159 height 23
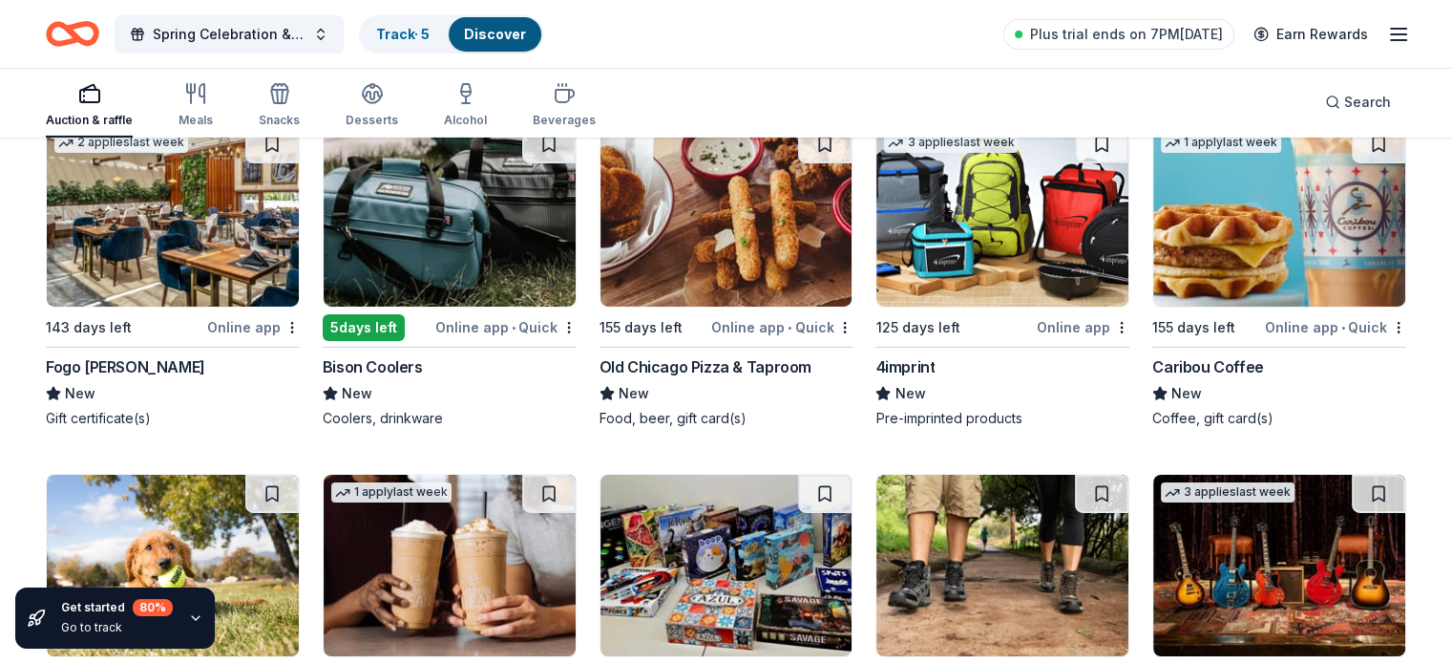
scroll to position [6471, 0]
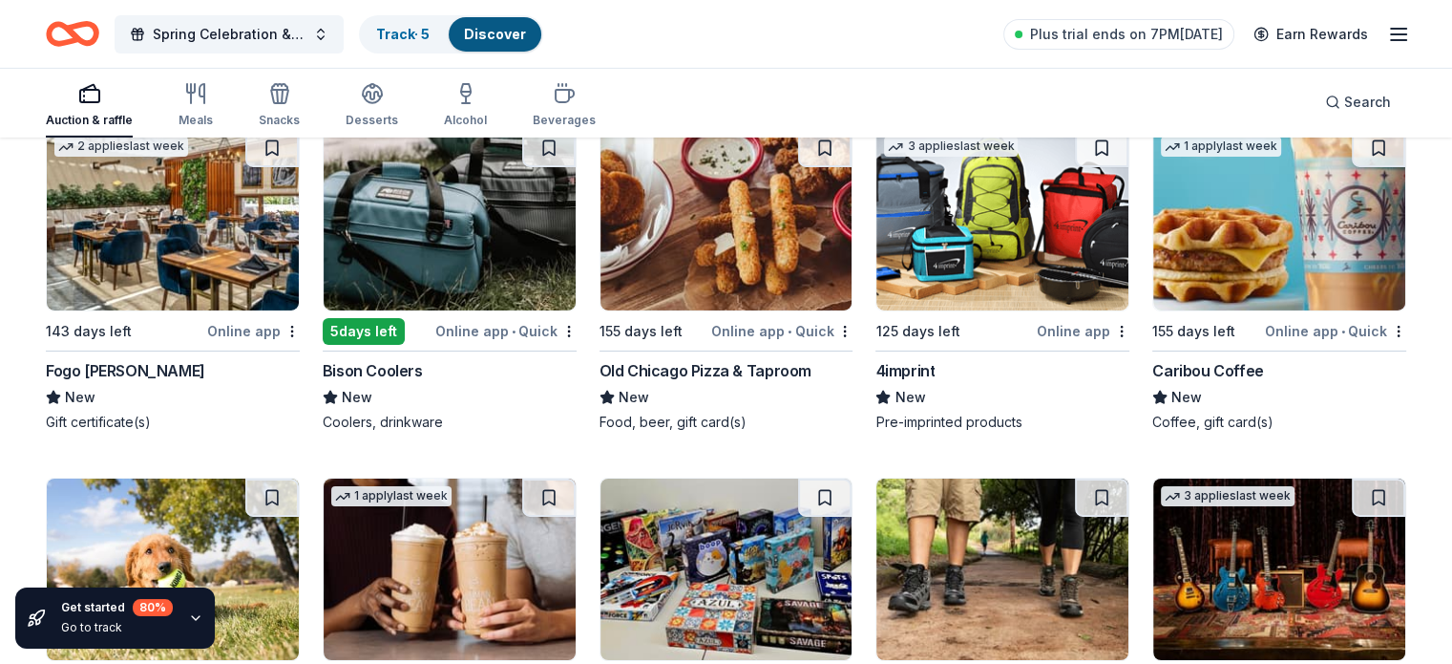
click at [897, 382] on div "4imprint" at bounding box center [905, 370] width 59 height 23
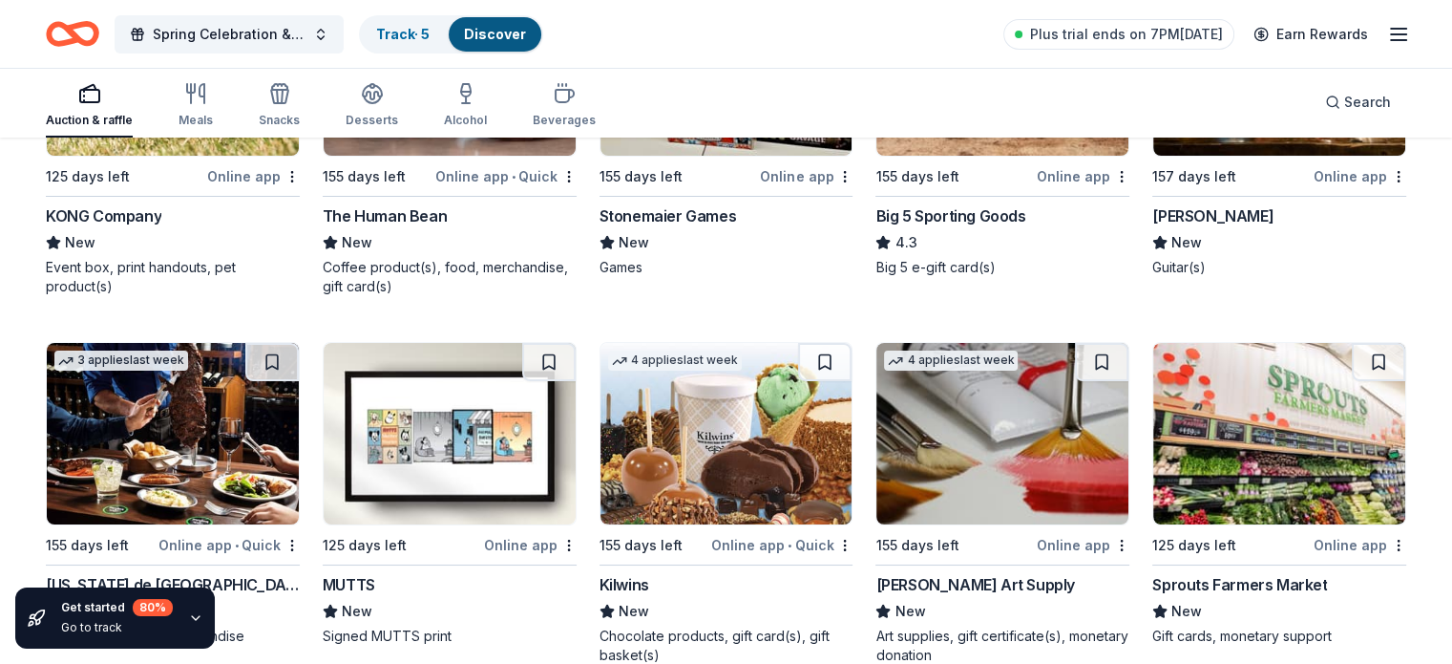
scroll to position [7120, 0]
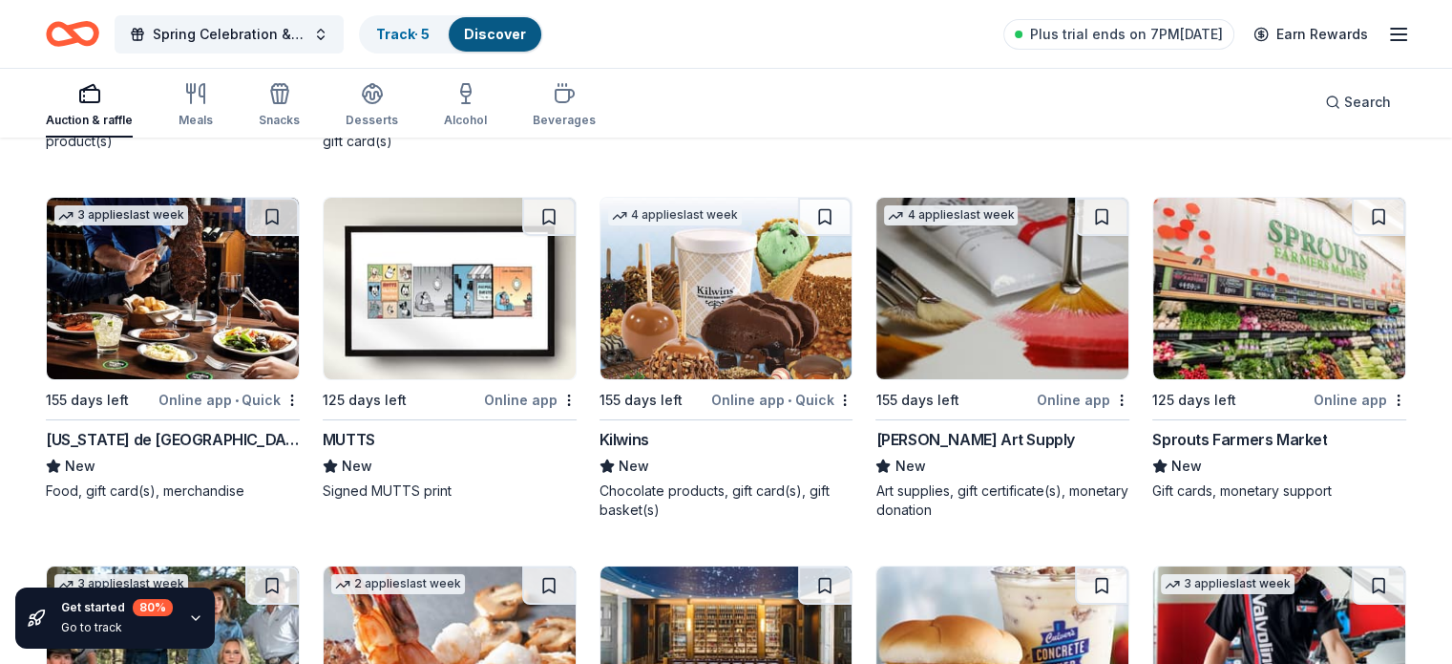
drag, startPoint x: 937, startPoint y: 453, endPoint x: 896, endPoint y: 457, distance: 41.3
click at [896, 451] on div "Trekell Art Supply" at bounding box center [975, 439] width 199 height 23
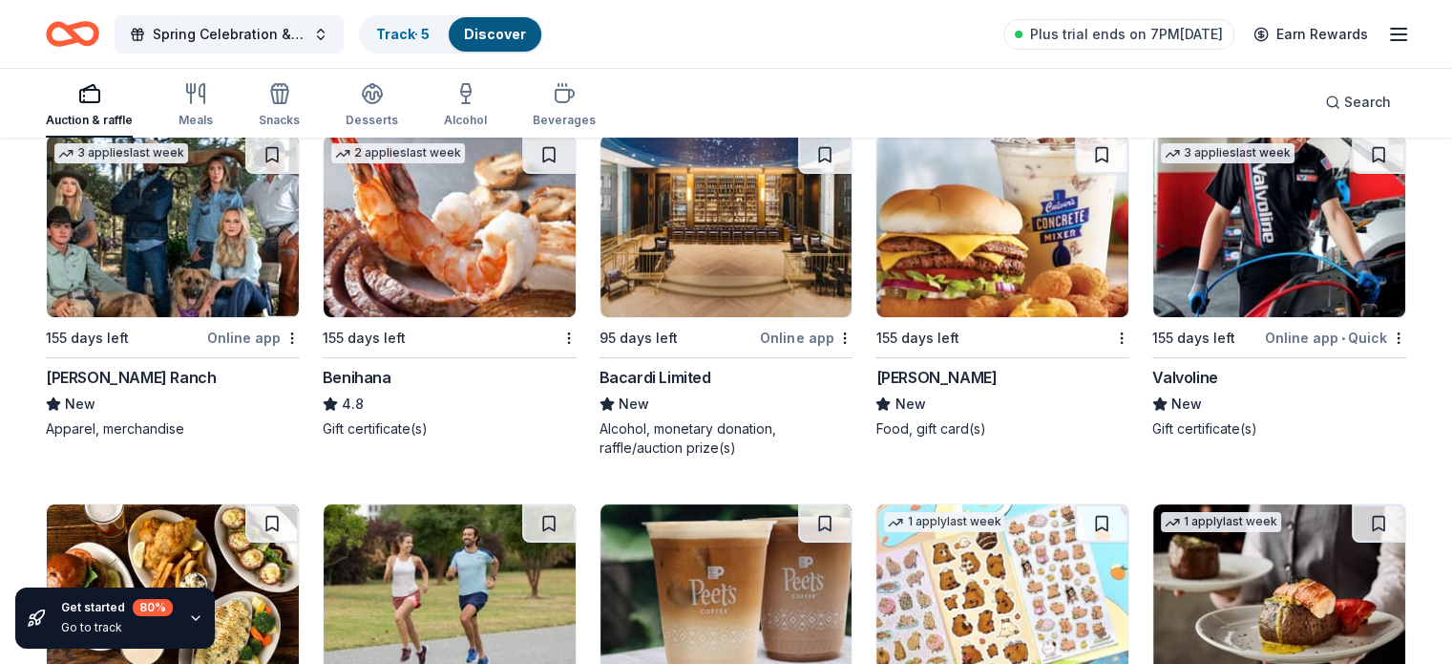
scroll to position [7552, 0]
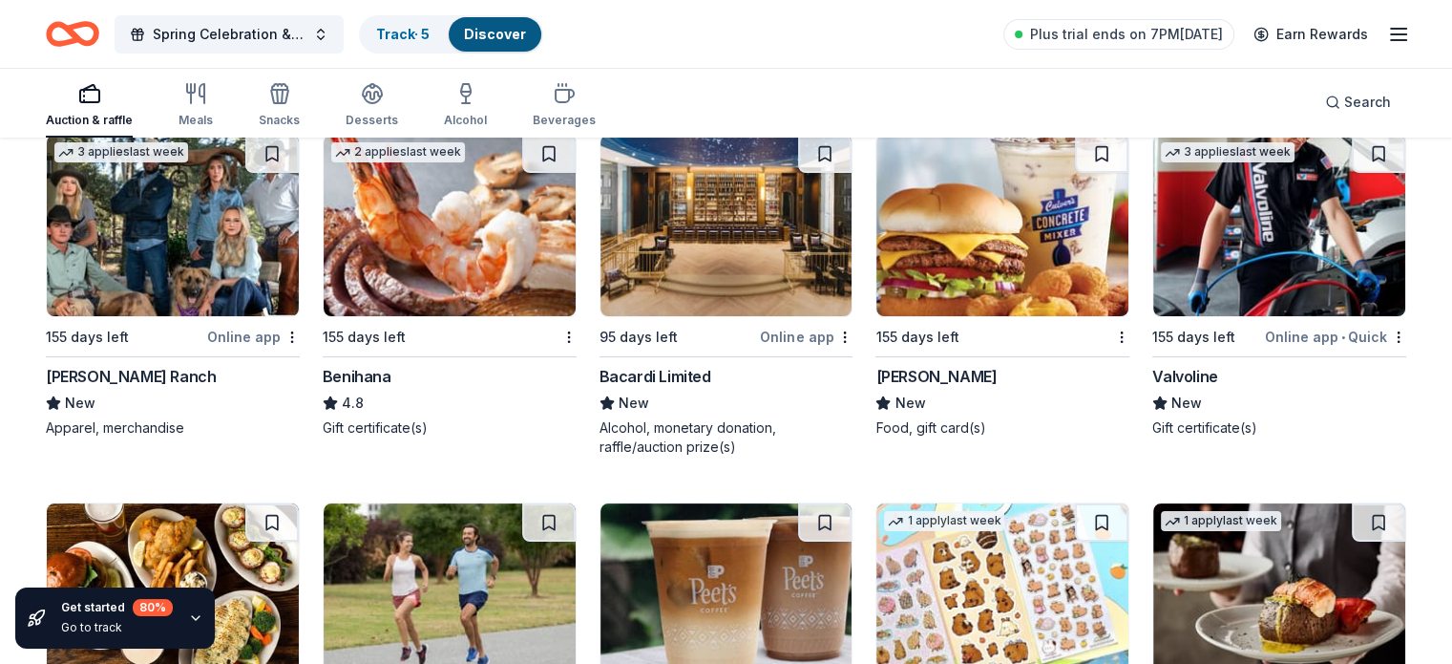
click at [724, 308] on img at bounding box center [727, 225] width 252 height 181
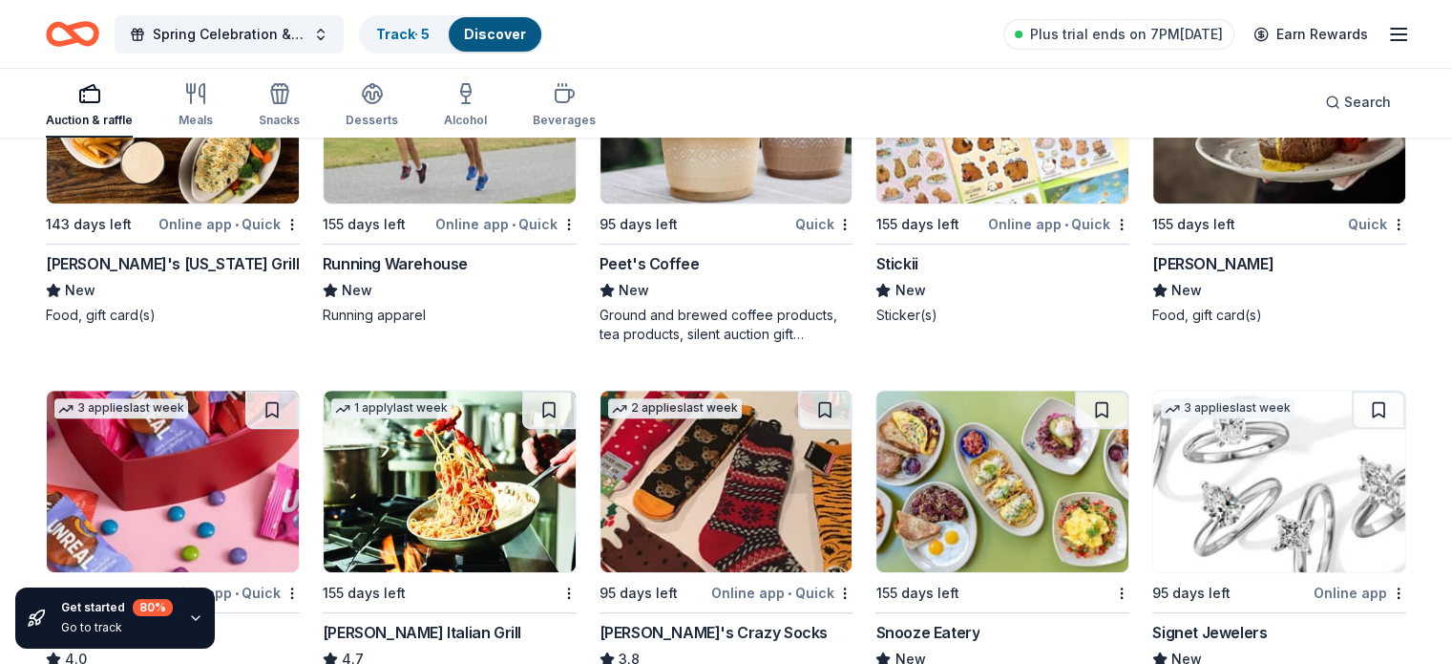
scroll to position [8270, 0]
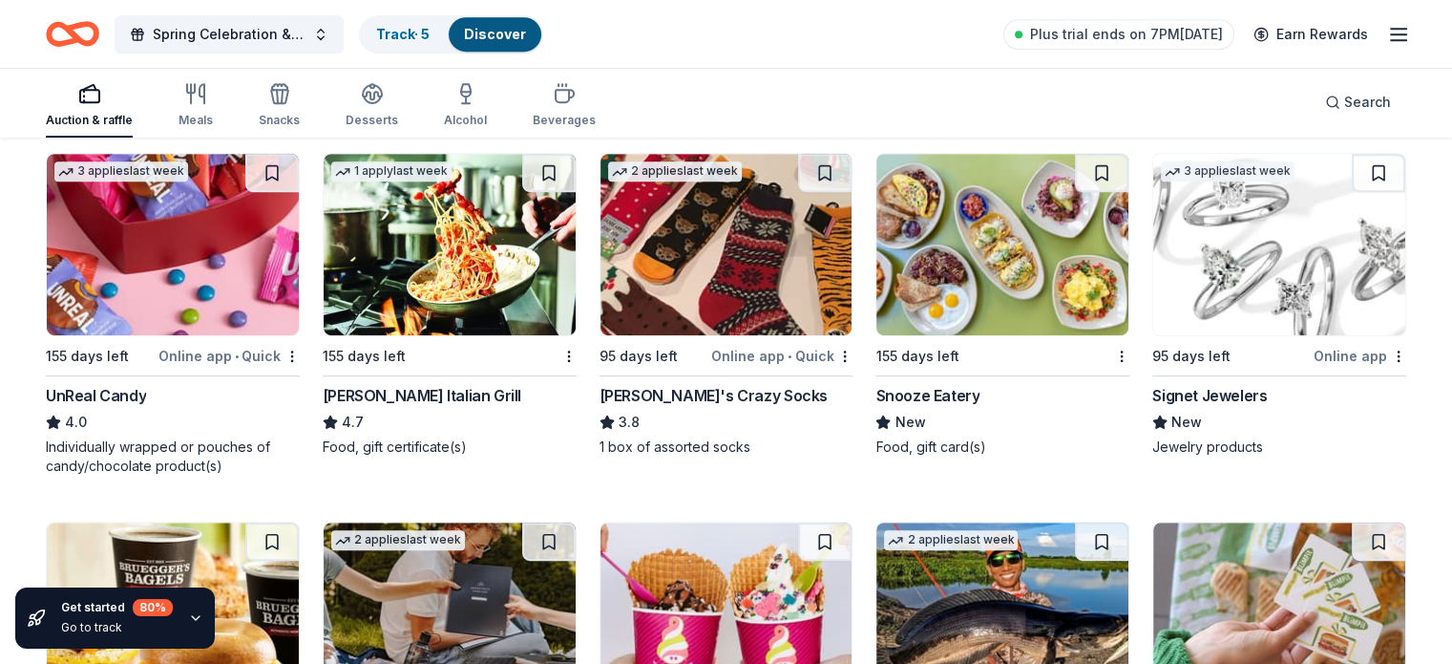
click at [1242, 407] on div "Signet Jewelers" at bounding box center [1210, 395] width 115 height 23
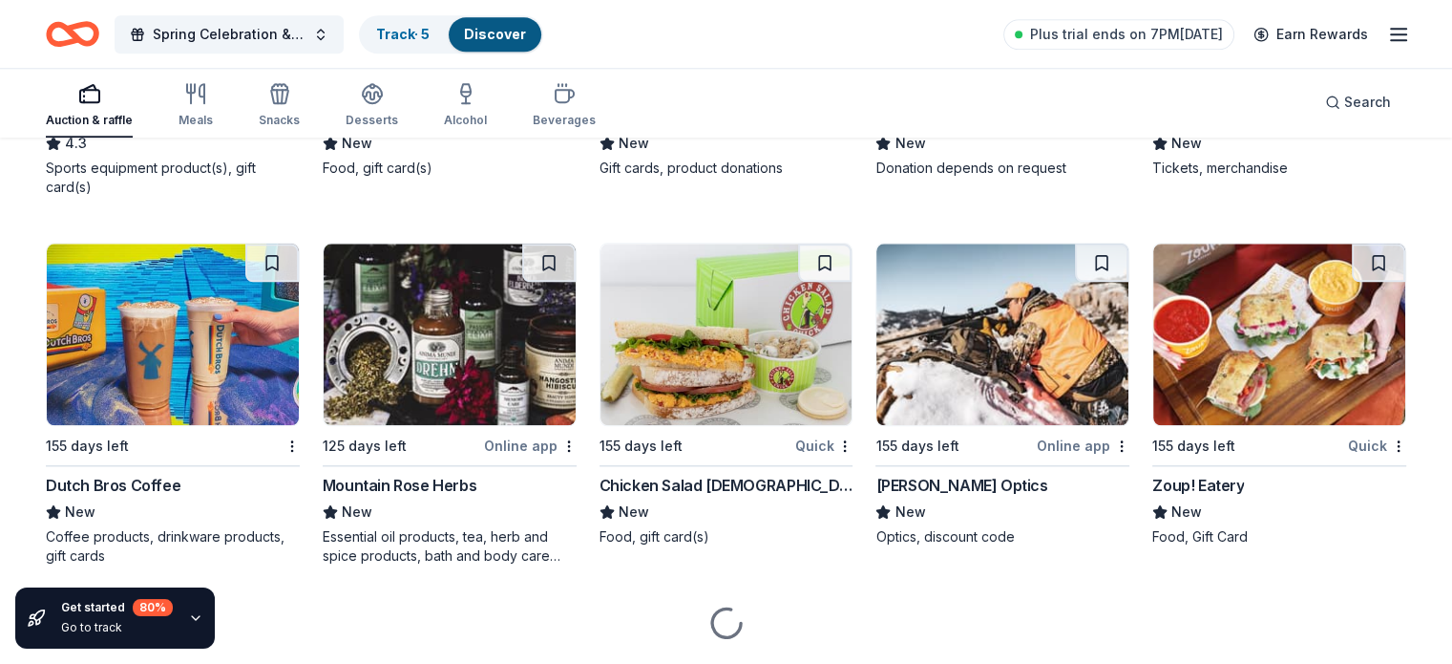
scroll to position [9266, 0]
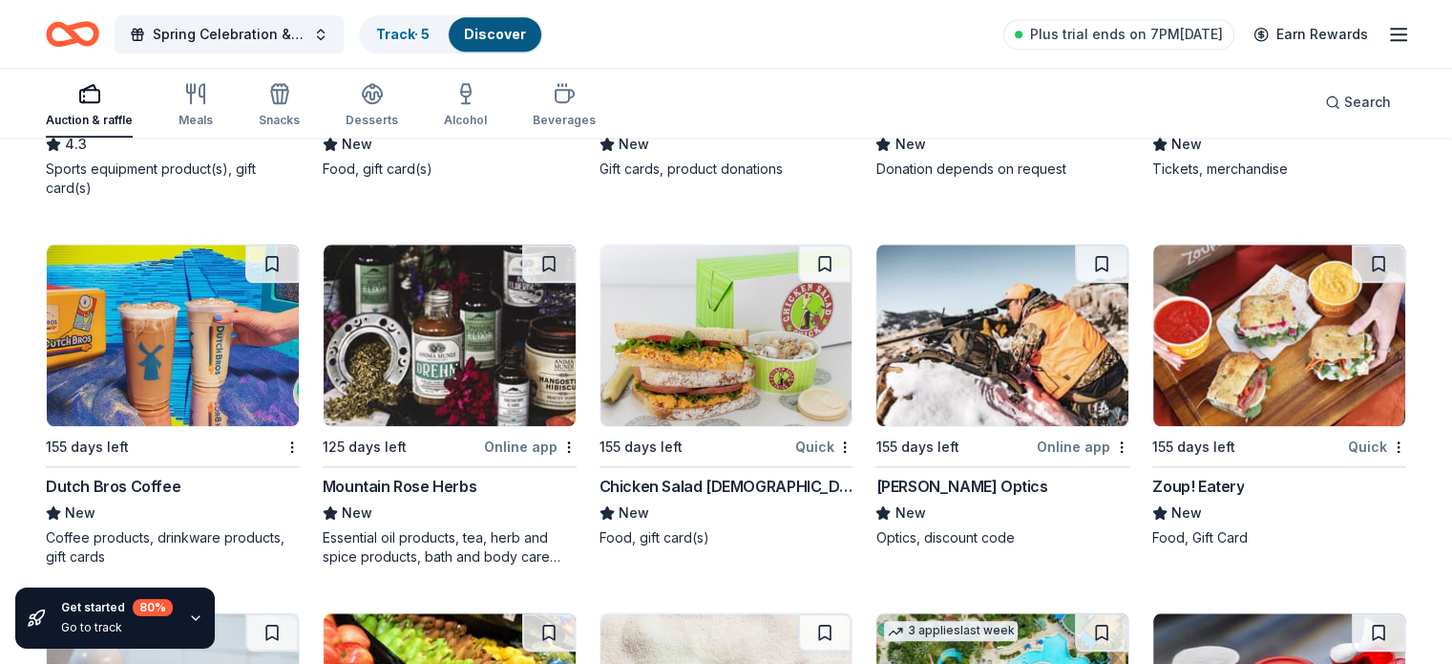
click at [470, 498] on div "Mountain Rose Herbs" at bounding box center [400, 486] width 154 height 23
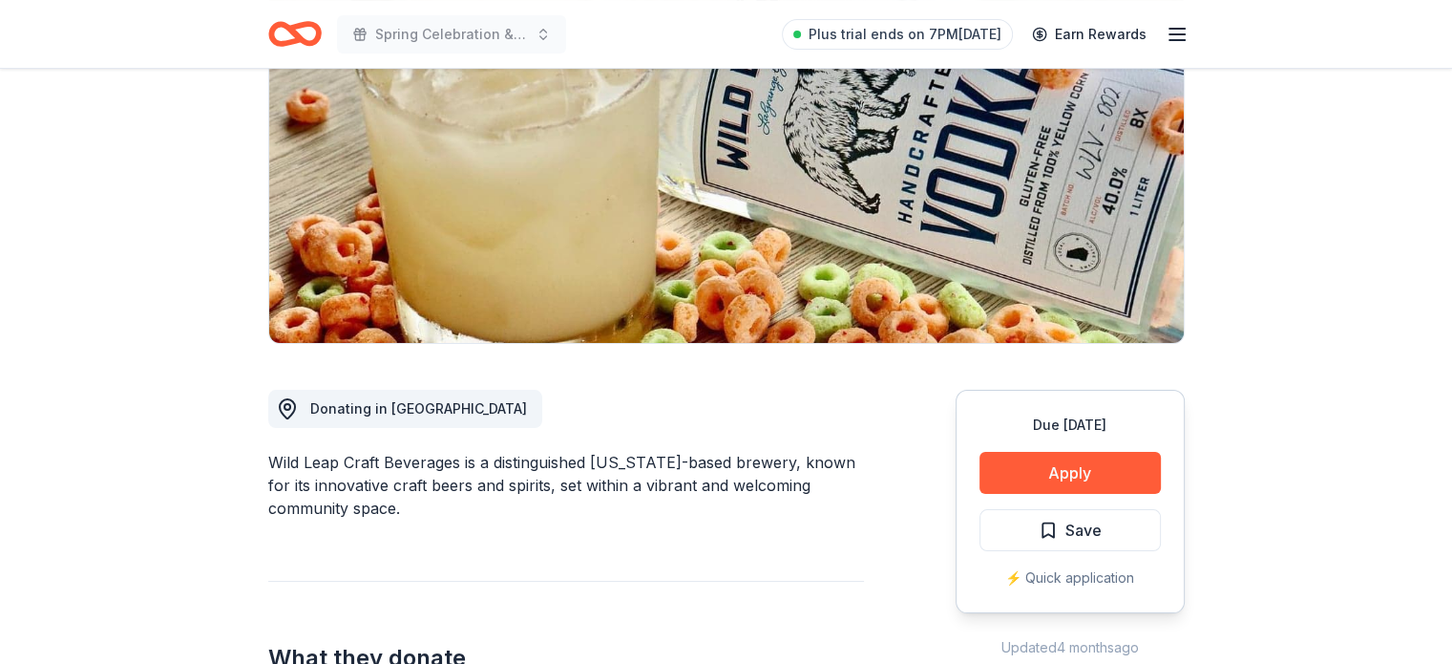
scroll to position [237, 0]
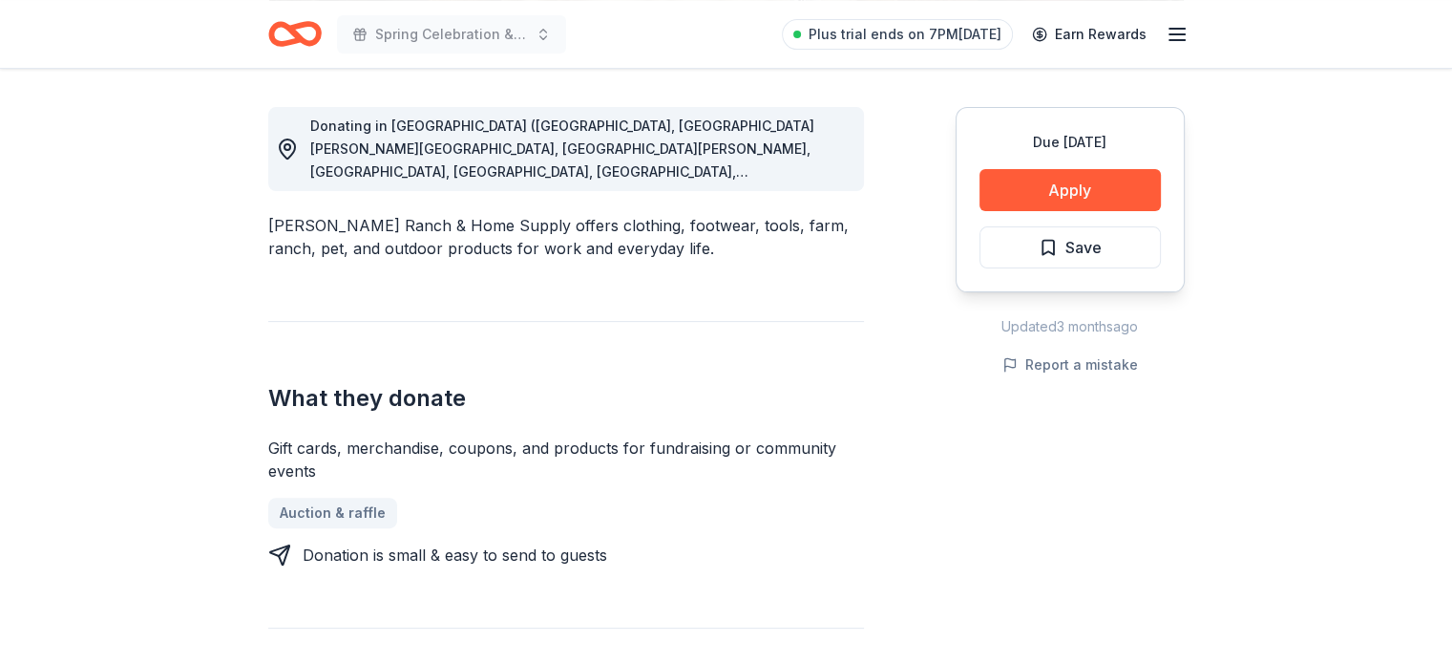
scroll to position [472, 0]
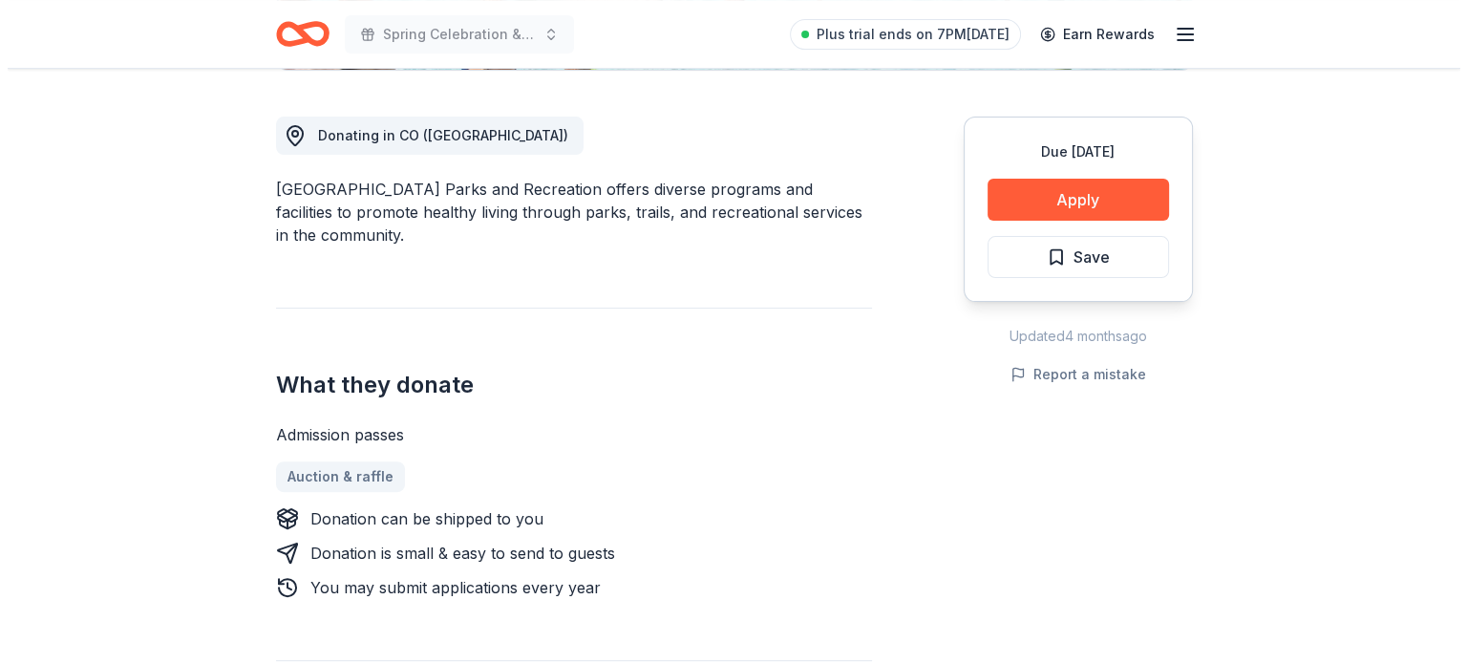
scroll to position [538, 0]
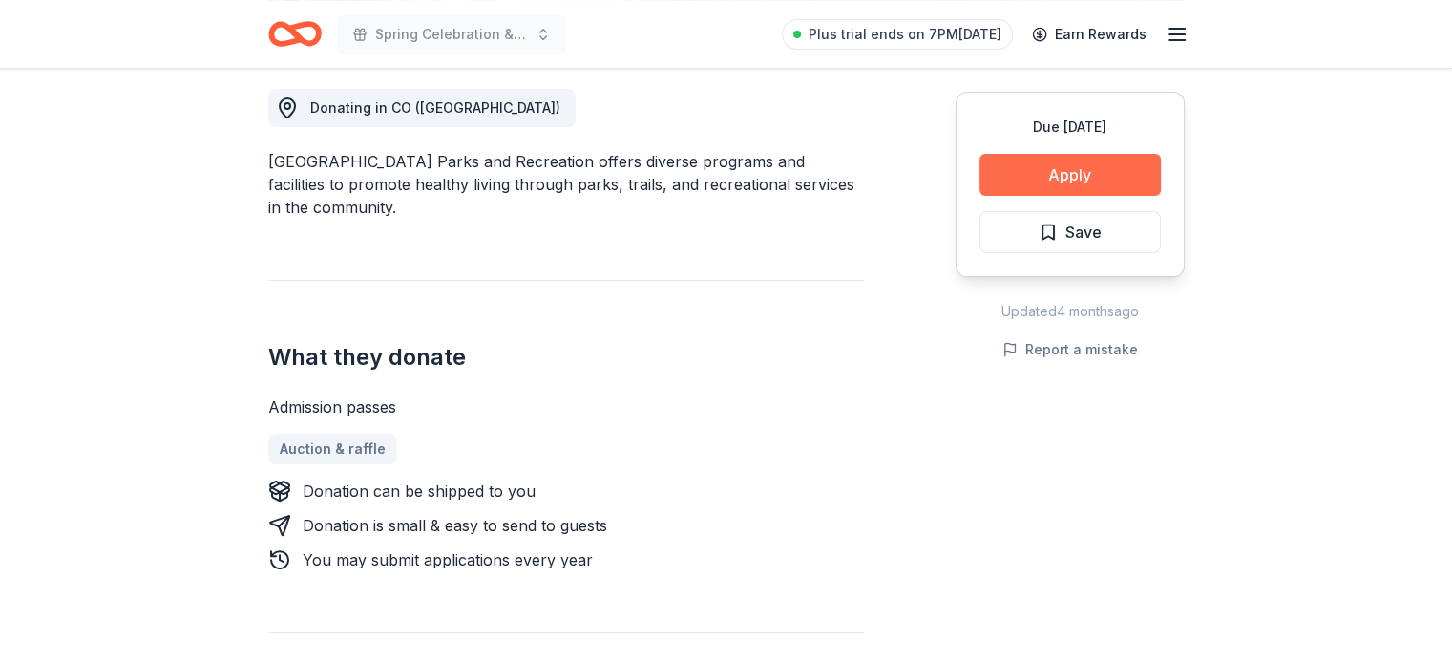
click at [1065, 173] on button "Apply" at bounding box center [1070, 175] width 181 height 42
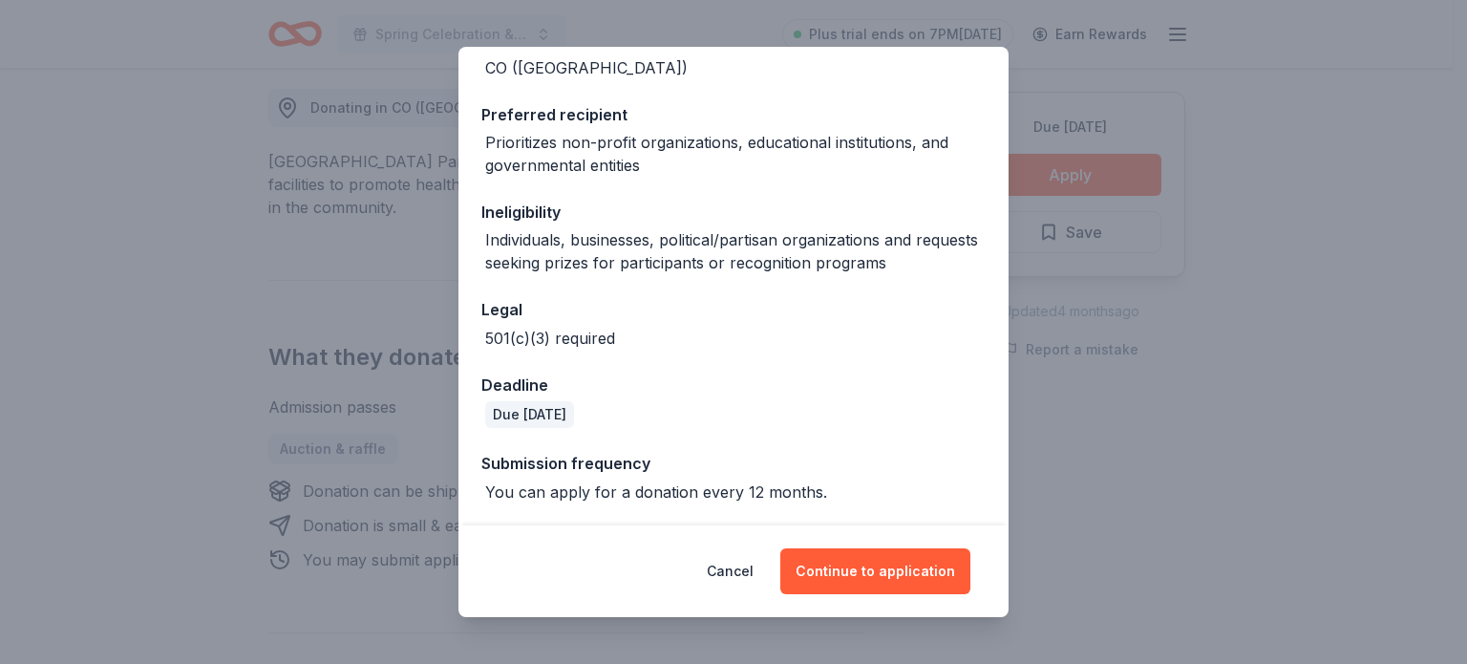
scroll to position [272, 0]
click at [913, 578] on button "Continue to application" at bounding box center [875, 571] width 190 height 46
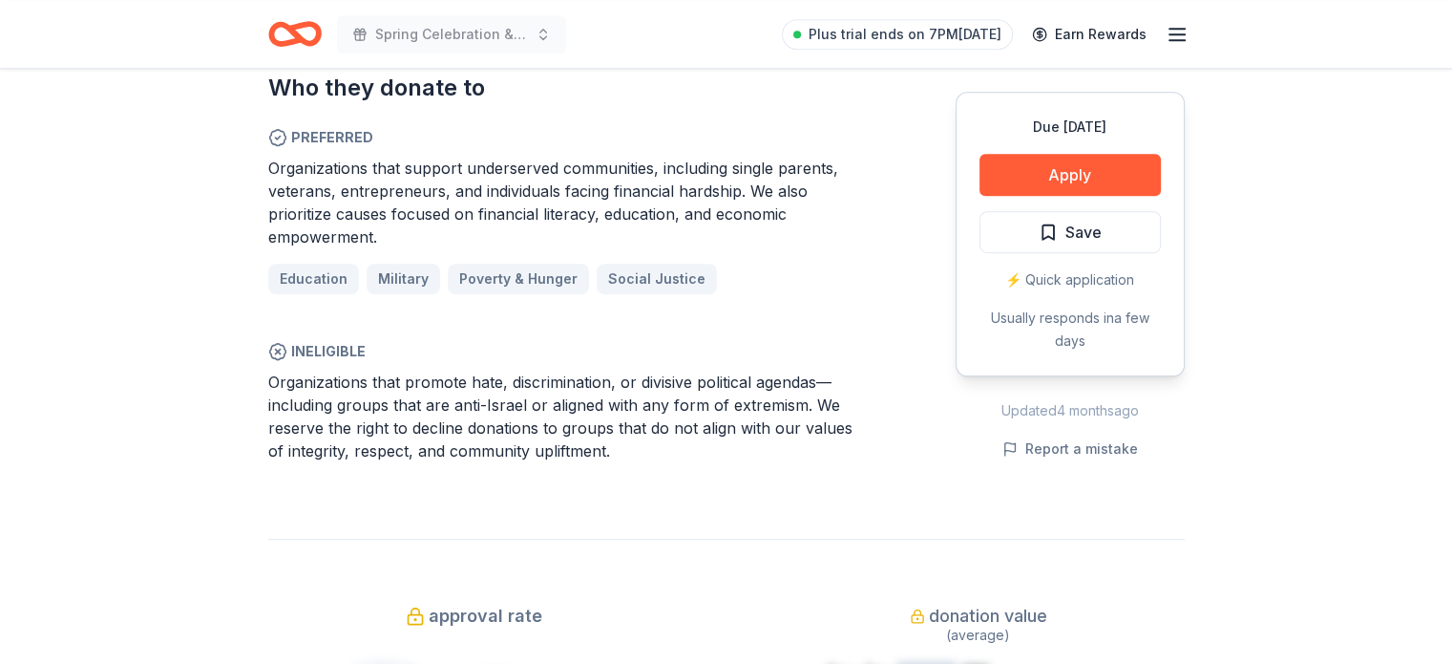
scroll to position [1401, 0]
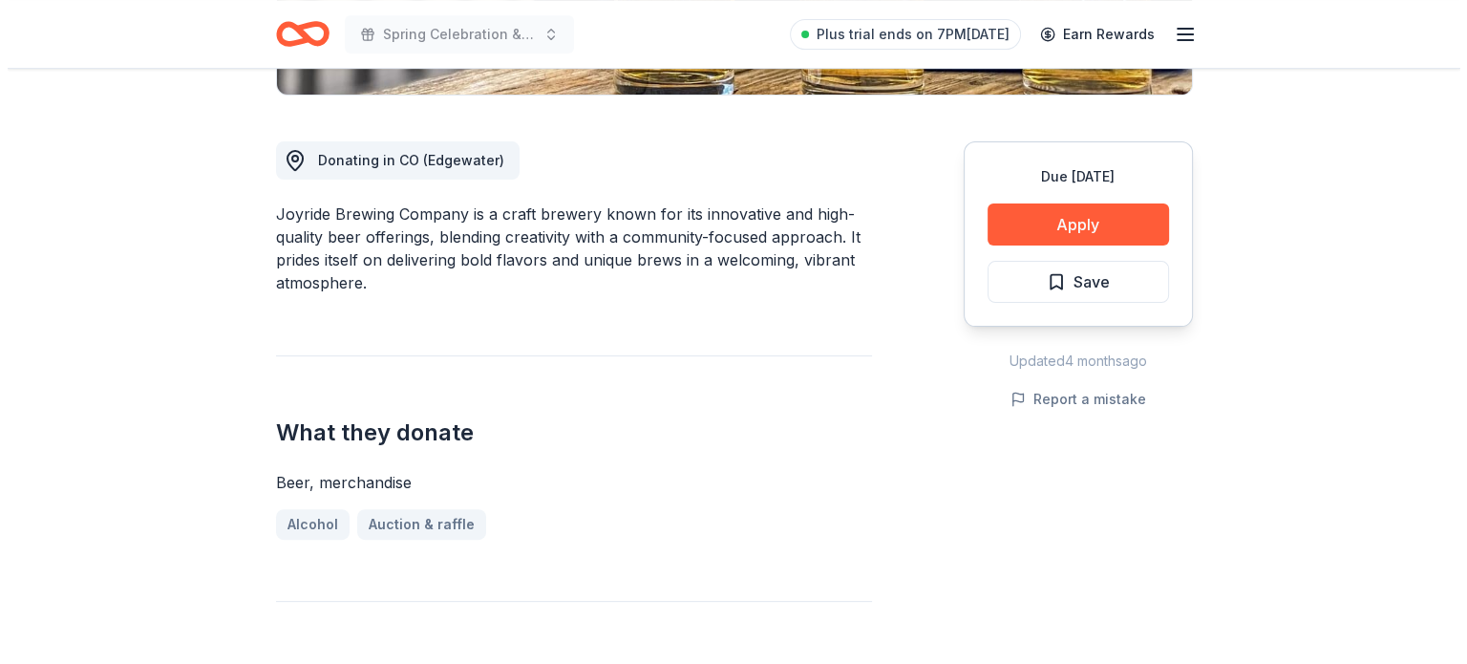
scroll to position [485, 0]
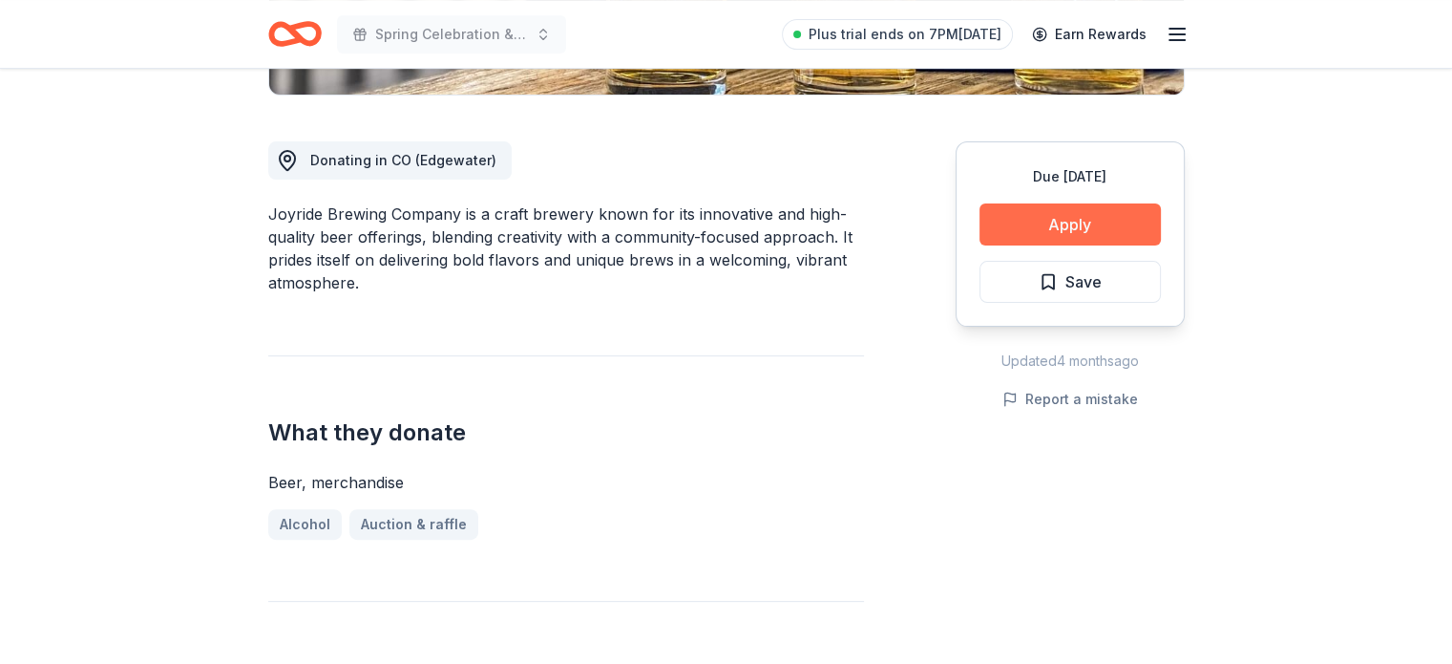
click at [1058, 229] on button "Apply" at bounding box center [1070, 224] width 181 height 42
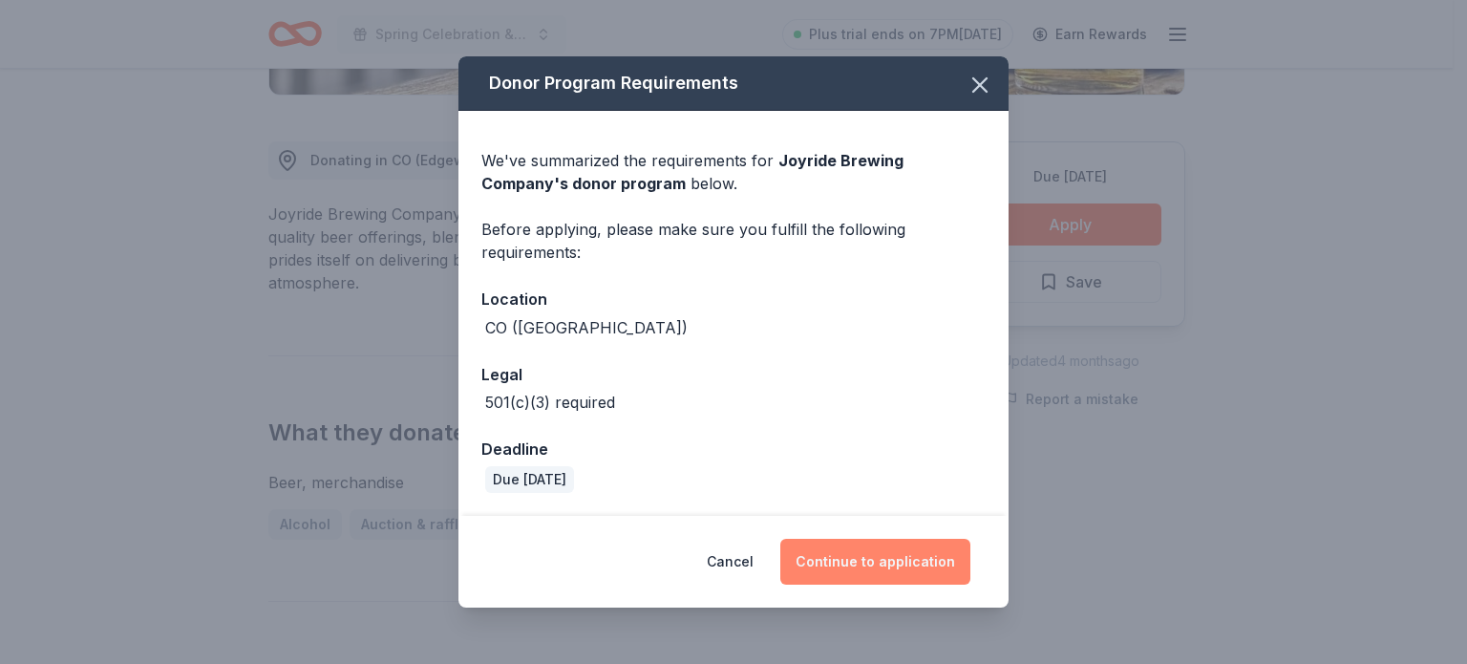
click at [894, 561] on button "Continue to application" at bounding box center [875, 562] width 190 height 46
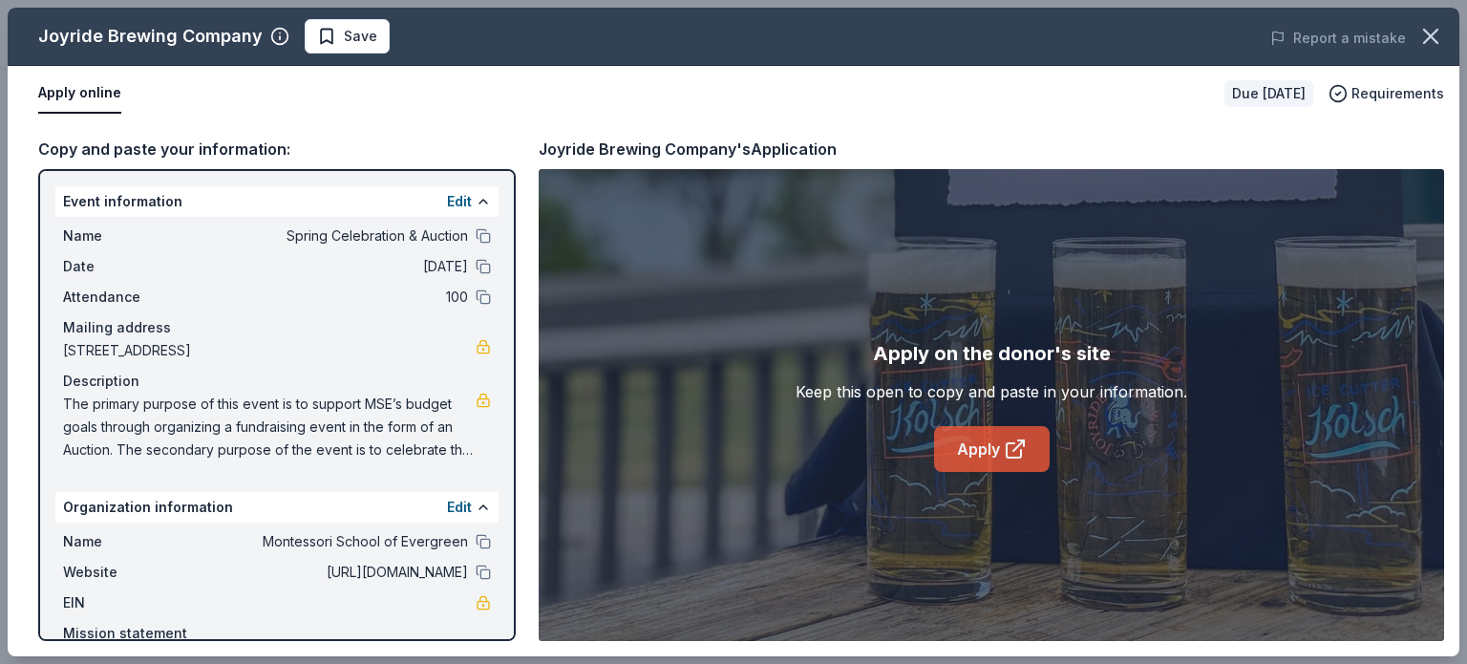
click at [976, 452] on link "Apply" at bounding box center [992, 449] width 116 height 46
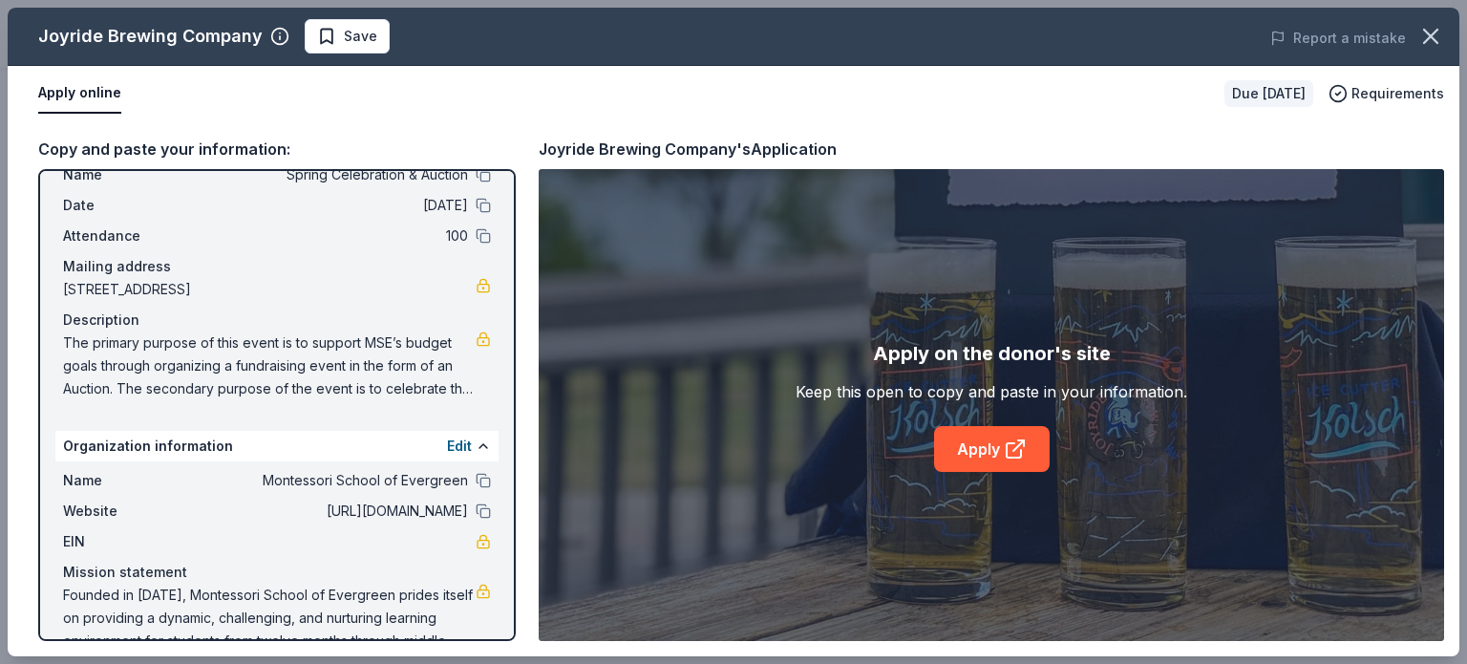
scroll to position [95, 0]
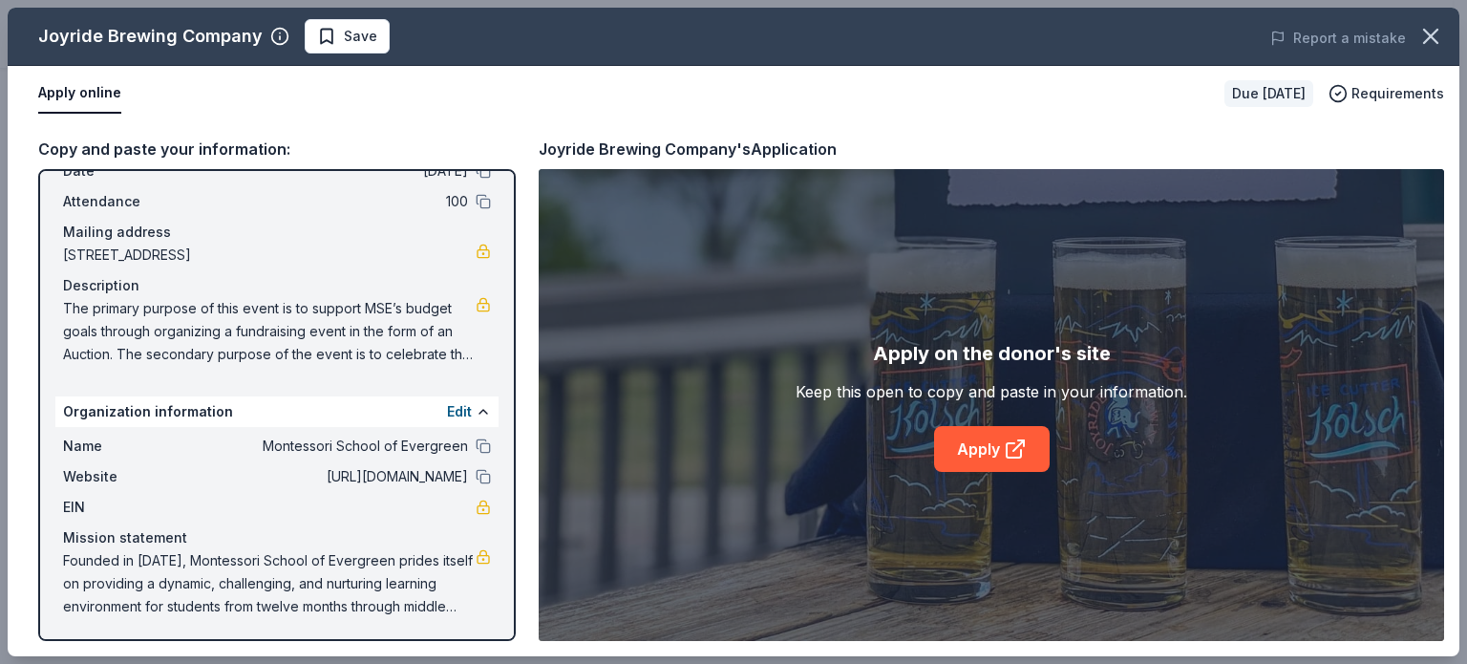
click at [195, 576] on span "Founded in [DATE], Montessori School of Evergreen prides itself on providing a …" at bounding box center [269, 583] width 413 height 69
click at [195, 576] on span "Founded in 1977, Montessori School of Evergreen prides itself on providing a dy…" at bounding box center [269, 583] width 413 height 69
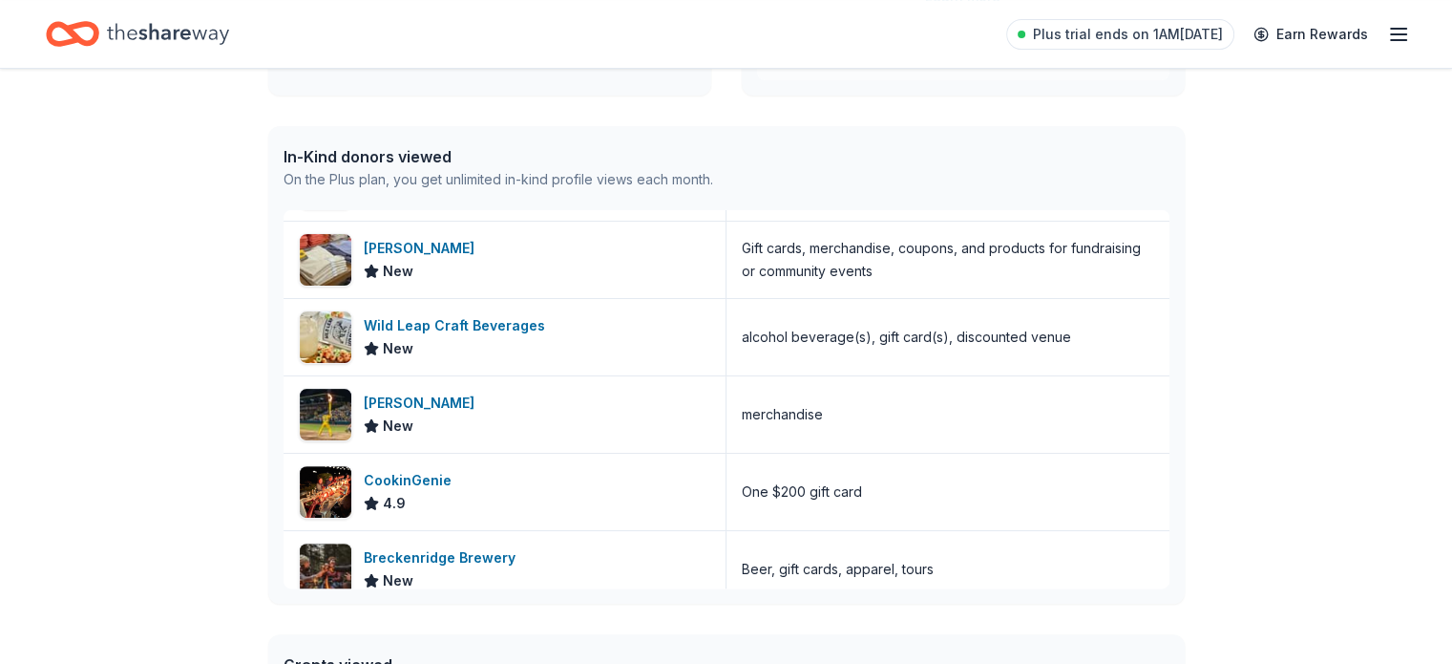
scroll to position [253, 0]
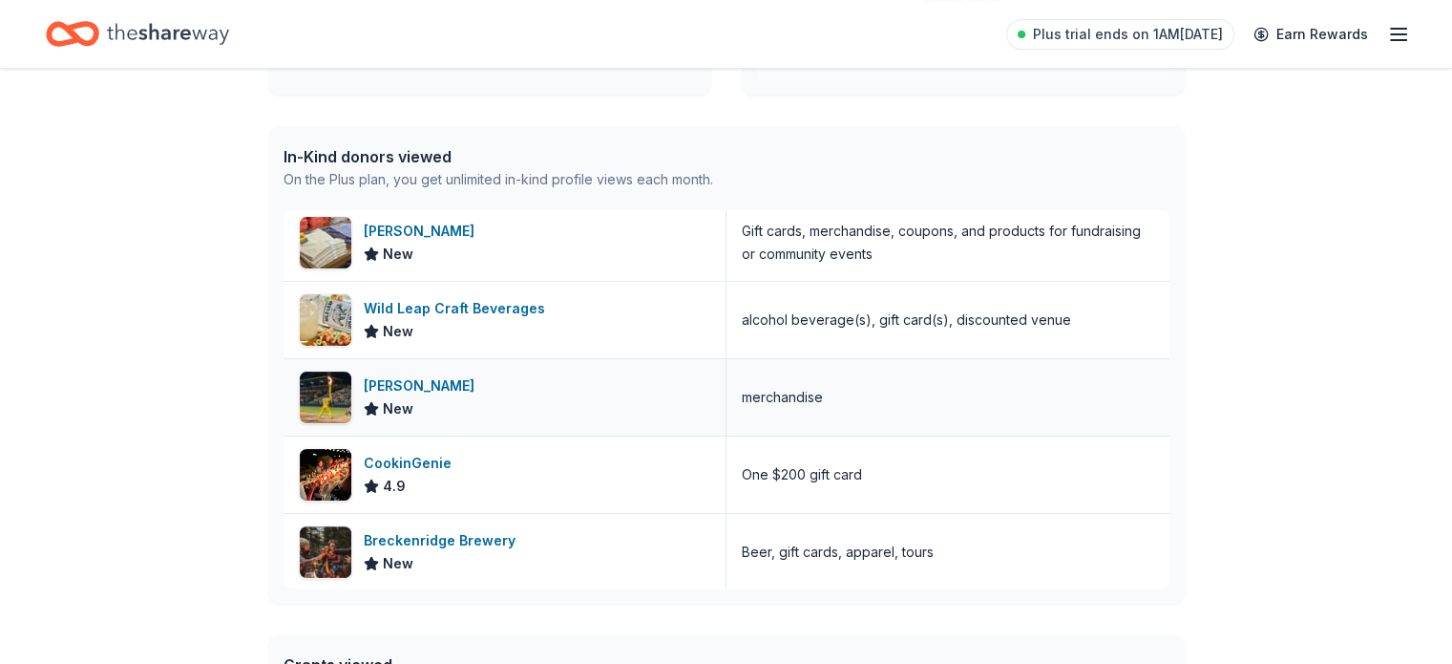
click at [368, 404] on icon at bounding box center [371, 408] width 12 height 12
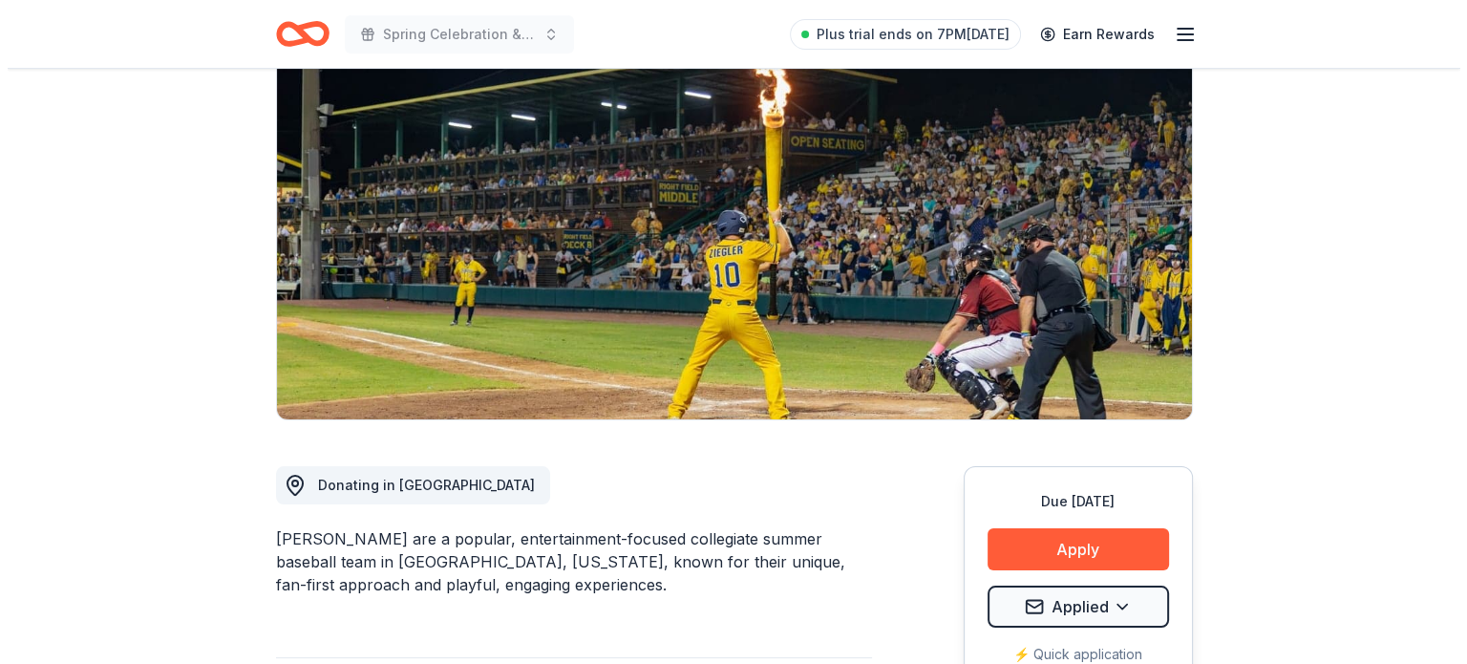
scroll to position [162, 0]
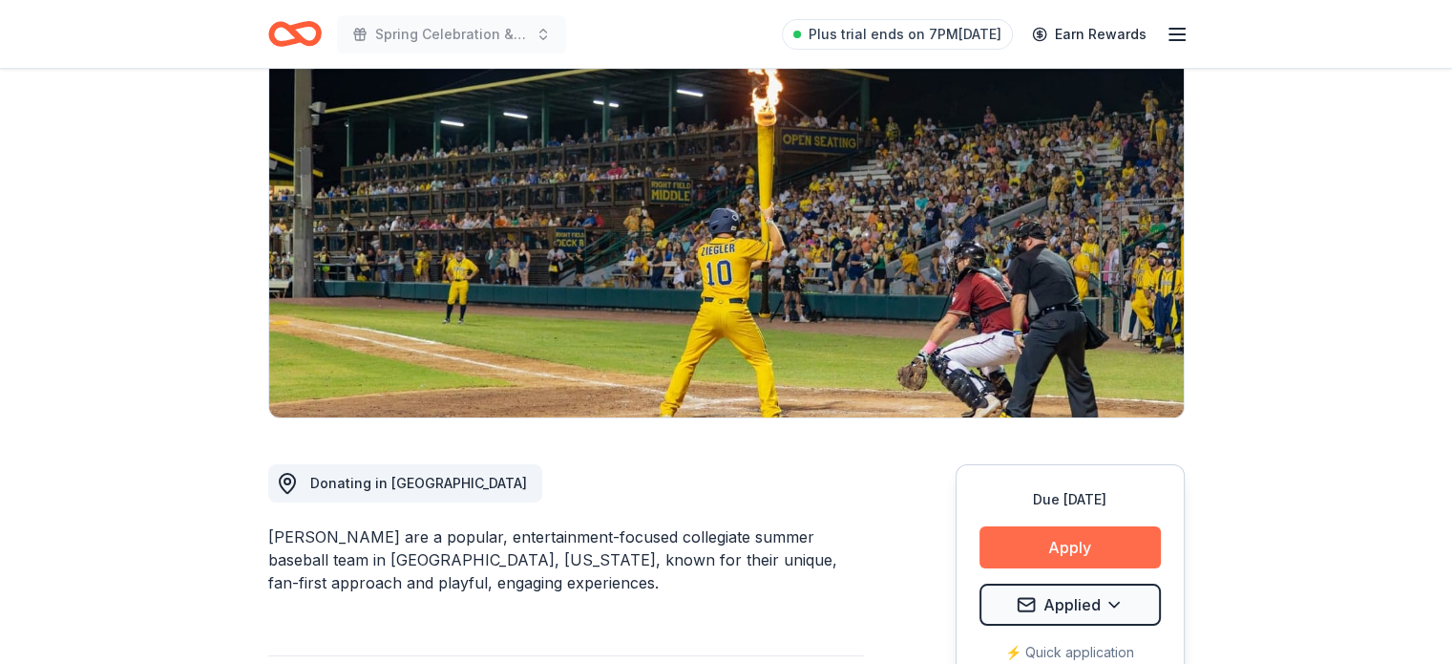
click at [1108, 543] on button "Apply" at bounding box center [1070, 547] width 181 height 42
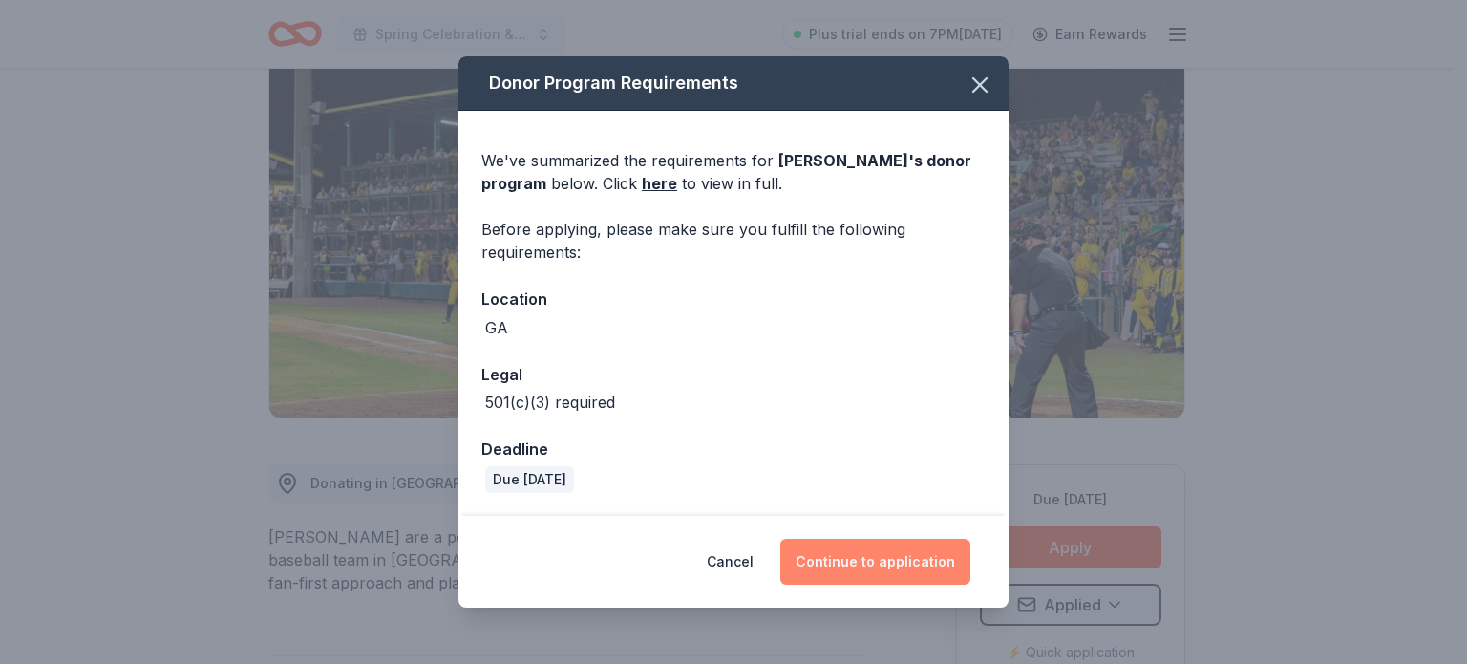
click at [865, 551] on button "Continue to application" at bounding box center [875, 562] width 190 height 46
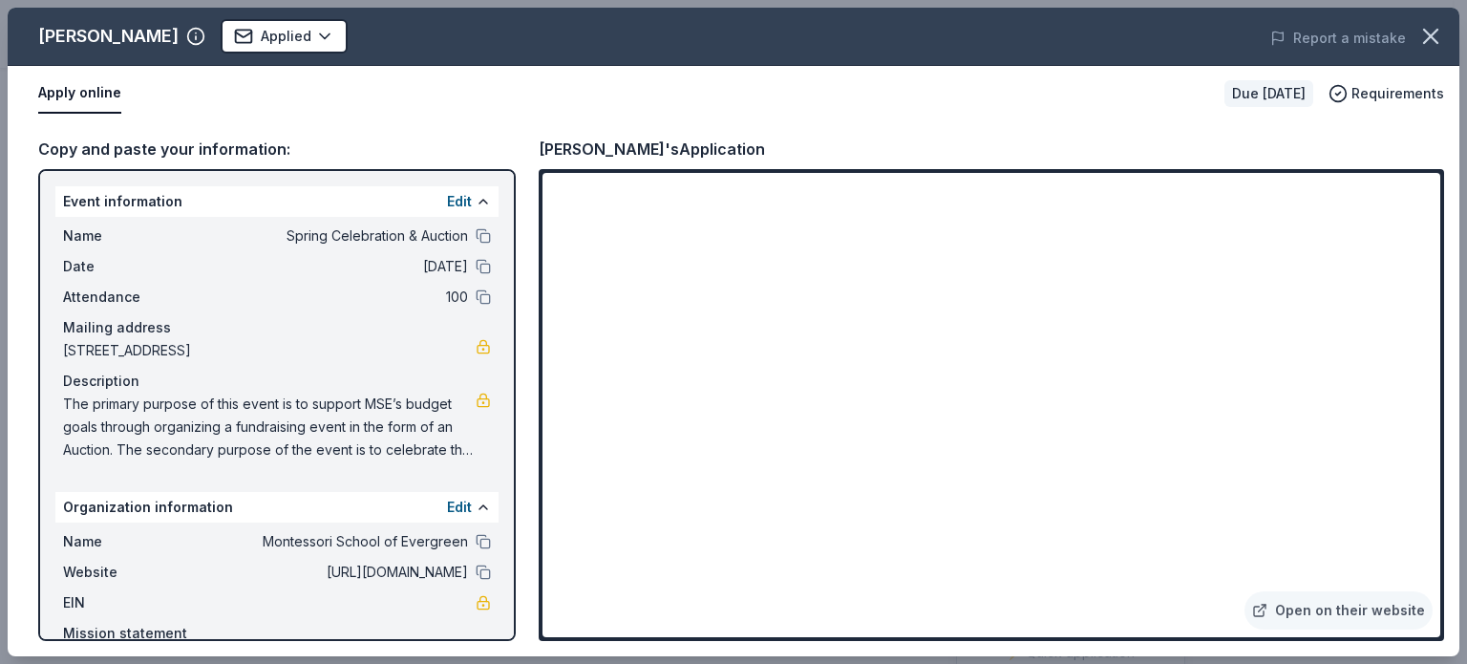
scroll to position [2105, 0]
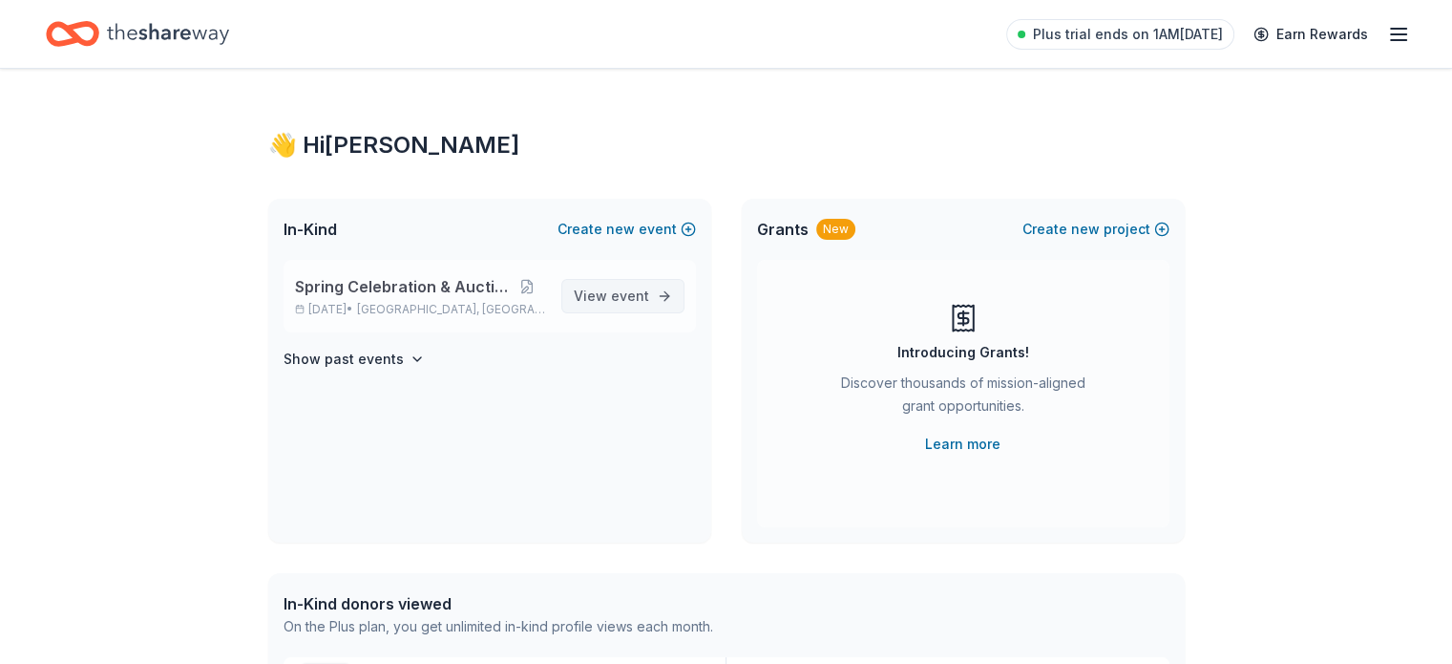
click at [625, 297] on span "event" at bounding box center [630, 295] width 38 height 16
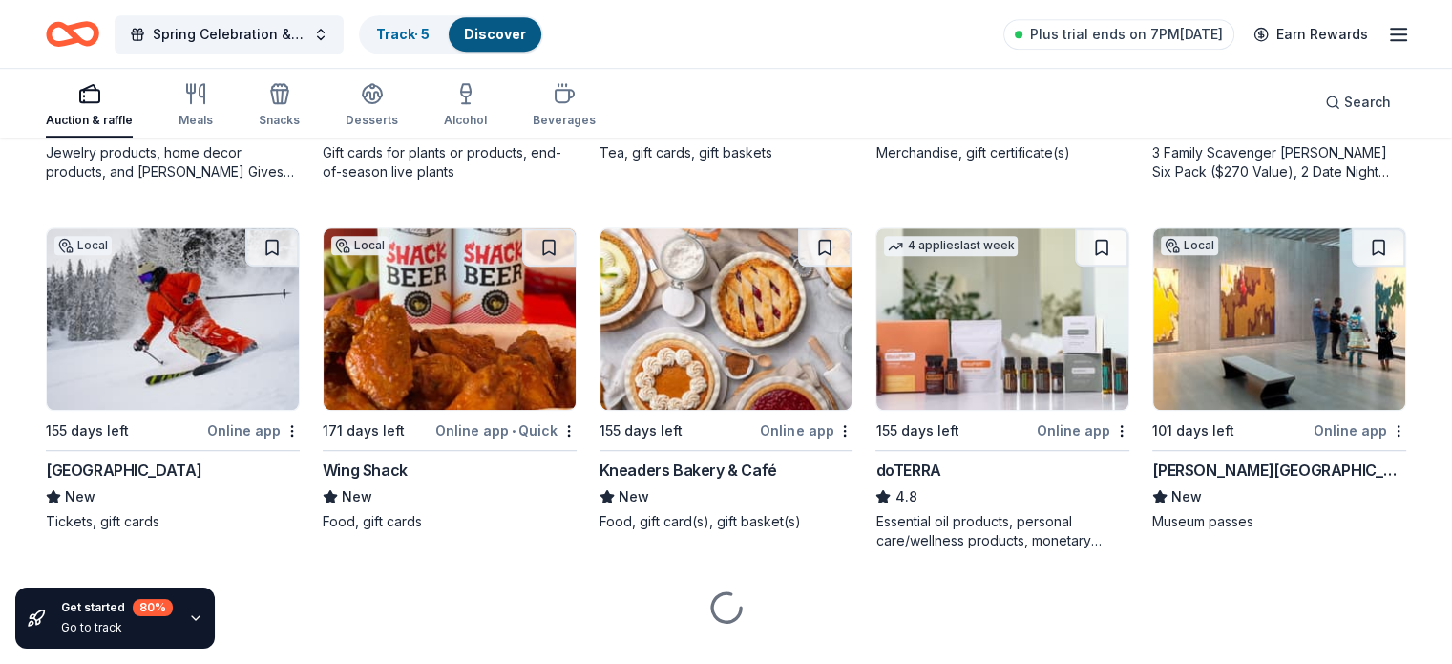
scroll to position [1260, 0]
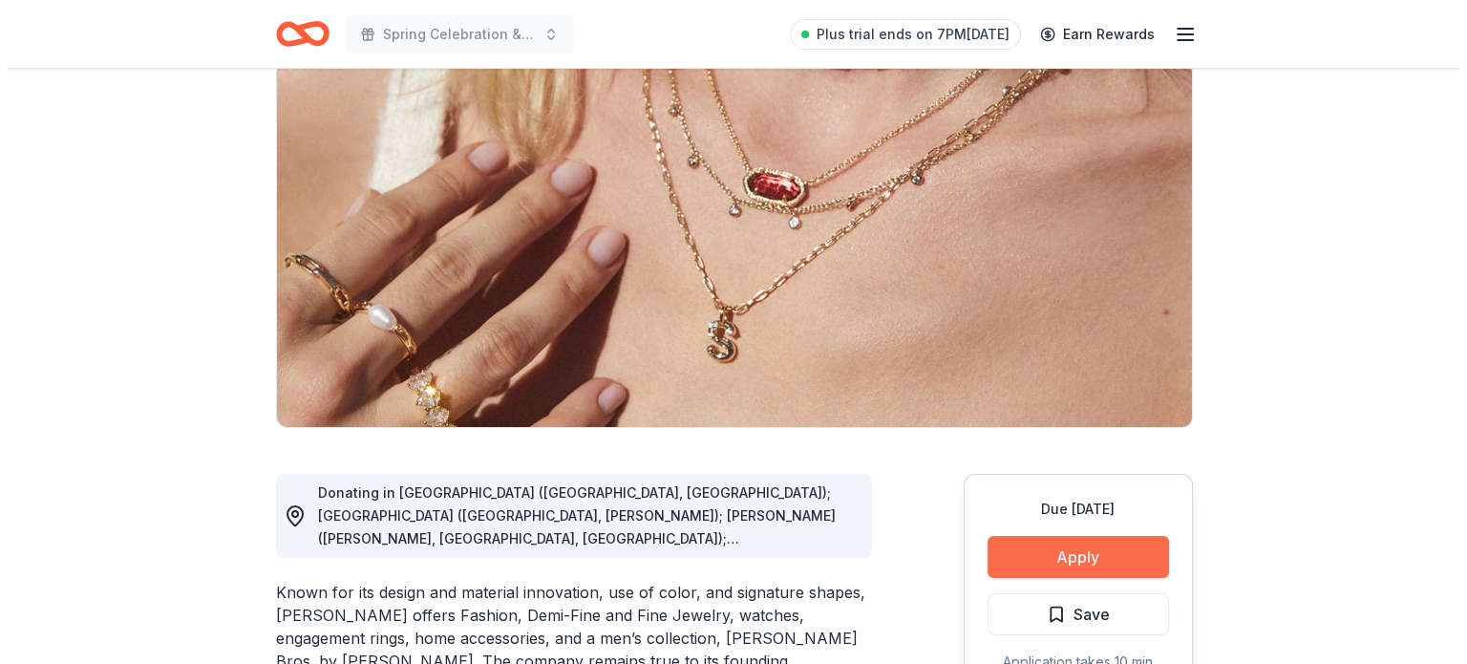
scroll to position [199, 0]
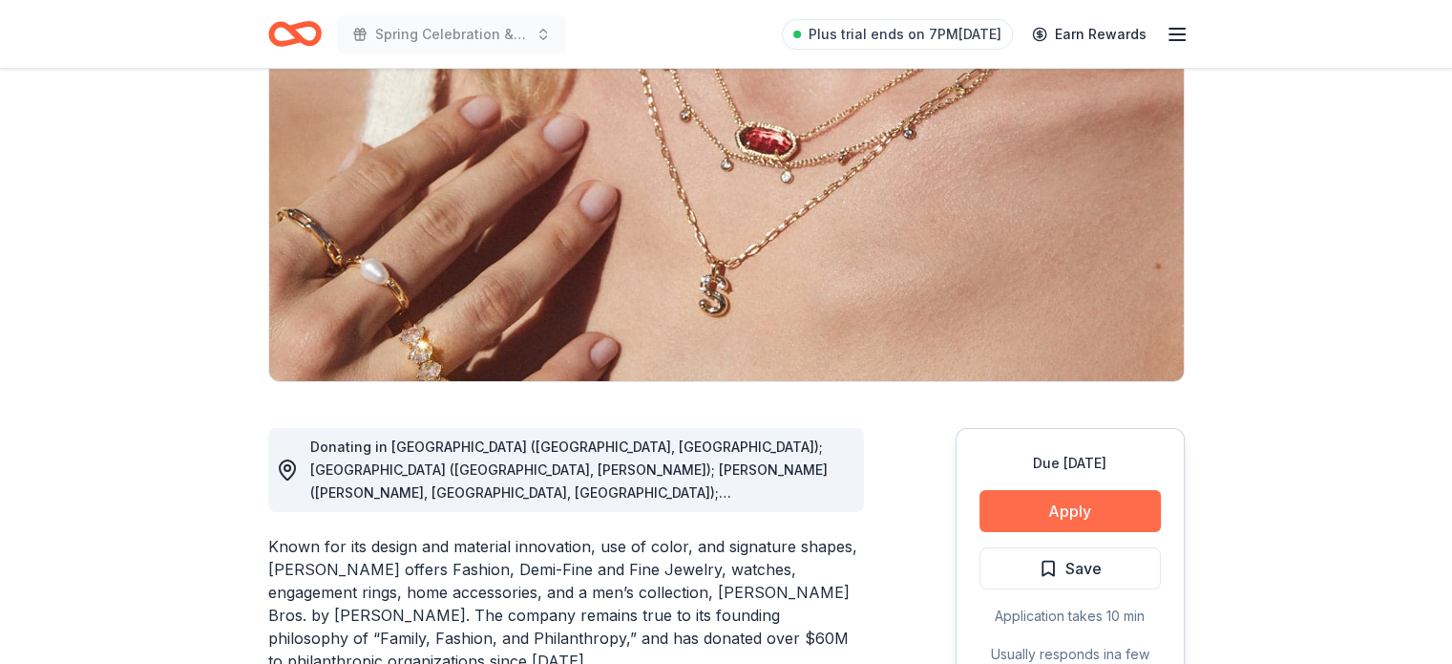
click at [1045, 503] on button "Apply" at bounding box center [1070, 511] width 181 height 42
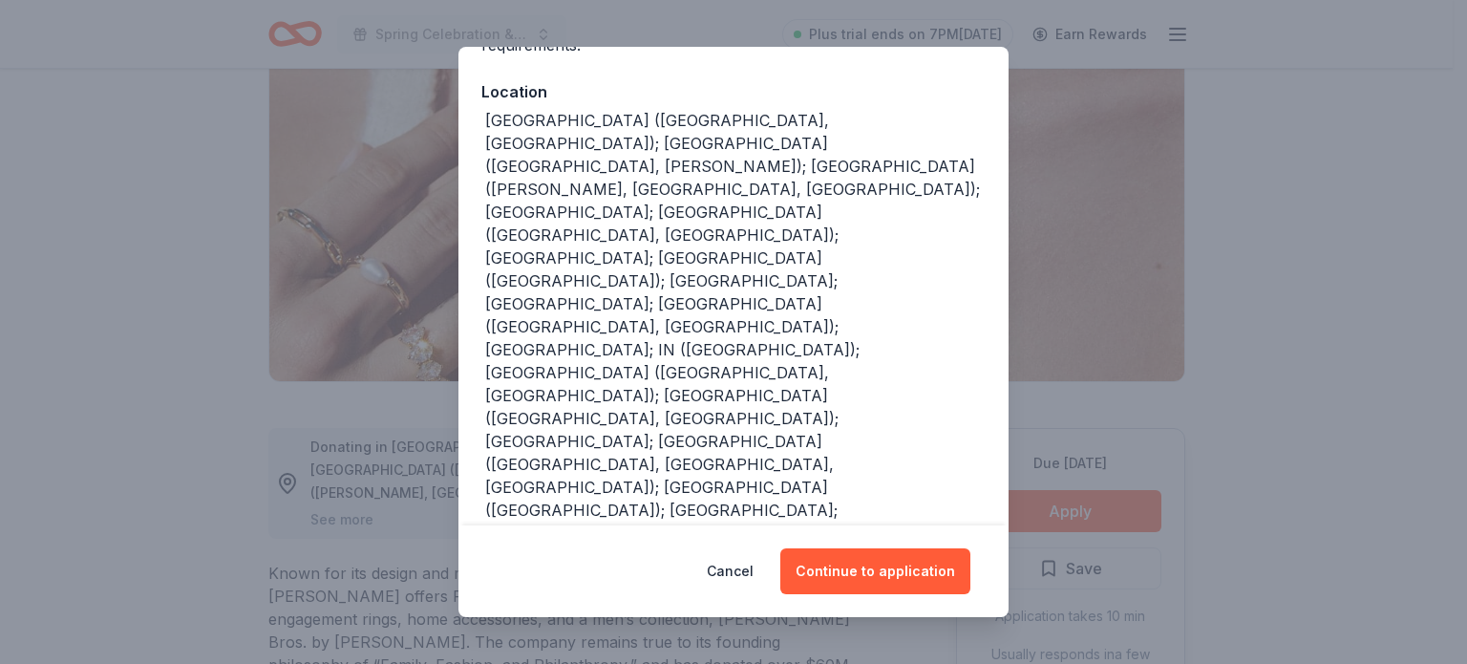
scroll to position [264, 0]
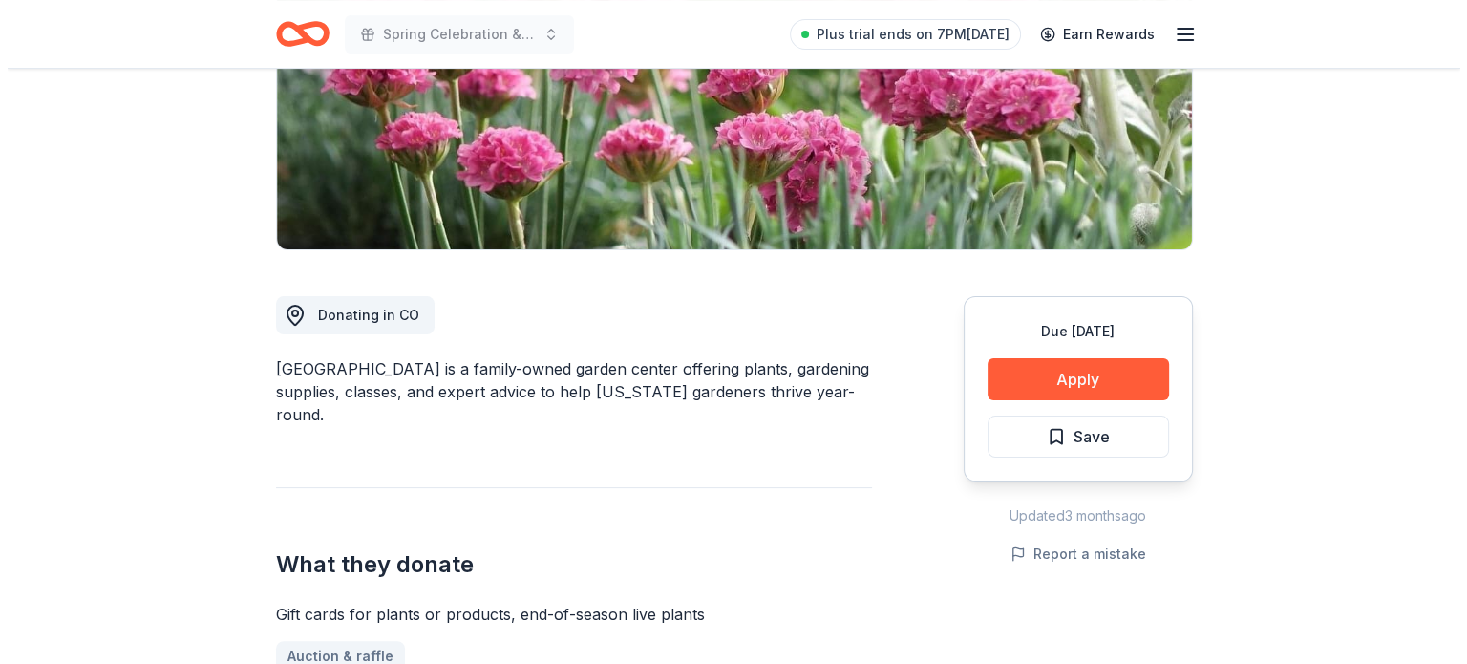
scroll to position [386, 0]
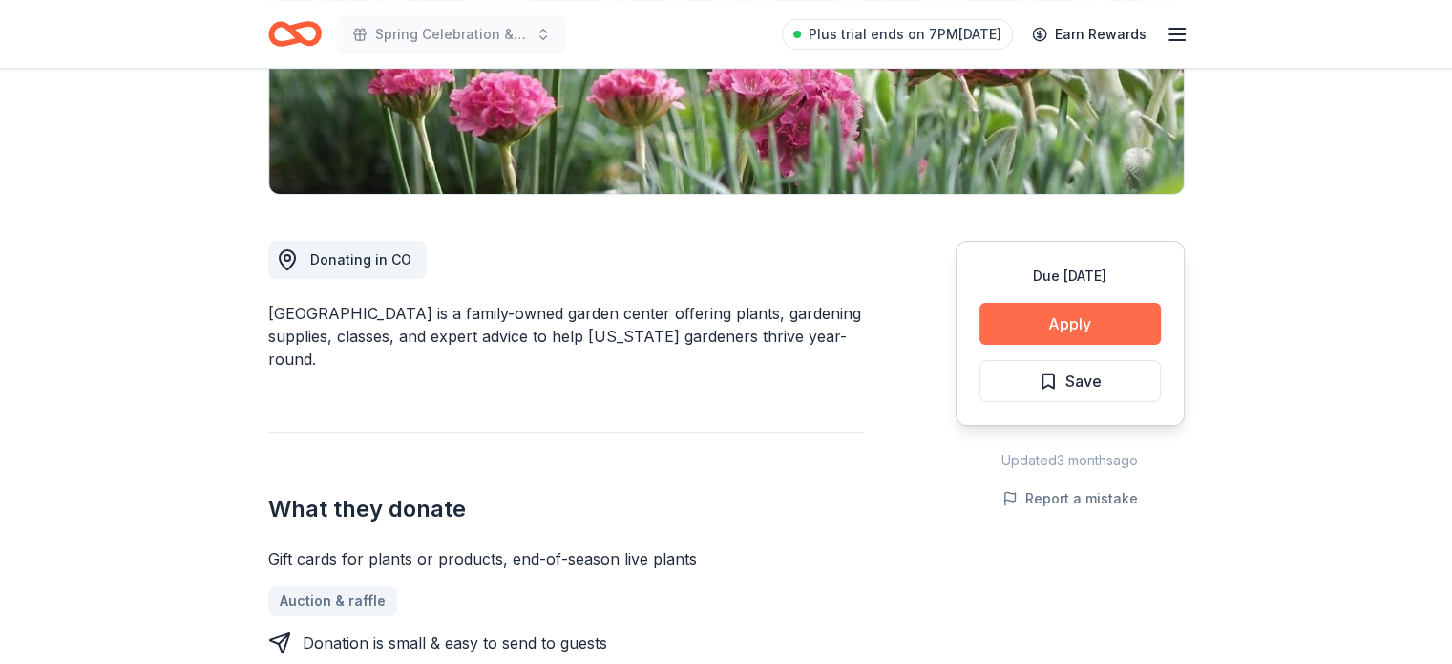
click at [1057, 328] on button "Apply" at bounding box center [1070, 324] width 181 height 42
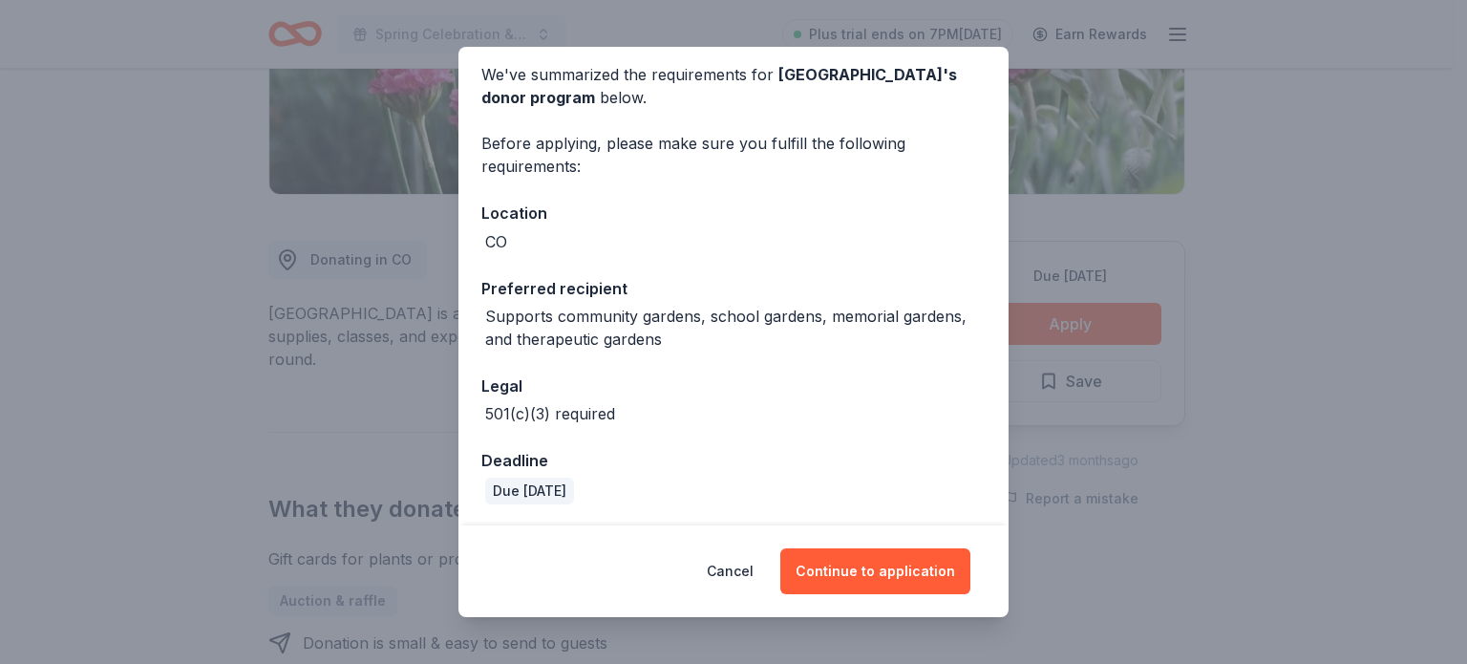
scroll to position [76, 0]
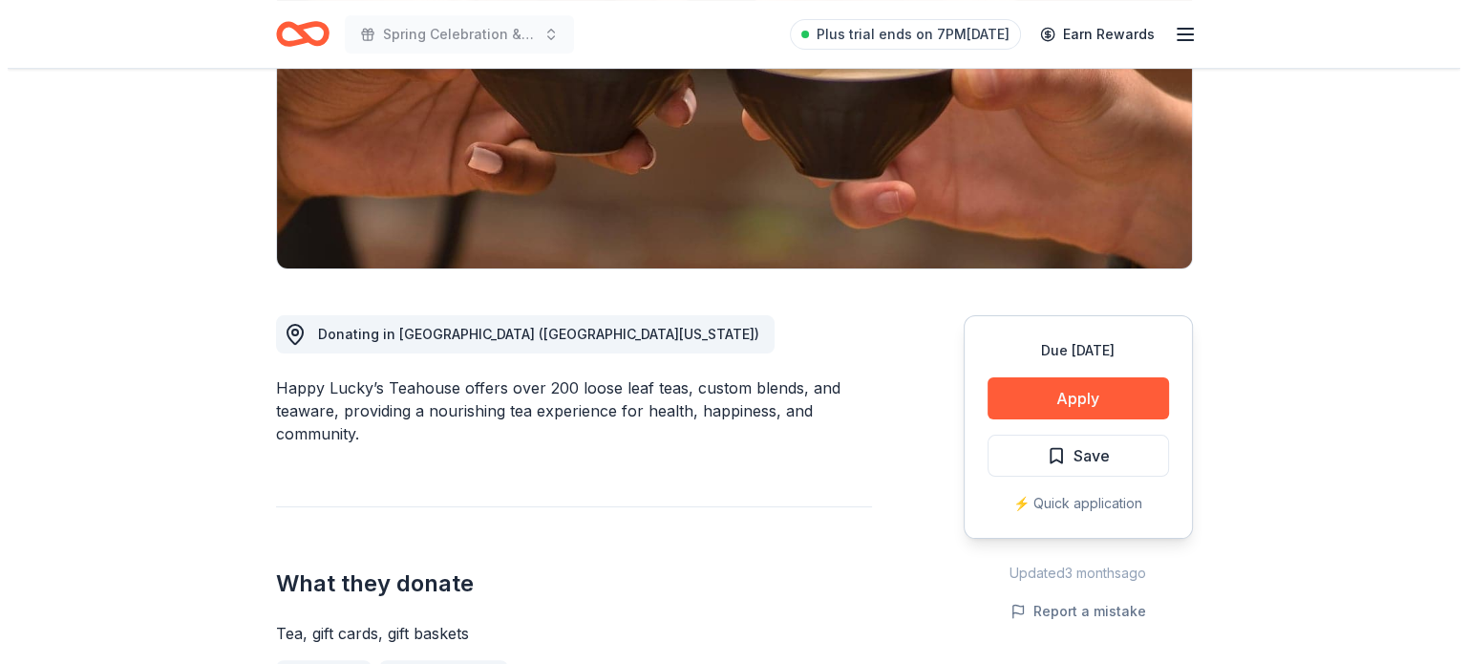
scroll to position [330, 0]
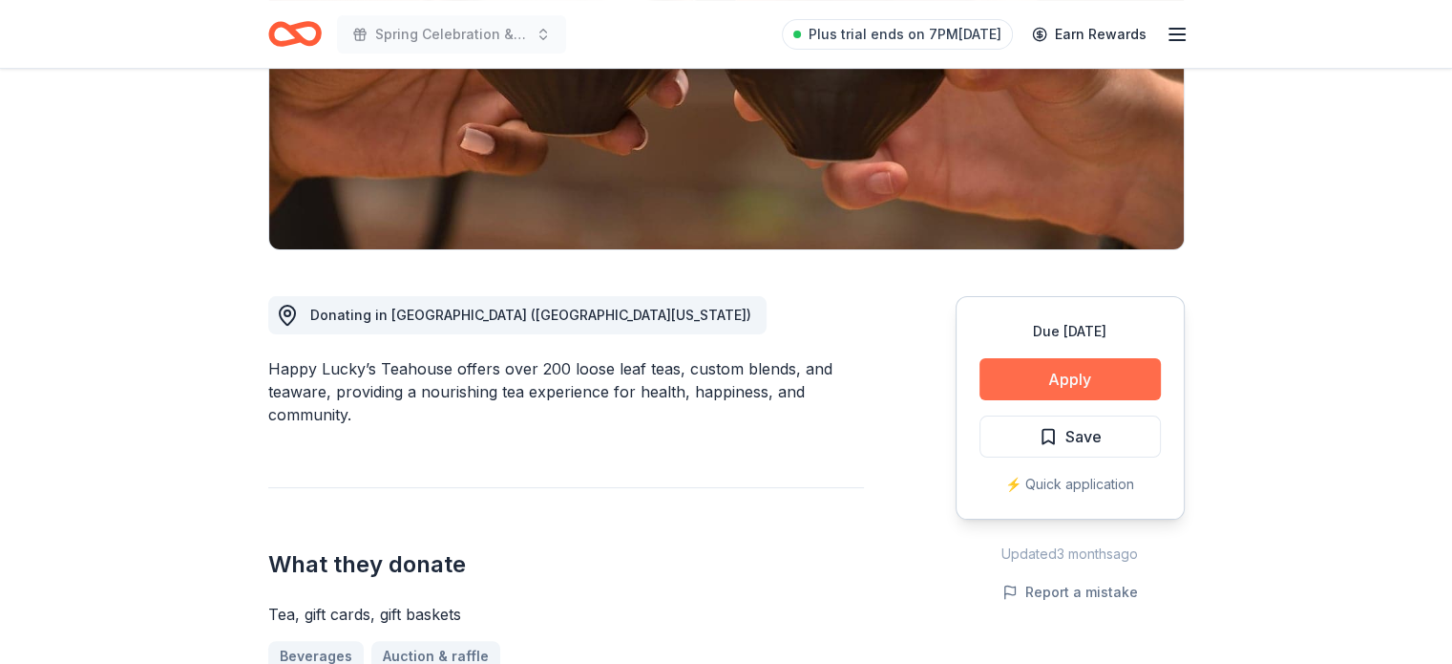
click at [1092, 371] on button "Apply" at bounding box center [1070, 379] width 181 height 42
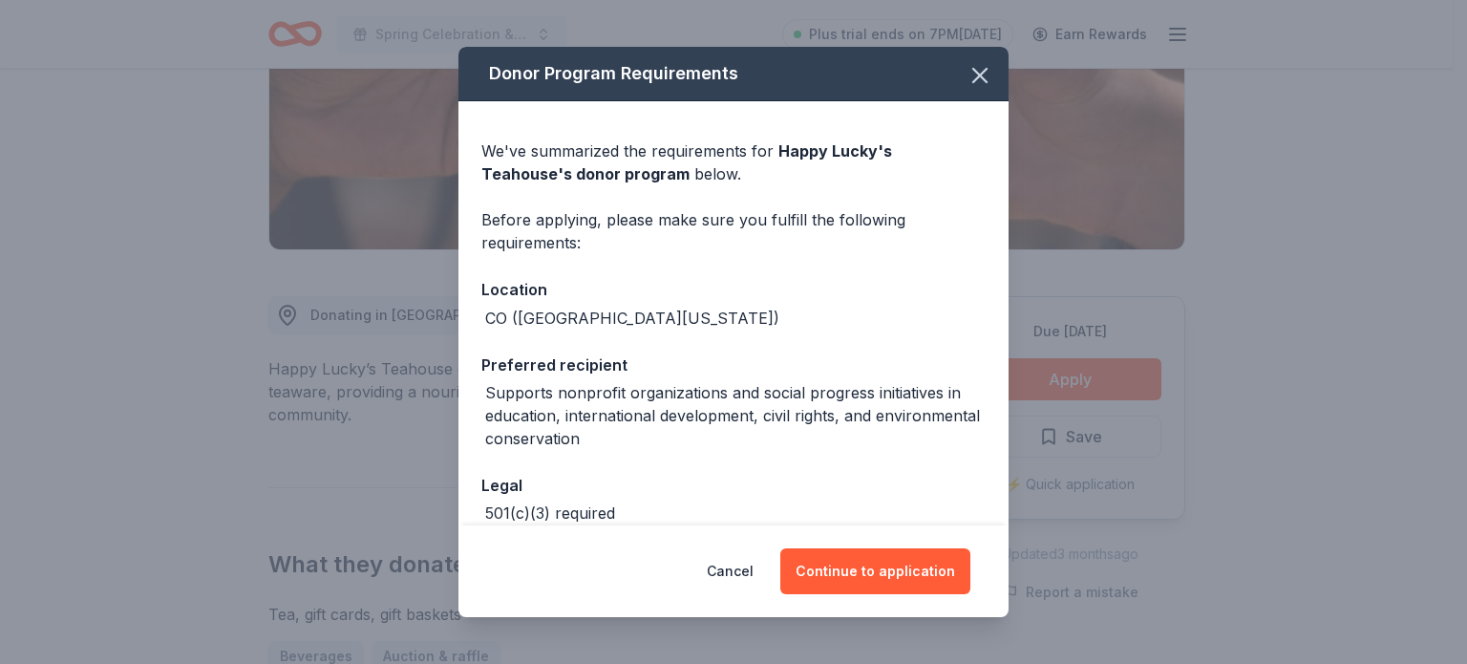
scroll to position [99, 0]
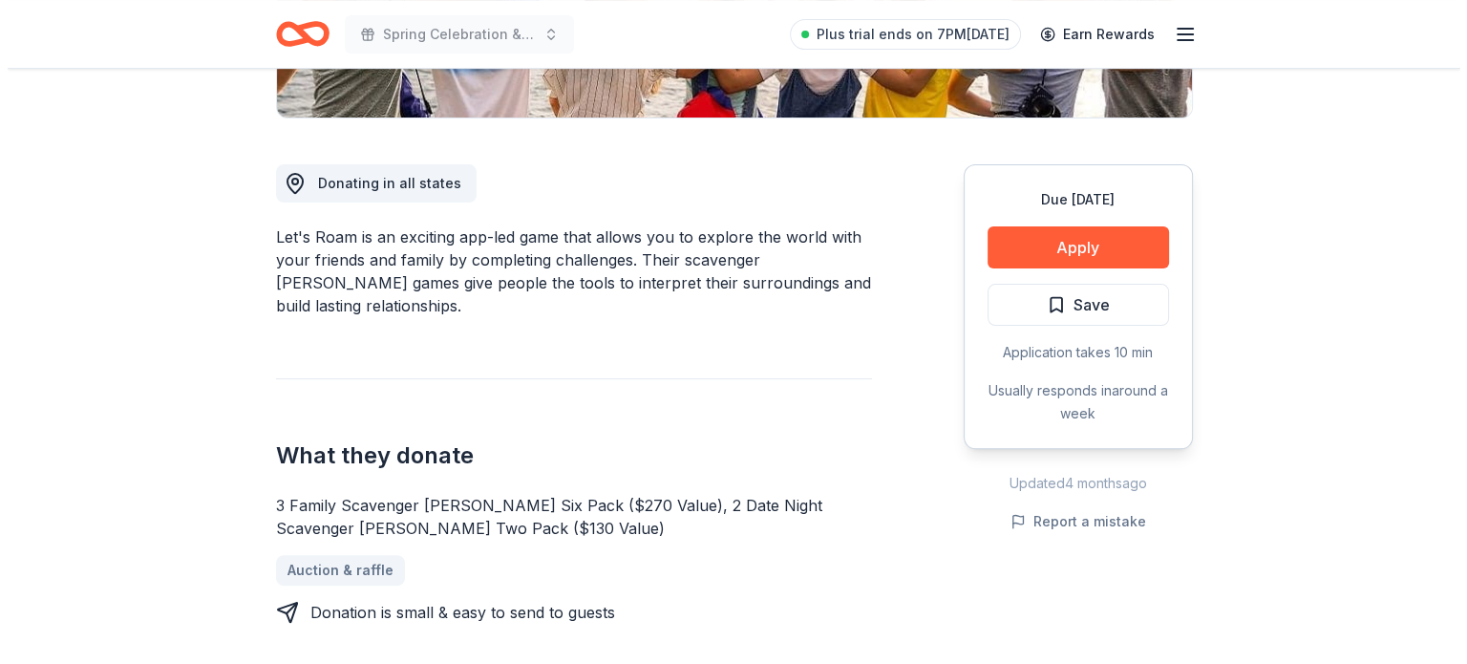
scroll to position [464, 0]
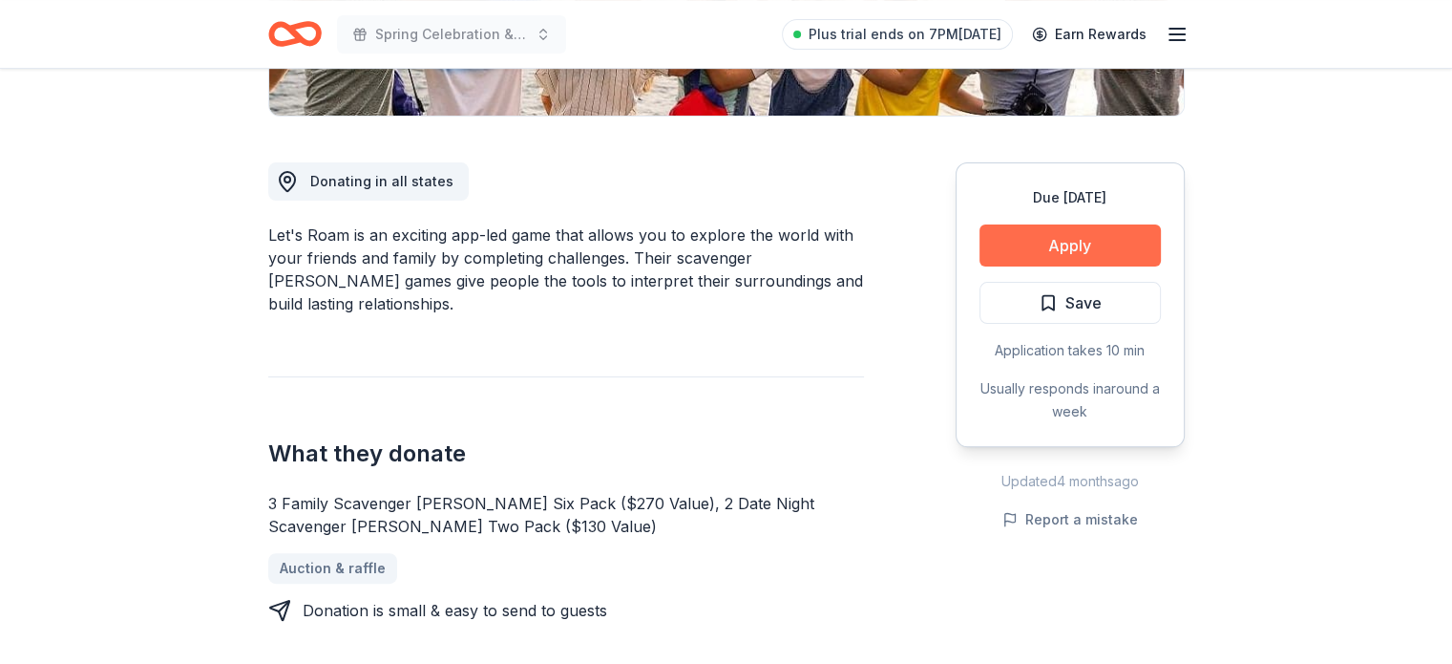
click at [1097, 259] on button "Apply" at bounding box center [1070, 245] width 181 height 42
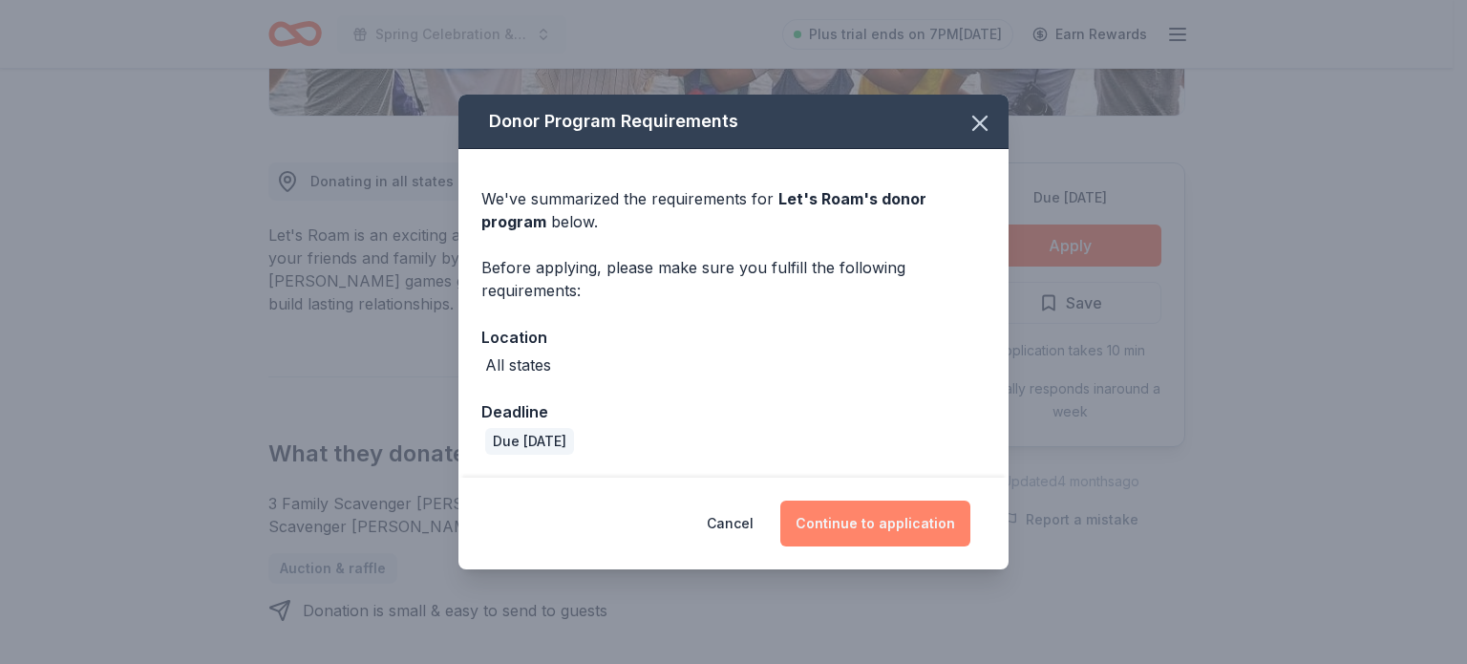
click at [874, 529] on button "Continue to application" at bounding box center [875, 523] width 190 height 46
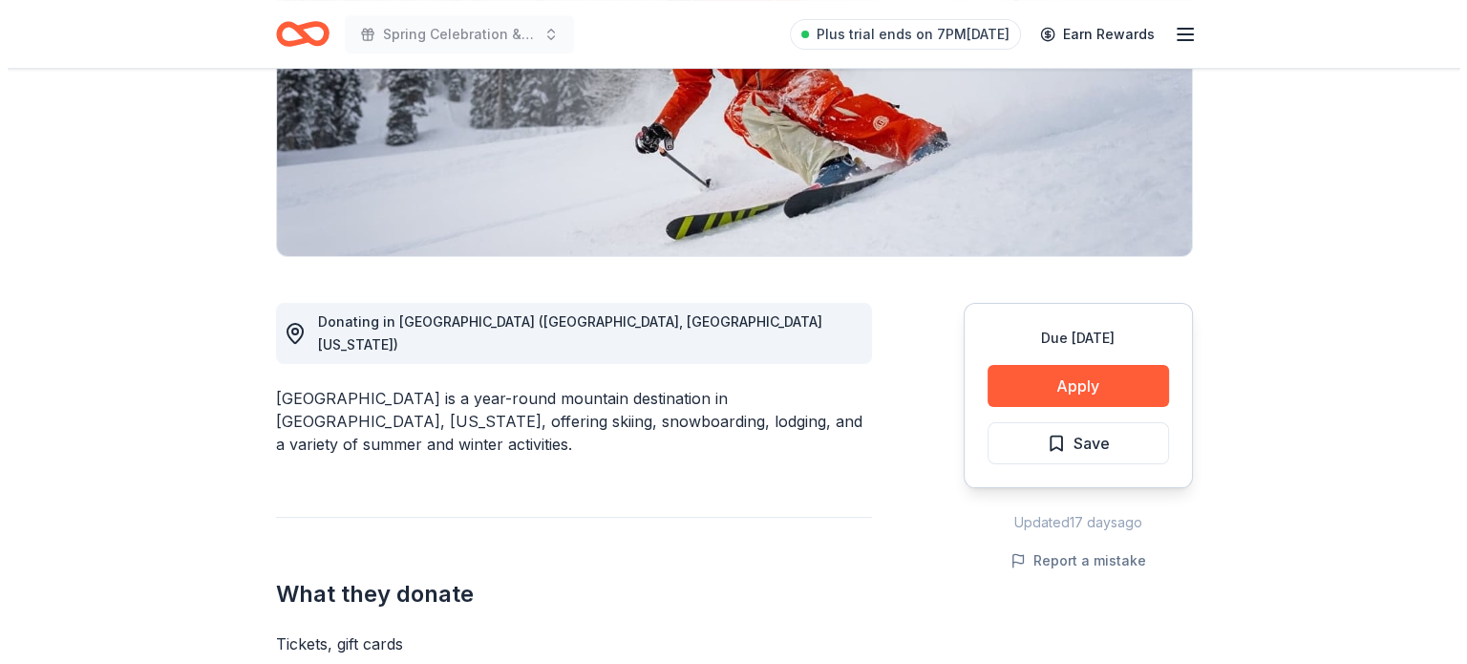
scroll to position [325, 0]
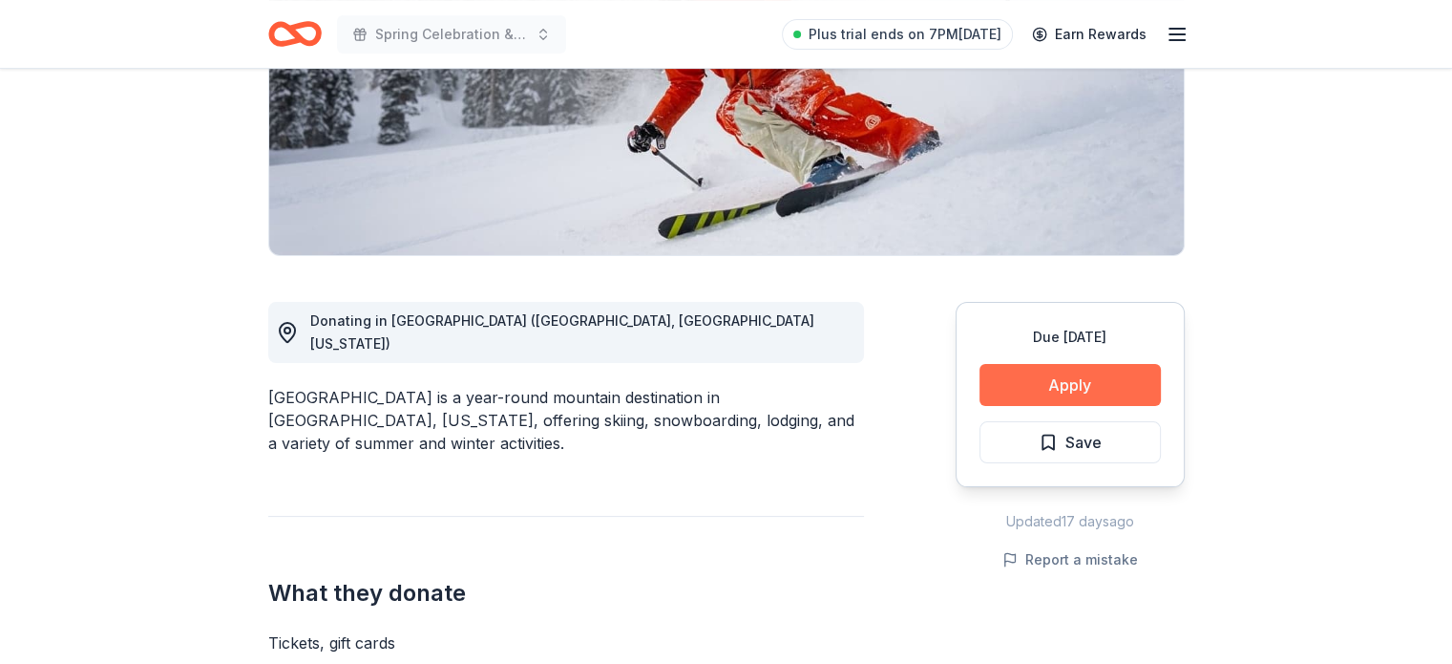
click at [1090, 392] on button "Apply" at bounding box center [1070, 385] width 181 height 42
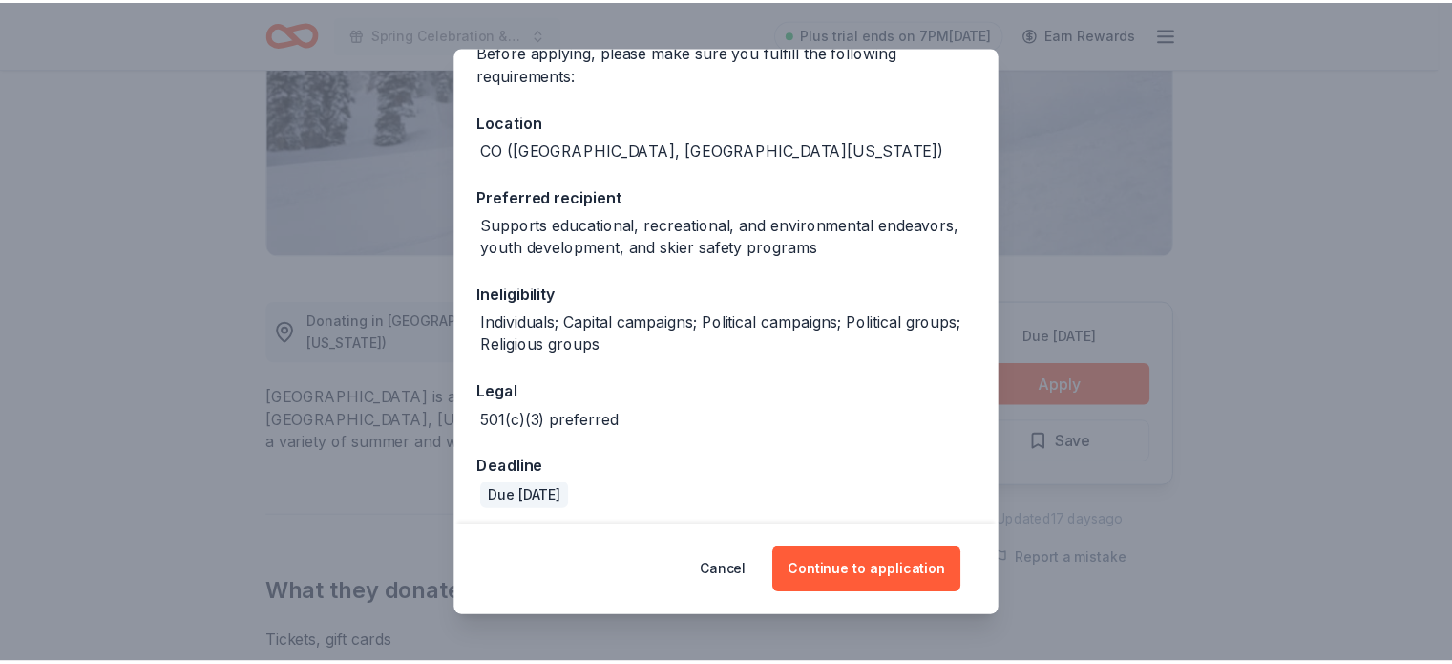
scroll to position [175, 0]
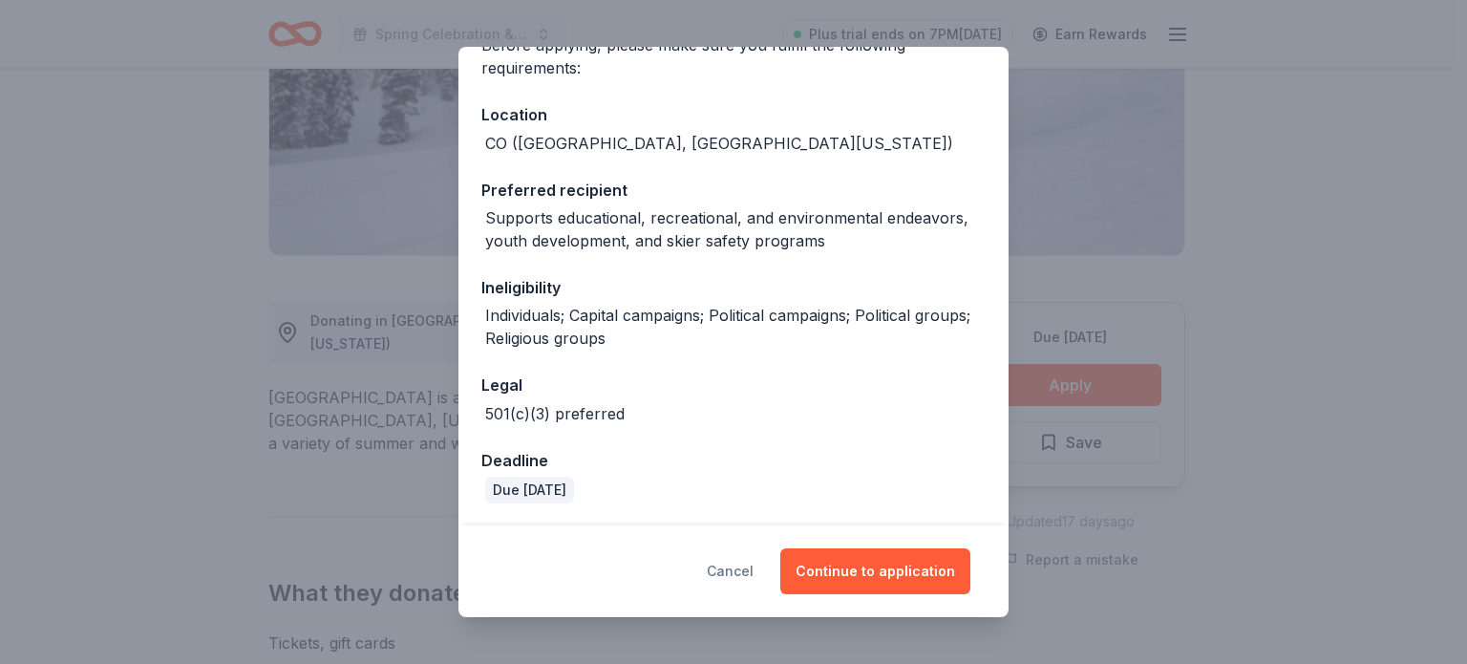
click at [737, 564] on button "Cancel" at bounding box center [730, 571] width 47 height 46
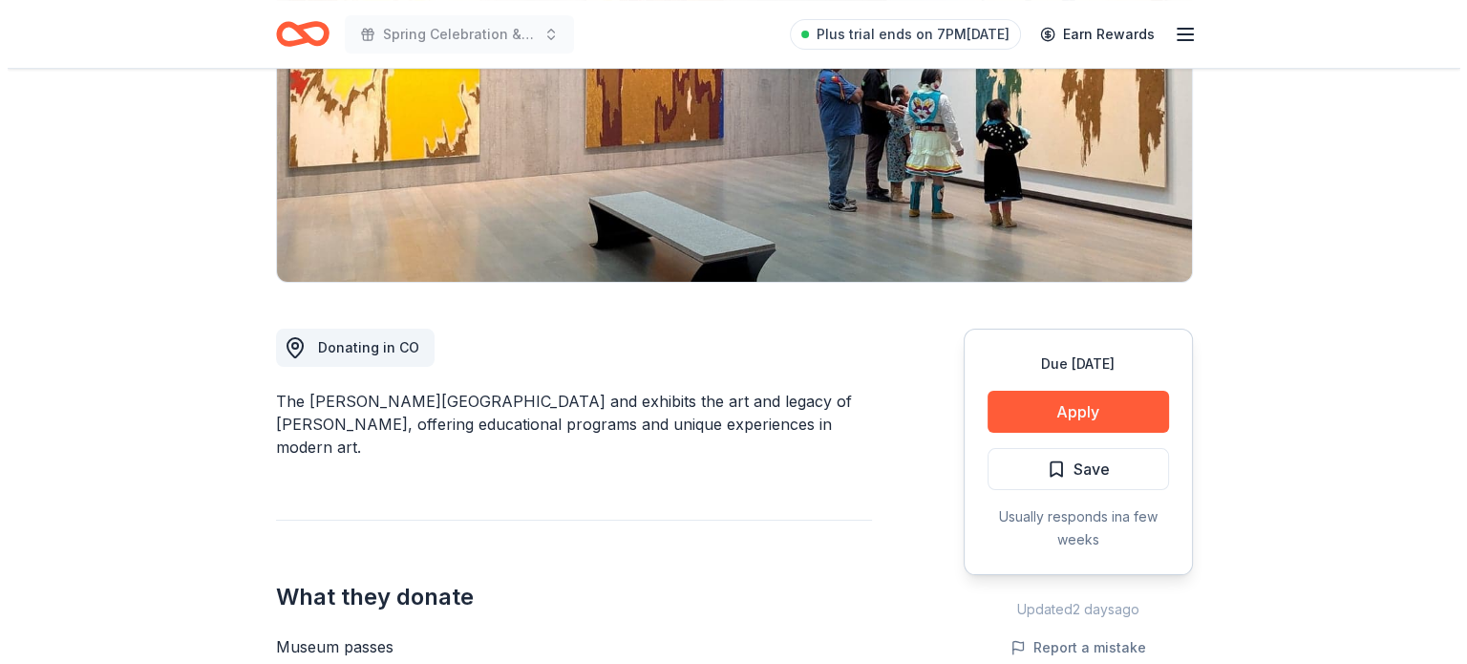
scroll to position [301, 0]
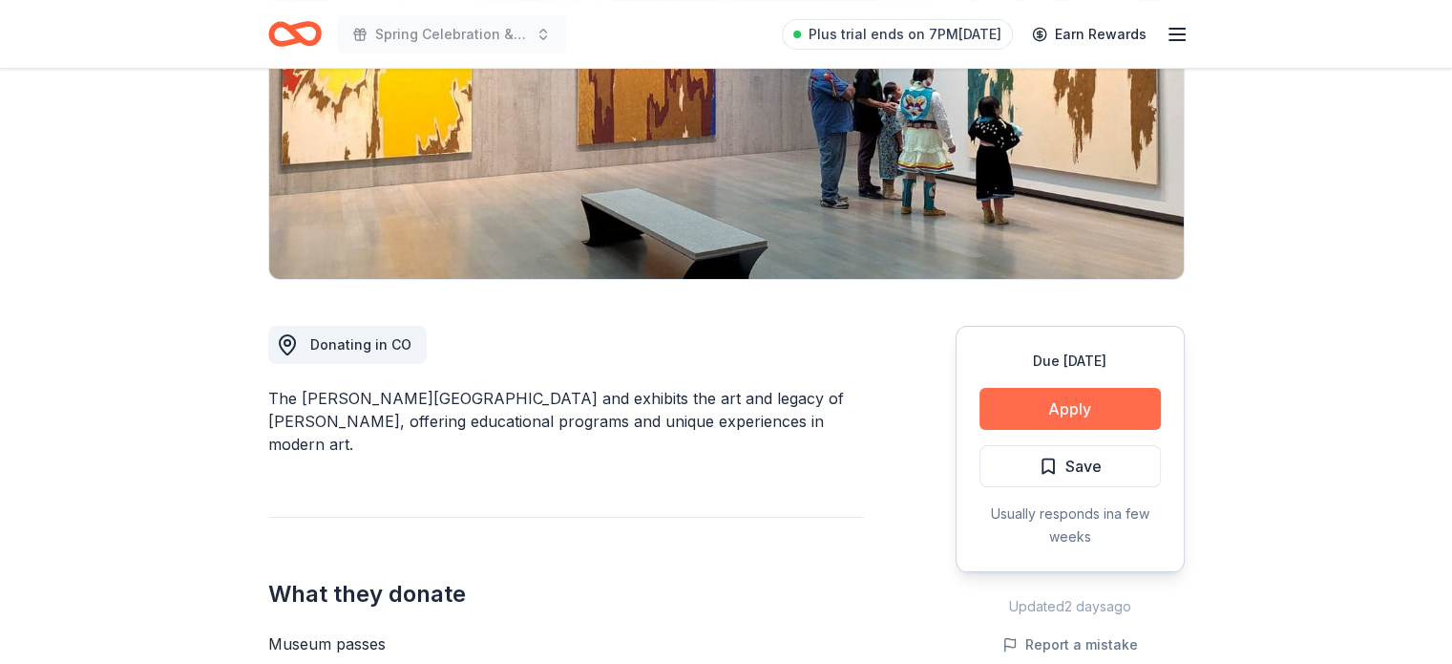
click at [1061, 415] on button "Apply" at bounding box center [1070, 409] width 181 height 42
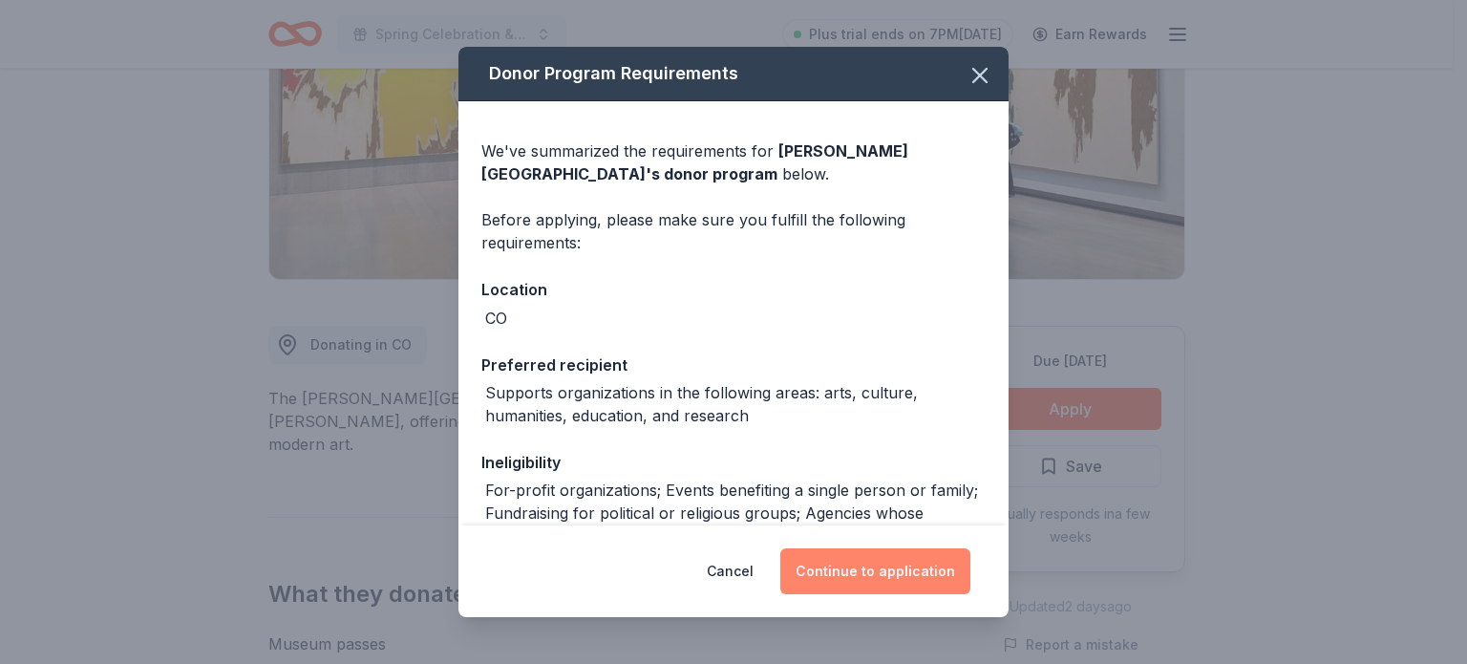
click at [884, 572] on button "Continue to application" at bounding box center [875, 571] width 190 height 46
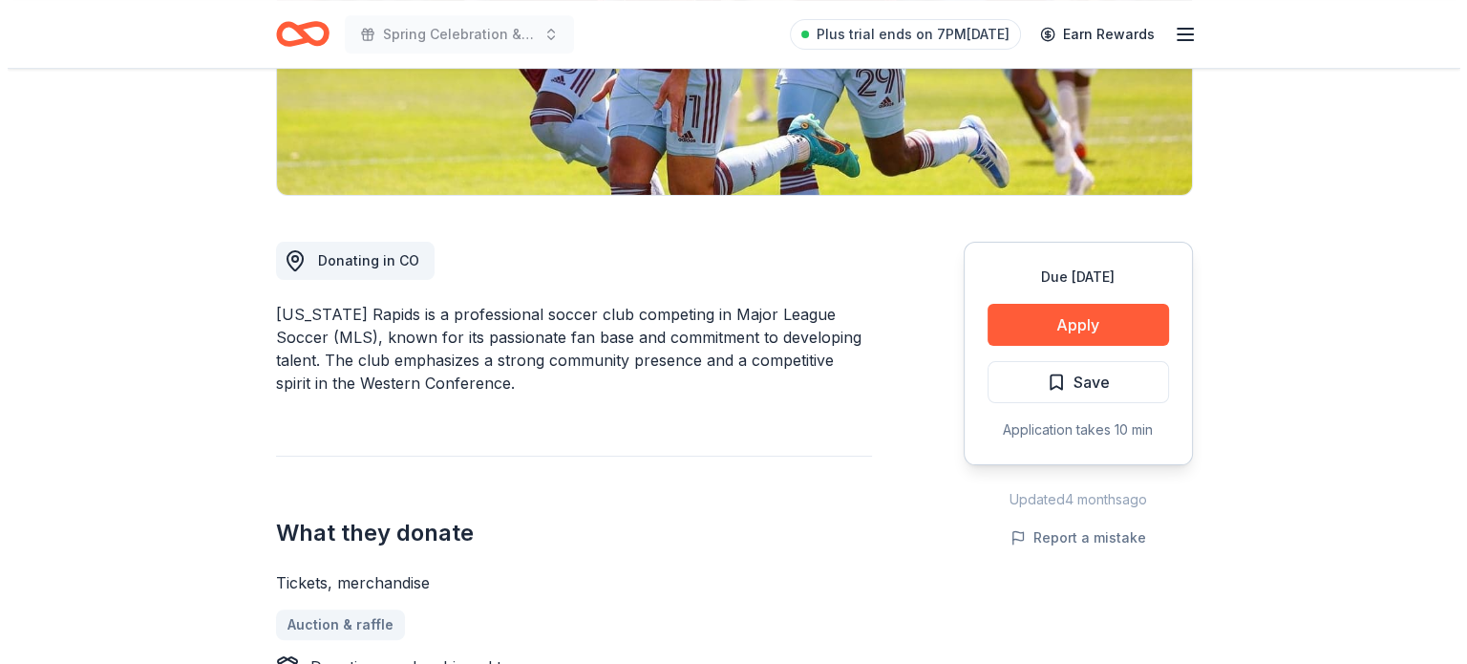
scroll to position [386, 0]
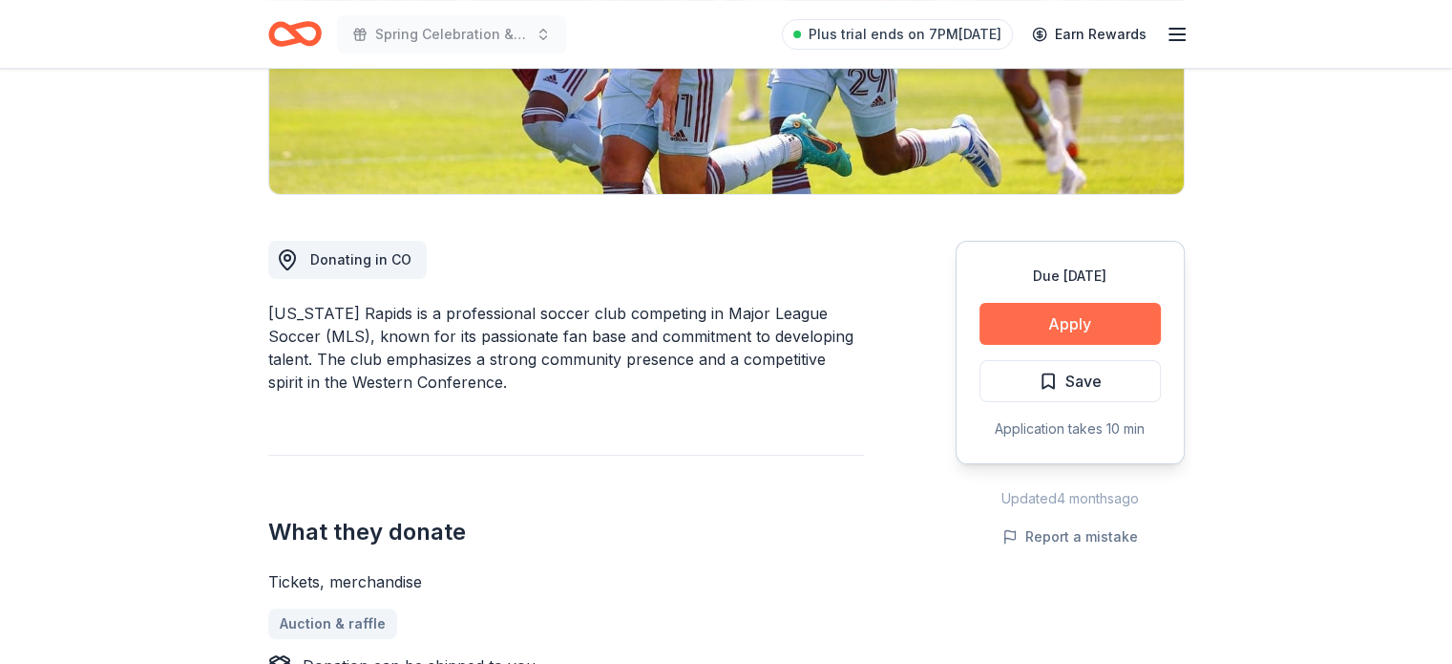
click at [1049, 320] on button "Apply" at bounding box center [1070, 324] width 181 height 42
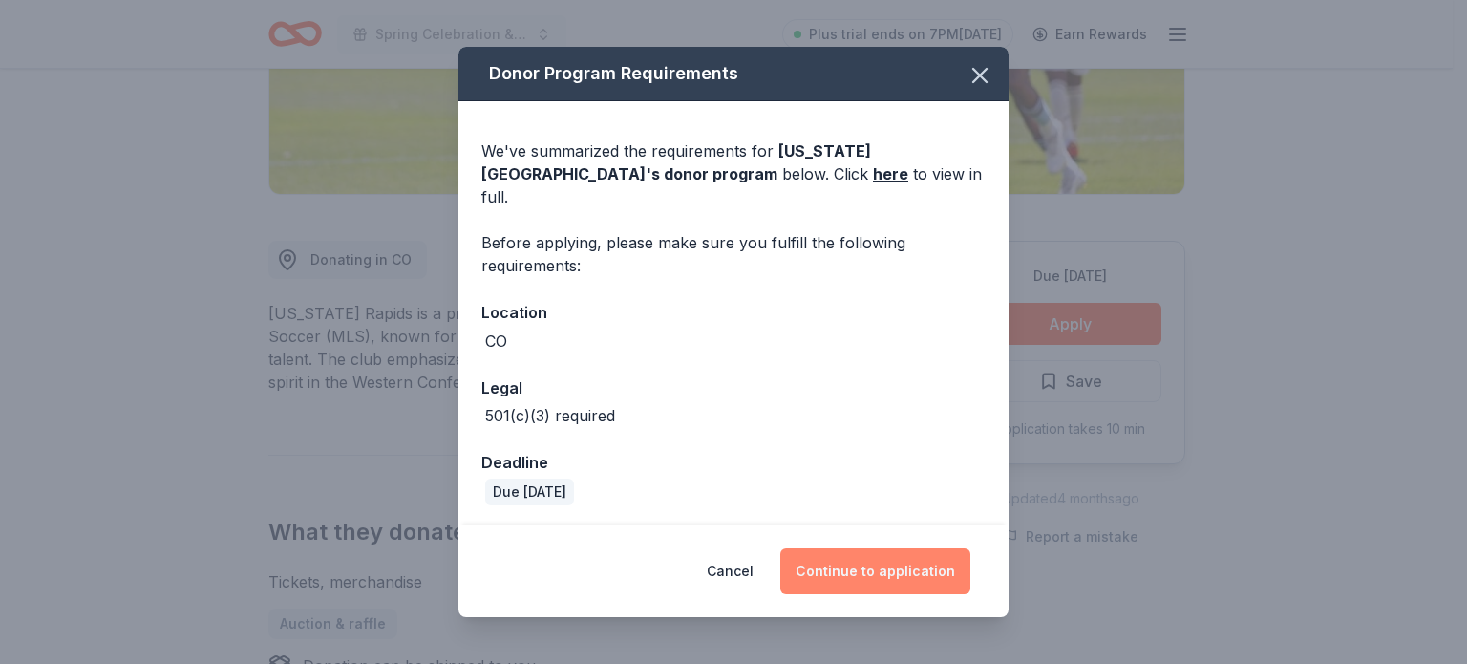
click at [867, 568] on button "Continue to application" at bounding box center [875, 571] width 190 height 46
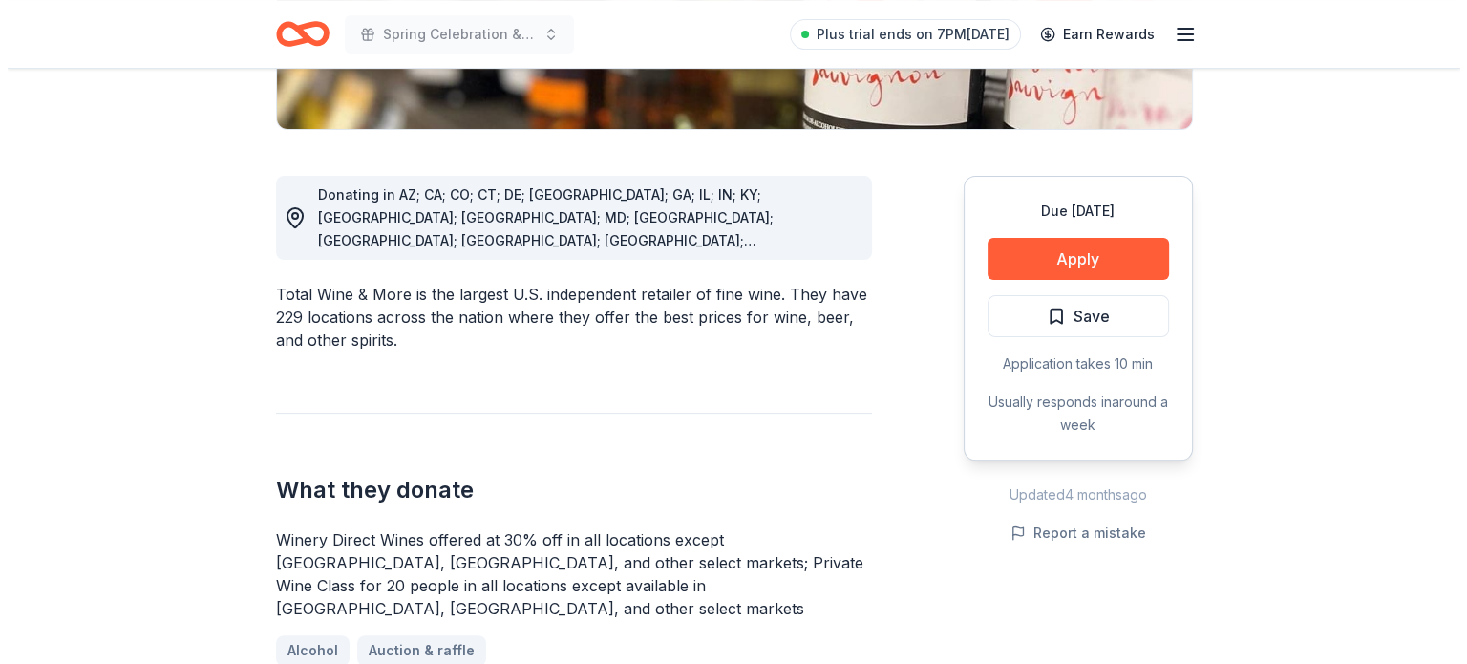
scroll to position [450, 0]
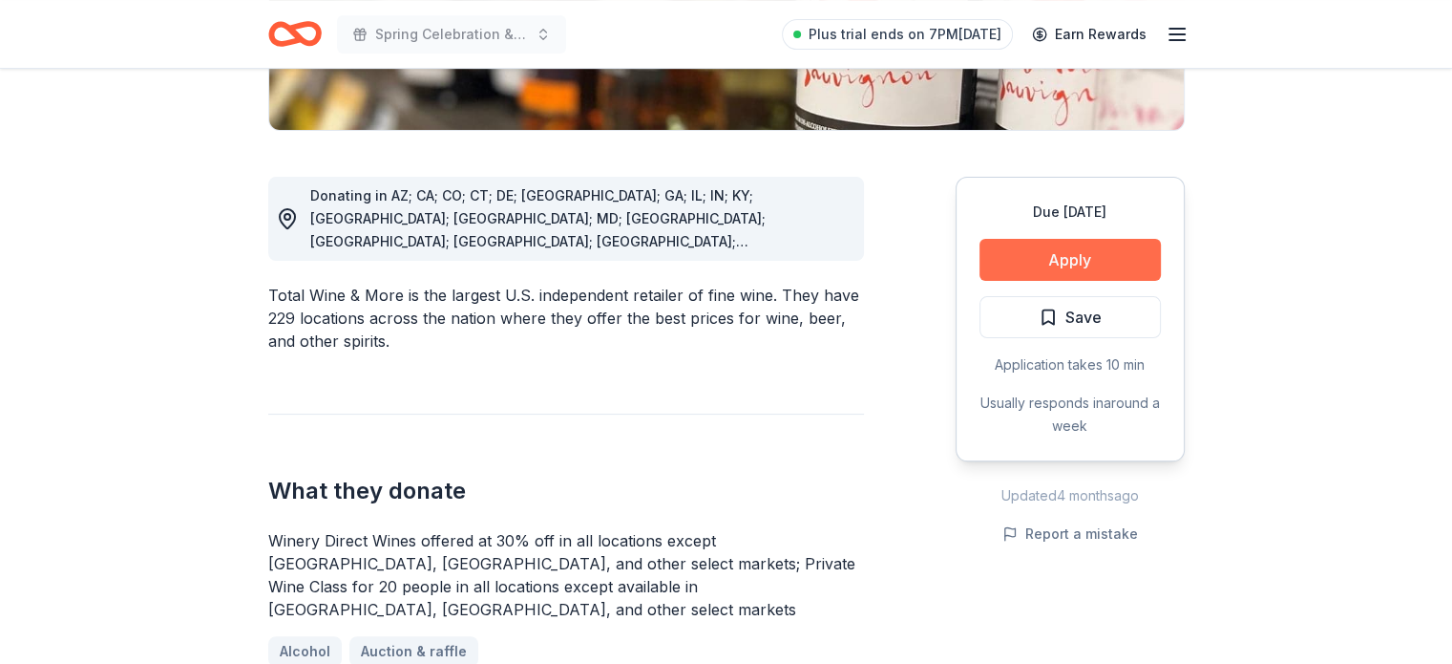
click at [1096, 262] on button "Apply" at bounding box center [1070, 260] width 181 height 42
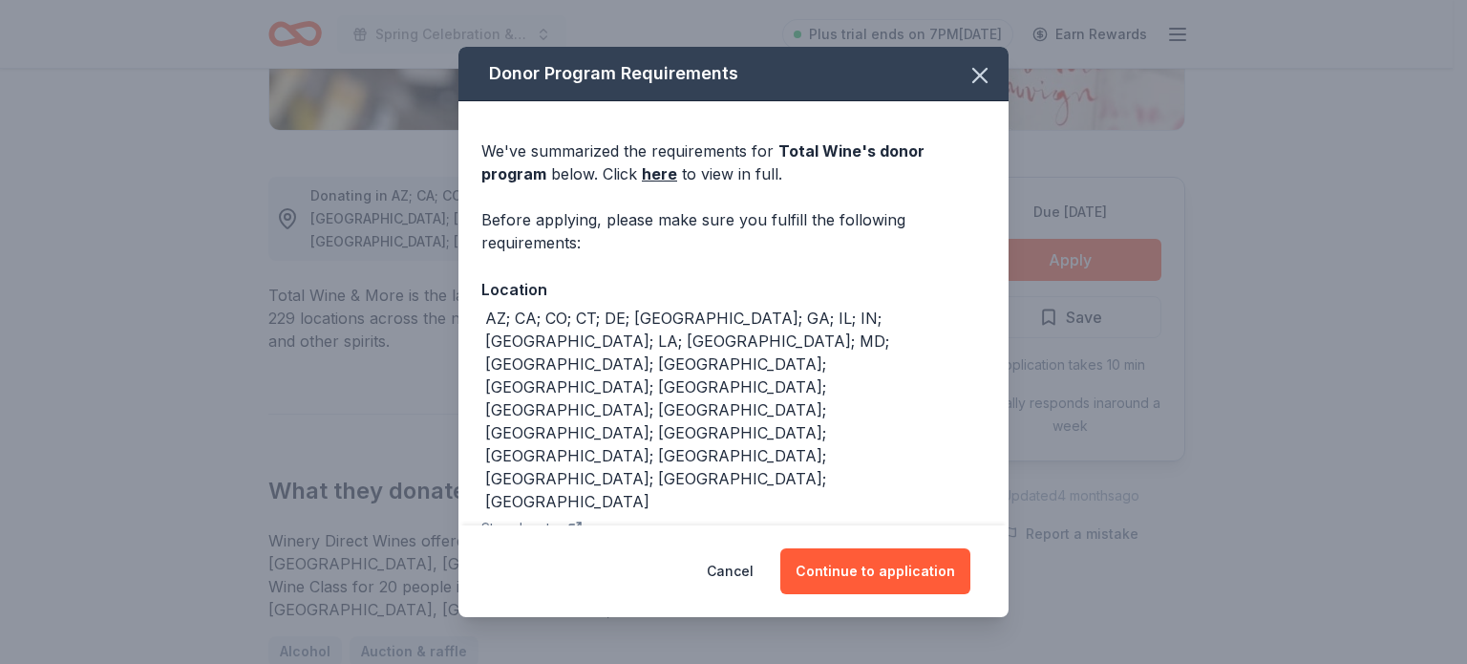
scroll to position [29, 0]
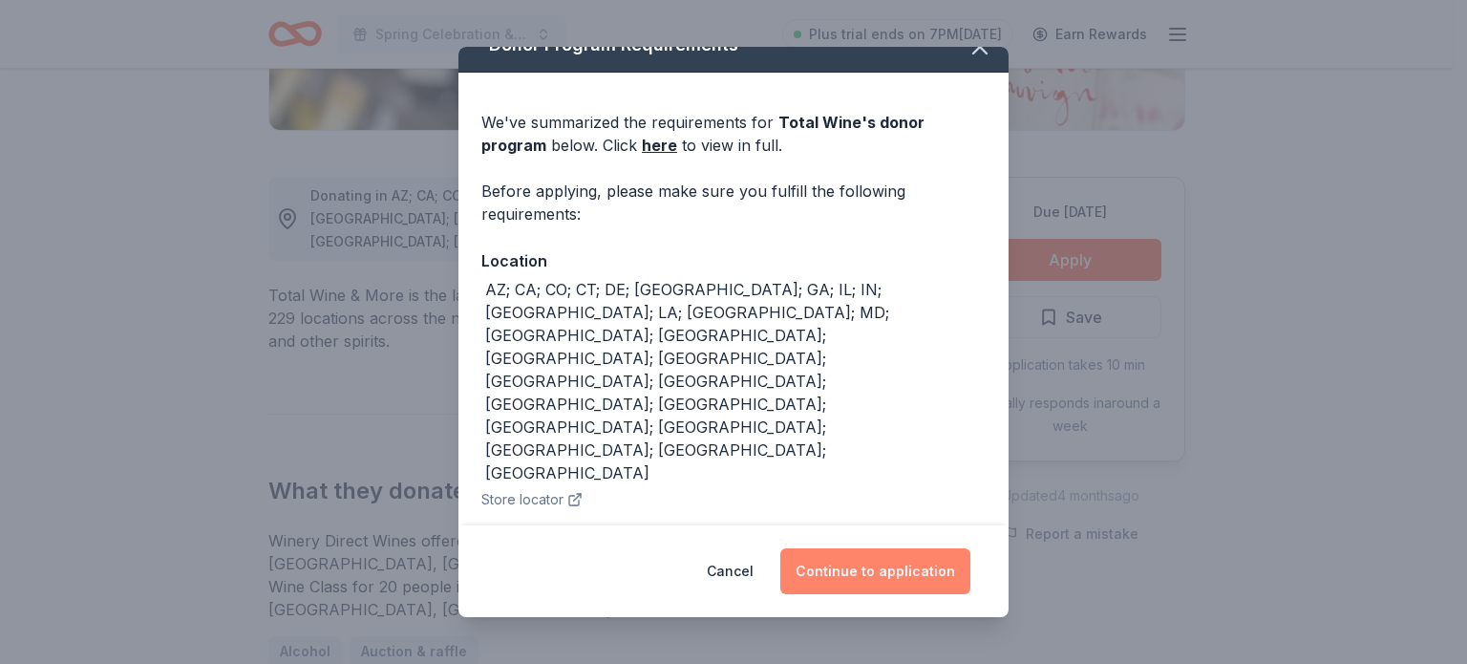
click at [892, 566] on button "Continue to application" at bounding box center [875, 571] width 190 height 46
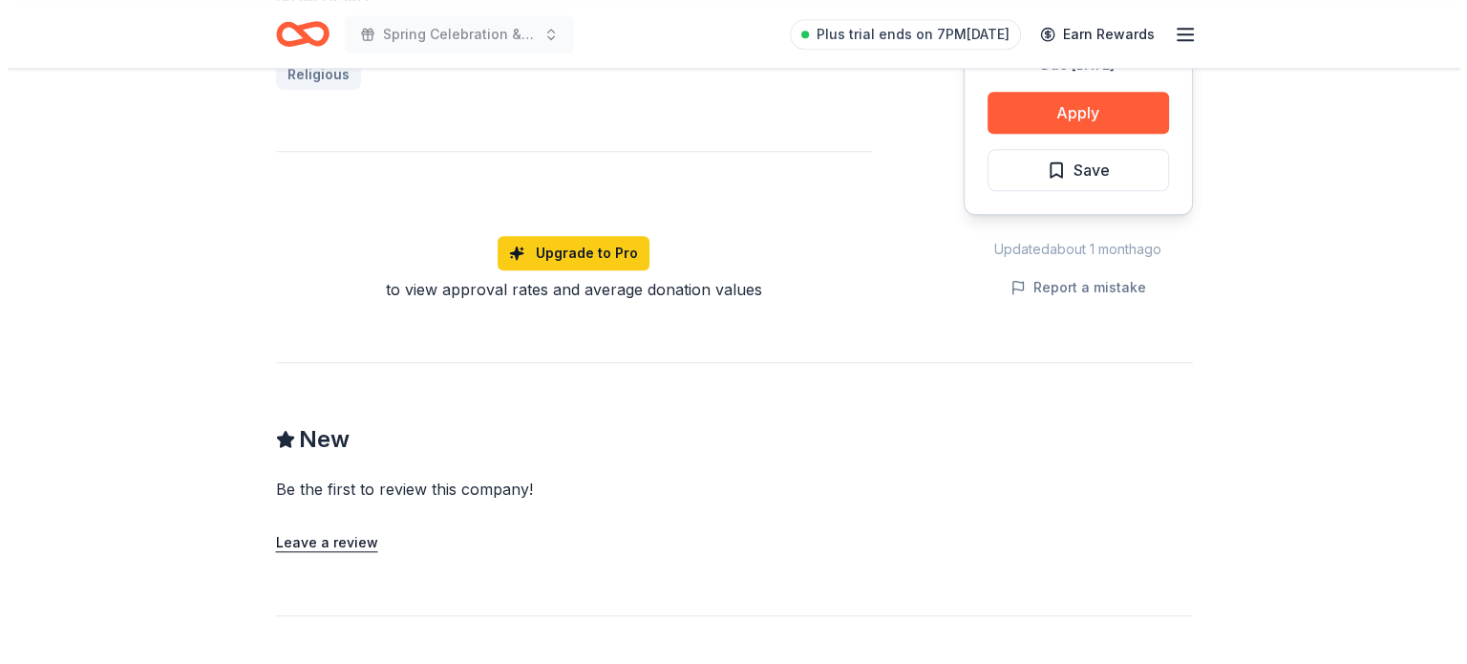
scroll to position [1446, 0]
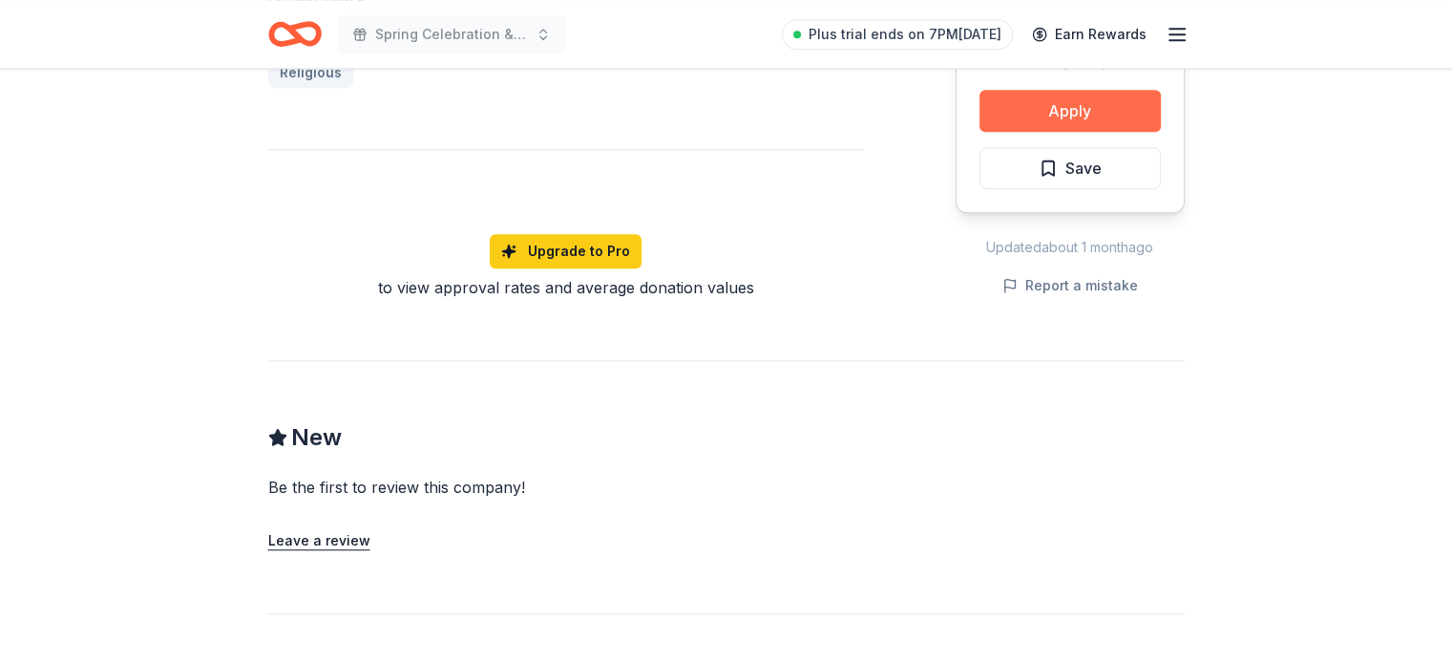
click at [1051, 110] on button "Apply" at bounding box center [1070, 111] width 181 height 42
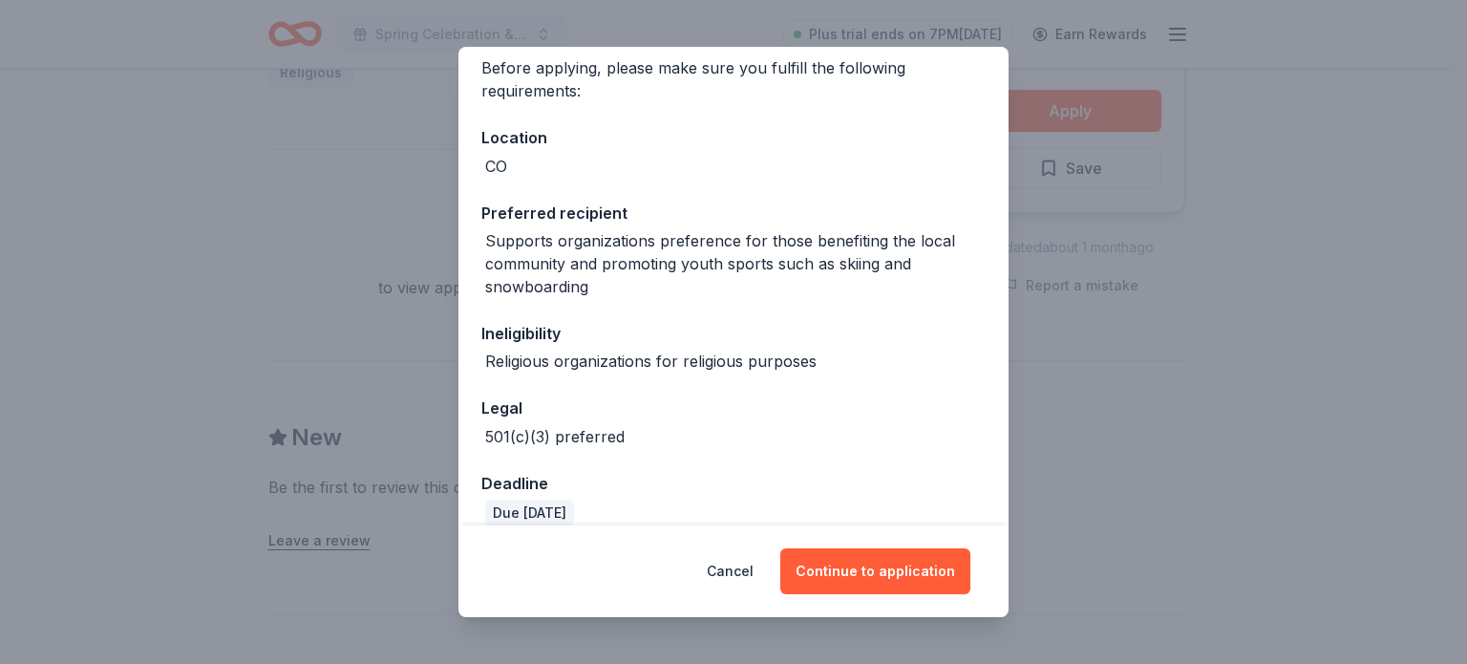
scroll to position [175, 0]
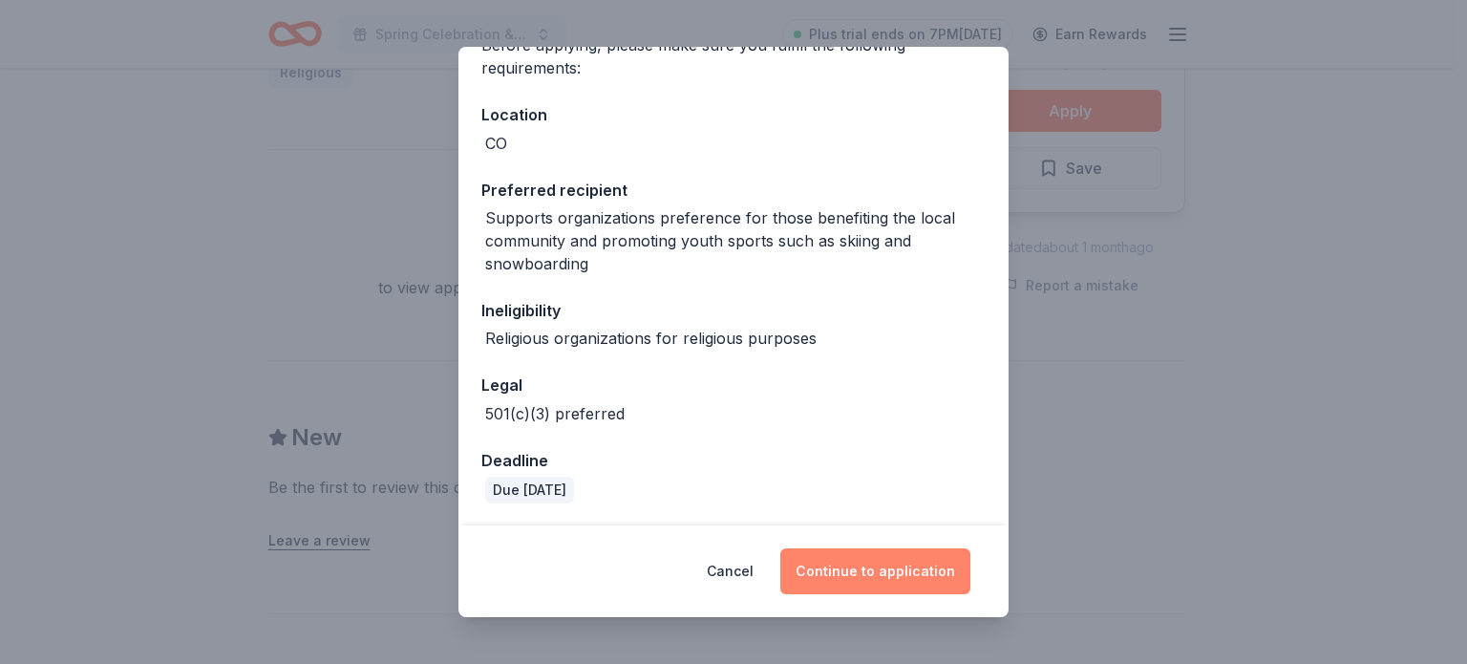
click at [878, 556] on button "Continue to application" at bounding box center [875, 571] width 190 height 46
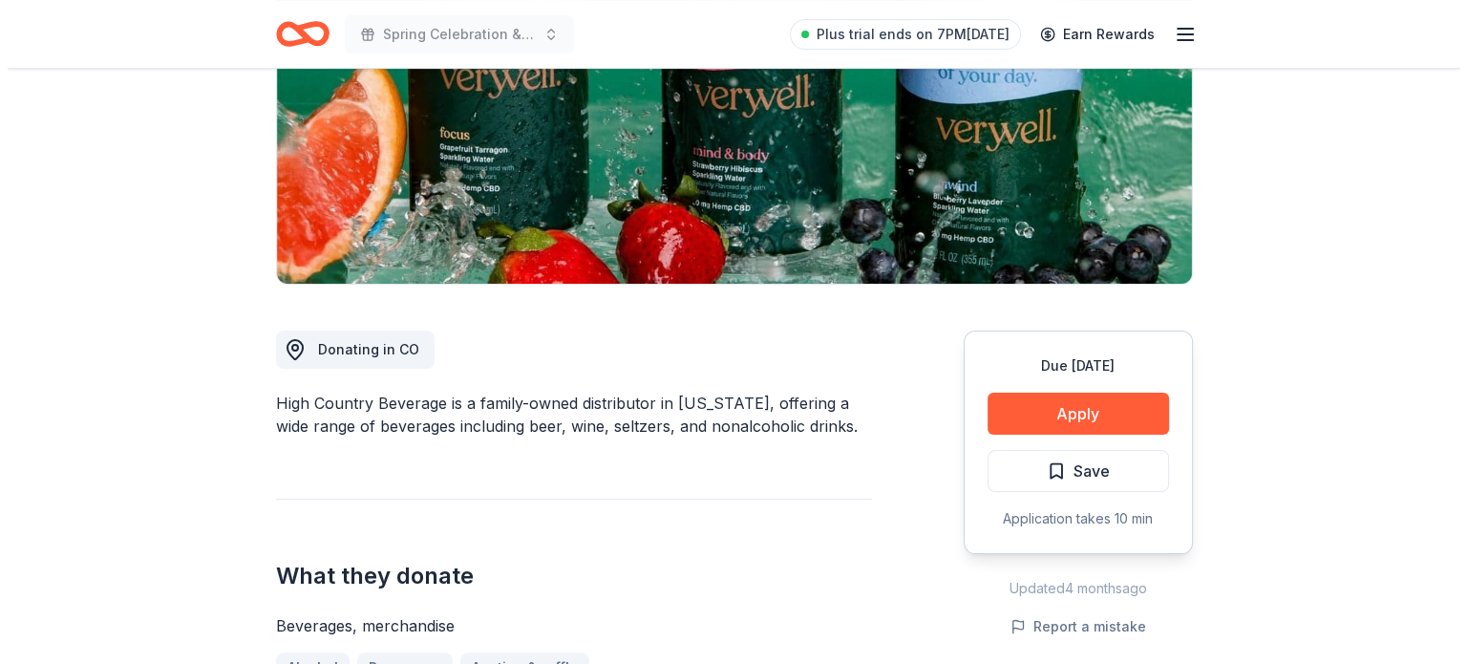
scroll to position [298, 0]
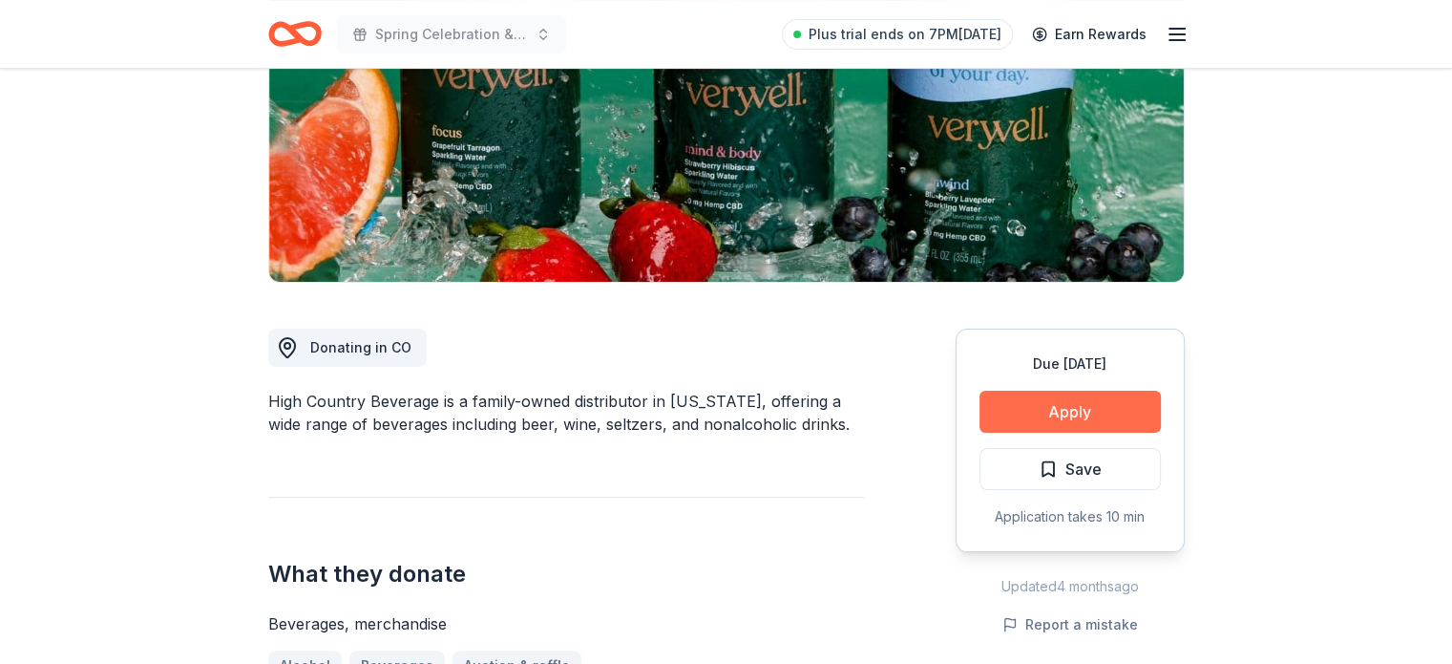
click at [1020, 417] on button "Apply" at bounding box center [1070, 412] width 181 height 42
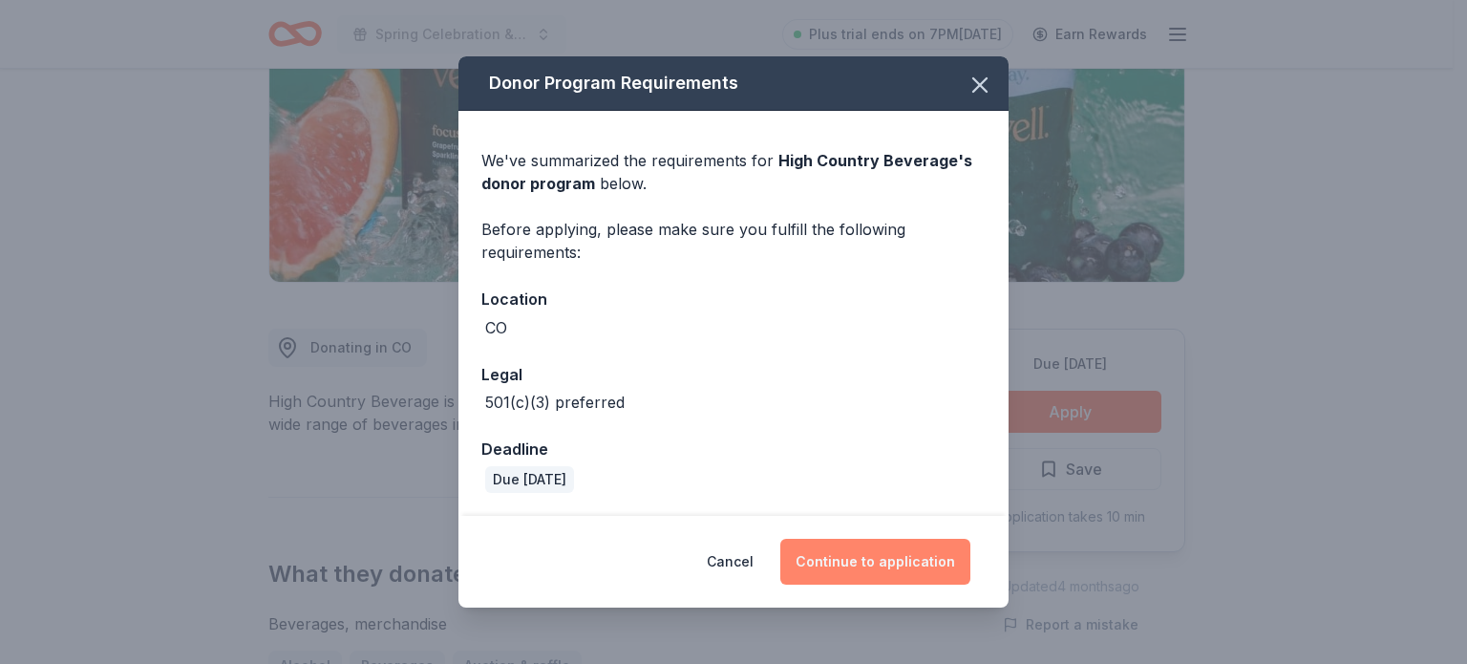
click at [881, 553] on button "Continue to application" at bounding box center [875, 562] width 190 height 46
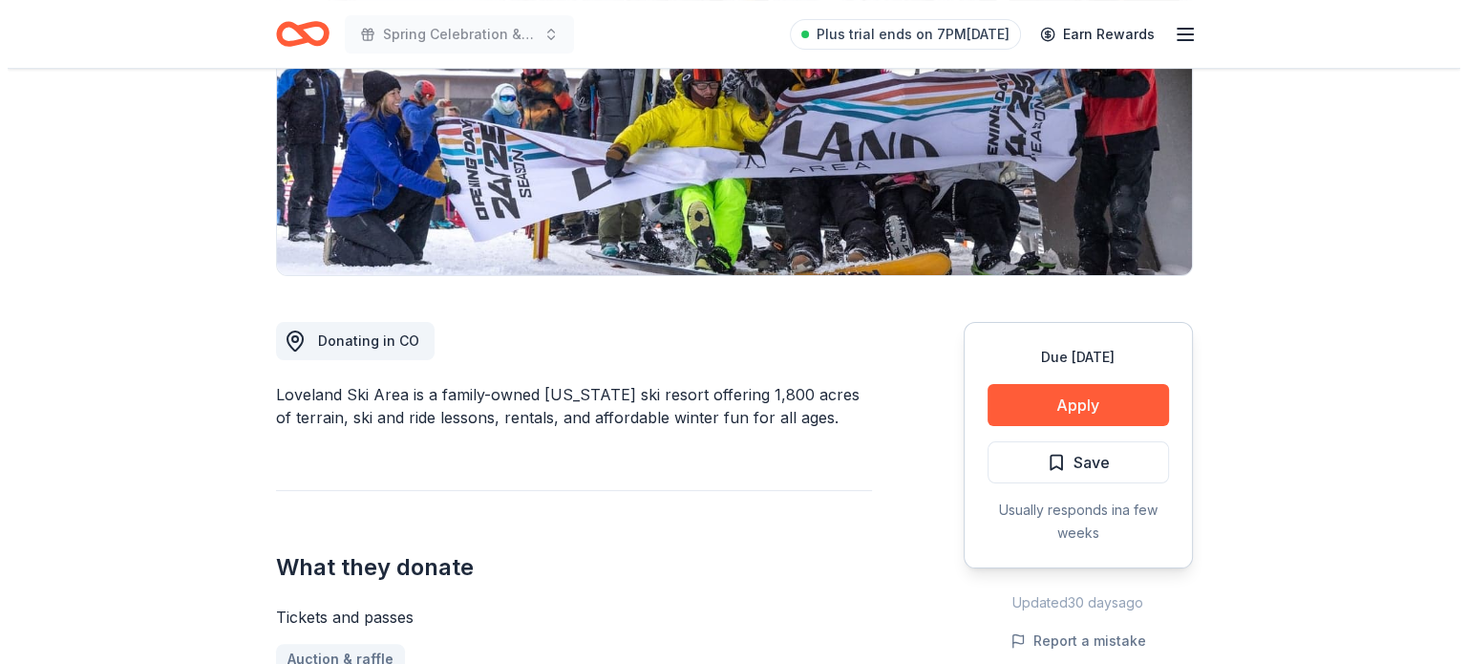
scroll to position [307, 0]
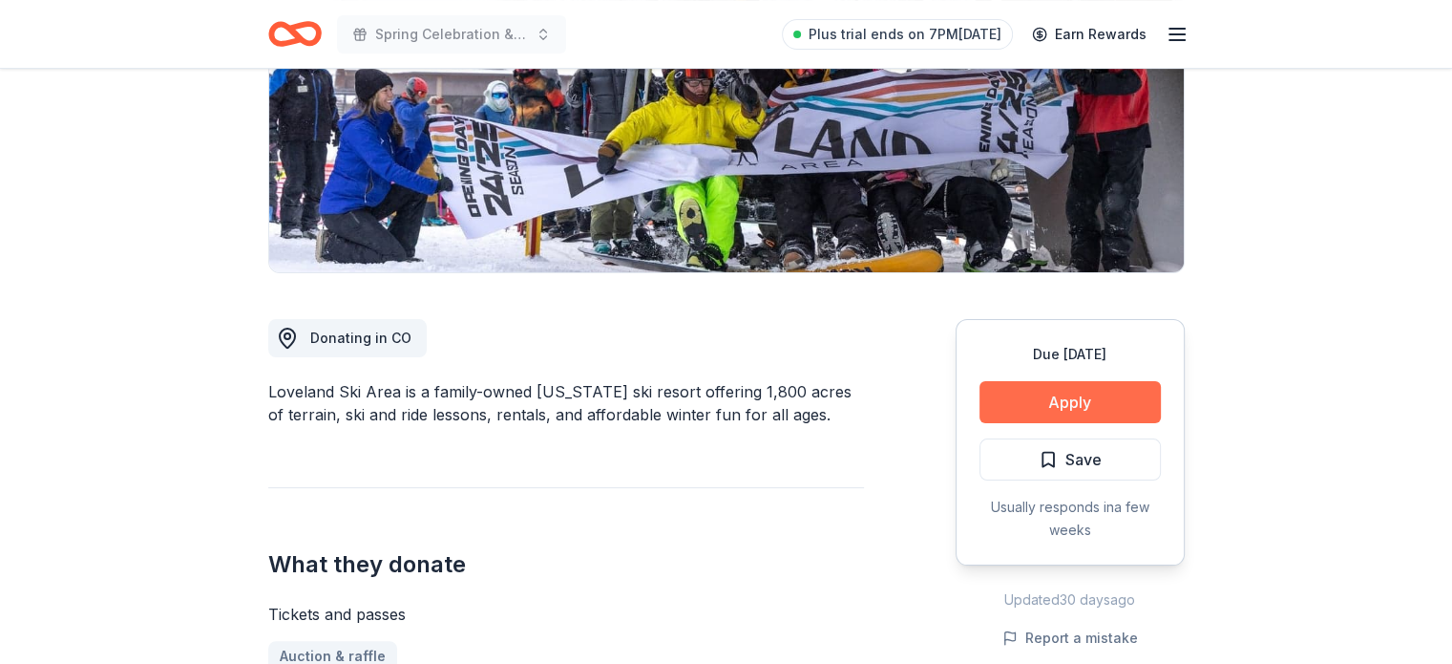
click at [1042, 413] on button "Apply" at bounding box center [1070, 402] width 181 height 42
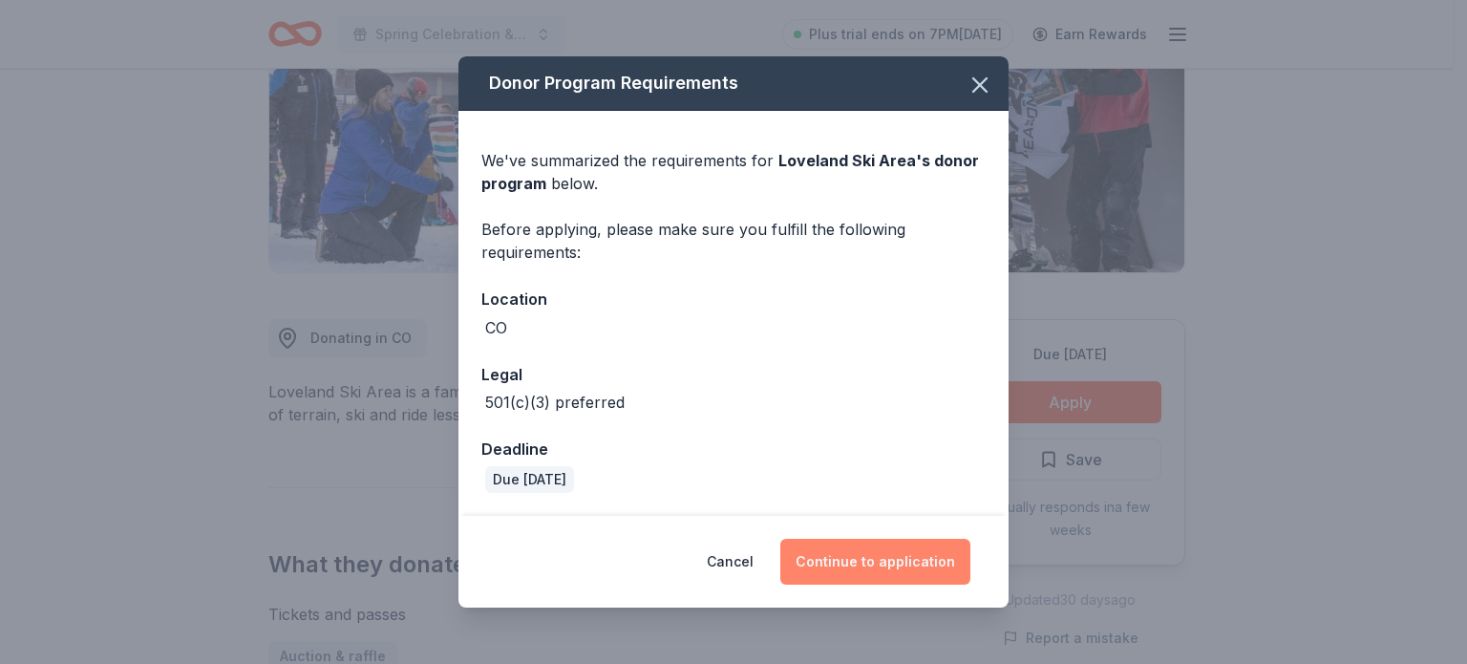
click at [880, 542] on button "Continue to application" at bounding box center [875, 562] width 190 height 46
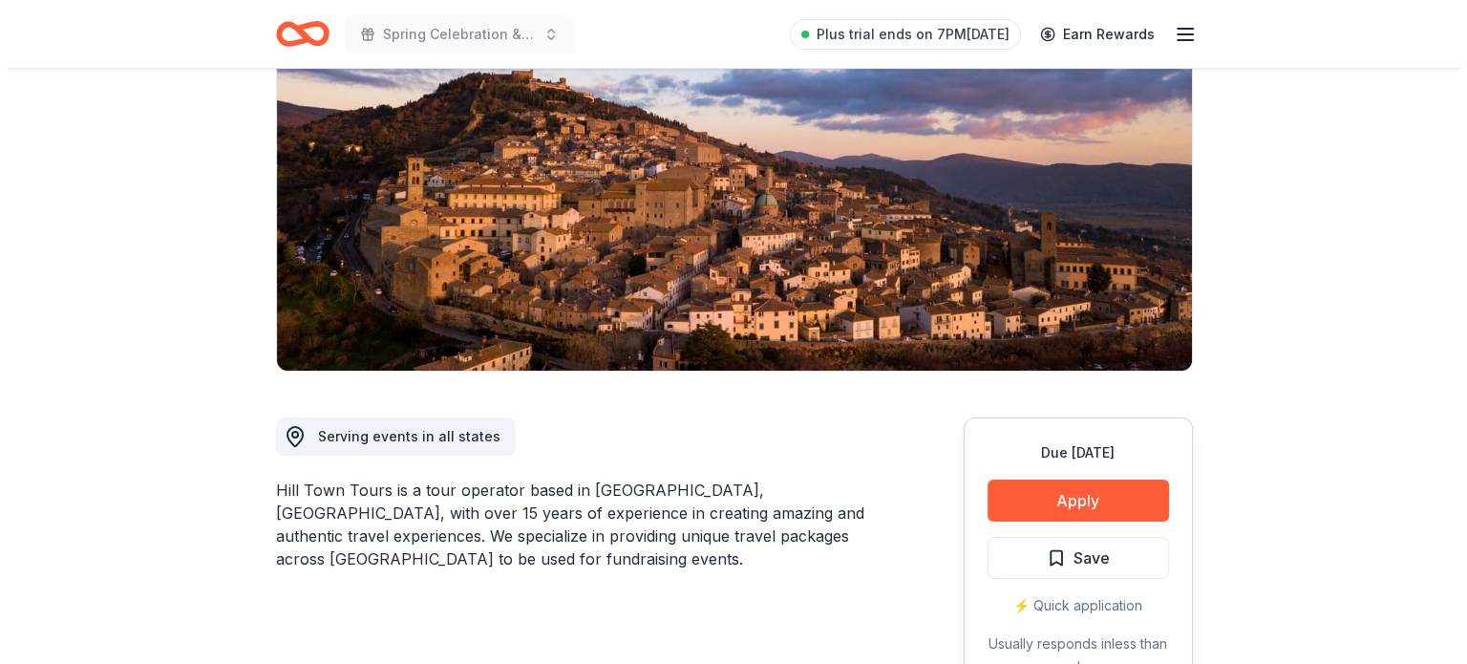
scroll to position [220, 0]
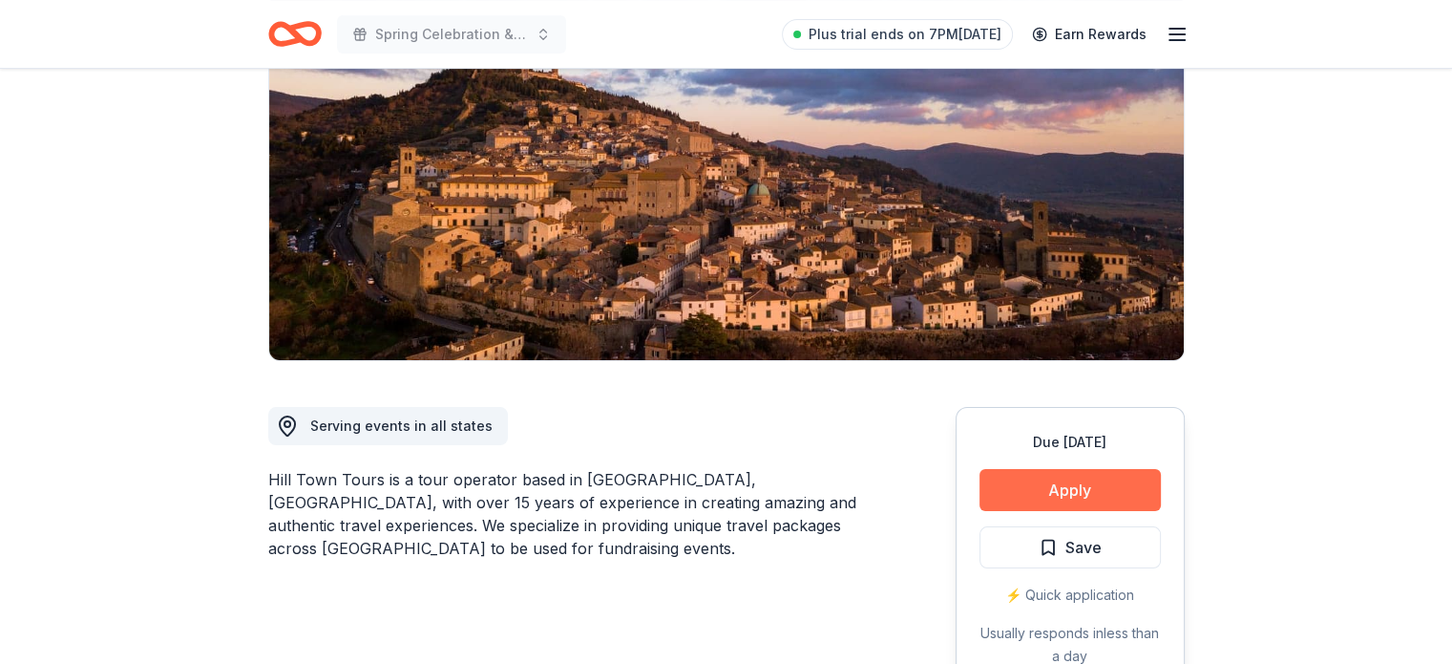
click at [1039, 499] on button "Apply" at bounding box center [1070, 490] width 181 height 42
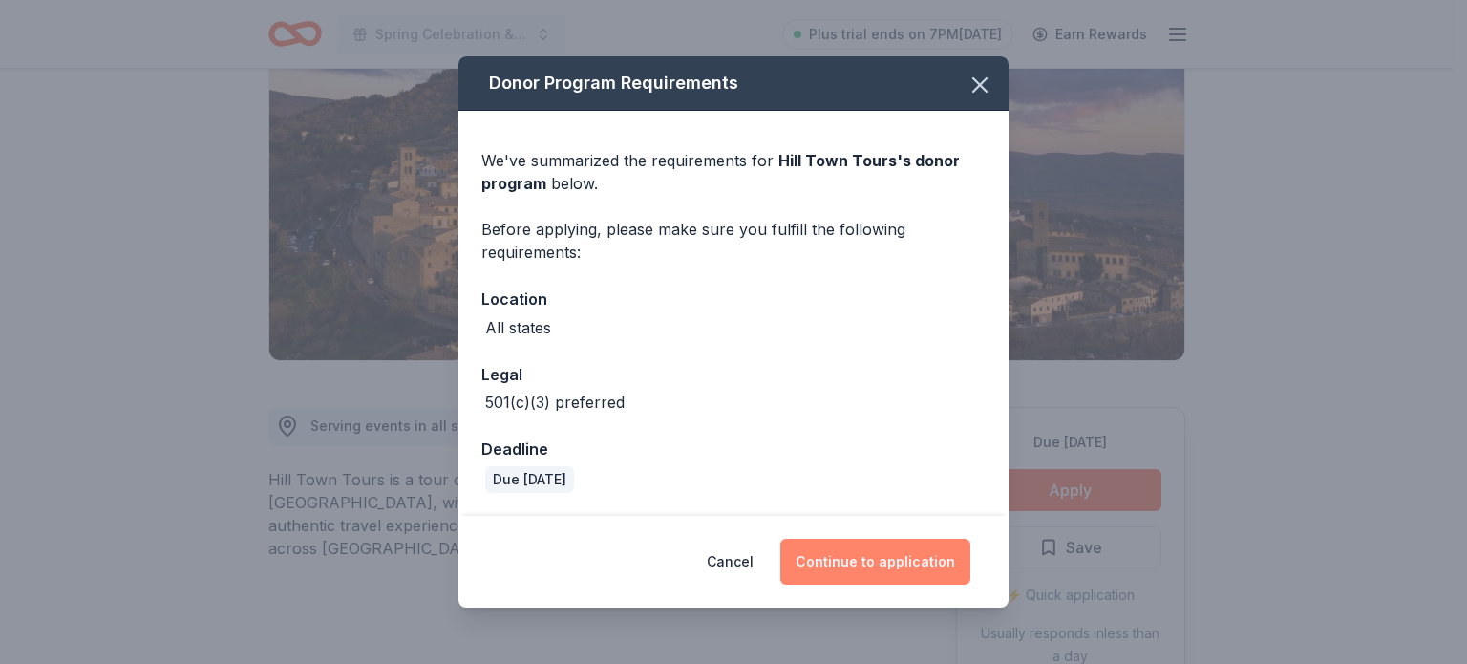
click at [894, 561] on button "Continue to application" at bounding box center [875, 562] width 190 height 46
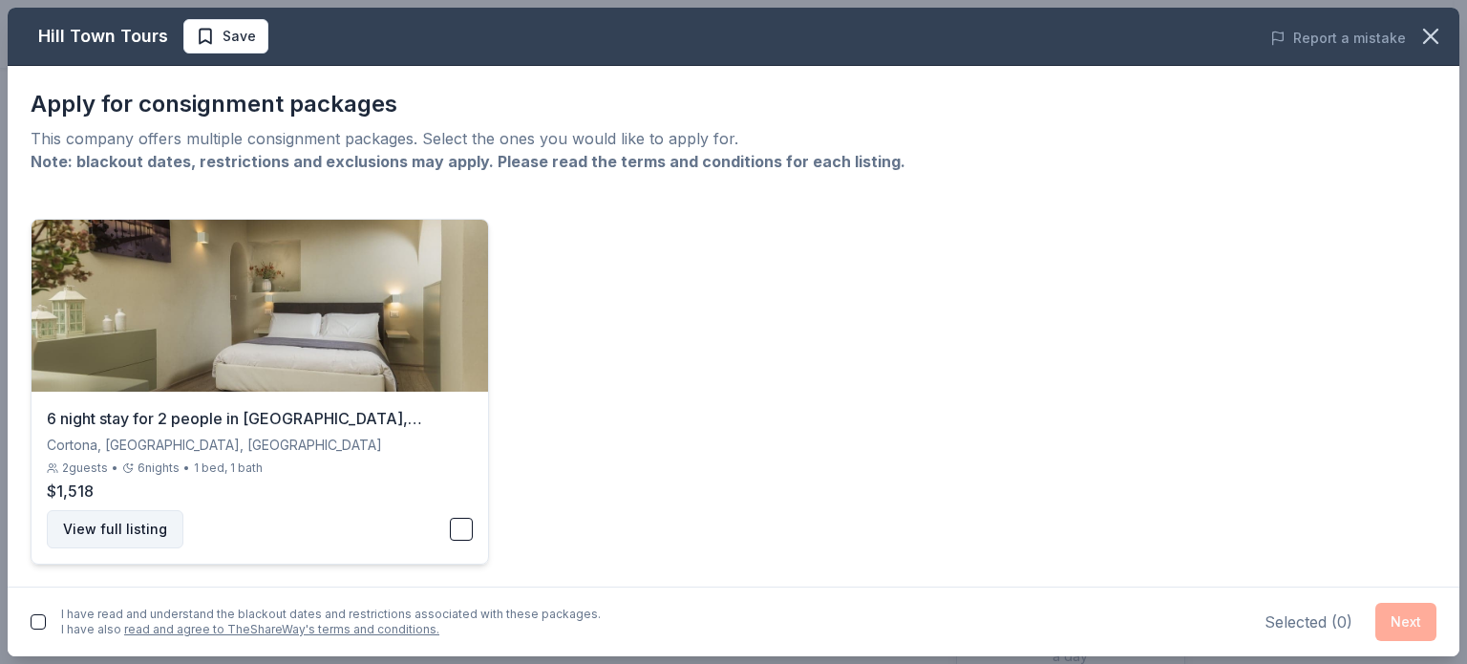
click at [126, 540] on button "View full listing" at bounding box center [115, 529] width 137 height 38
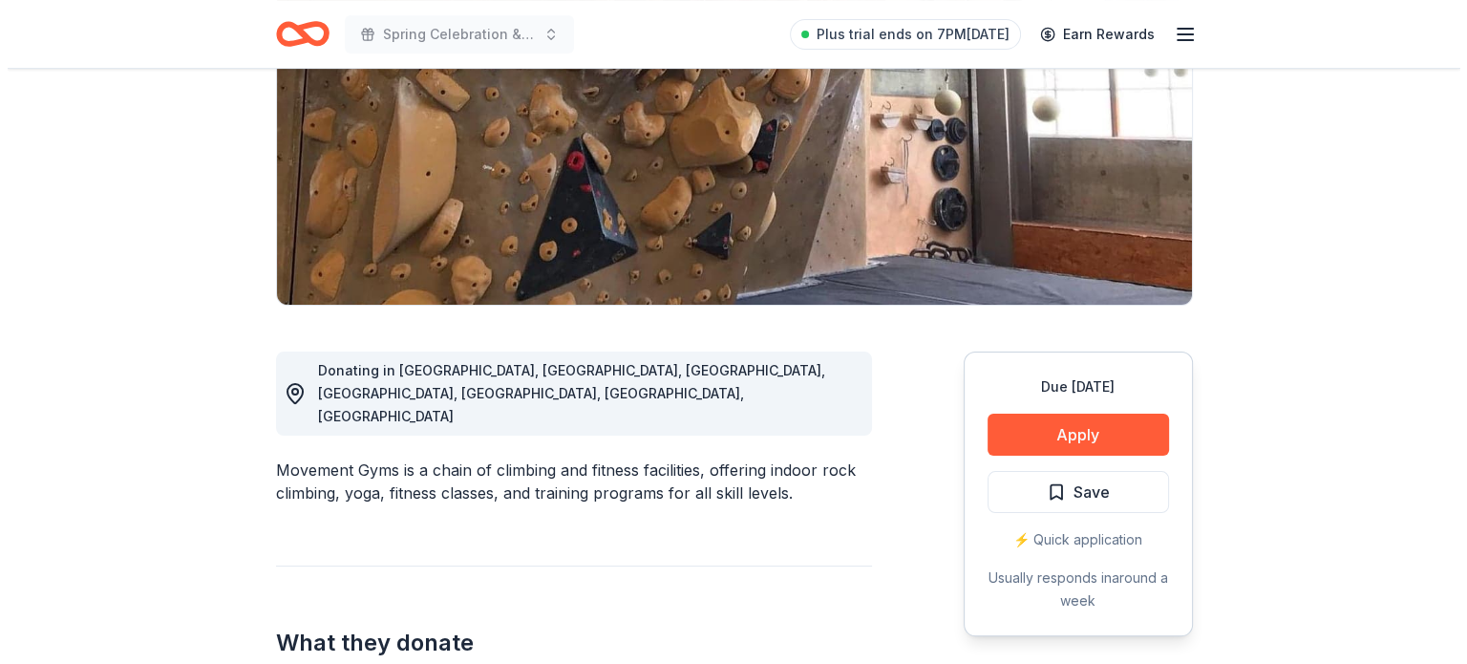
scroll to position [283, 0]
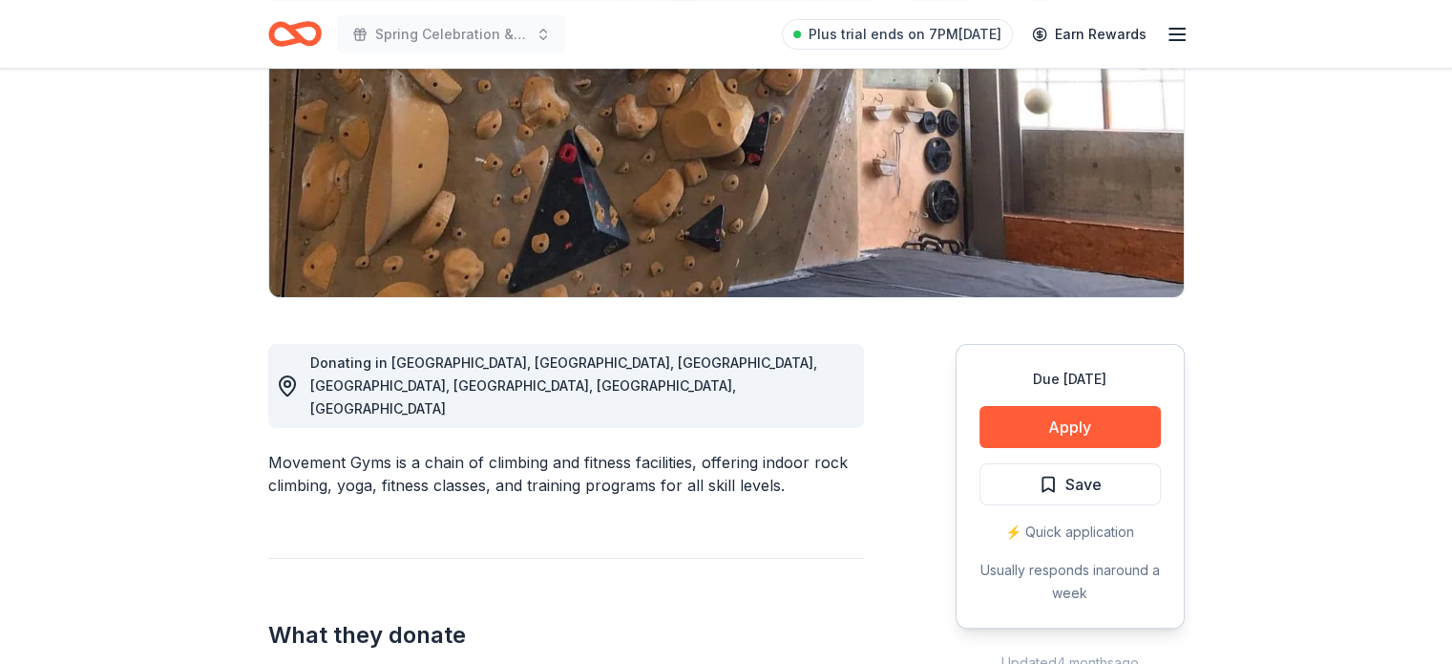
click at [1006, 450] on div "Due [DATE] Apply Save ⚡️ Quick application Usually responds in around a week" at bounding box center [1070, 486] width 229 height 285
click at [1011, 431] on button "Apply" at bounding box center [1070, 427] width 181 height 42
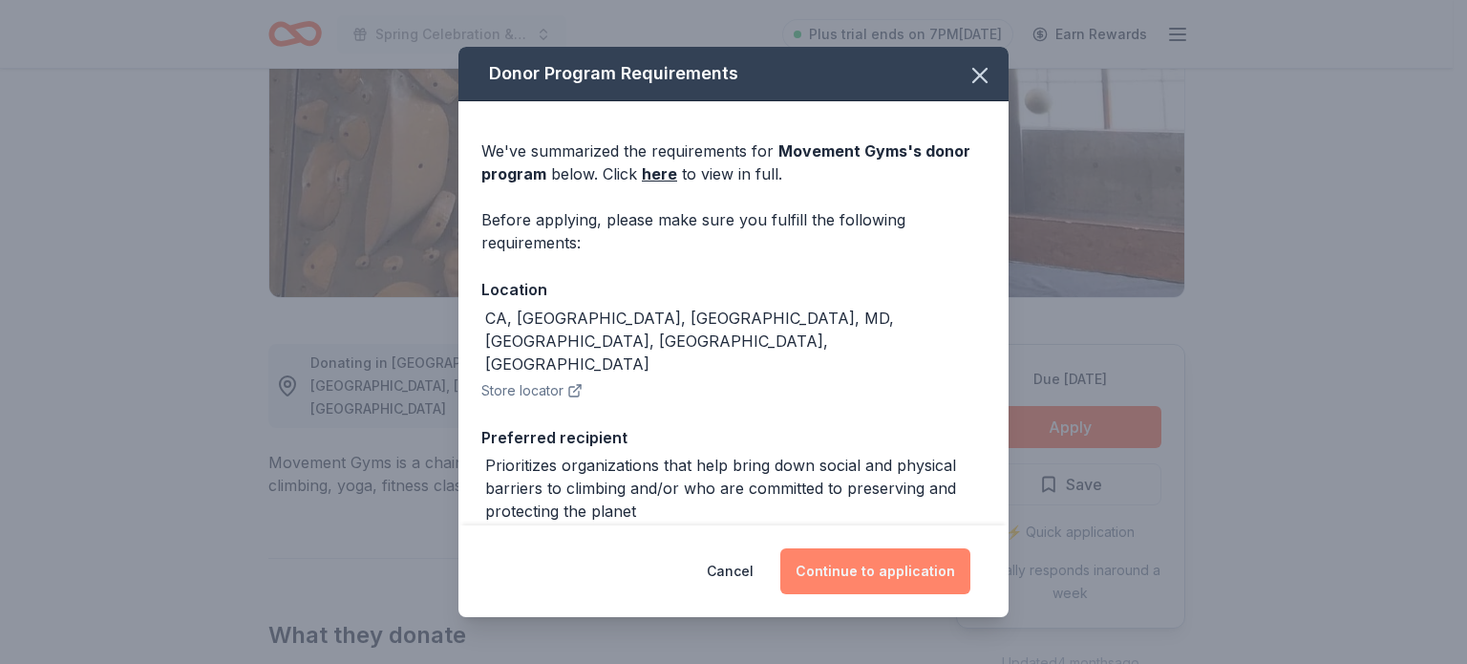
click at [922, 551] on button "Continue to application" at bounding box center [875, 571] width 190 height 46
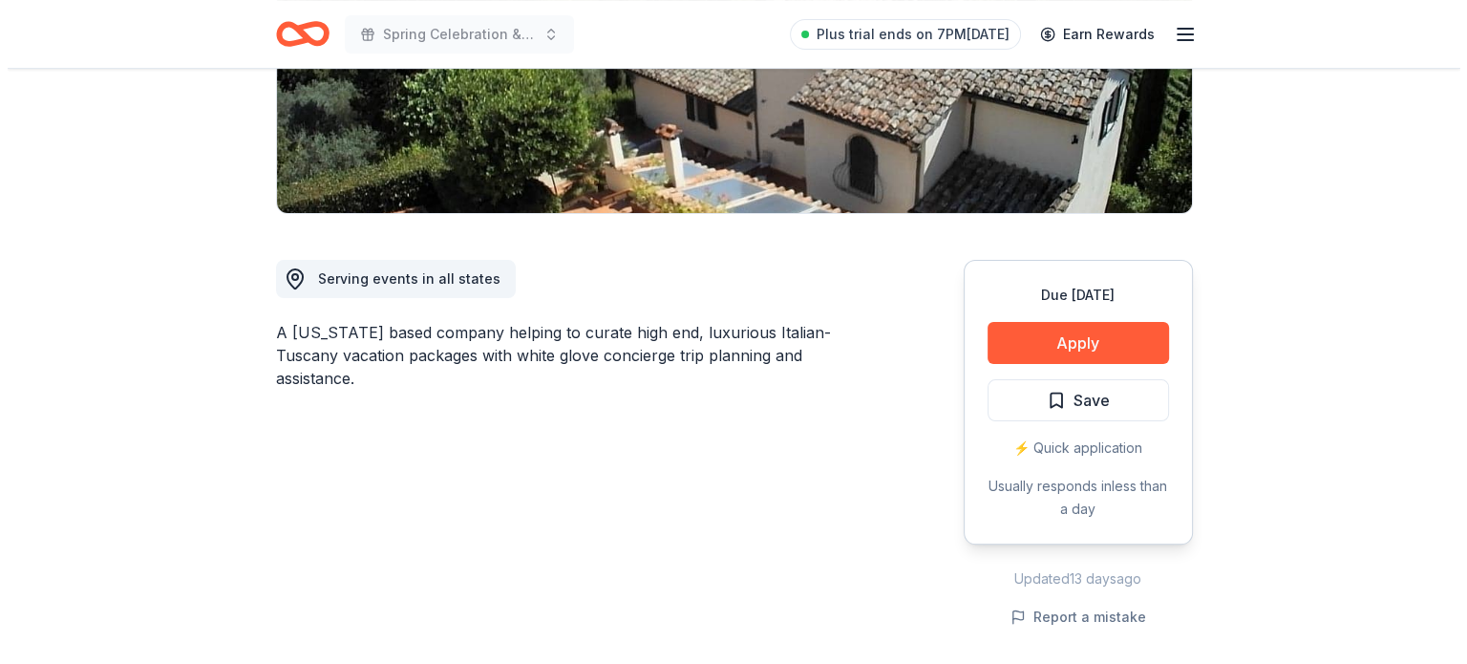
scroll to position [386, 0]
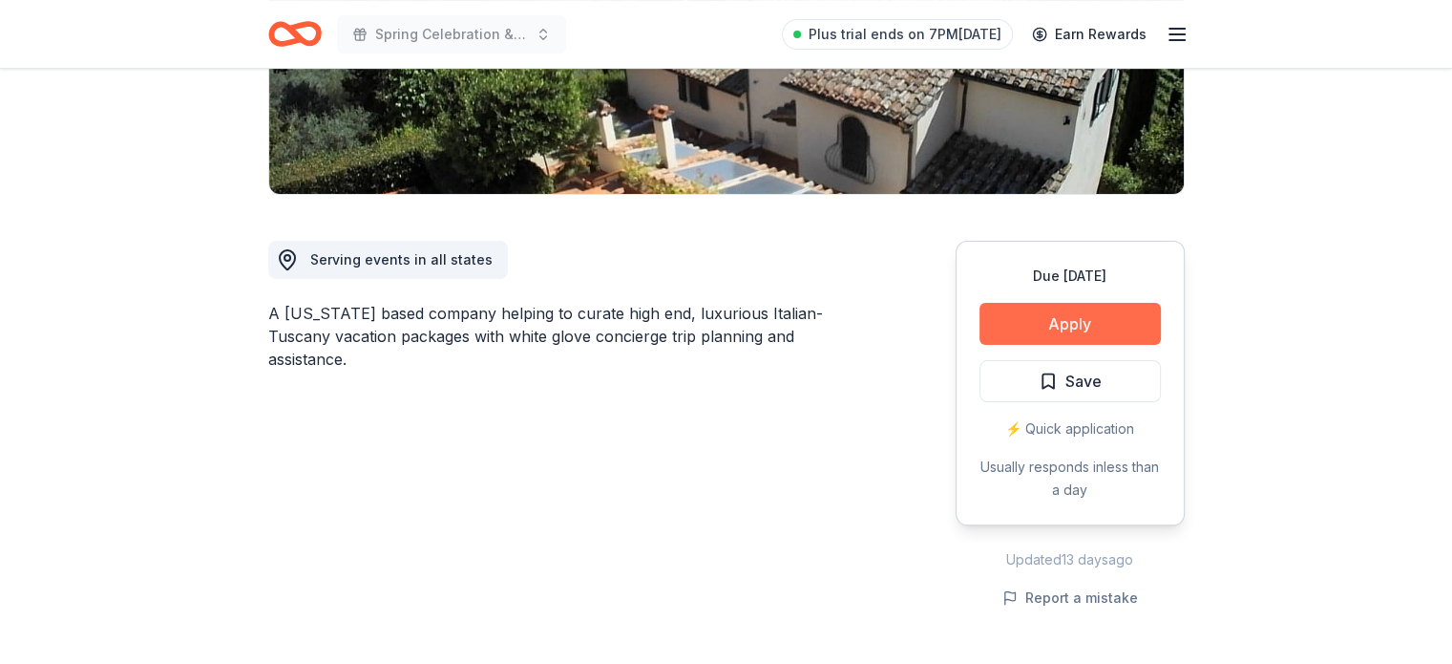
click at [1049, 330] on button "Apply" at bounding box center [1070, 324] width 181 height 42
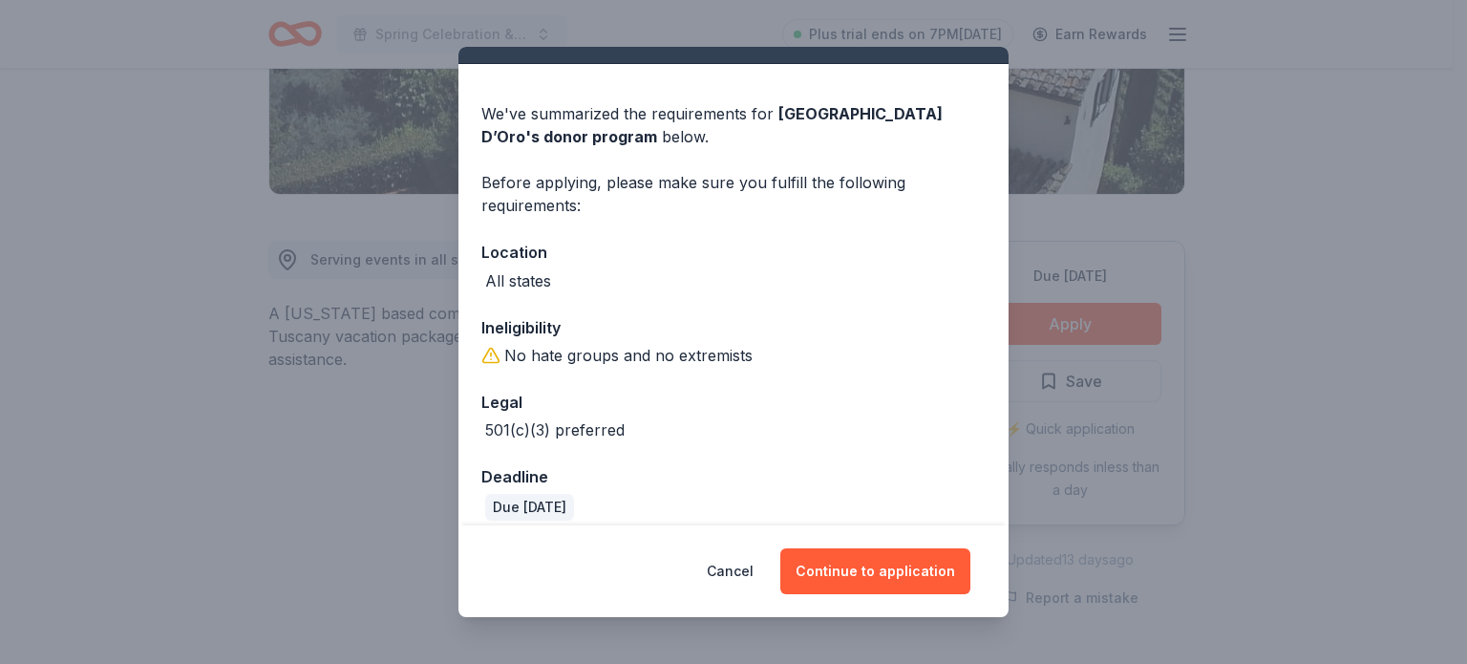
scroll to position [53, 0]
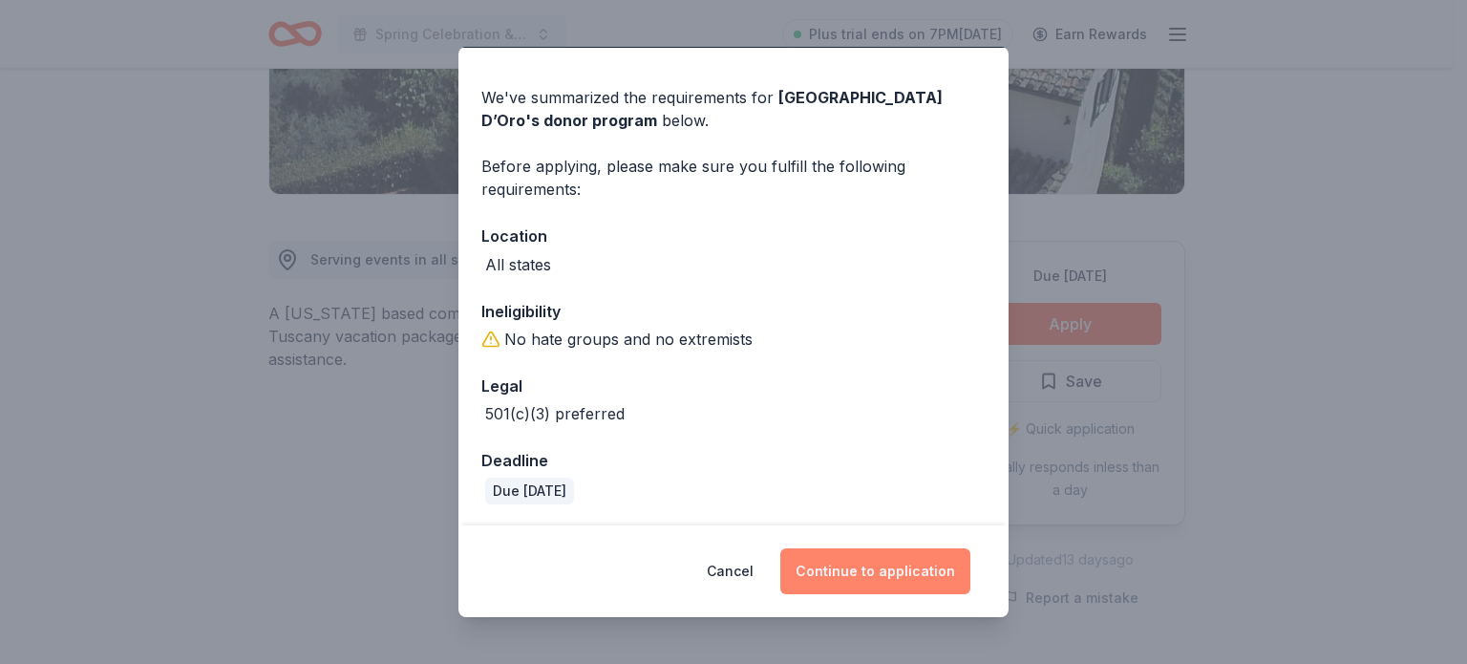
click at [863, 576] on button "Continue to application" at bounding box center [875, 571] width 190 height 46
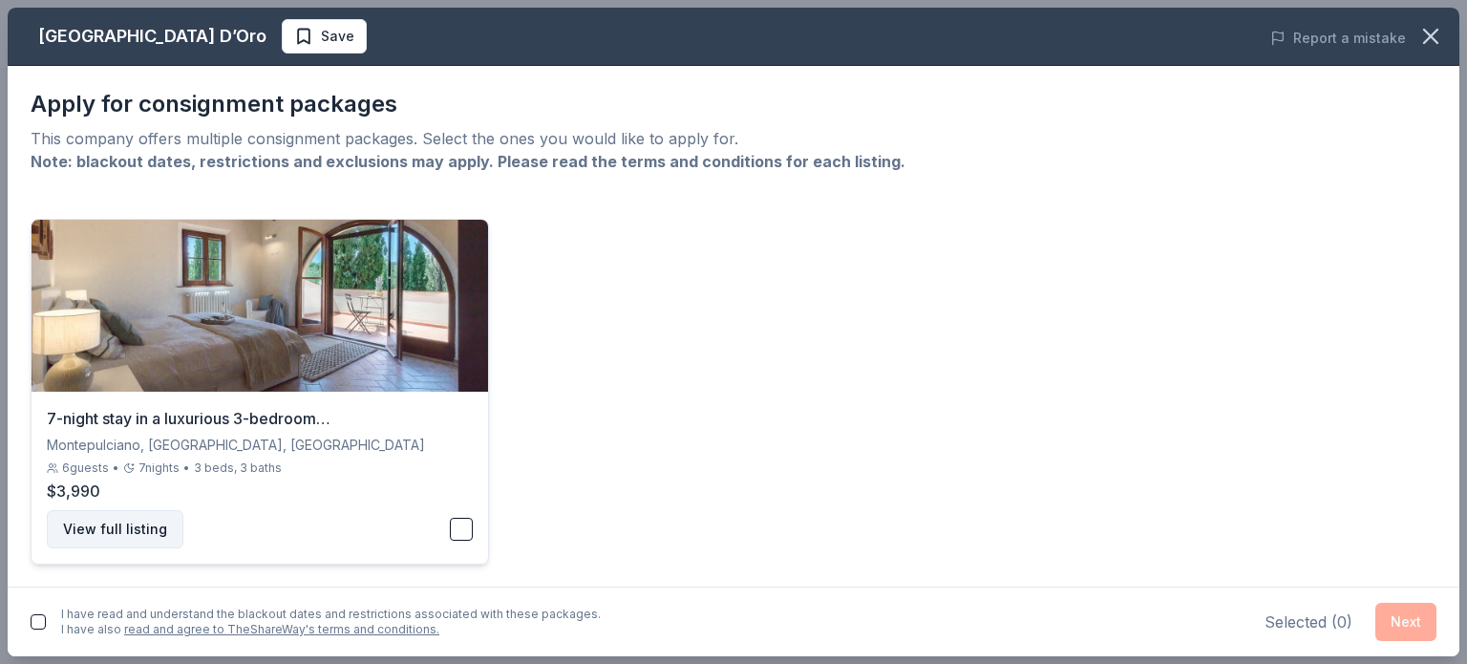
click at [141, 516] on button "View full listing" at bounding box center [115, 529] width 137 height 38
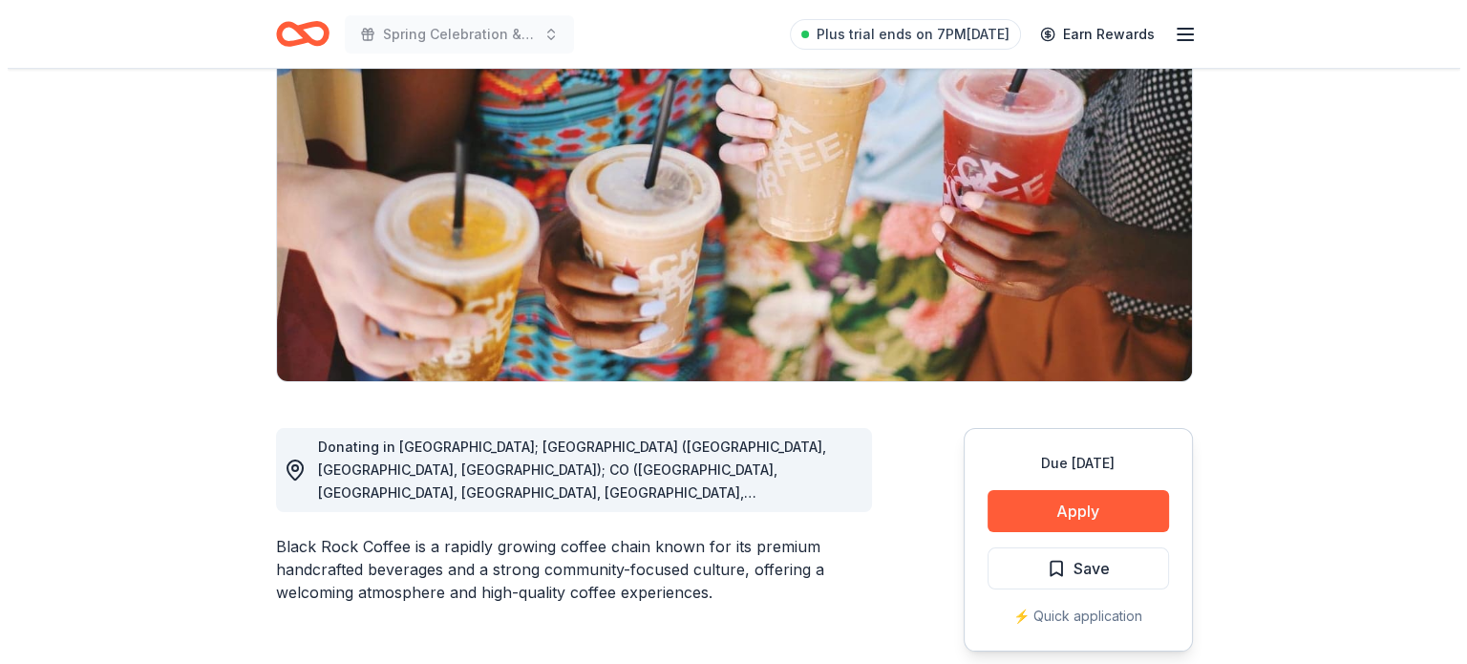
scroll to position [229, 0]
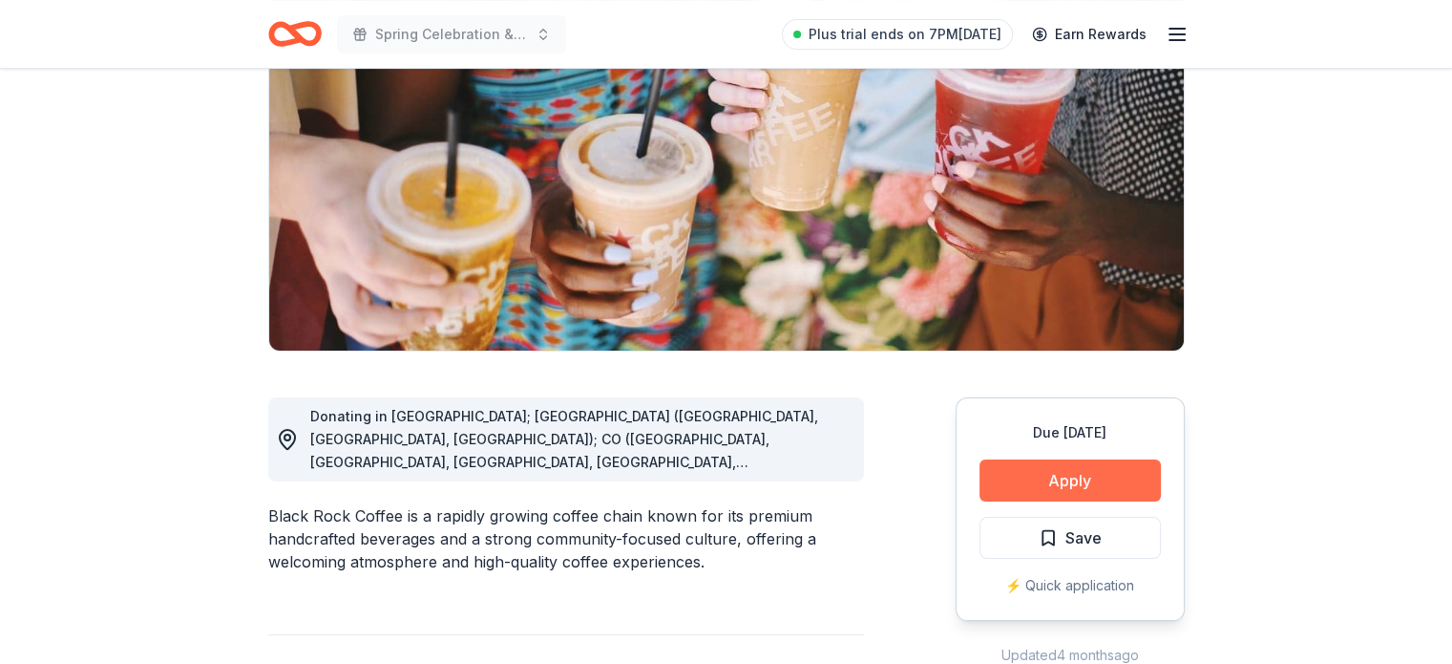
click at [1036, 489] on button "Apply" at bounding box center [1070, 480] width 181 height 42
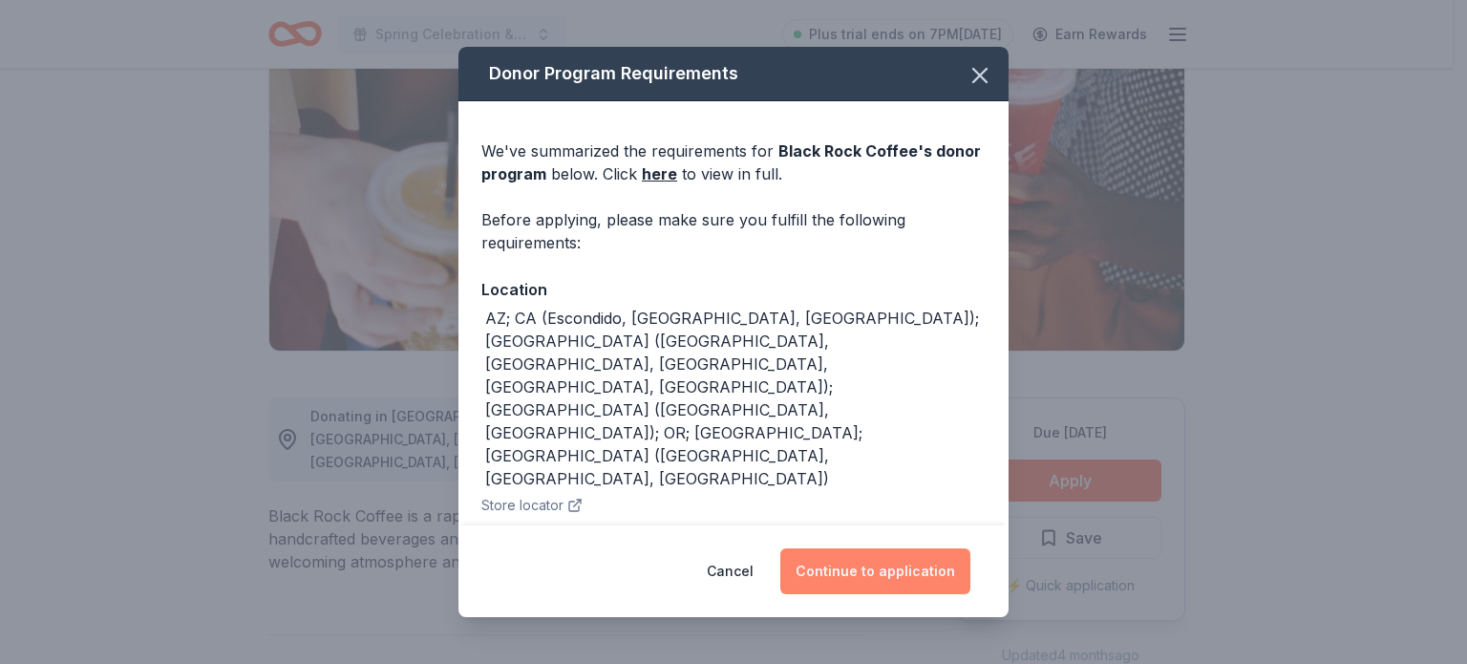
click at [893, 561] on button "Continue to application" at bounding box center [875, 571] width 190 height 46
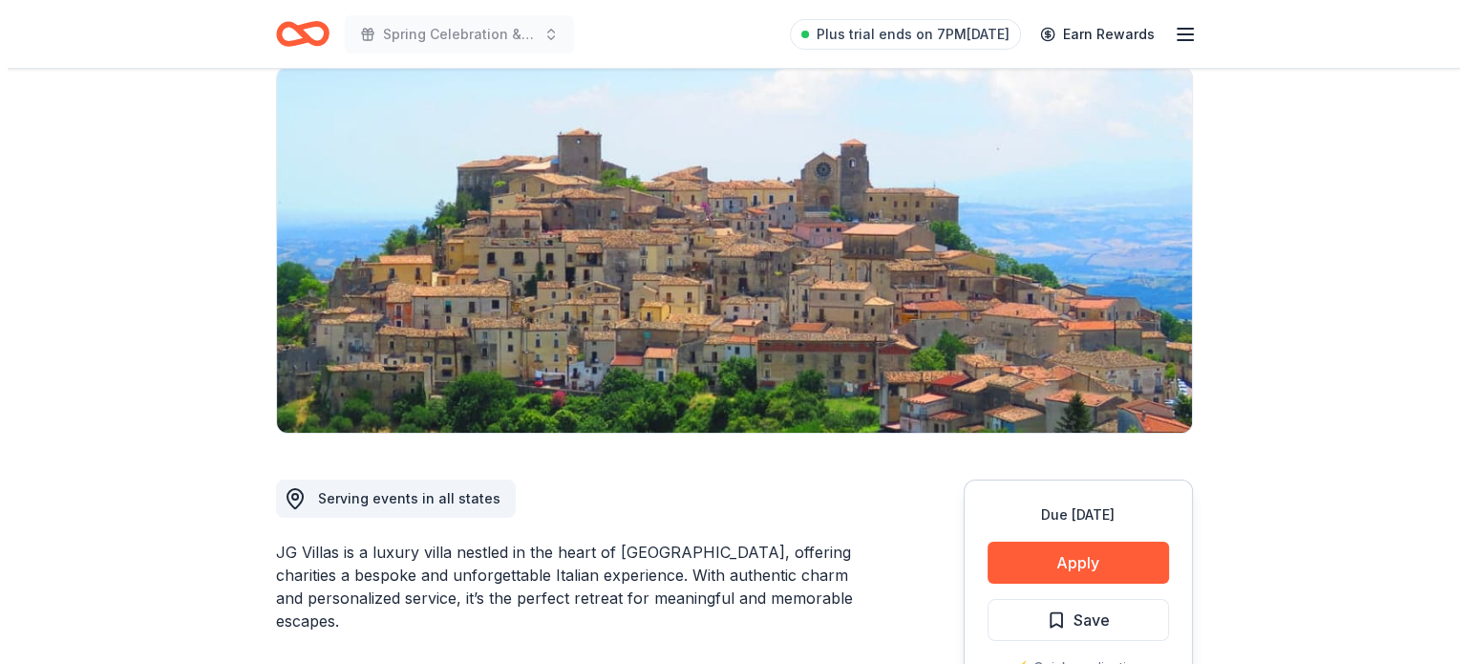
scroll to position [145, 0]
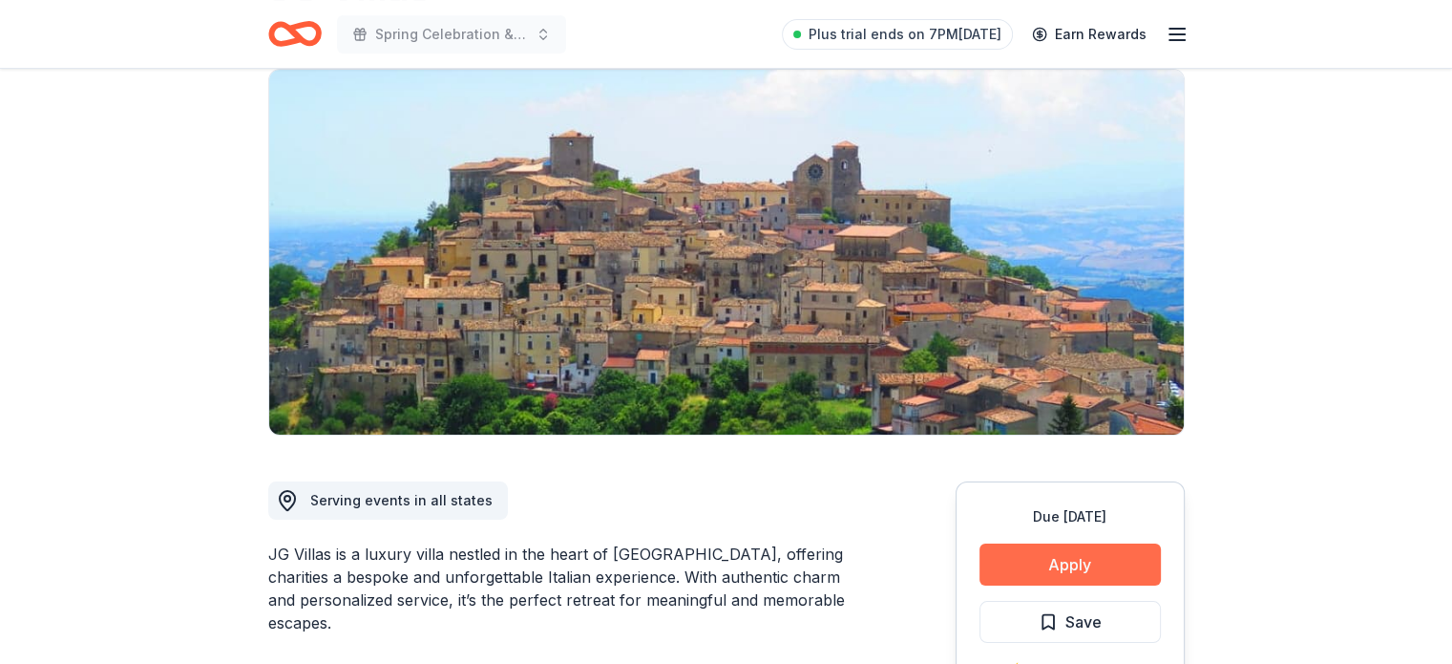
click at [1048, 571] on button "Apply" at bounding box center [1070, 564] width 181 height 42
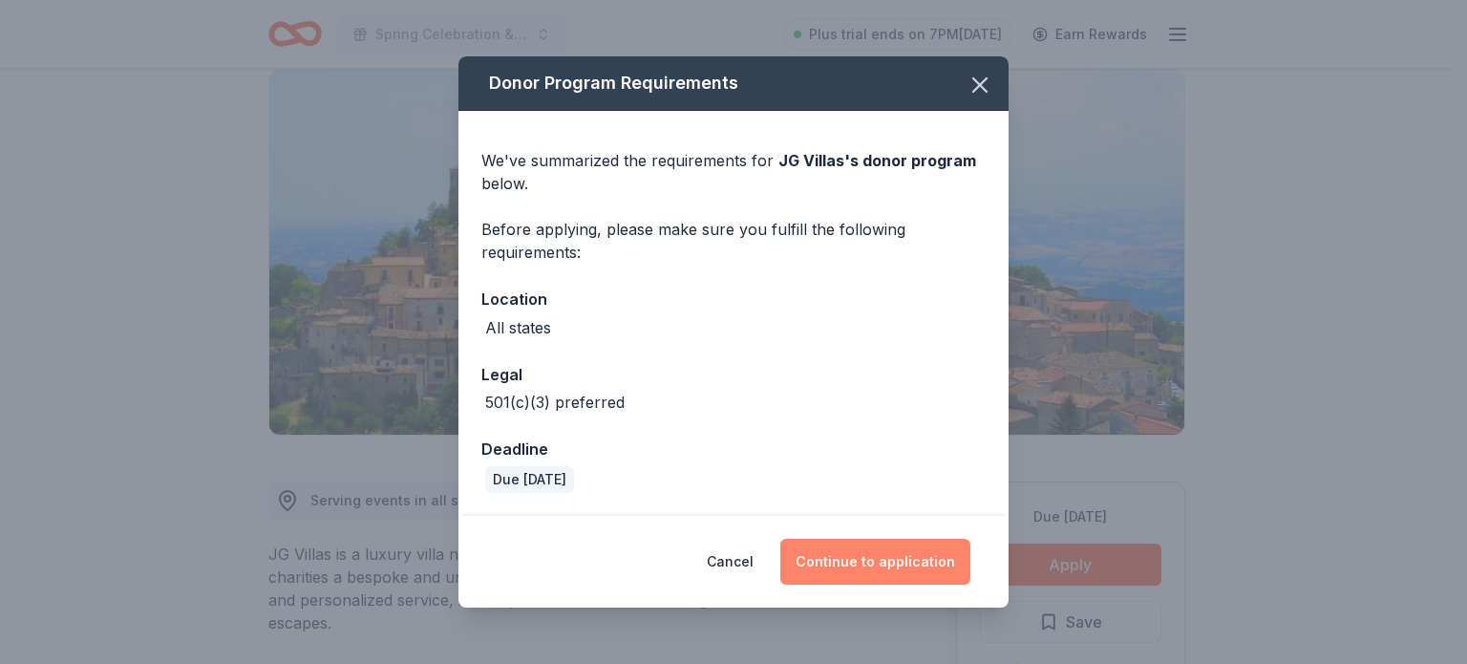
click at [929, 564] on button "Continue to application" at bounding box center [875, 562] width 190 height 46
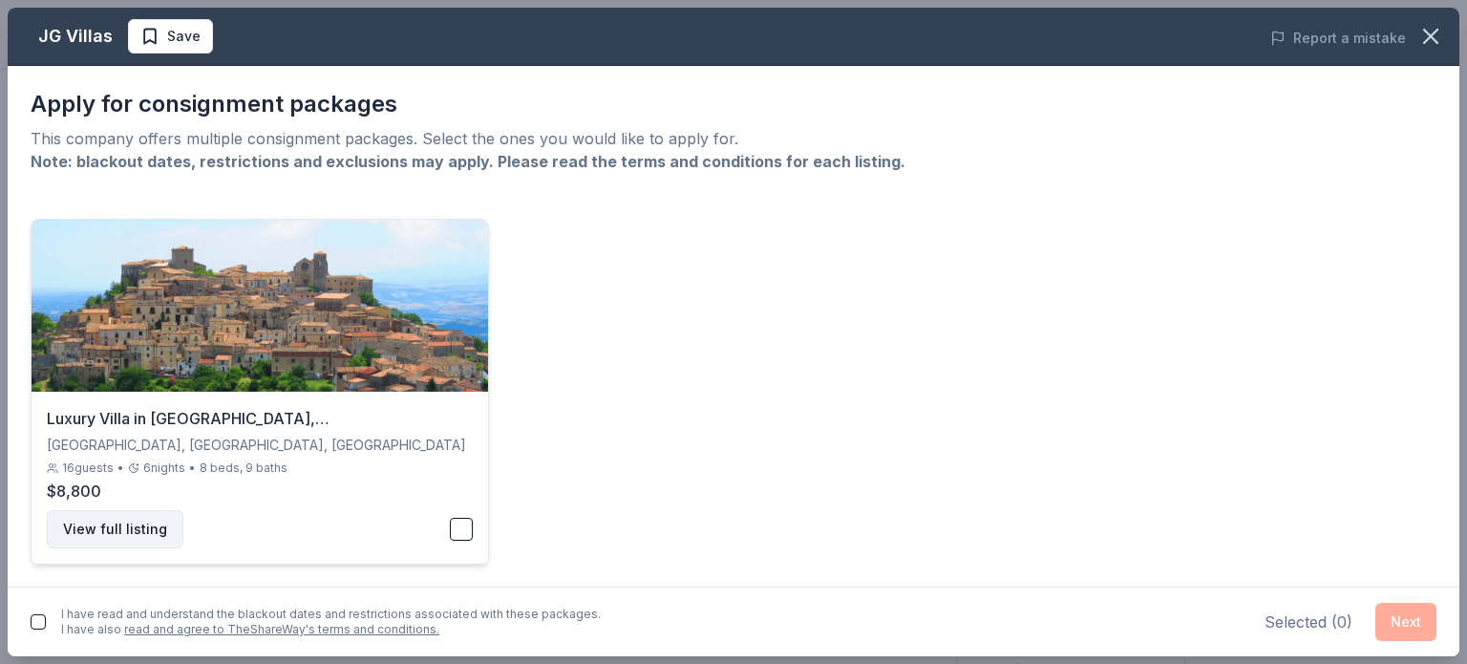
click at [122, 519] on button "View full listing" at bounding box center [115, 529] width 137 height 38
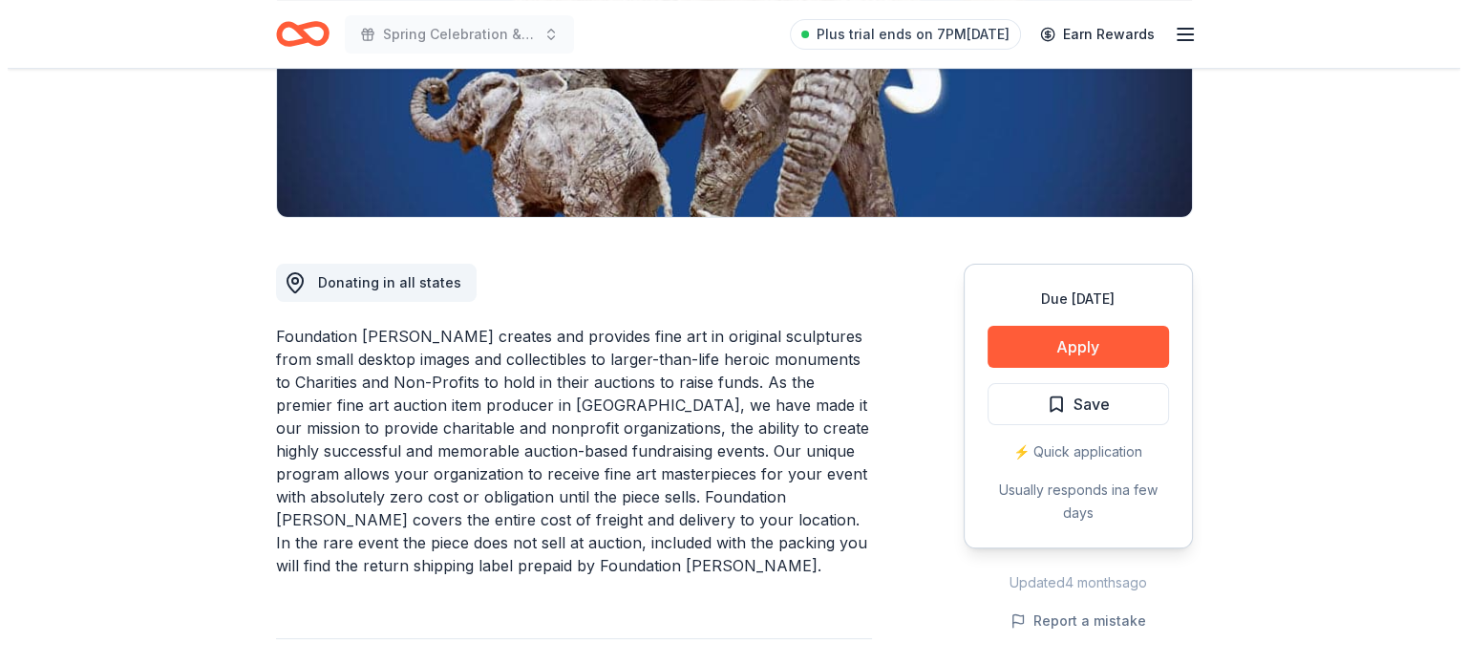
scroll to position [366, 0]
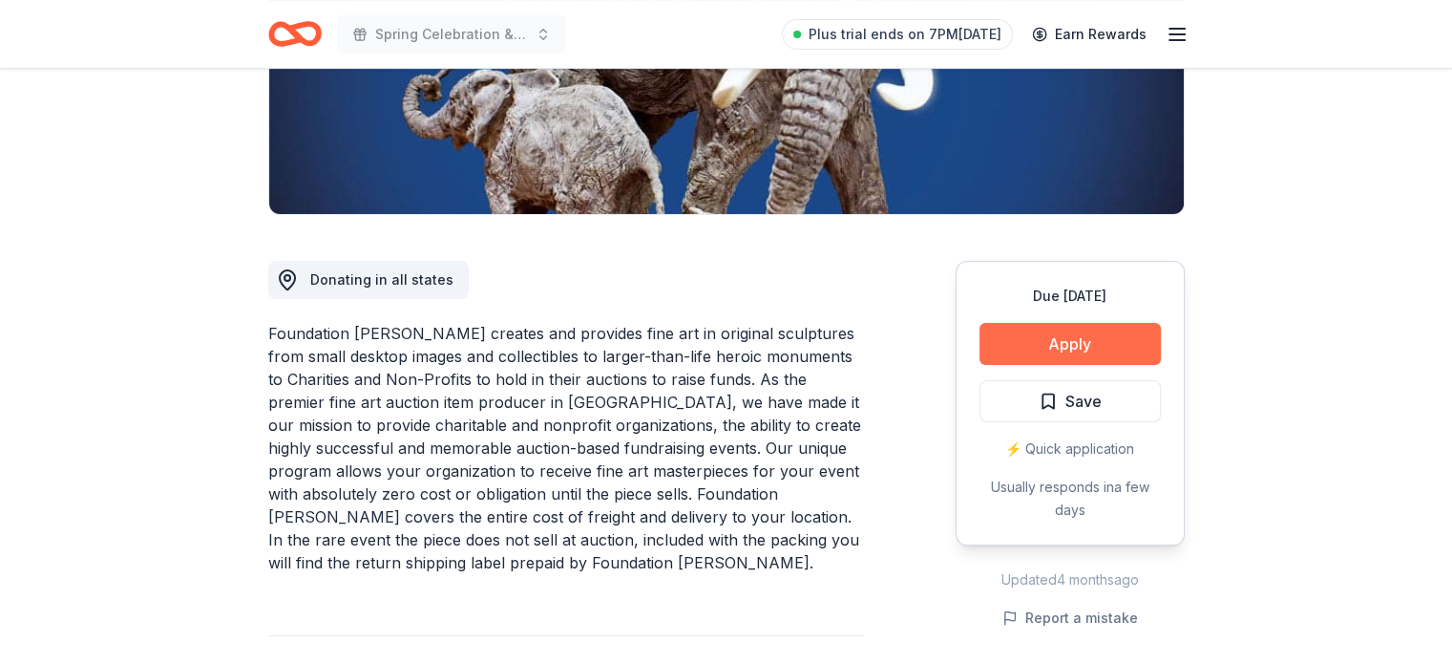
click at [1073, 354] on button "Apply" at bounding box center [1070, 344] width 181 height 42
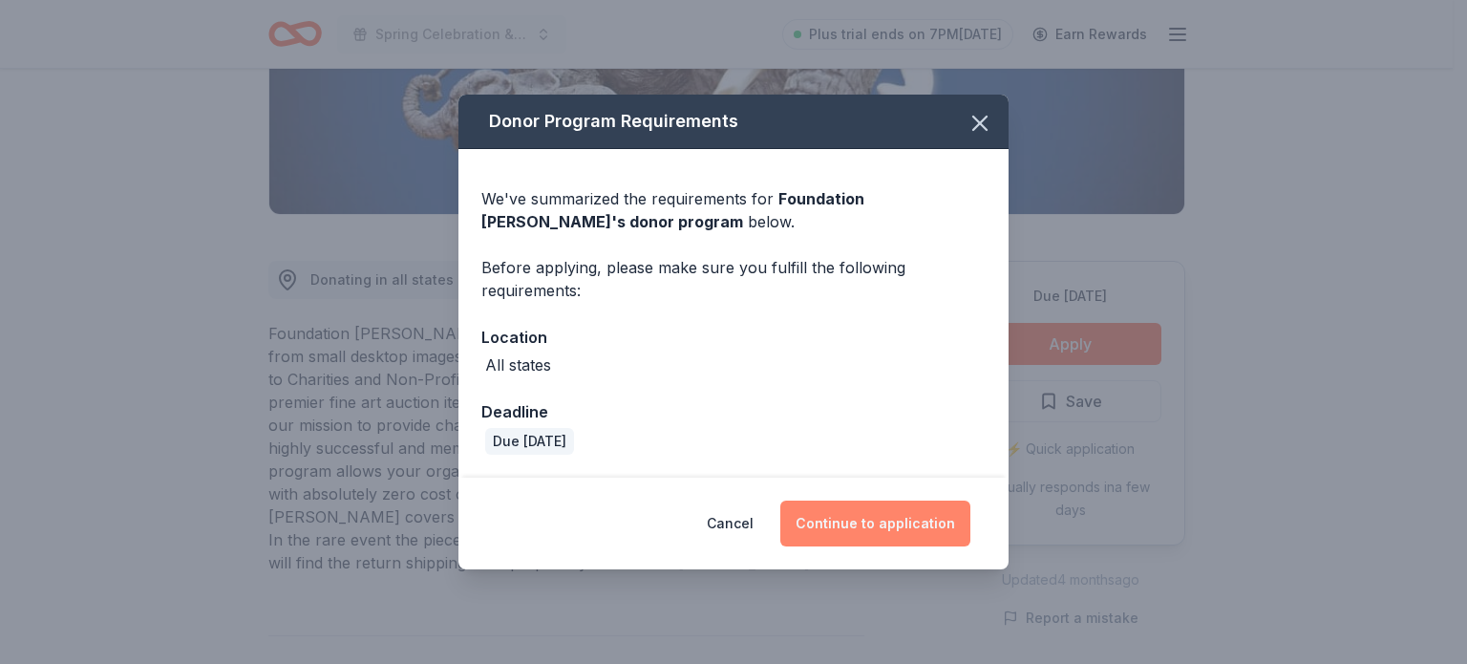
click at [875, 527] on button "Continue to application" at bounding box center [875, 523] width 190 height 46
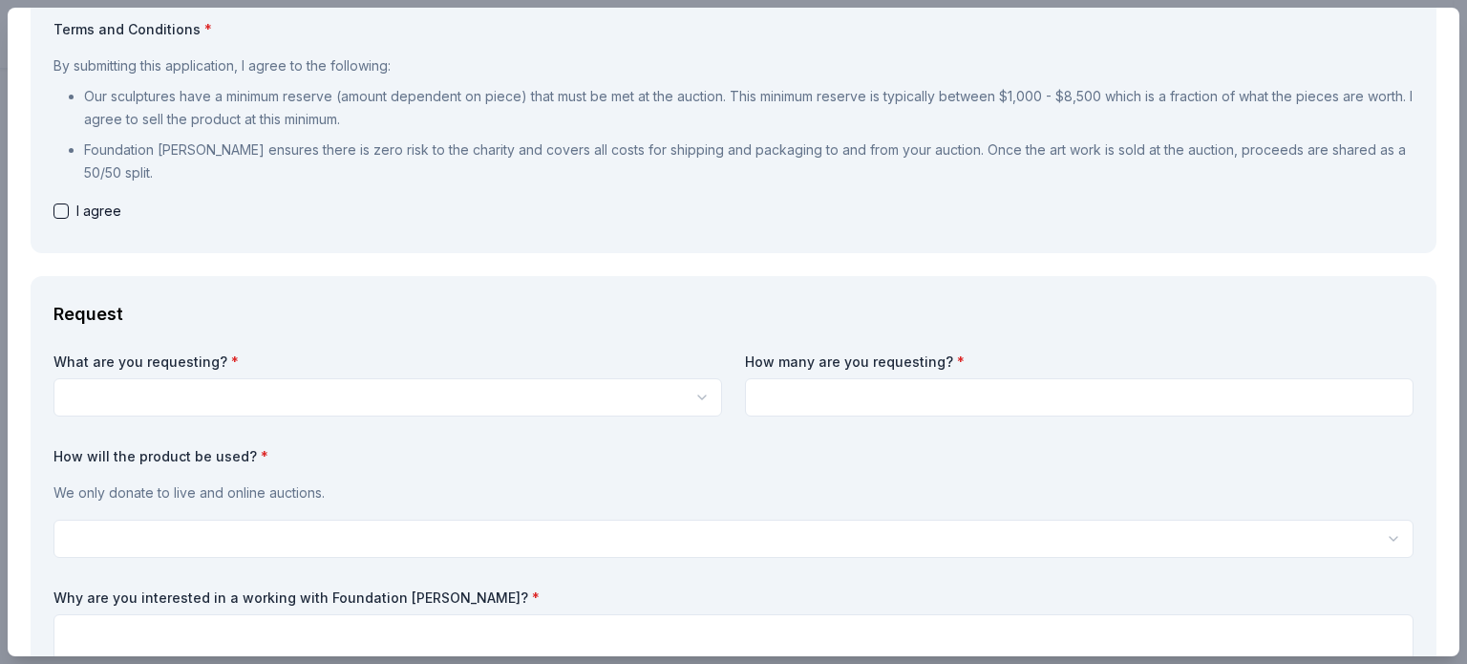
scroll to position [0, 0]
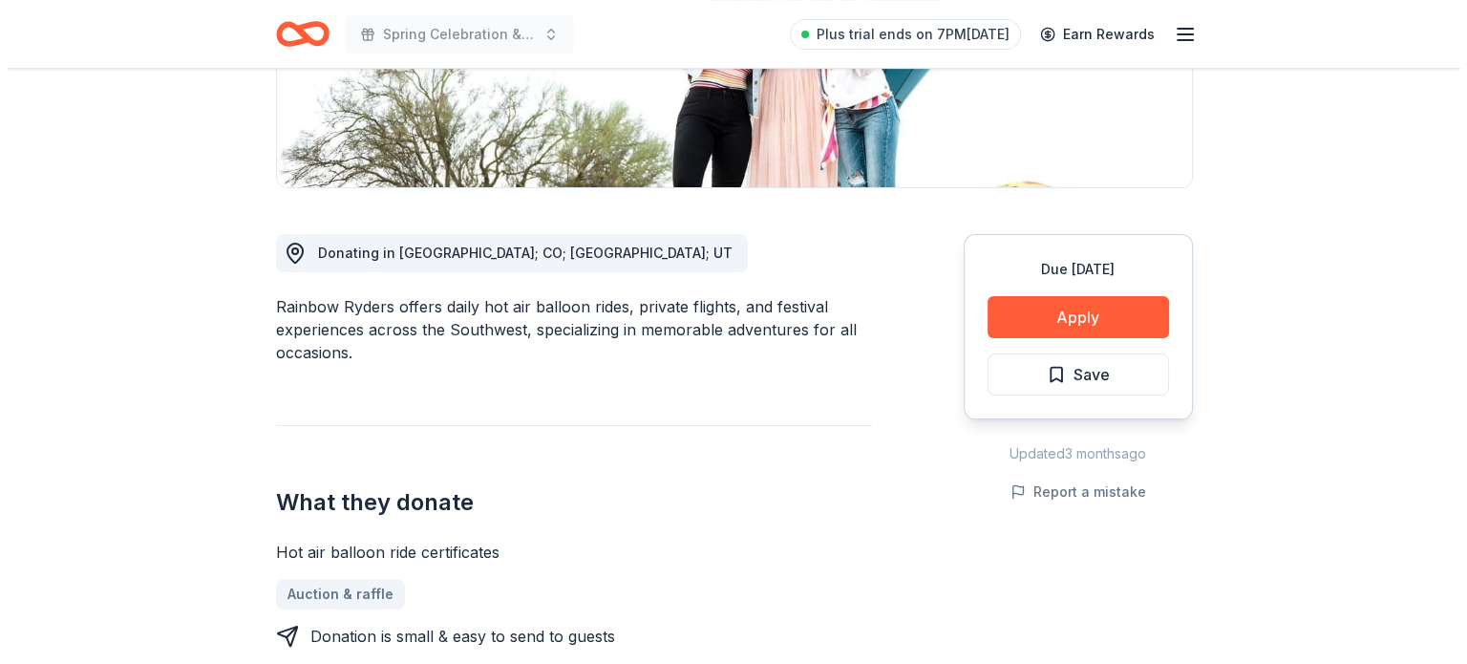
scroll to position [393, 0]
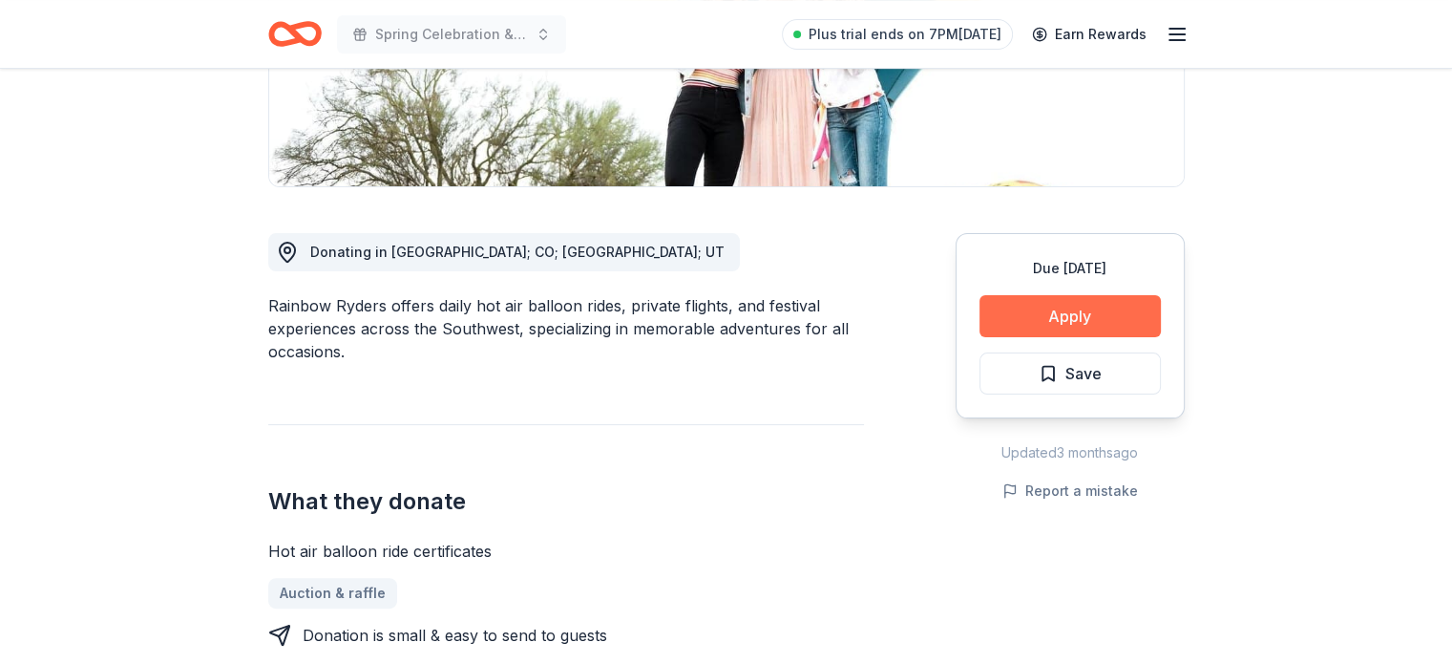
click at [1021, 324] on button "Apply" at bounding box center [1070, 316] width 181 height 42
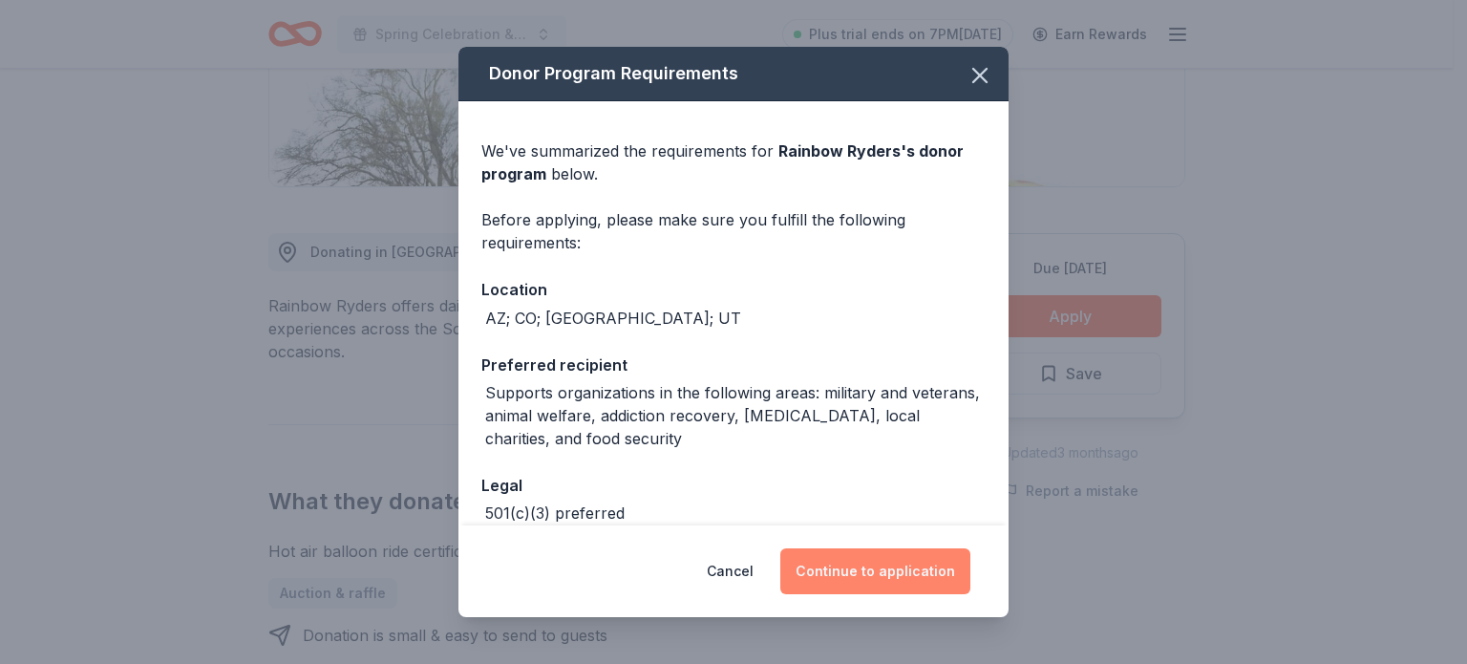
click at [852, 570] on button "Continue to application" at bounding box center [875, 571] width 190 height 46
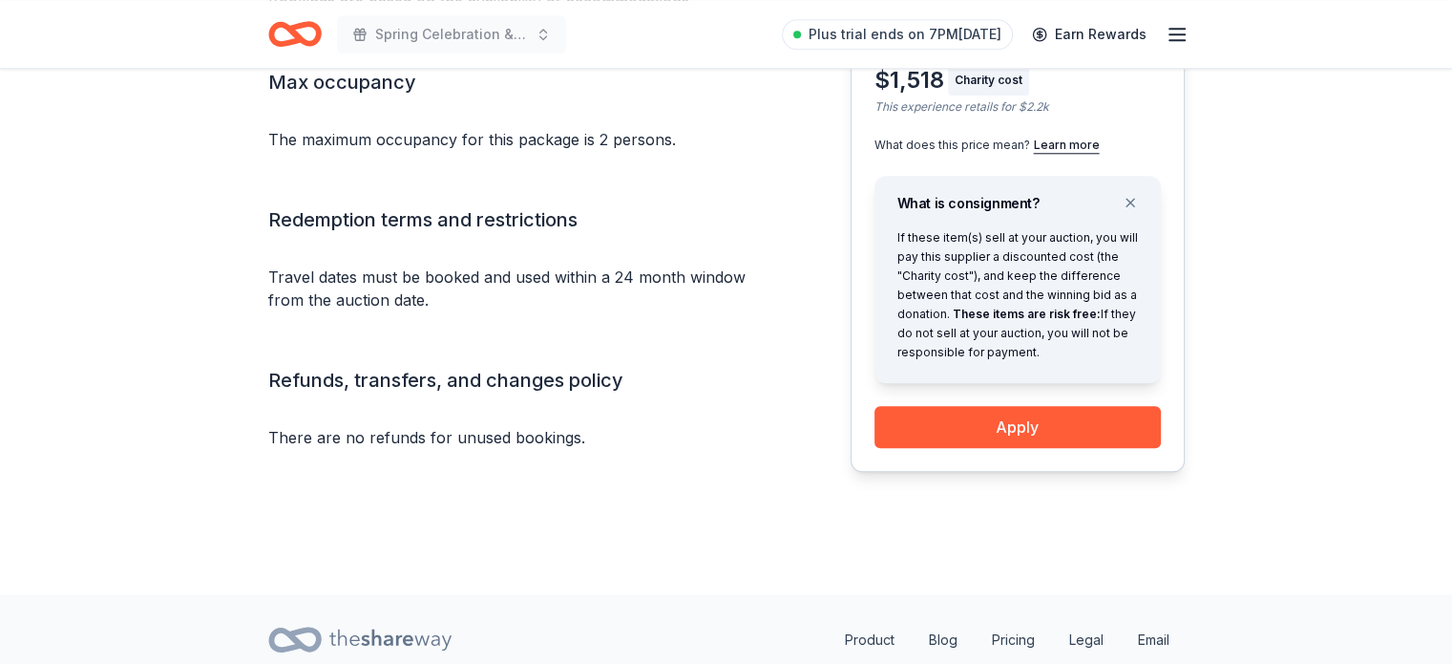
scroll to position [1957, 0]
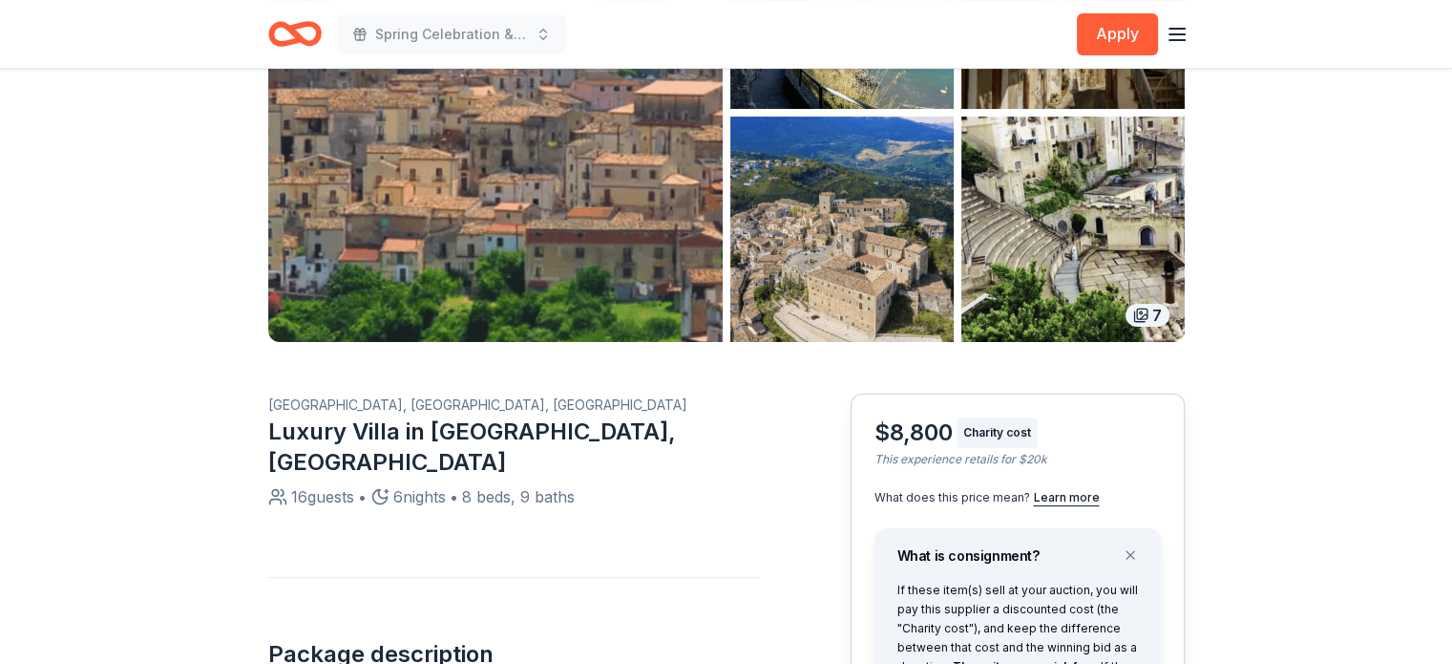
scroll to position [263, 0]
